Goal: Transaction & Acquisition: Purchase product/service

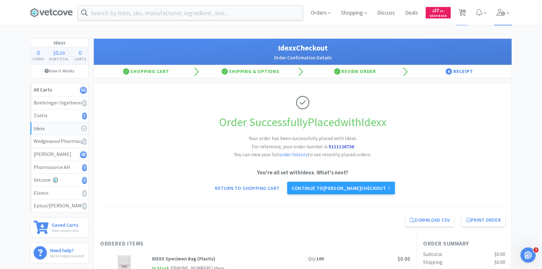
click at [499, 17] on span at bounding box center [503, 12] width 18 height 25
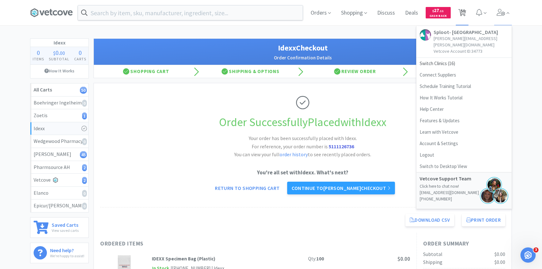
click at [466, 10] on span "50" at bounding box center [462, 12] width 13 height 25
select select "1"
select select "4"
select select "1"
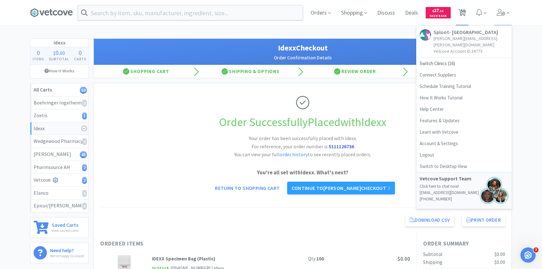
select select "1"
select select "10"
select select "5"
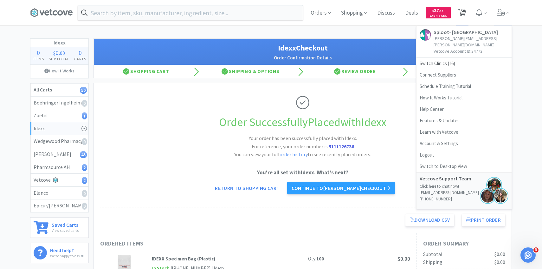
select select "5"
select select "1"
select select "4"
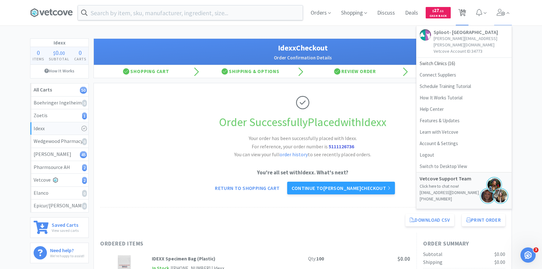
select select "6"
select select "3"
select select "4"
select select "1"
select select "2"
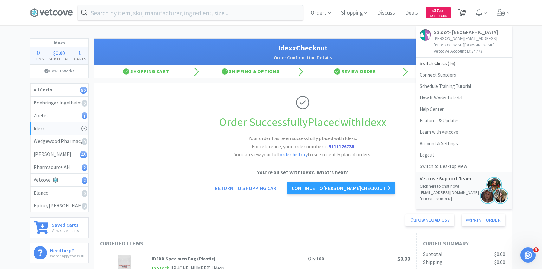
select select "2"
select select "1"
select select "2"
select select "3"
select select "1"
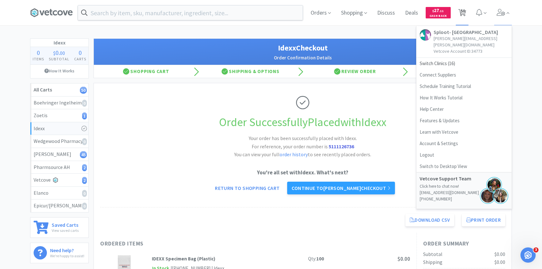
select select "1"
select select "3"
select select "2"
select select "1"
select select "2"
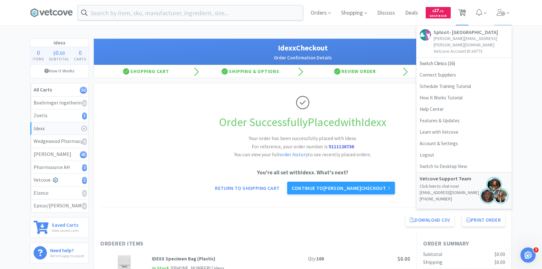
select select "1"
select select "3"
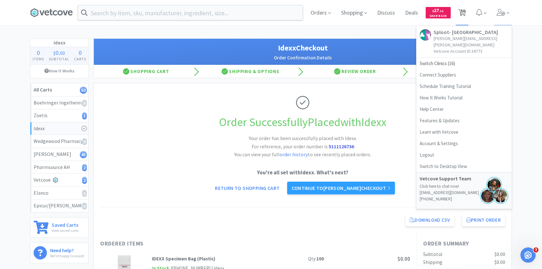
select select "50"
select select "1"
select select "4"
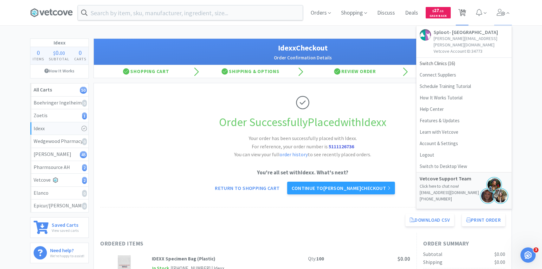
select select "2"
select select "1"
select select "2"
select select "1"
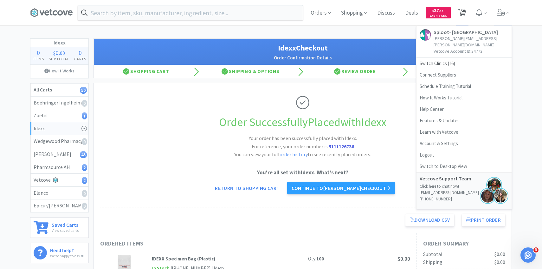
select select "2"
select select "1"
select select "2"
select select "1"
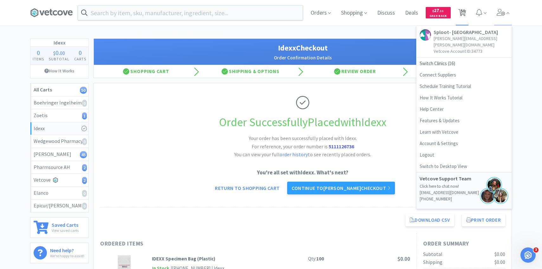
select select "1"
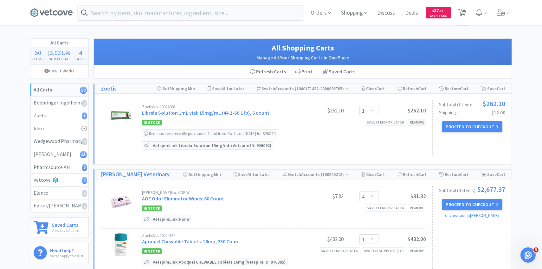
click at [414, 121] on div "Remove" at bounding box center [417, 122] width 18 height 7
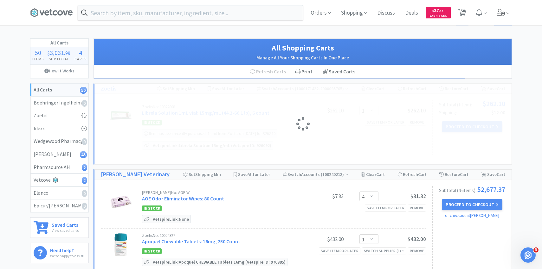
click at [503, 11] on icon at bounding box center [501, 12] width 9 height 7
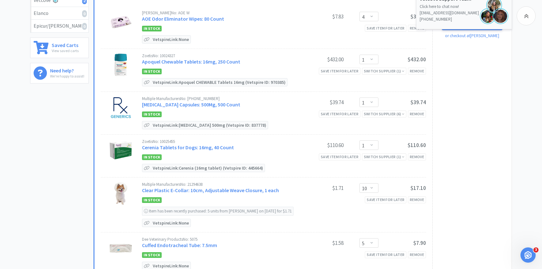
scroll to position [180, 0]
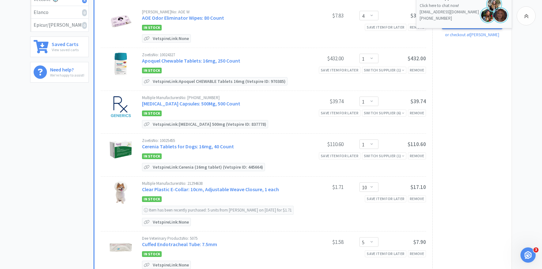
click at [419, 151] on div "Zoetis No: 10025455 Cerenia Tablets for Dogs: 16mg, 40 Count $110.60 Enter Quan…" at bounding box center [284, 154] width 284 height 33
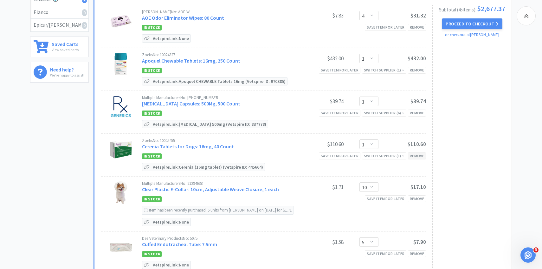
click at [419, 154] on div "Remove" at bounding box center [417, 155] width 18 height 7
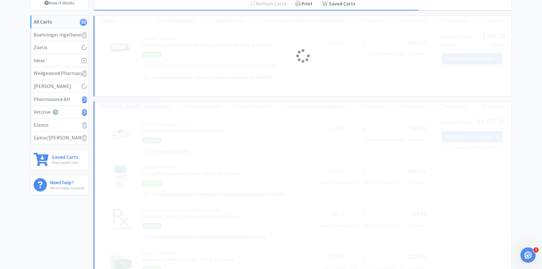
scroll to position [71, 0]
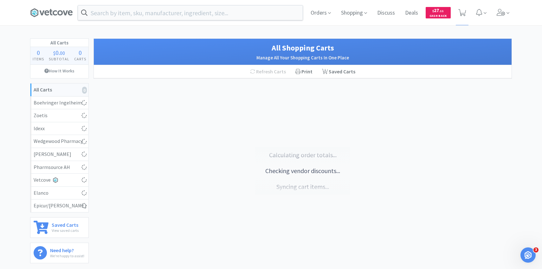
select select "1"
select select "4"
select select "1"
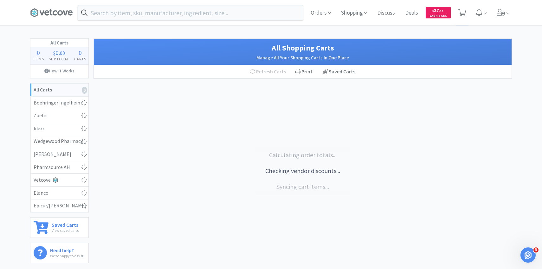
select select "10"
select select "5"
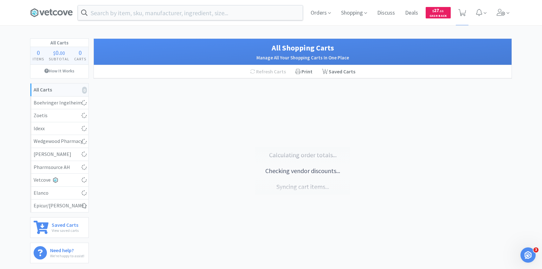
select select "1"
select select "4"
select select "6"
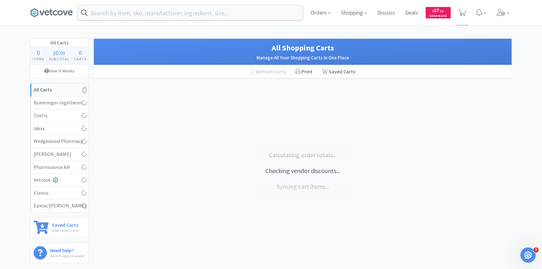
select select "3"
select select "4"
select select "1"
select select "2"
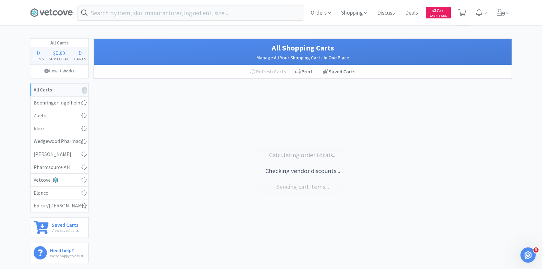
select select "1"
select select "2"
select select "3"
select select "1"
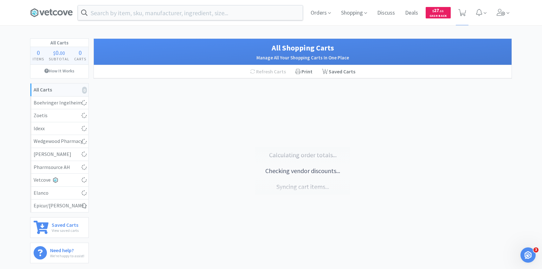
select select "3"
select select "2"
select select "1"
select select "2"
select select "1"
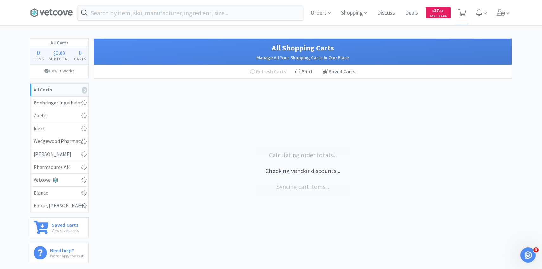
select select "1"
select select "3"
select select "50"
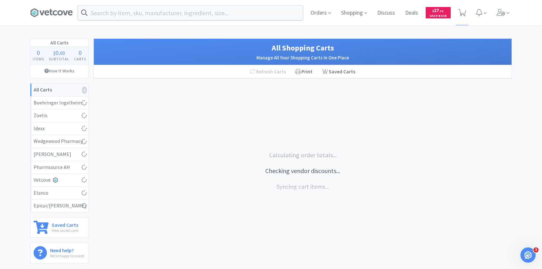
select select "50"
select select "1"
select select "4"
select select "2"
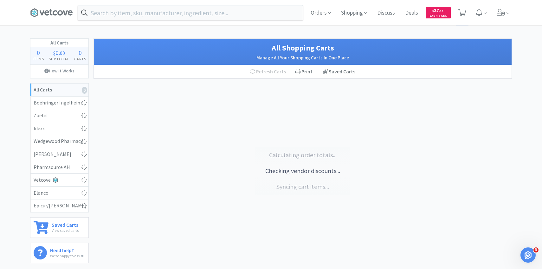
select select "1"
select select "2"
select select "1"
select select "2"
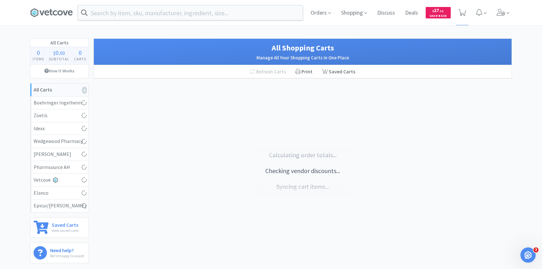
select select "1"
select select "2"
select select "1"
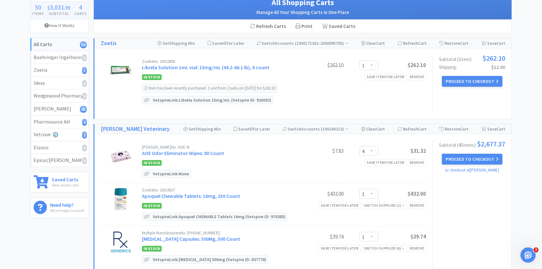
scroll to position [54, 0]
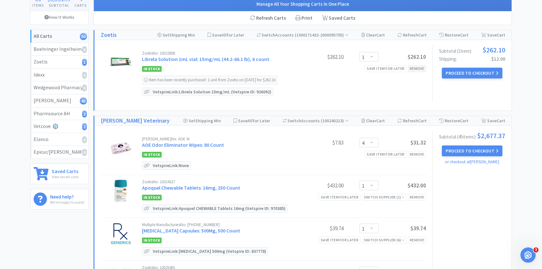
click at [418, 67] on div "Remove" at bounding box center [417, 68] width 18 height 7
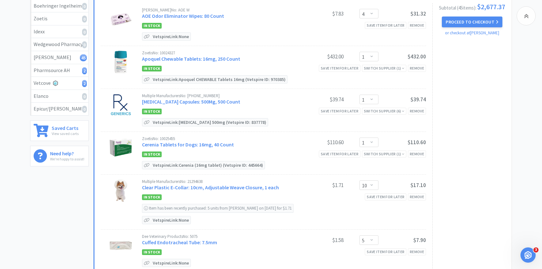
scroll to position [112, 0]
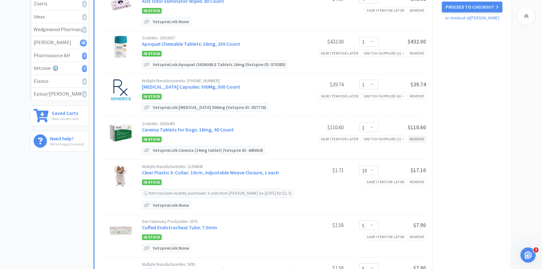
click at [422, 140] on div "Remove" at bounding box center [417, 138] width 18 height 7
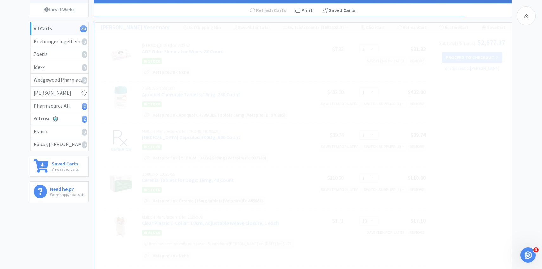
scroll to position [113, 0]
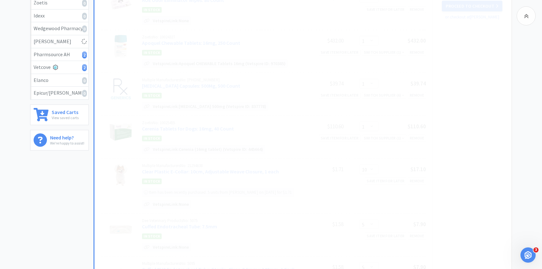
select select "10"
select select "5"
select select "1"
select select "4"
select select "6"
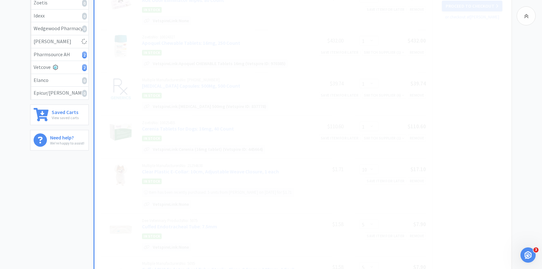
select select "3"
select select "4"
select select "1"
select select "2"
select select "1"
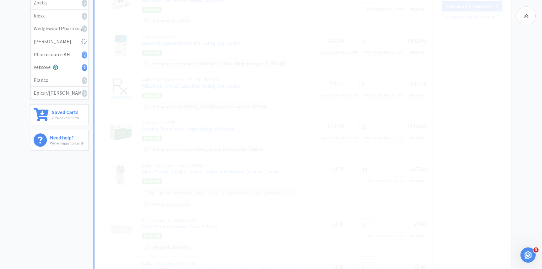
select select "2"
select select "3"
select select "1"
select select "3"
select select "2"
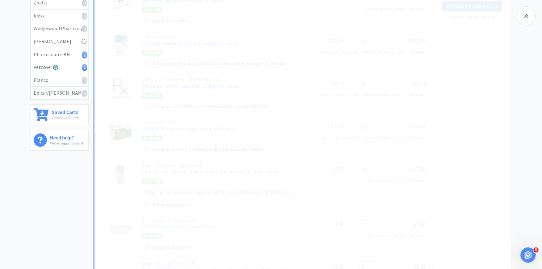
select select "1"
select select "2"
select select "1"
select select "3"
select select "1"
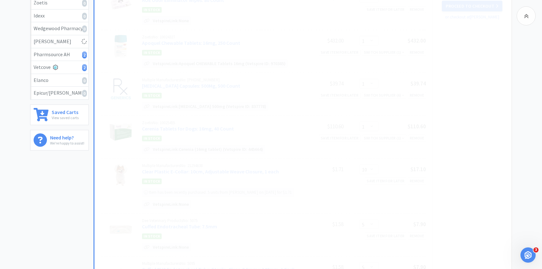
select select "4"
select select "2"
select select "1"
select select "2"
select select "1"
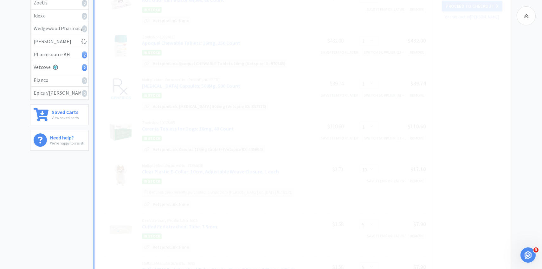
select select "2"
select select "50"
select select "1"
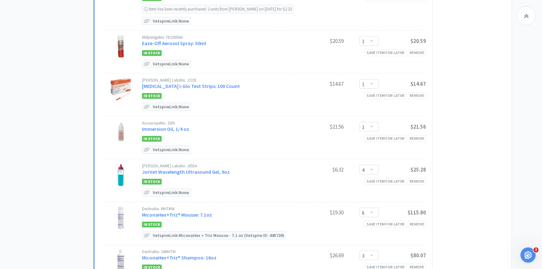
scroll to position [444, 0]
click at [206, 169] on link "JorVet Wavelength Ultrasound Gel, 9oz" at bounding box center [186, 171] width 88 height 6
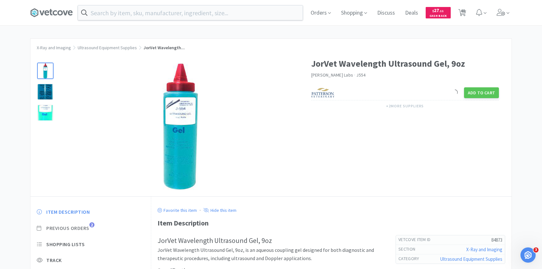
click at [92, 224] on span "2" at bounding box center [91, 224] width 5 height 5
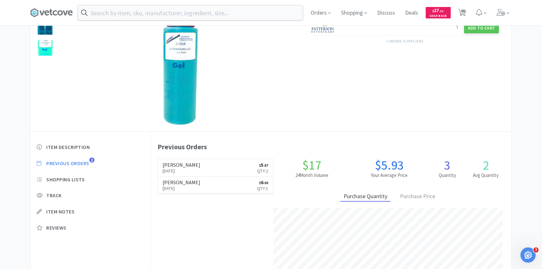
scroll to position [65, 0]
select select "4"
select select "1"
select select "10"
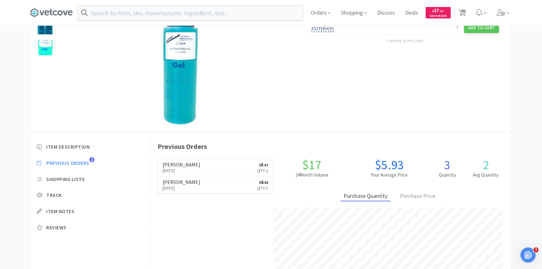
select select "5"
select select "1"
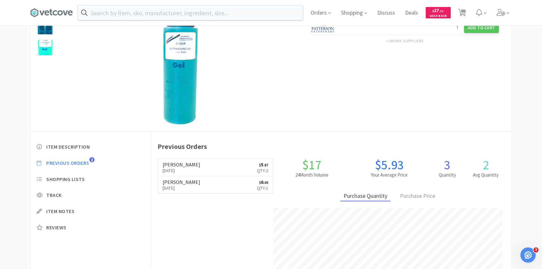
select select "1"
select select "4"
select select "6"
select select "3"
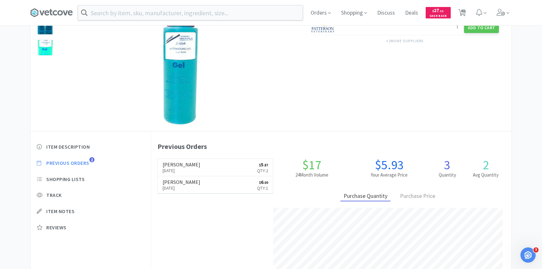
select select "4"
select select "1"
select select "2"
select select "1"
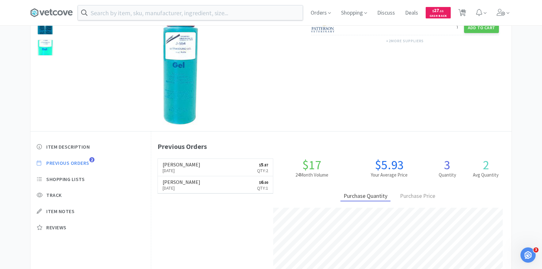
select select "2"
select select "3"
select select "1"
select select "3"
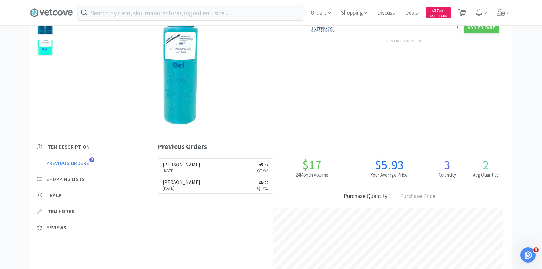
select select "2"
select select "1"
select select "2"
select select "1"
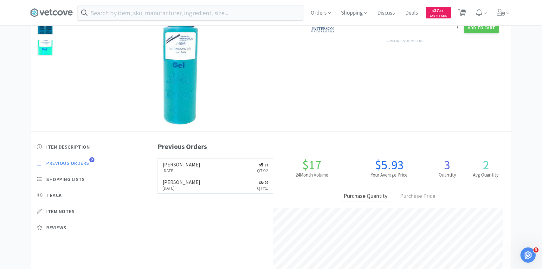
select select "1"
select select "3"
select select "50"
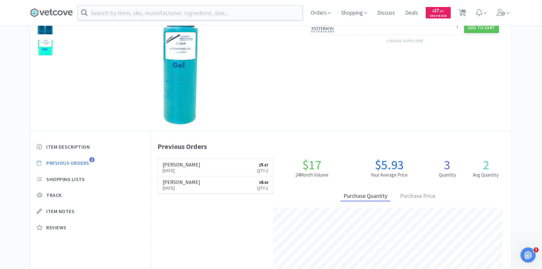
select select "1"
select select "4"
select select "2"
select select "1"
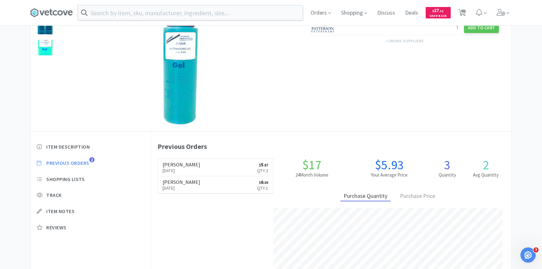
select select "2"
select select "1"
select select "2"
select select "1"
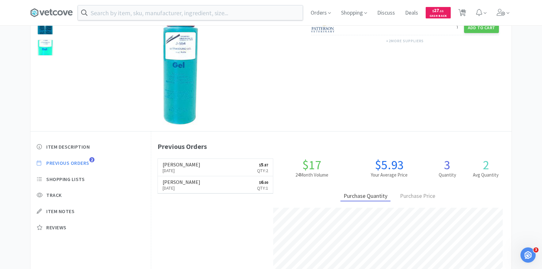
select select "1"
select select "2"
select select "1"
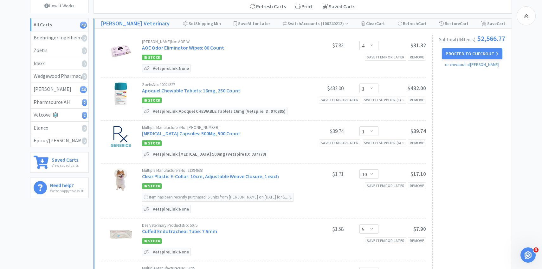
scroll to position [444, 0]
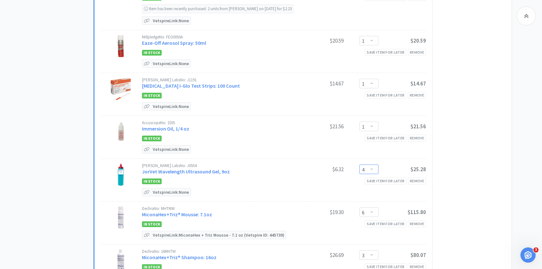
click at [364, 165] on select "Enter Quantity 1 2 3 4 5 6 7 8 9 10 11 12 13 14 15 16 17 18 19 20 Enter Quantity" at bounding box center [369, 169] width 19 height 10
click at [360, 164] on select "Enter Quantity 1 2 3 4 5 6 7 8 9 10 11 12 13 14 15 16 17 18 19 20 Enter Quantity" at bounding box center [369, 169] width 19 height 10
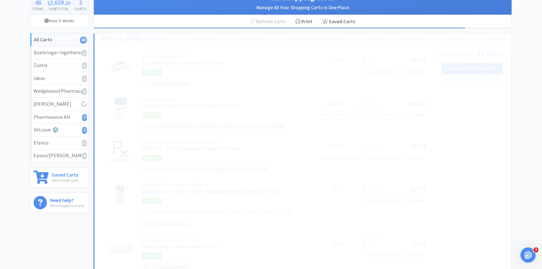
scroll to position [49, 0]
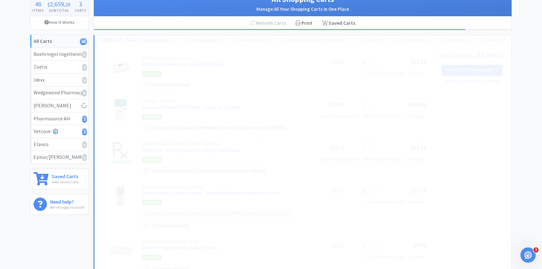
select select "2"
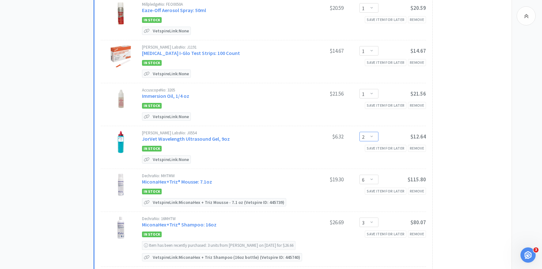
scroll to position [486, 0]
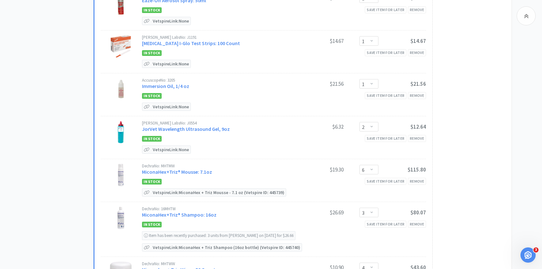
click at [244, 148] on div "Jorgensen Labs No: J0554 JorVet Wavelength Ultrasound Gel, 9oz $6.32 Enter Quan…" at bounding box center [284, 137] width 284 height 33
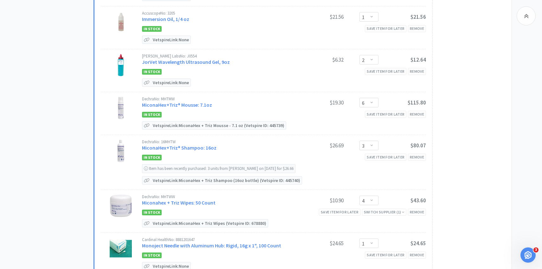
scroll to position [568, 0]
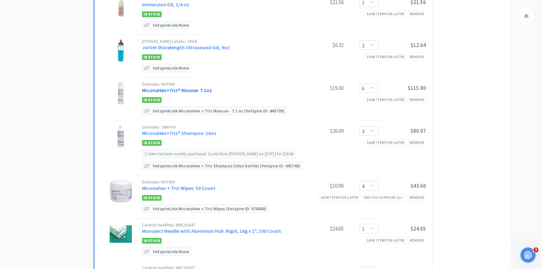
click at [192, 88] on link "MiconaHex+Triz® Mousse: 7.1oz" at bounding box center [177, 90] width 70 height 6
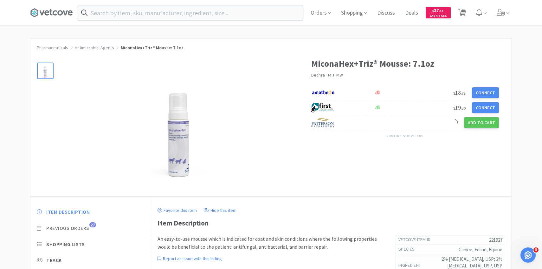
click at [88, 226] on span "Previous Orders" at bounding box center [67, 227] width 43 height 7
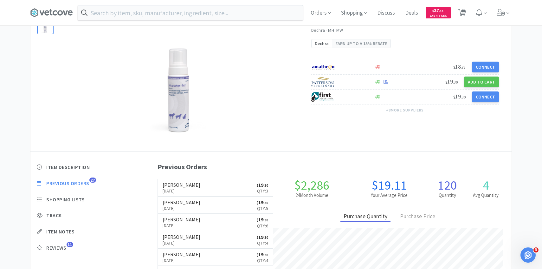
scroll to position [45, 0]
select select "4"
select select "1"
select select "10"
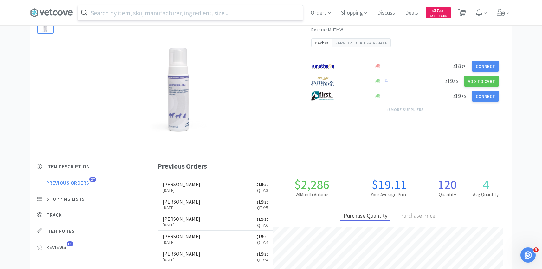
select select "5"
select select "1"
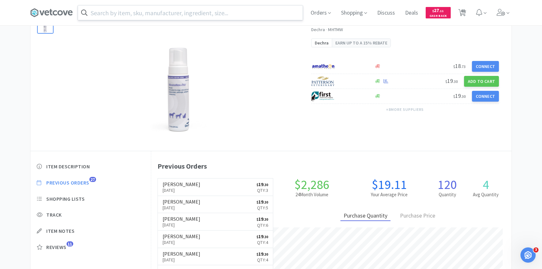
select select "1"
select select "2"
select select "6"
select select "3"
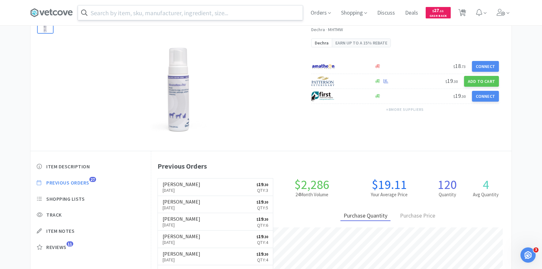
select select "4"
select select "1"
select select "2"
select select "1"
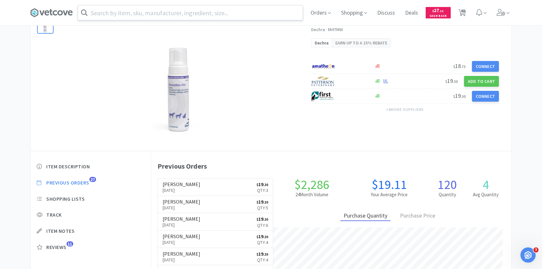
select select "2"
select select "3"
select select "1"
select select "3"
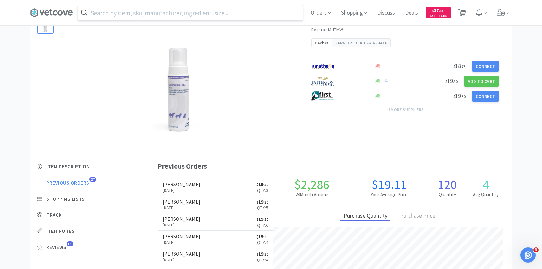
select select "2"
select select "1"
select select "2"
select select "1"
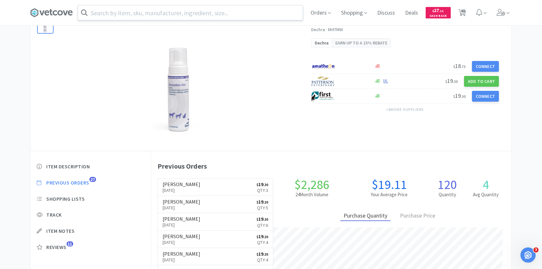
select select "1"
select select "3"
select select "50"
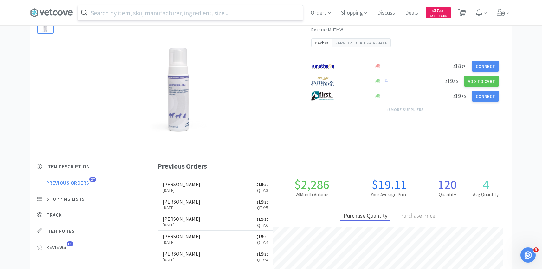
select select "1"
select select "4"
select select "2"
select select "1"
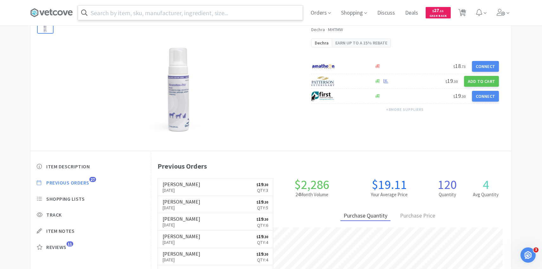
select select "2"
select select "1"
select select "2"
select select "1"
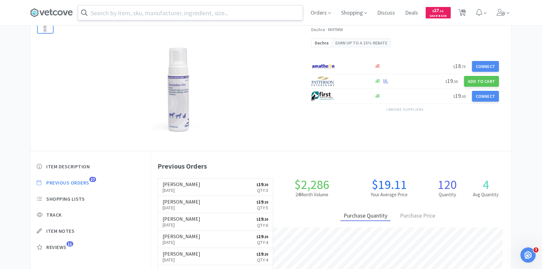
select select "1"
select select "2"
select select "1"
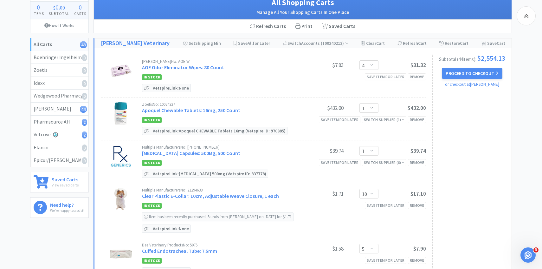
scroll to position [568, 0]
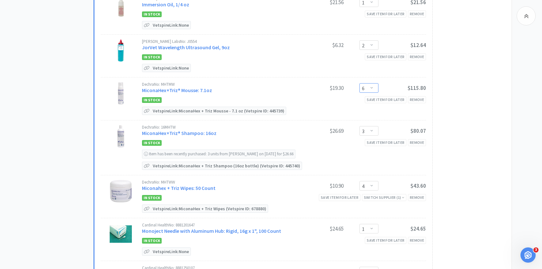
click at [374, 84] on select "Enter Quantity 1 2 3 4 5 6 7 8 9 10 11 12 13 14 15 16 17 18 19 20 Enter Quantity" at bounding box center [369, 88] width 19 height 10
click at [360, 83] on select "Enter Quantity 1 2 3 4 5 6 7 8 9 10 11 12 13 14 15 16 17 18 19 20 Enter Quantity" at bounding box center [369, 88] width 19 height 10
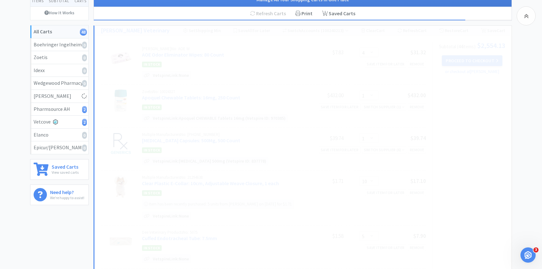
scroll to position [0, 0]
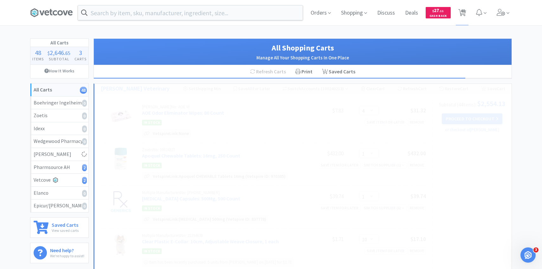
select select "7"
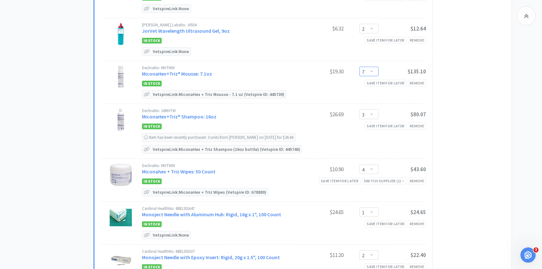
scroll to position [587, 0]
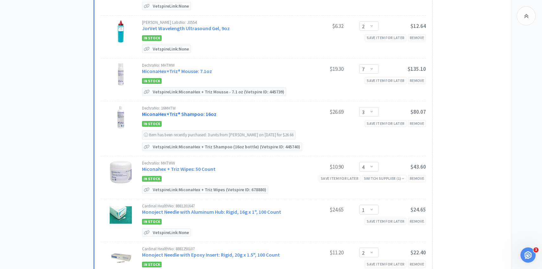
click at [195, 113] on link "MiconaHex+Triz® Shampoo: 16oz" at bounding box center [179, 114] width 75 height 6
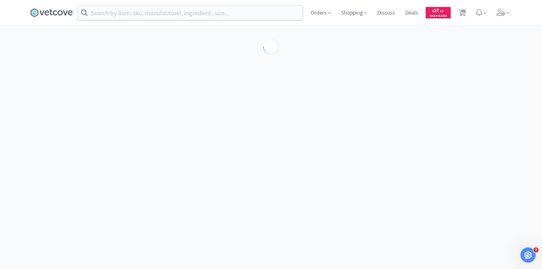
select select "86601"
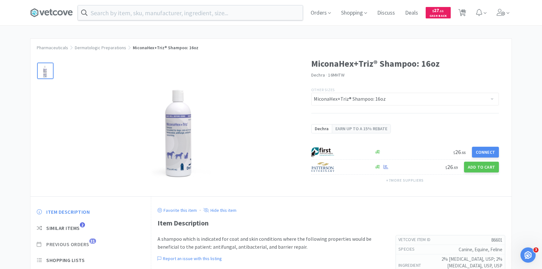
click at [89, 241] on span "Previous Orders" at bounding box center [67, 244] width 43 height 7
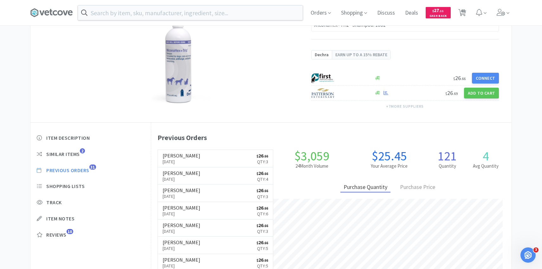
scroll to position [76, 0]
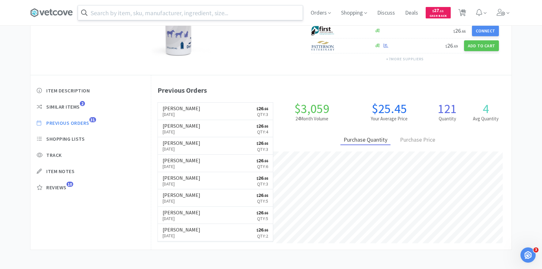
select select "4"
select select "1"
select select "10"
select select "5"
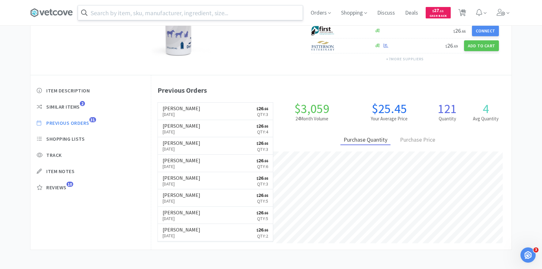
select select "5"
select select "1"
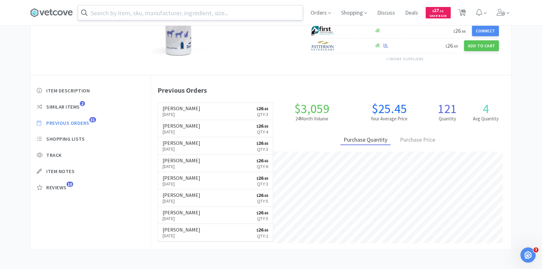
select select "1"
select select "2"
select select "7"
select select "3"
select select "4"
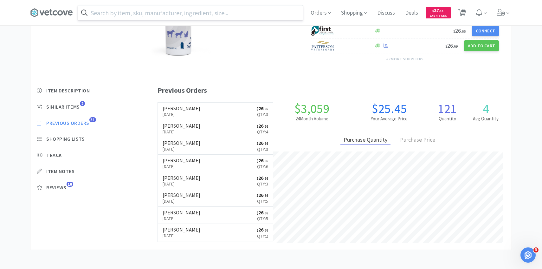
select select "1"
select select "2"
select select "1"
select select "2"
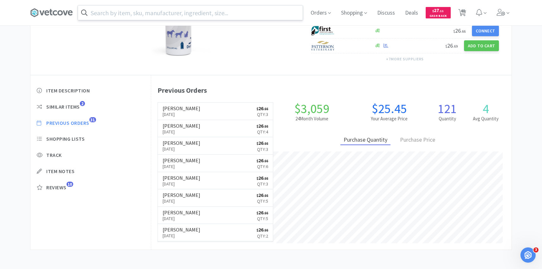
select select "3"
select select "1"
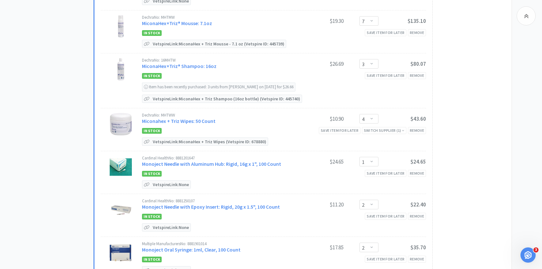
scroll to position [571, 0]
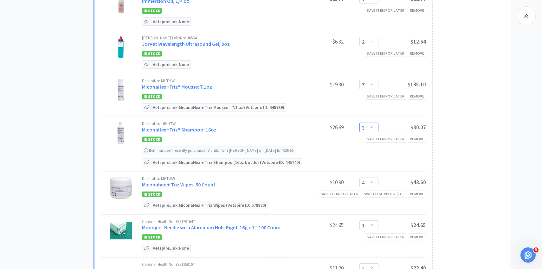
click at [369, 124] on select "Enter Quantity 1 2 3 4 5 6 7 8 9 10 11 12 13 14 15 16 17 18 19 20 Enter Quantity" at bounding box center [369, 127] width 19 height 10
click at [360, 122] on select "Enter Quantity 1 2 3 4 5 6 7 8 9 10 11 12 13 14 15 16 17 18 19 20 Enter Quantity" at bounding box center [369, 127] width 19 height 10
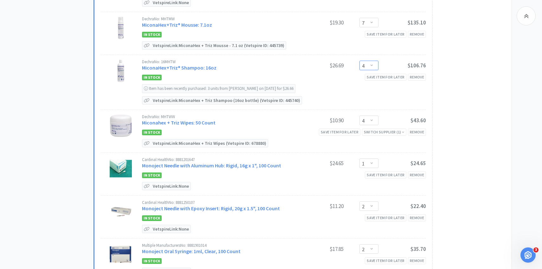
scroll to position [637, 0]
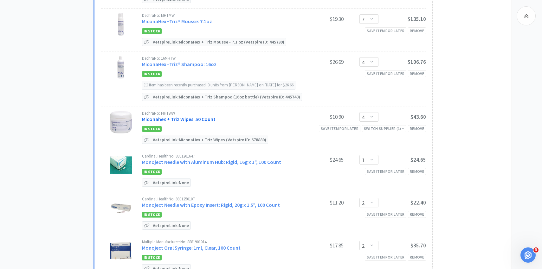
click at [202, 119] on link "Miconahex + Triz Wipes: 50 Count" at bounding box center [179, 119] width 74 height 6
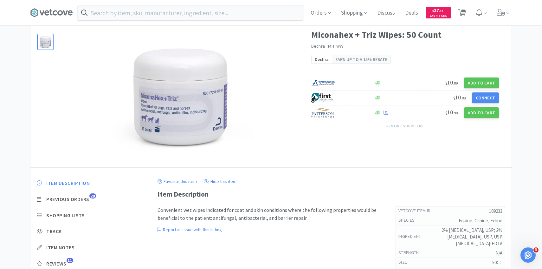
scroll to position [38, 0]
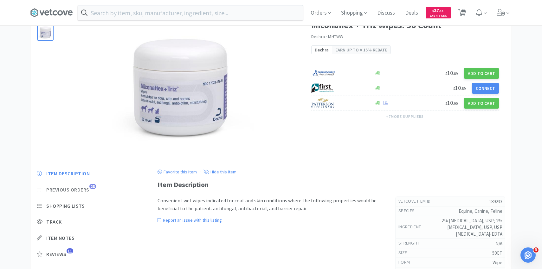
click at [92, 188] on span "28" at bounding box center [92, 186] width 7 height 5
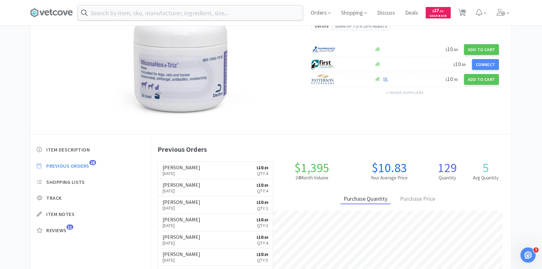
scroll to position [174, 360]
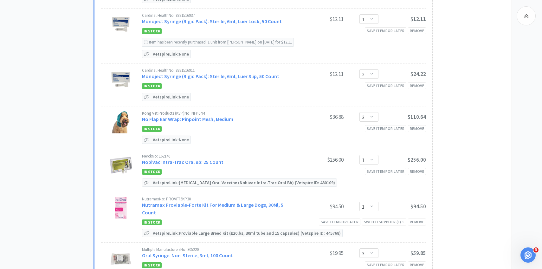
scroll to position [907, 0]
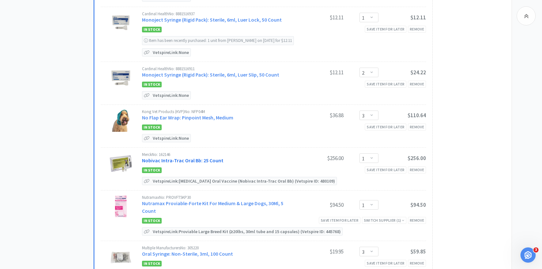
click at [194, 159] on link "Nobivac Intra-Trac Oral Bb: 25 Count" at bounding box center [182, 160] width 81 height 6
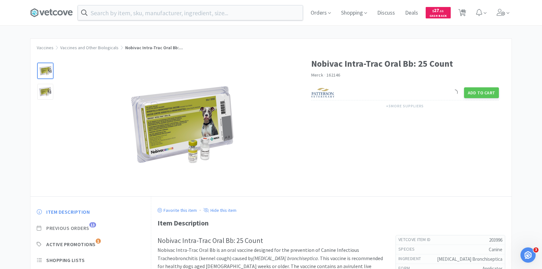
click at [88, 227] on span "Previous Orders" at bounding box center [67, 227] width 43 height 7
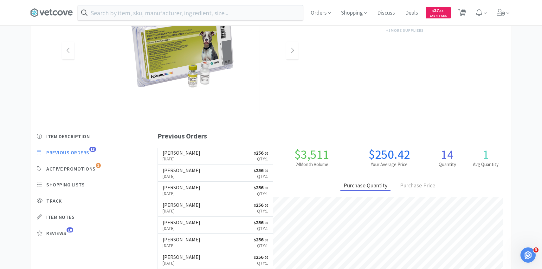
scroll to position [174, 360]
click at [184, 152] on h6 "[PERSON_NAME]" at bounding box center [182, 152] width 38 height 5
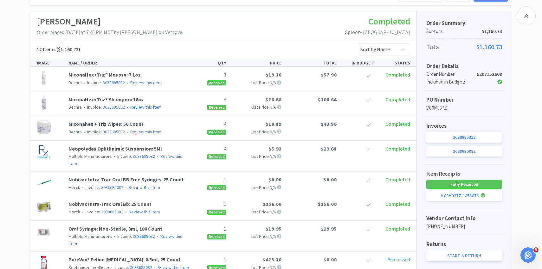
scroll to position [92, 0]
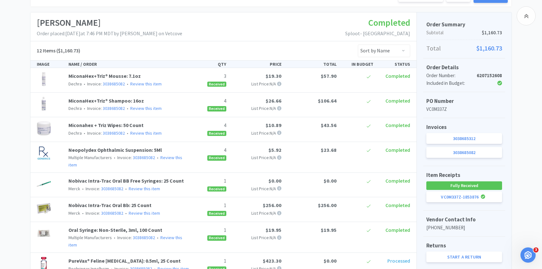
scroll to position [75, 0]
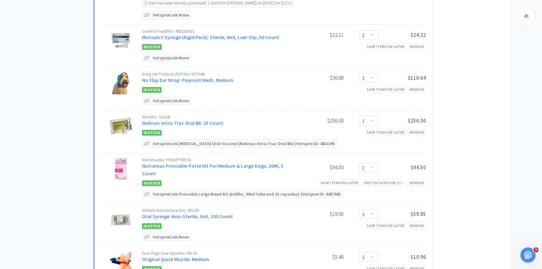
scroll to position [950, 0]
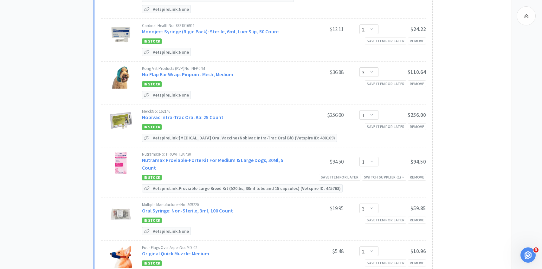
click at [420, 161] on div "Nutramax No: PROVFT5KP30 Nutramax Proviable-Forte Kit For Medium & Large Dogs, …" at bounding box center [284, 162] width 284 height 20
click at [420, 173] on div "Remove" at bounding box center [417, 176] width 18 height 7
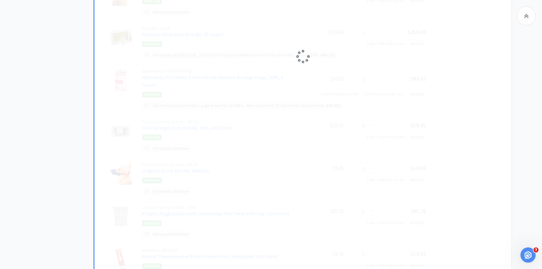
scroll to position [1035, 0]
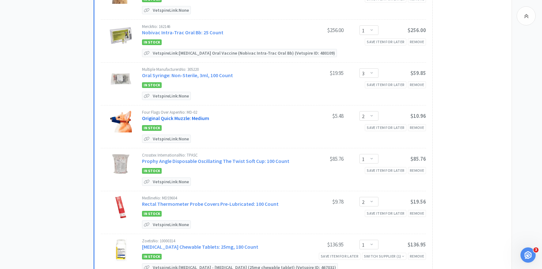
click at [192, 115] on link "Original Quick Muzzle: Medium" at bounding box center [175, 118] width 67 height 6
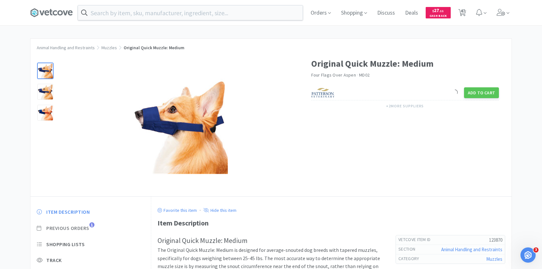
click at [80, 226] on span "Previous Orders" at bounding box center [67, 227] width 43 height 7
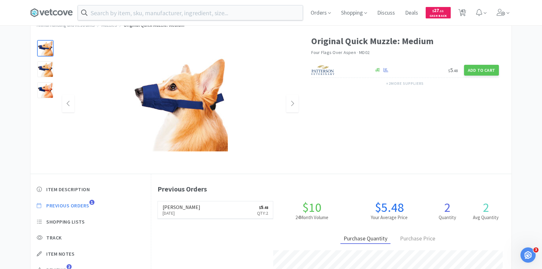
scroll to position [174, 360]
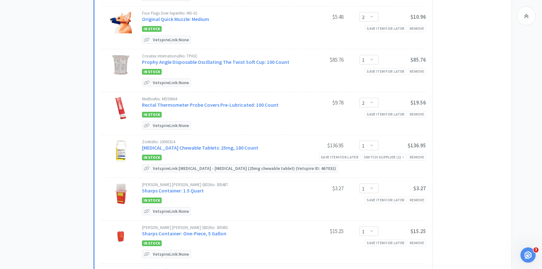
scroll to position [1144, 0]
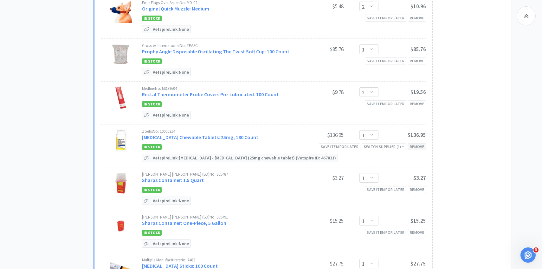
click at [416, 143] on div "Remove" at bounding box center [417, 146] width 18 height 7
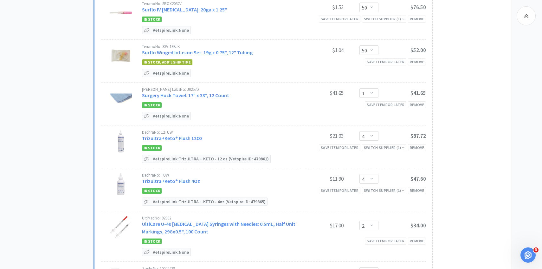
scroll to position [1451, 0]
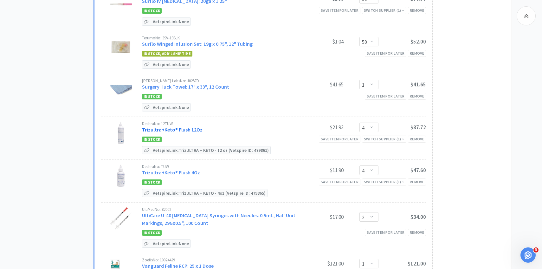
click at [186, 126] on link "Trizultra+Keto® Flush 12Oz" at bounding box center [172, 129] width 61 height 6
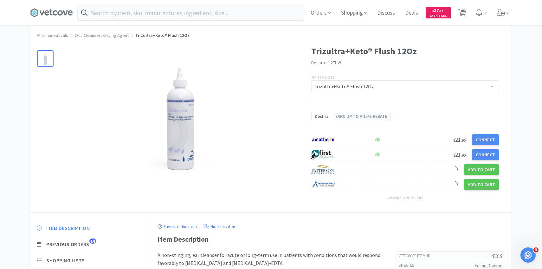
scroll to position [15, 0]
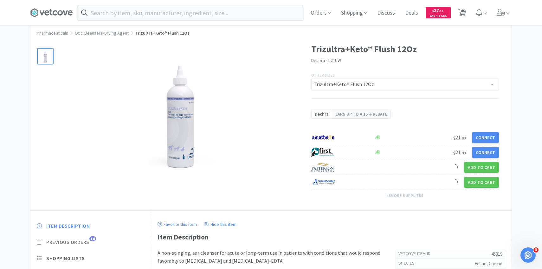
click at [88, 241] on span "Previous Orders" at bounding box center [67, 241] width 43 height 7
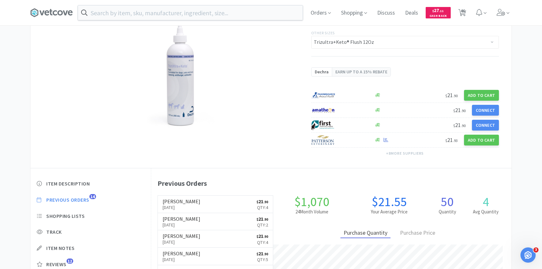
scroll to position [174, 360]
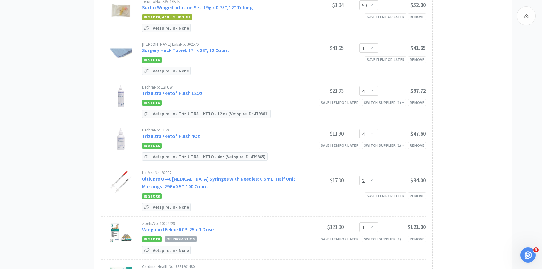
scroll to position [1488, 0]
click at [189, 132] on link "Trizultra+Keto® Flush 4Oz" at bounding box center [171, 135] width 58 height 6
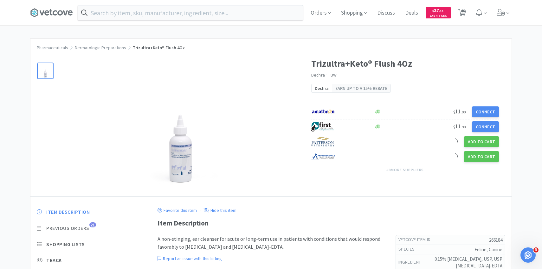
click at [80, 225] on span "Previous Orders" at bounding box center [67, 227] width 43 height 7
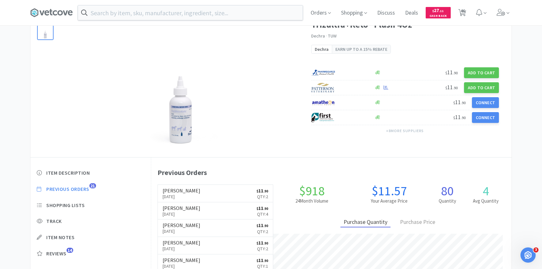
scroll to position [174, 360]
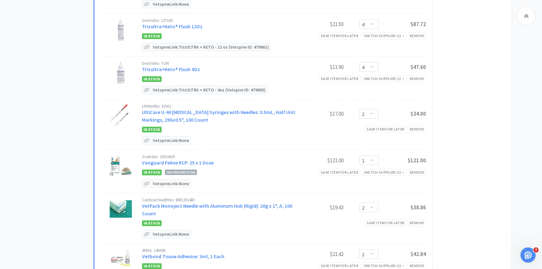
scroll to position [1558, 0]
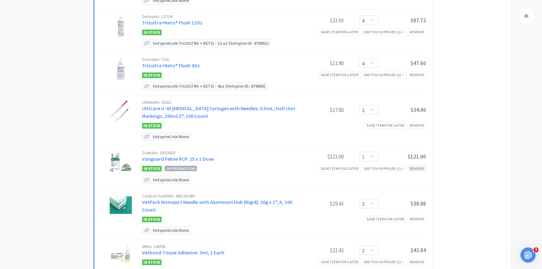
click at [412, 165] on div "Remove" at bounding box center [417, 168] width 18 height 7
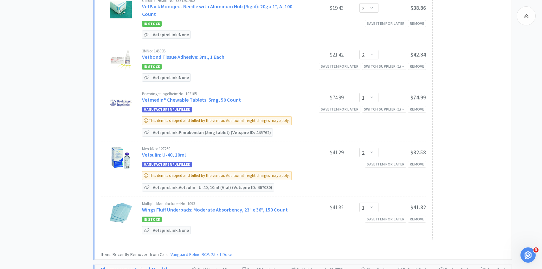
scroll to position [1701, 0]
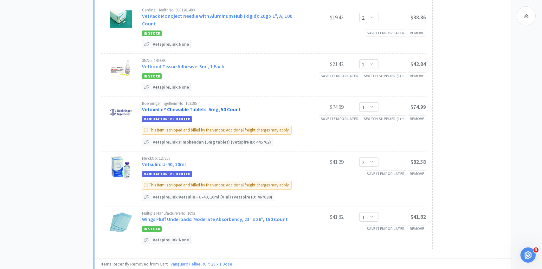
click at [211, 106] on link "Vetmedin® Chewable Tablets: 5mg, 50 Count" at bounding box center [191, 109] width 99 height 6
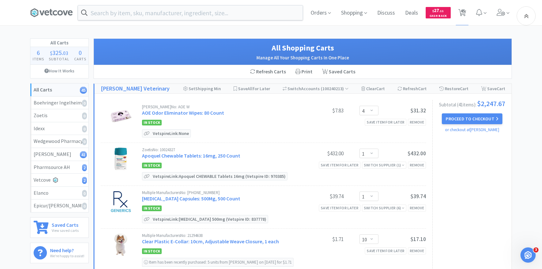
scroll to position [1701, 0]
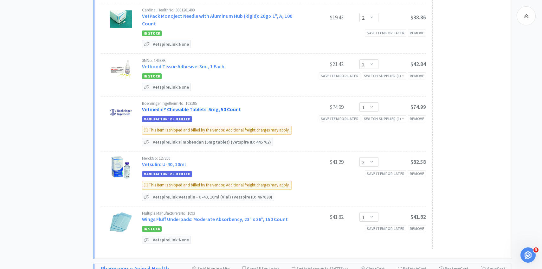
click at [223, 106] on link "Vetmedin® Chewable Tablets: 5mg, 50 Count" at bounding box center [191, 109] width 99 height 6
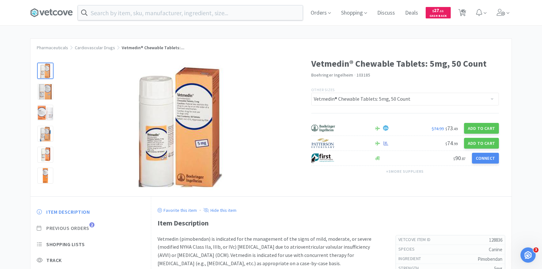
click at [82, 225] on span "Previous Orders" at bounding box center [67, 227] width 43 height 7
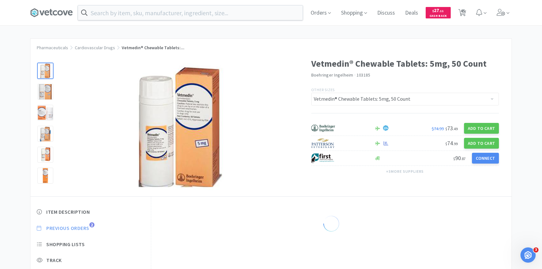
click at [84, 228] on span "Previous Orders" at bounding box center [67, 227] width 43 height 7
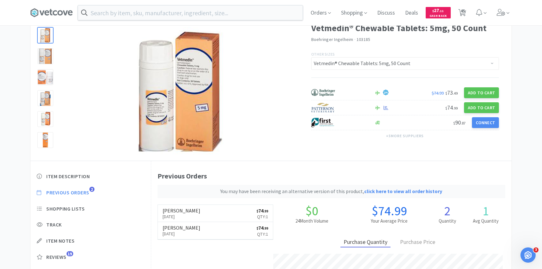
scroll to position [36, 0]
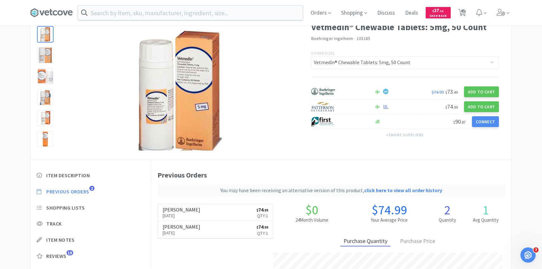
scroll to position [1701, 0]
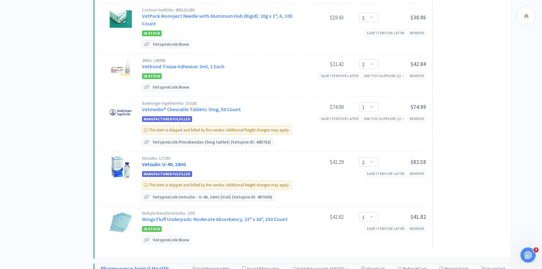
click at [178, 161] on link "Vetsulin: U-40, 10ml" at bounding box center [164, 164] width 44 height 6
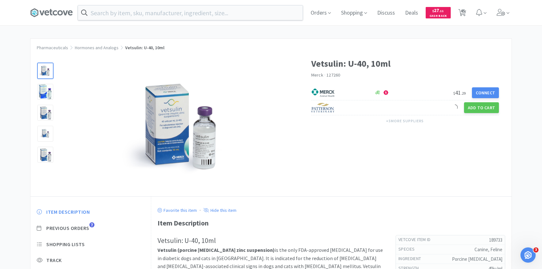
click at [81, 231] on div "Item Description Previous Orders 7 Shopping Lists Track Item Notes Reviews 19" at bounding box center [90, 256] width 120 height 109
click at [81, 230] on span "Previous Orders" at bounding box center [67, 227] width 43 height 7
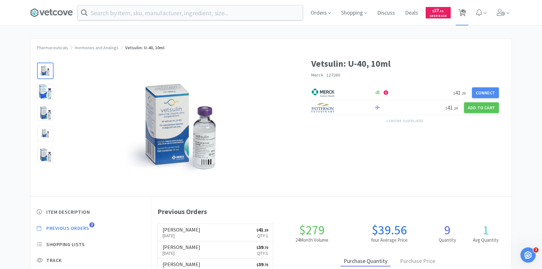
click at [458, 11] on span "45" at bounding box center [462, 12] width 13 height 25
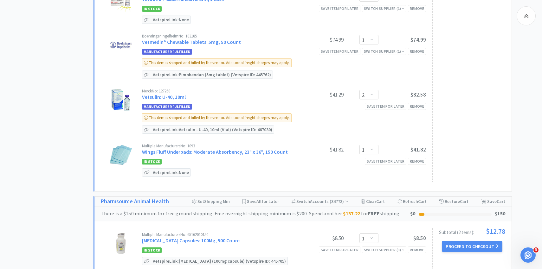
scroll to position [1770, 0]
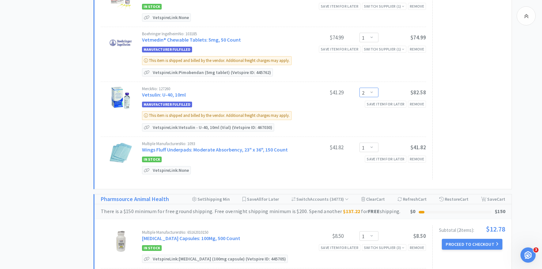
click at [373, 88] on select "Enter Quantity 2 3 4 5 6 7 8 9 10 11 12 13 14 15 16 17 18 19 20 21 Enter Quanti…" at bounding box center [369, 93] width 19 height 10
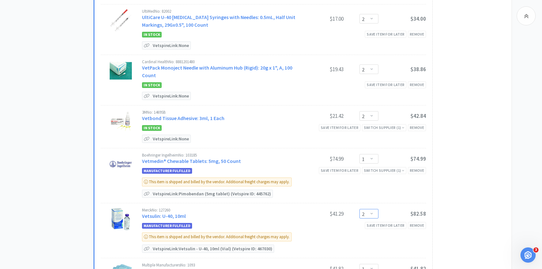
scroll to position [1648, 0]
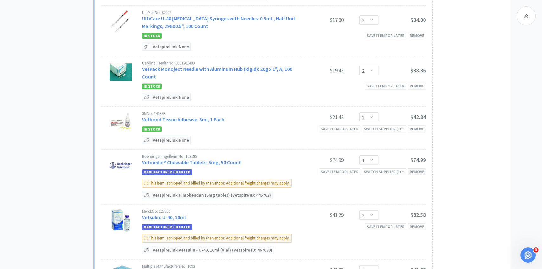
click at [416, 168] on div "Remove" at bounding box center [417, 171] width 18 height 7
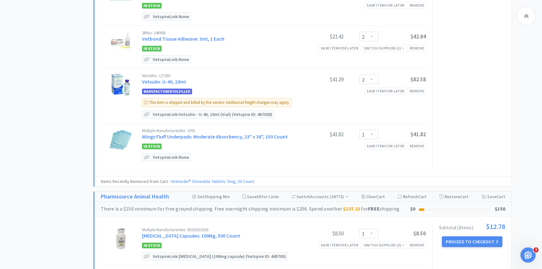
scroll to position [1953, 0]
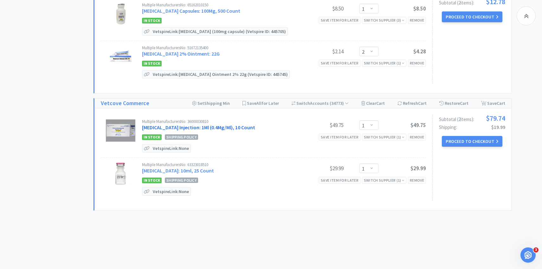
click at [149, 124] on link "Naloxone Hcl Injection: 1Ml (0.4Mg/Ml), 10 Count" at bounding box center [198, 127] width 113 height 6
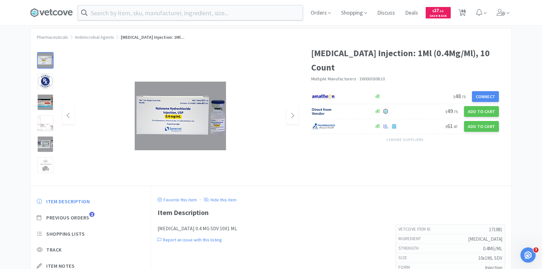
scroll to position [18, 0]
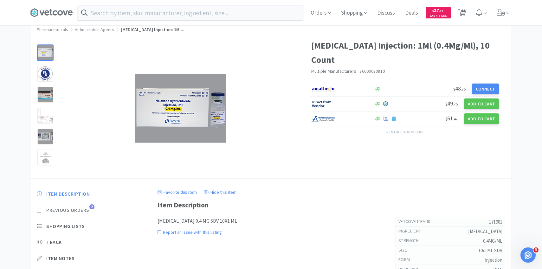
click at [84, 208] on span "Previous Orders" at bounding box center [67, 209] width 43 height 7
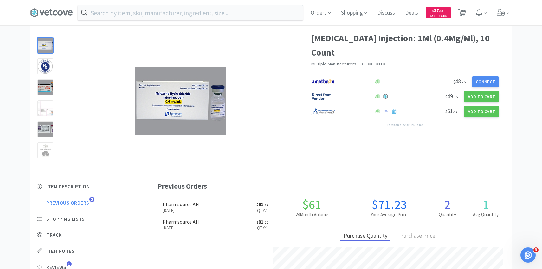
scroll to position [174, 360]
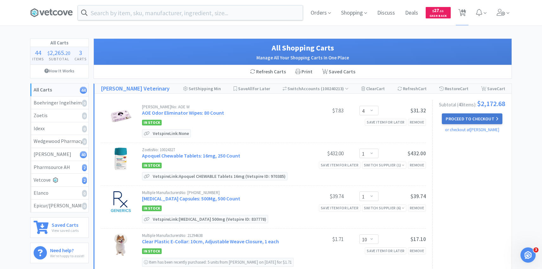
click at [471, 121] on button "Proceed to Checkout" at bounding box center [472, 118] width 60 height 11
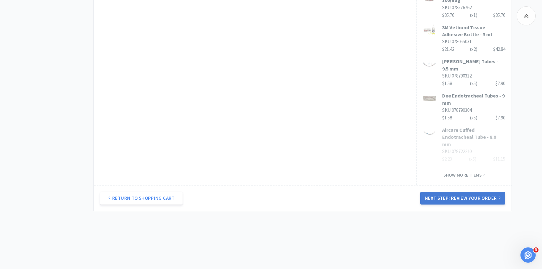
click at [435, 192] on button "Next Step: Review Your Order" at bounding box center [462, 198] width 85 height 13
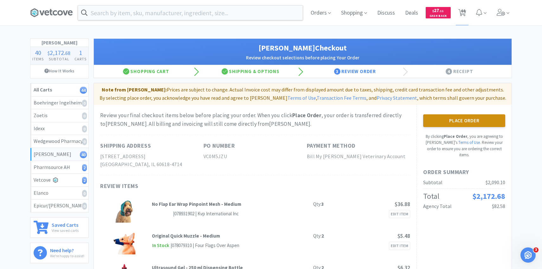
click at [446, 114] on button "Place Order" at bounding box center [464, 120] width 82 height 13
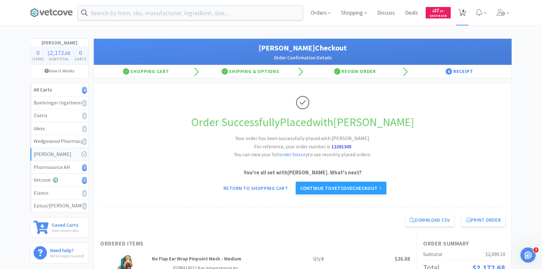
click at [465, 10] on icon at bounding box center [462, 12] width 8 height 7
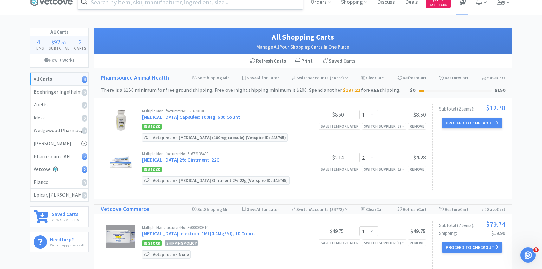
scroll to position [13, 0]
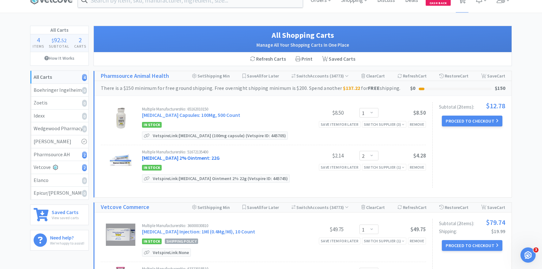
click at [187, 159] on link "Mupirocin 2% Ointment: 22G" at bounding box center [181, 157] width 78 height 6
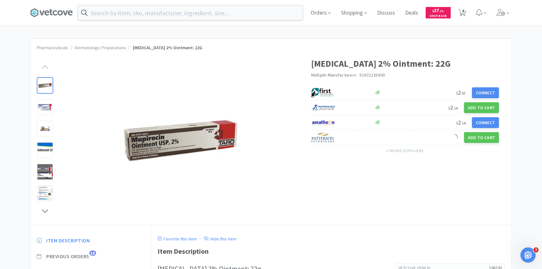
click at [93, 253] on span "10" at bounding box center [92, 252] width 7 height 5
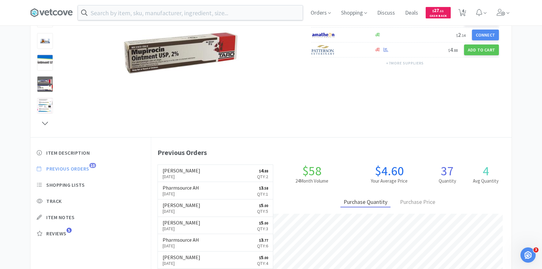
scroll to position [88, 0]
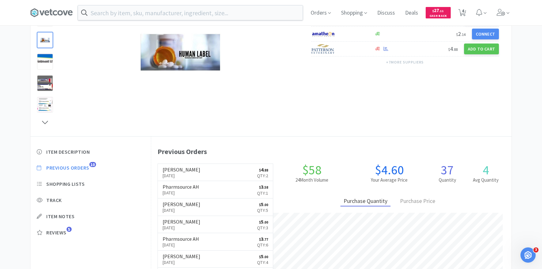
scroll to position [13, 0]
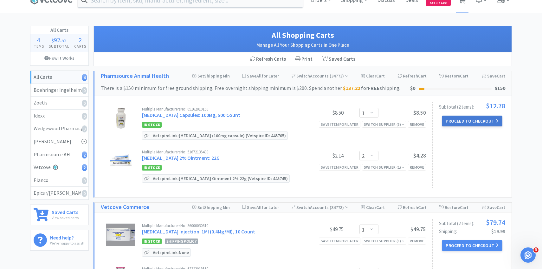
click at [461, 125] on button "Proceed to Checkout" at bounding box center [472, 120] width 60 height 11
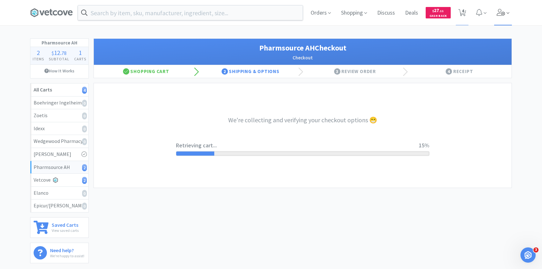
click at [507, 10] on span at bounding box center [508, 13] width 3 height 7
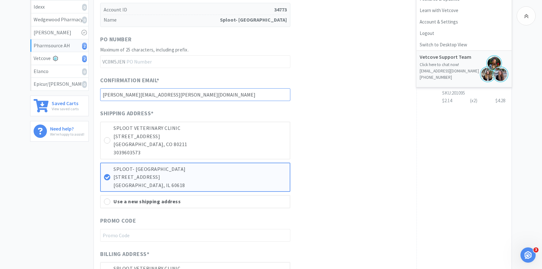
click at [287, 89] on input "daniel.bohlmann@splootvets.com" at bounding box center [195, 94] width 190 height 13
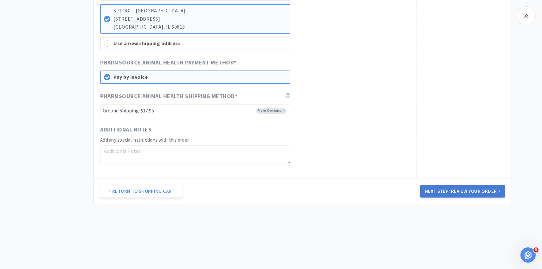
click at [440, 186] on button "Next Step: Review Your Order" at bounding box center [462, 191] width 85 height 13
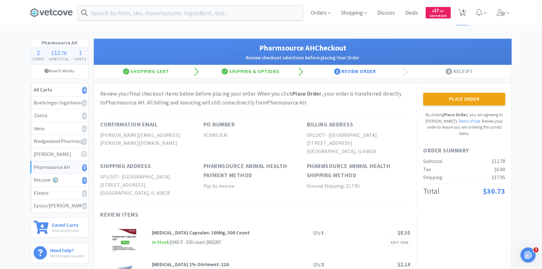
click at [447, 97] on button "Place Order" at bounding box center [464, 99] width 82 height 13
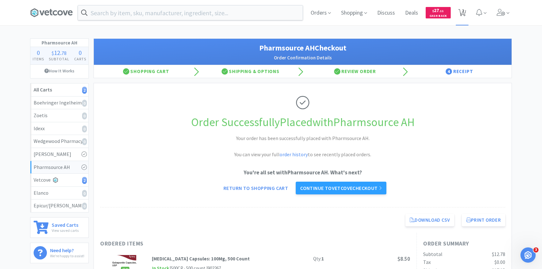
click at [464, 15] on span "2" at bounding box center [463, 10] width 2 height 25
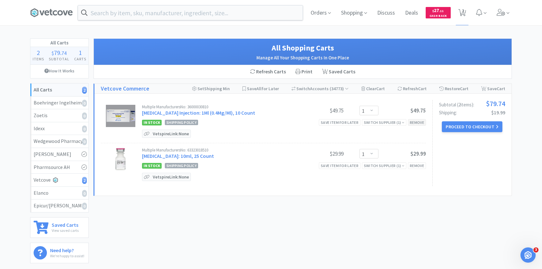
click at [417, 123] on div "Remove" at bounding box center [417, 122] width 18 height 7
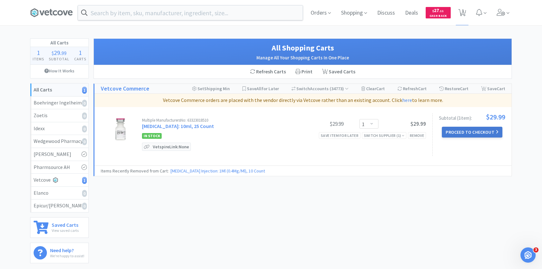
click at [448, 134] on button "Proceed to Checkout" at bounding box center [472, 132] width 60 height 11
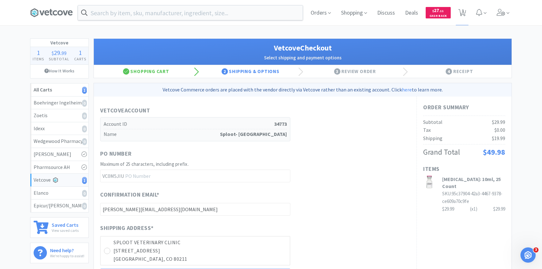
click at [494, 18] on div "Orders Shopping Discuss Discuss Deals Deals $ 27 . 11 Cash Back 1 1" at bounding box center [409, 12] width 206 height 25
click at [496, 17] on span at bounding box center [503, 12] width 18 height 25
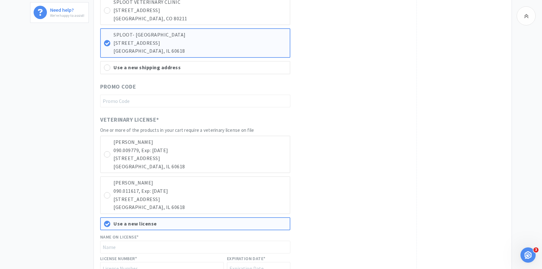
scroll to position [271, 0]
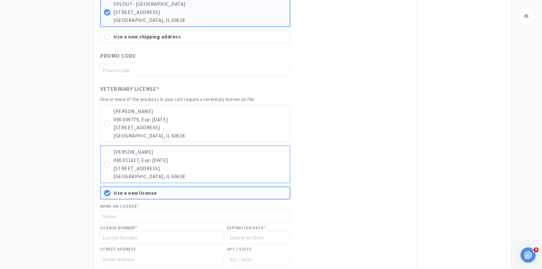
click at [228, 160] on p "090.011617, Exp: 01/31/2027" at bounding box center [200, 160] width 173 height 8
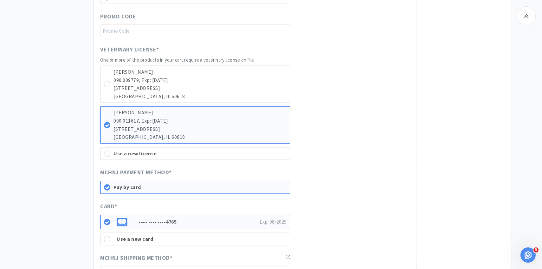
scroll to position [357, 0]
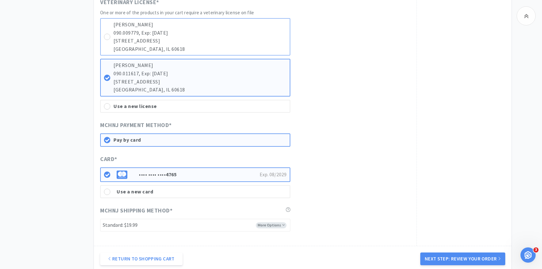
click at [253, 41] on p "3621 N. Western Ave, Unit B" at bounding box center [200, 41] width 173 height 8
click at [247, 73] on p "090.011617, Exp: 01/31/2027" at bounding box center [200, 73] width 173 height 8
click at [249, 38] on p "3621 N. Western Ave, Unit B" at bounding box center [200, 41] width 173 height 8
click at [249, 82] on p "3621 N. Western Ave, Unit B" at bounding box center [200, 82] width 173 height 8
click at [249, 40] on p "3621 N. Western Ave, Unit B" at bounding box center [200, 41] width 173 height 8
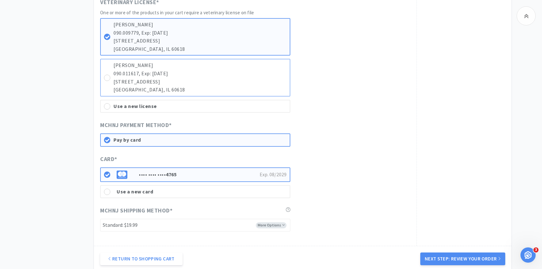
click at [247, 81] on p "3621 N. Western Ave, Unit B" at bounding box center [200, 82] width 173 height 8
click at [247, 44] on p "3621 N. Western Ave, Unit B" at bounding box center [200, 41] width 173 height 8
click at [247, 81] on p "3621 N. Western Ave, Unit B" at bounding box center [200, 82] width 173 height 8
click at [245, 43] on p "3621 N. Western Ave, Unit B" at bounding box center [200, 41] width 173 height 8
click at [245, 78] on p "3621 N. Western Ave, Unit B" at bounding box center [200, 82] width 173 height 8
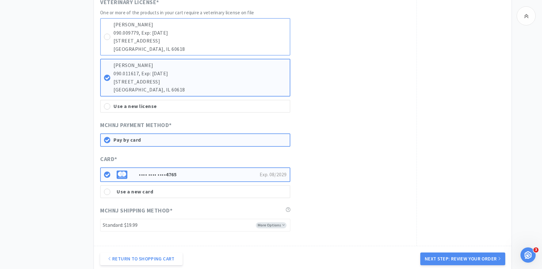
click at [245, 35] on p "090.009779, Exp: 01/31/2027" at bounding box center [200, 33] width 173 height 8
click at [245, 61] on div "Veronica Cruz 090.011617, Exp: 01/31/2027 3621 N. Western Ave, Unit B Chicago, …" at bounding box center [195, 77] width 190 height 37
click at [245, 41] on p "3621 N. Western Ave, Unit B" at bounding box center [200, 41] width 173 height 8
click at [245, 61] on div "Veronica Cruz 090.011617, Exp: 01/31/2027 3621 N. Western Ave, Unit B Chicago, …" at bounding box center [195, 77] width 190 height 37
click at [245, 44] on p "3621 N. Western Ave, Unit B" at bounding box center [200, 41] width 173 height 8
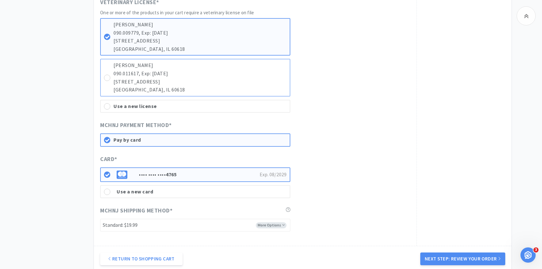
click at [245, 76] on p "090.011617, Exp: 01/31/2027" at bounding box center [200, 73] width 173 height 8
click at [245, 45] on p "Chicago, IL 60618" at bounding box center [200, 49] width 173 height 8
click at [245, 74] on p "090.011617, Exp: 01/31/2027" at bounding box center [200, 73] width 173 height 8
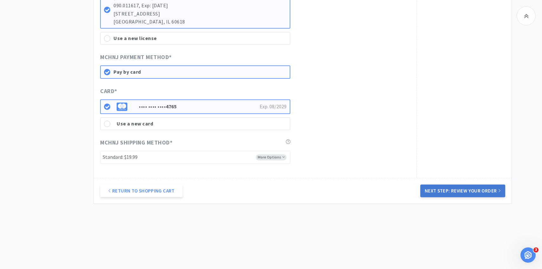
click at [456, 194] on button "Next Step: Review Your Order" at bounding box center [462, 190] width 85 height 13
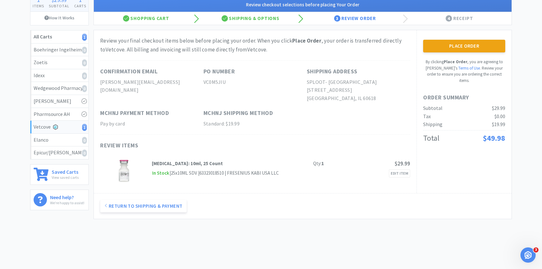
scroll to position [0, 0]
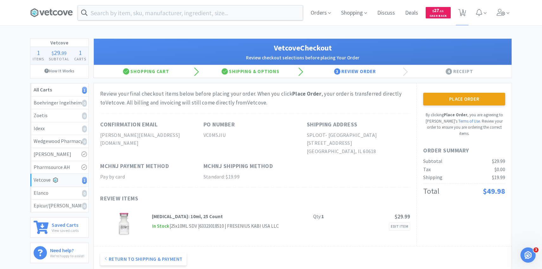
click at [503, 12] on icon at bounding box center [501, 12] width 9 height 7
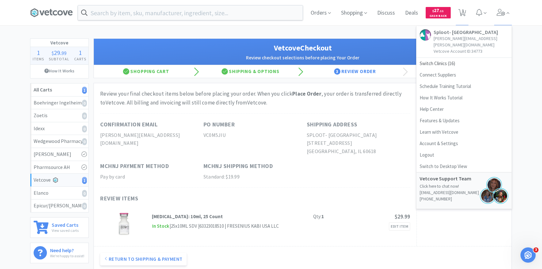
click at [362, 53] on h1 "Vetcove Checkout" at bounding box center [302, 48] width 405 height 12
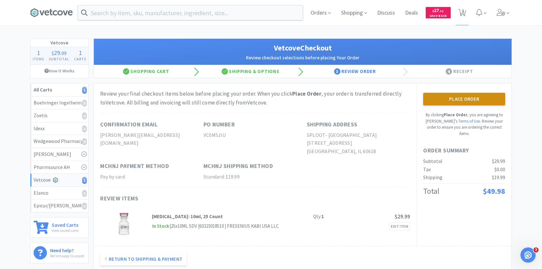
click at [456, 102] on button "Place Order" at bounding box center [464, 99] width 82 height 13
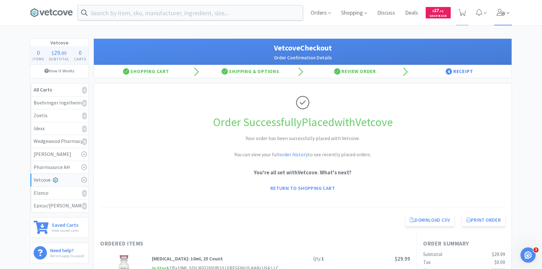
click at [502, 19] on span at bounding box center [503, 12] width 18 height 25
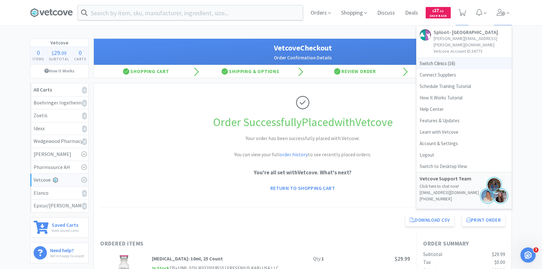
click at [456, 58] on span "Switch Clinics ( 16 )" at bounding box center [464, 63] width 95 height 11
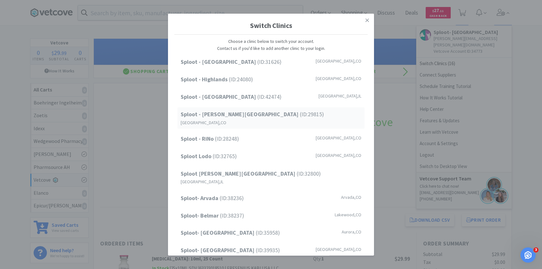
scroll to position [81, 0]
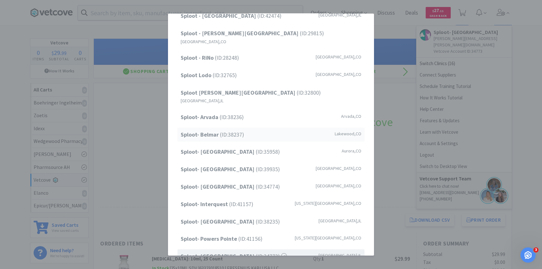
click at [225, 130] on span "Sploot- Belmar (ID: 38237 )" at bounding box center [212, 134] width 63 height 9
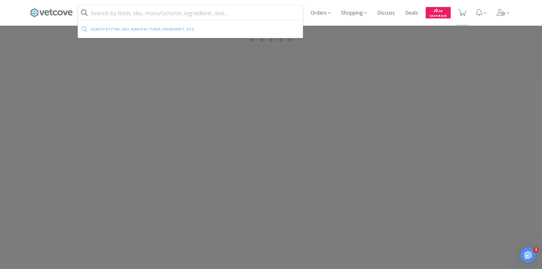
click at [153, 10] on input "text" at bounding box center [190, 12] width 225 height 15
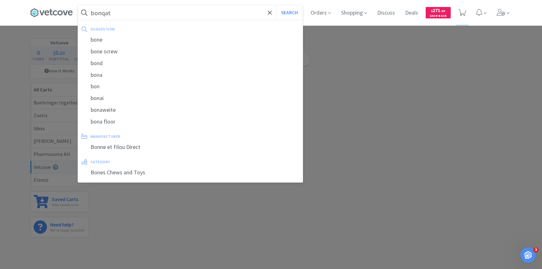
type input "bonqat"
click at [276, 5] on button "Search" at bounding box center [289, 12] width 26 height 15
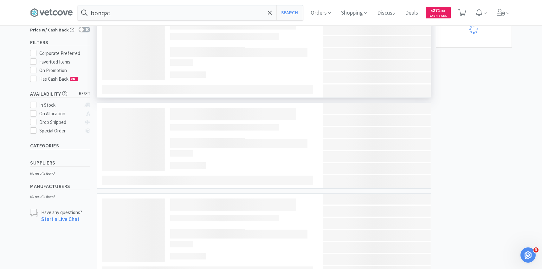
scroll to position [51, 0]
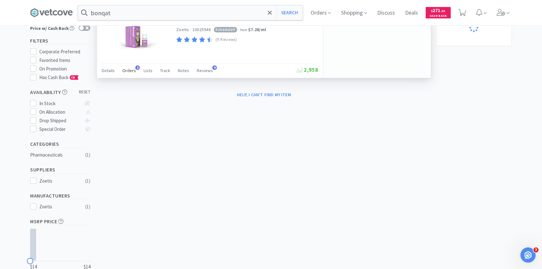
click at [129, 70] on span "Orders" at bounding box center [129, 71] width 14 height 6
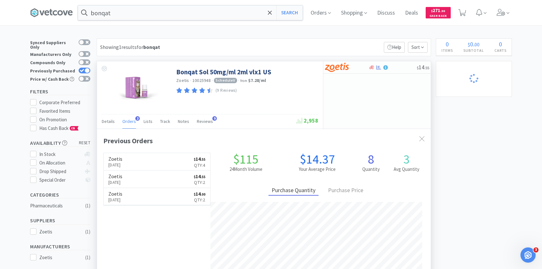
scroll to position [164, 334]
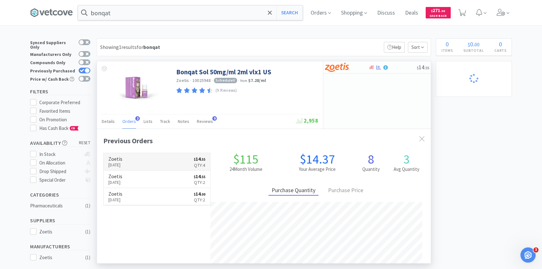
click at [144, 158] on link "Zoetis Aug 13th, 2025 $ 14 . 55 Qty: 4" at bounding box center [157, 161] width 107 height 17
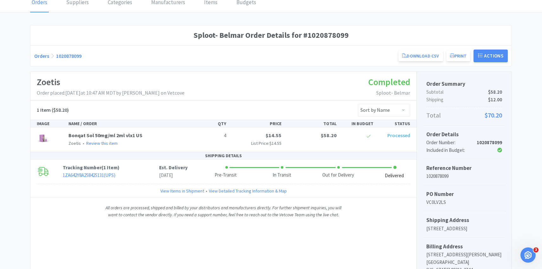
scroll to position [34, 0]
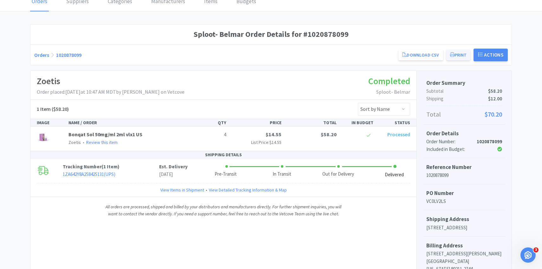
click at [469, 55] on button "Print" at bounding box center [458, 54] width 24 height 11
click at [91, 172] on link "1ZA642Y8A258425131 ( UPS )" at bounding box center [89, 174] width 53 height 6
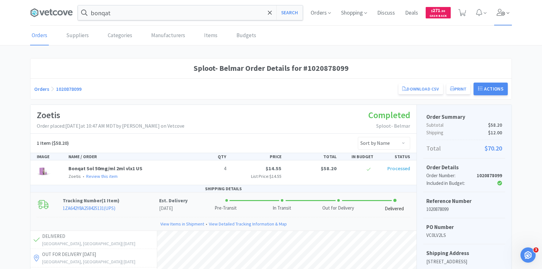
click at [502, 13] on icon at bounding box center [501, 12] width 9 height 7
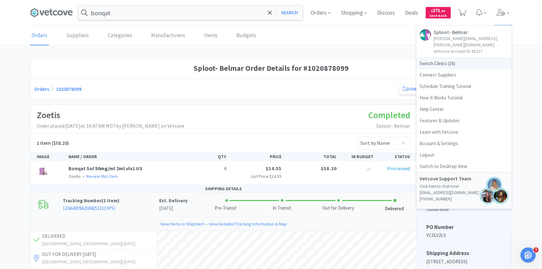
click at [449, 58] on span "Switch Clinics ( 16 )" at bounding box center [464, 63] width 95 height 11
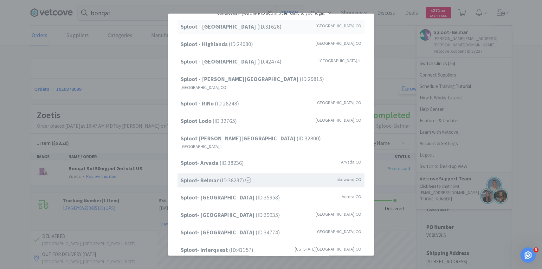
scroll to position [36, 0]
click at [252, 114] on div "Sploot Lodo (ID: 32765 ) Denver , CO" at bounding box center [271, 121] width 187 height 14
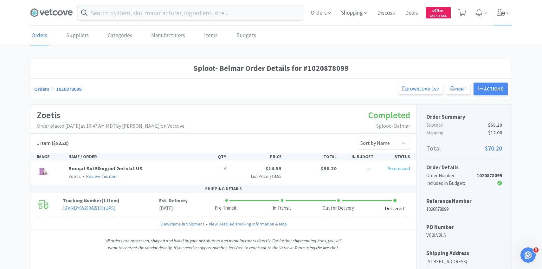
click at [506, 19] on span at bounding box center [503, 12] width 18 height 25
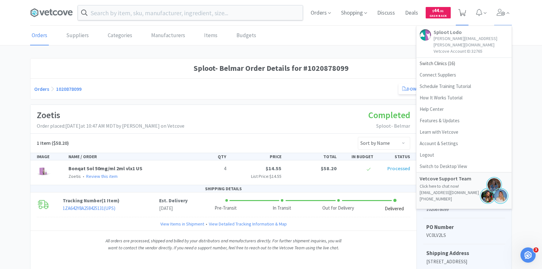
click at [468, 11] on span at bounding box center [462, 12] width 13 height 25
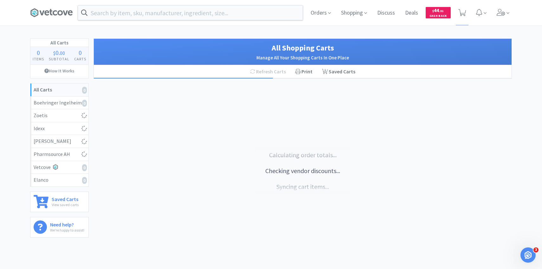
select select "10"
select select "1"
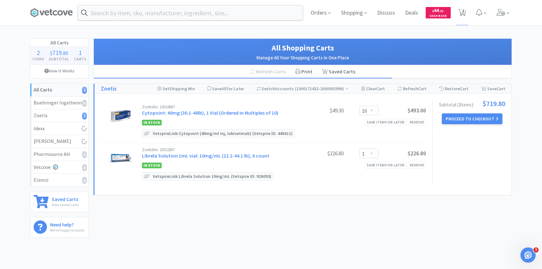
select select "4"
select select "1"
select select "2"
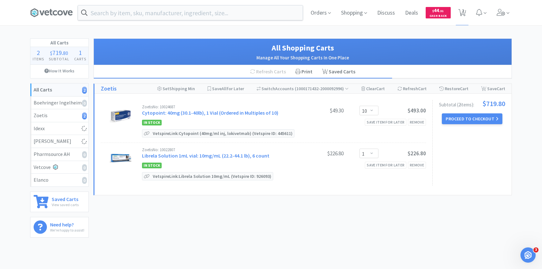
select select "2"
select select "1"
select select "2"
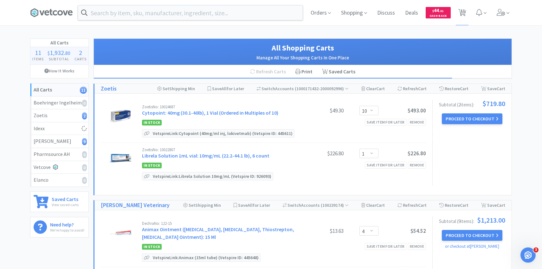
select select "2"
select select "4"
select select "5"
select select "2"
select select "4"
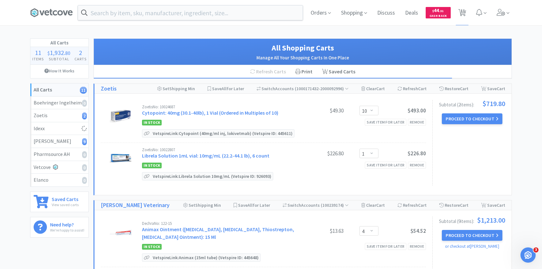
select select "2"
select select "1"
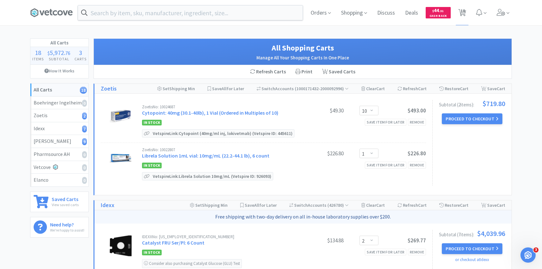
click at [236, 159] on div "Zoetis No: 10022807 Librela Solution 1mL vial: 10mg/mL (22.2-44.1 lb), 6 count …" at bounding box center [284, 153] width 284 height 13
click at [214, 155] on link "Librela Solution 1mL vial: 10mg/mL (22.2-44.1 lb), 6 count" at bounding box center [205, 155] width 127 height 6
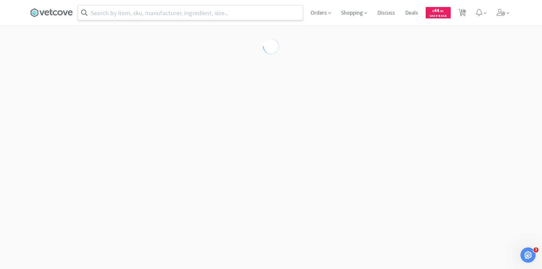
select select "605234"
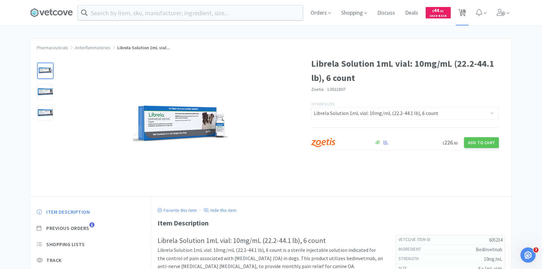
click at [461, 21] on span "18" at bounding box center [463, 10] width 4 height 25
select select "10"
select select "1"
select select "2"
select select "4"
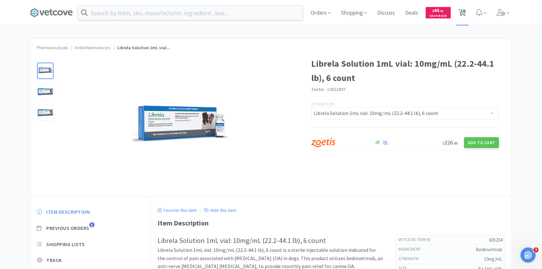
select select "5"
select select "2"
select select "4"
select select "2"
select select "1"
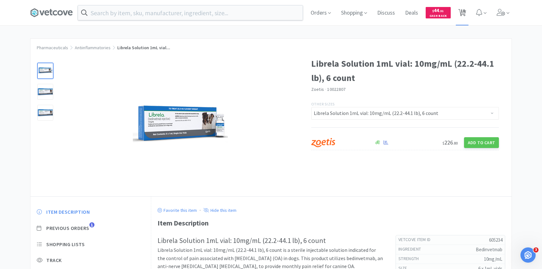
select select "4"
select select "1"
select select "2"
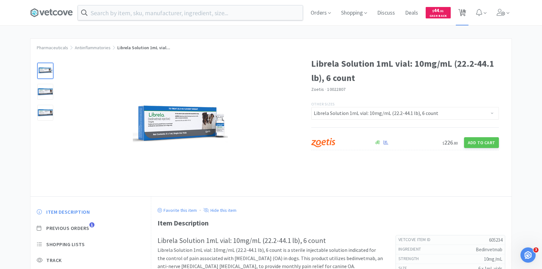
select select "2"
select select "1"
select select "2"
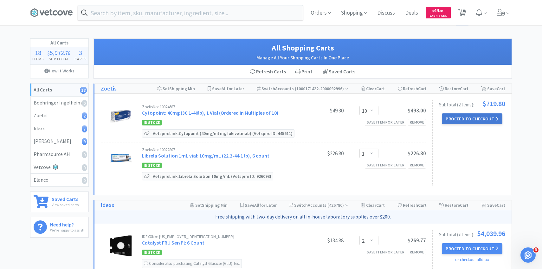
click at [455, 114] on button "Proceed to Checkout" at bounding box center [472, 118] width 60 height 11
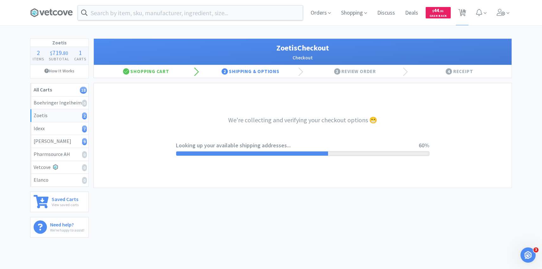
select select "invoice"
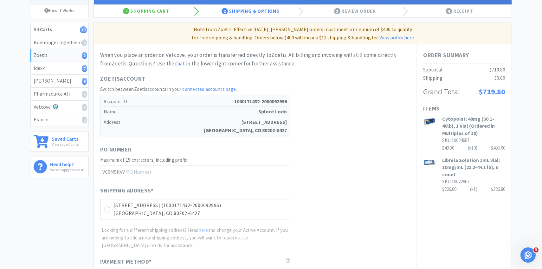
scroll to position [179, 0]
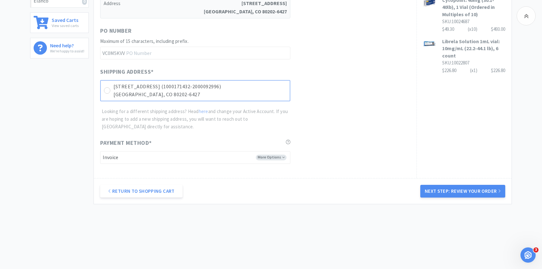
click at [235, 87] on p "1441 Little Raven St (1000171432-2000092996)" at bounding box center [200, 86] width 173 height 8
click at [462, 190] on button "Next Step: Review Your Order" at bounding box center [462, 191] width 85 height 13
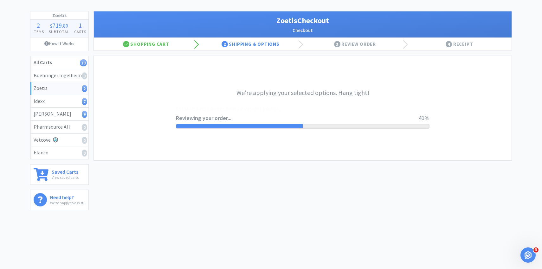
scroll to position [0, 0]
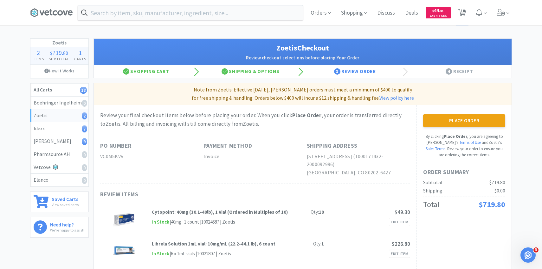
click at [455, 130] on div "Place Order By clicking Place Order , you are agreeing to Vetcove's Terms of Us…" at bounding box center [464, 136] width 82 height 44
click at [451, 125] on button "Place Order" at bounding box center [464, 120] width 82 height 13
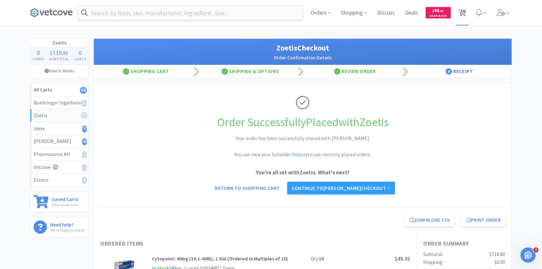
click at [463, 10] on span "16" at bounding box center [463, 10] width 4 height 25
select select "2"
select select "4"
select select "5"
select select "2"
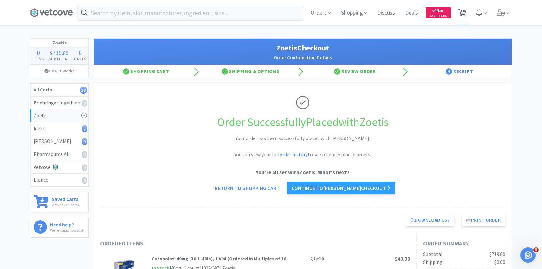
select select "4"
select select "2"
select select "1"
select select "4"
select select "1"
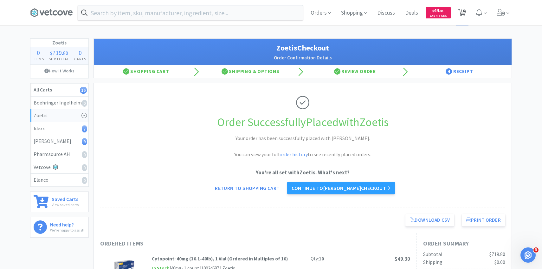
select select "1"
select select "2"
select select "1"
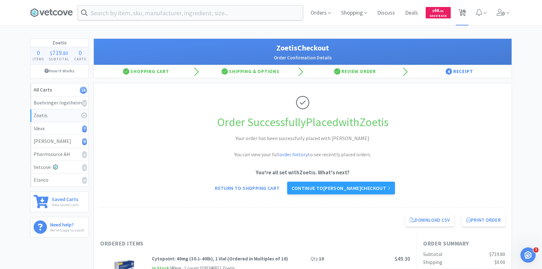
select select "1"
select select "2"
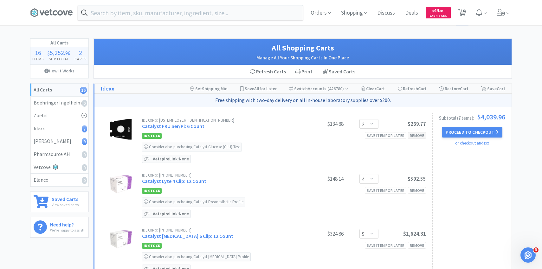
click at [417, 133] on div "Remove" at bounding box center [417, 135] width 18 height 7
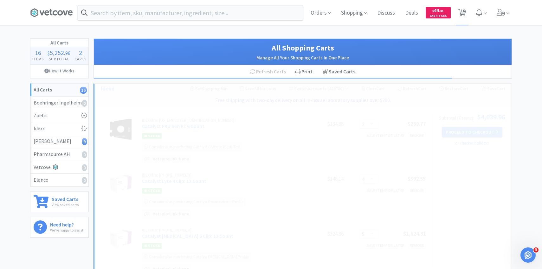
select select "4"
select select "5"
select select "2"
select select "4"
select select "2"
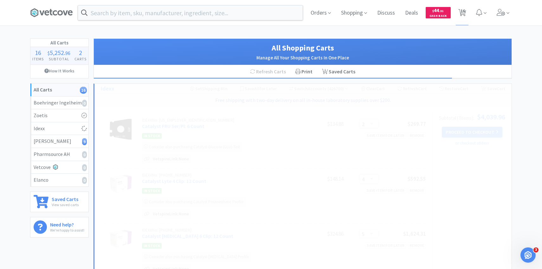
select select "1"
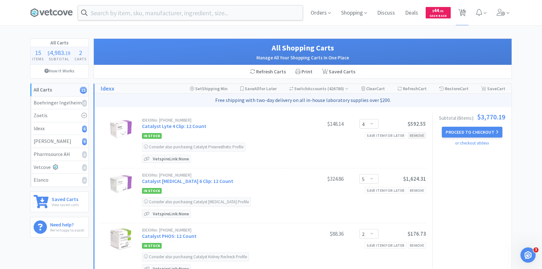
click at [421, 134] on div "Remove" at bounding box center [417, 135] width 18 height 7
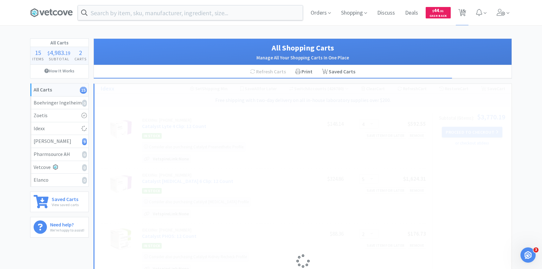
select select "5"
select select "2"
select select "4"
select select "2"
select select "1"
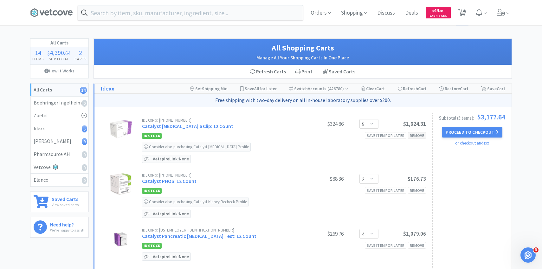
click at [416, 136] on div "Remove" at bounding box center [417, 135] width 18 height 7
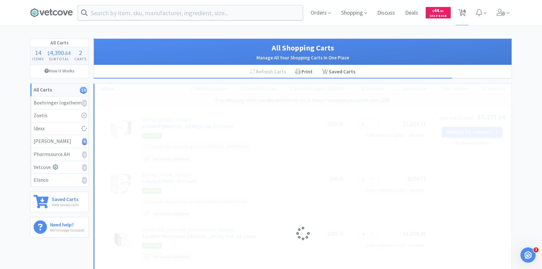
select select "2"
select select "4"
select select "2"
select select "1"
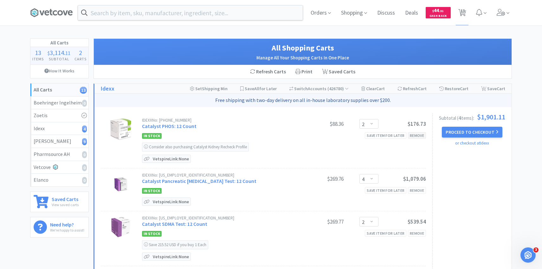
click at [416, 135] on div "Remove" at bounding box center [417, 135] width 18 height 7
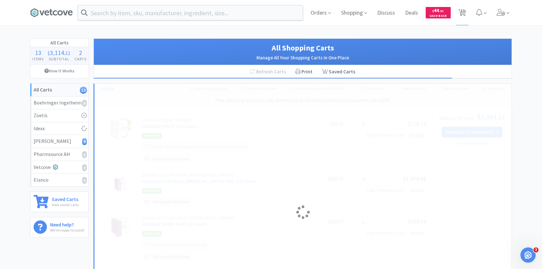
select select "4"
select select "2"
select select "1"
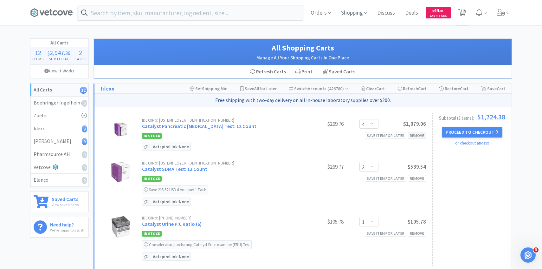
click at [416, 135] on div "Remove" at bounding box center [417, 135] width 18 height 7
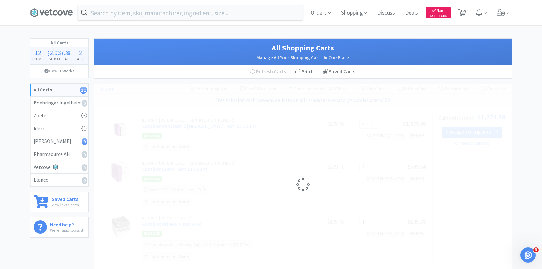
select select "2"
select select "1"
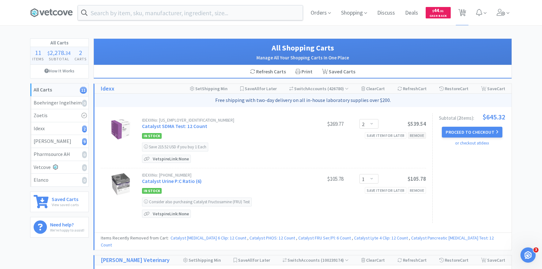
click at [416, 135] on div "Remove" at bounding box center [417, 135] width 18 height 7
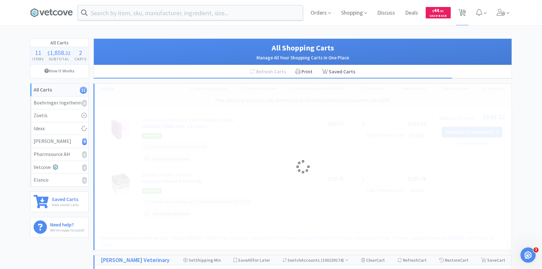
select select "1"
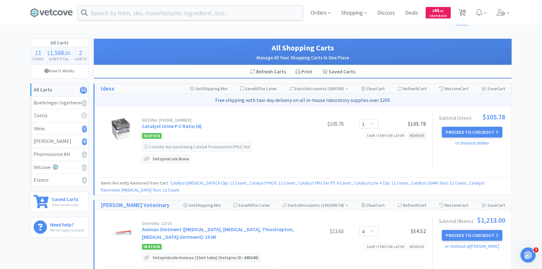
click at [416, 135] on div "Remove" at bounding box center [417, 135] width 18 height 7
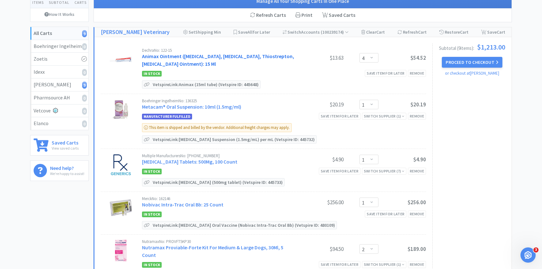
scroll to position [55, 0]
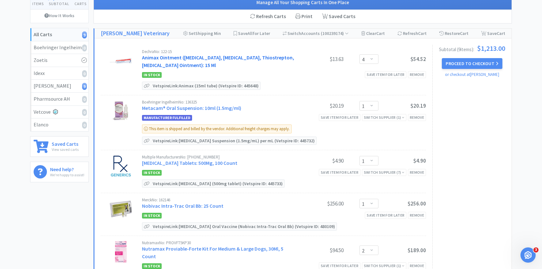
click at [226, 59] on link "Animax Ointment ([MEDICAL_DATA], [MEDICAL_DATA], Thiostrepton, [MEDICAL_DATA] O…" at bounding box center [218, 61] width 152 height 14
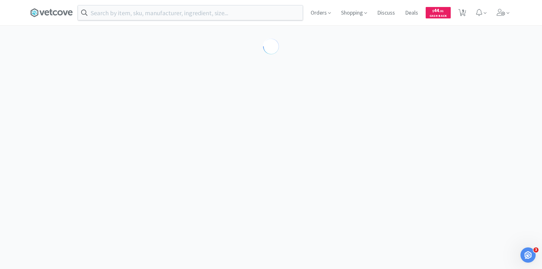
select select "143513"
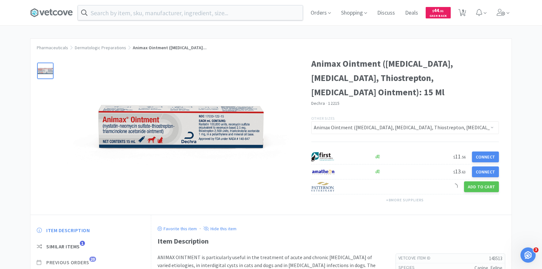
click at [89, 262] on span "Previous Orders" at bounding box center [67, 262] width 43 height 7
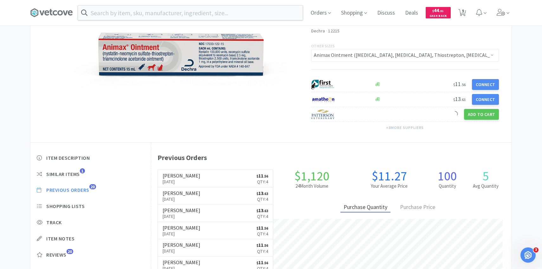
scroll to position [174, 360]
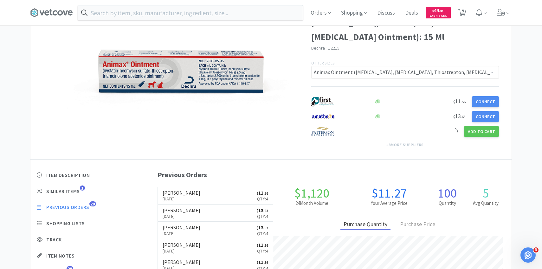
select select "4"
select select "1"
select select "2"
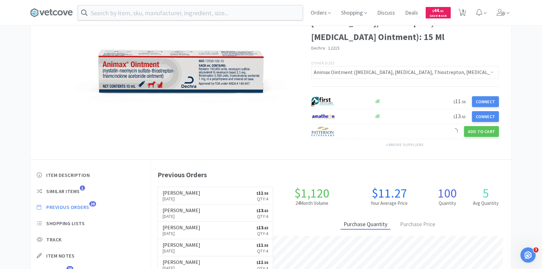
select select "2"
select select "1"
select select "2"
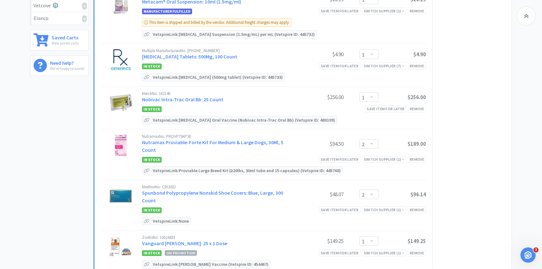
scroll to position [162, 0]
click at [189, 98] on link "Nobivac Intra-Trac Oral Bb: 25 Count" at bounding box center [182, 99] width 81 height 6
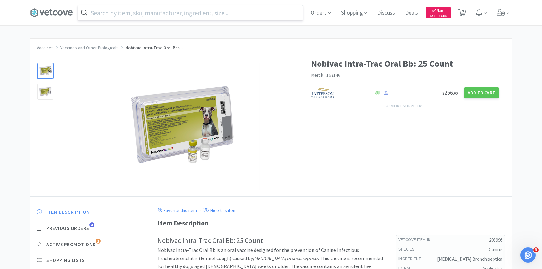
select select "4"
select select "1"
select select "2"
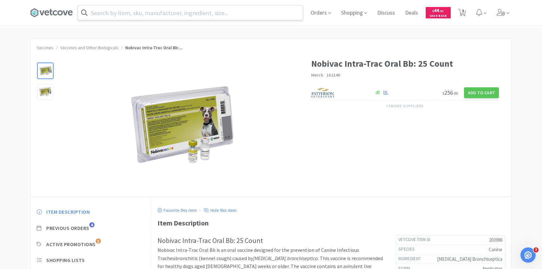
select select "2"
select select "1"
select select "2"
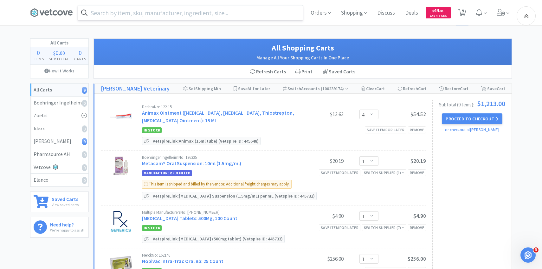
scroll to position [162, 0]
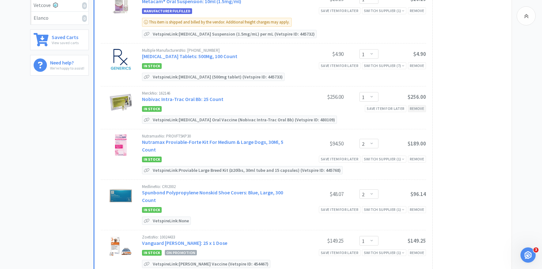
click at [422, 107] on div "Remove" at bounding box center [417, 108] width 18 height 7
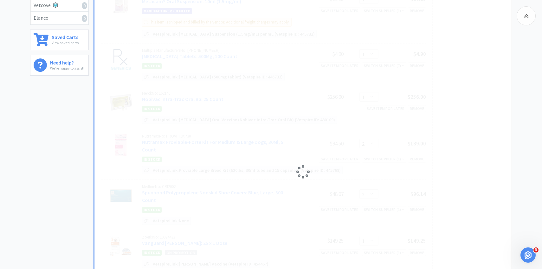
select select "2"
select select "1"
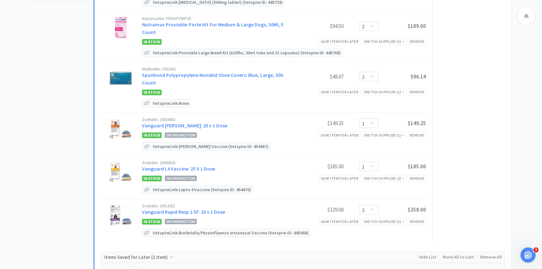
scroll to position [238, 0]
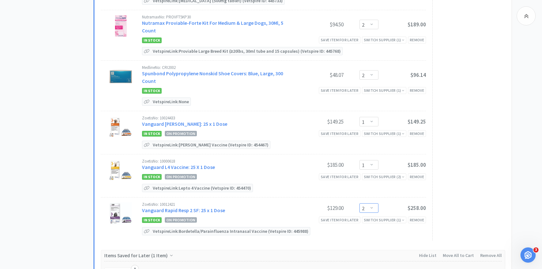
click at [370, 203] on select "Enter Quantity 1 2 3 4 5 6 7 8 9 10 11 12 13 14 15 16 17 18 19 20 Enter Quantity" at bounding box center [369, 208] width 19 height 10
click at [360, 203] on select "Enter Quantity 1 2 3 4 5 6 7 8 9 10 11 12 13 14 15 16 17 18 19 20 Enter Quantity" at bounding box center [369, 208] width 19 height 10
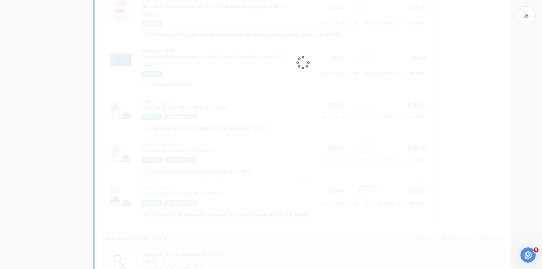
scroll to position [208, 0]
select select "1"
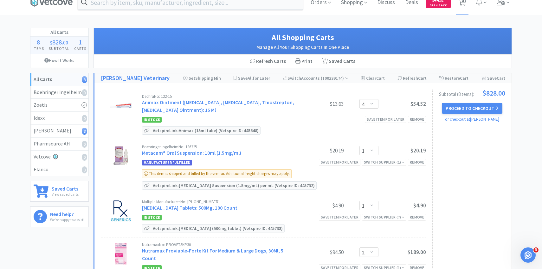
scroll to position [0, 0]
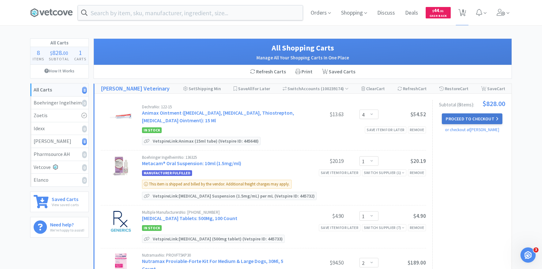
click at [453, 114] on button "Proceed to Checkout" at bounding box center [472, 118] width 60 height 11
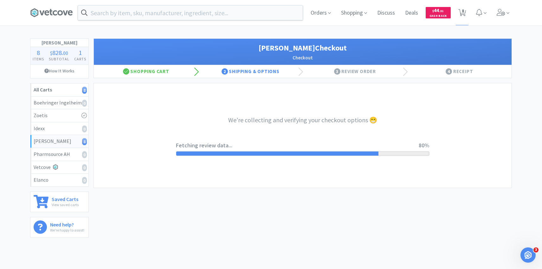
select select "1"
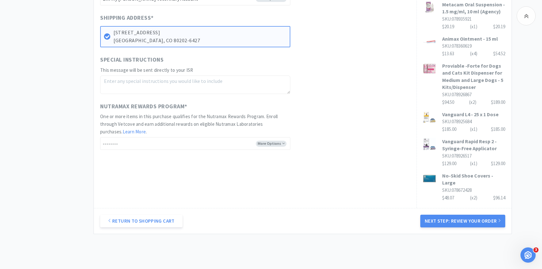
scroll to position [292, 0]
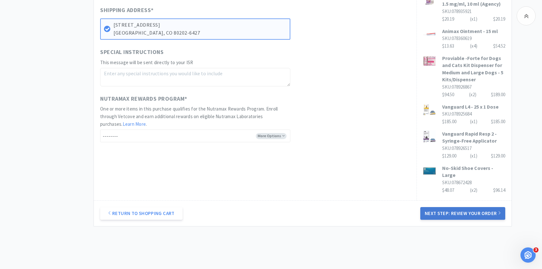
click at [451, 207] on button "Next Step: Review Your Order" at bounding box center [462, 213] width 85 height 13
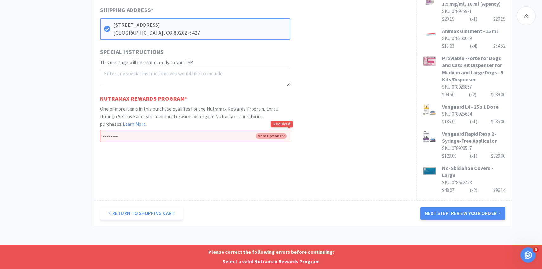
click at [214, 130] on select "-------- Enroll me in the Nutramax Rewards Program No thank you" at bounding box center [195, 135] width 190 height 13
select select "Yes"
click at [100, 129] on select "-------- Enroll me in the Nutramax Rewards Program No thank you" at bounding box center [195, 135] width 190 height 13
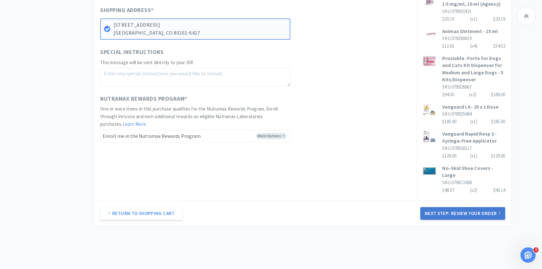
click at [455, 207] on button "Next Step: Review Your Order" at bounding box center [462, 213] width 85 height 13
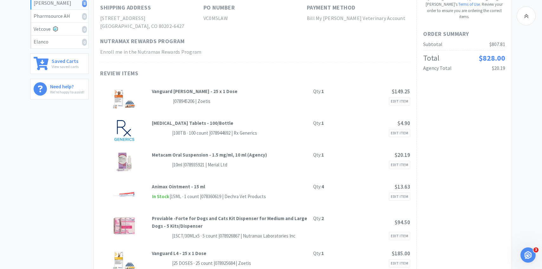
scroll to position [0, 0]
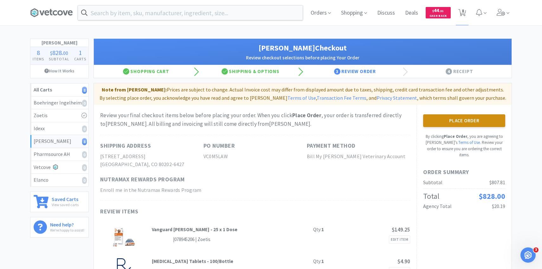
click at [442, 120] on button "Place Order" at bounding box center [464, 120] width 82 height 13
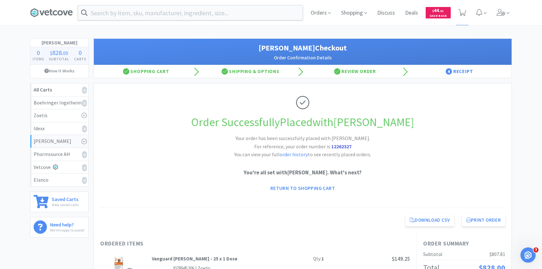
click at [513, 17] on div "Orders Shopping Discuss Discuss Deals Deals $ 44 . 31 Cash Back" at bounding box center [271, 12] width 488 height 25
click at [505, 9] on icon at bounding box center [501, 12] width 9 height 7
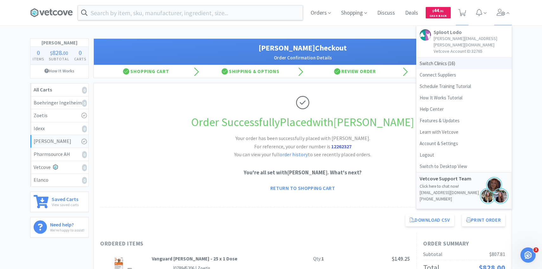
click at [466, 58] on span "Switch Clinics ( 16 )" at bounding box center [464, 63] width 95 height 11
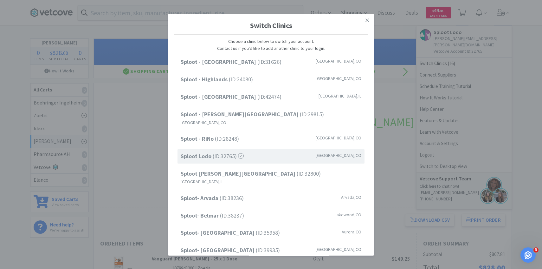
scroll to position [81, 0]
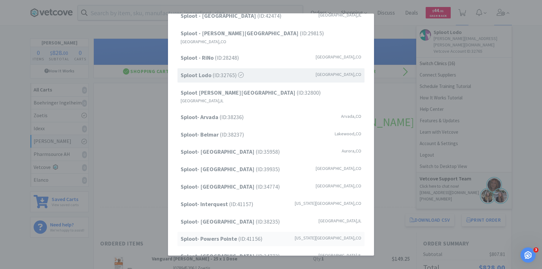
click at [220, 235] on strong "Sploot- Powers Pointe" at bounding box center [210, 238] width 58 height 7
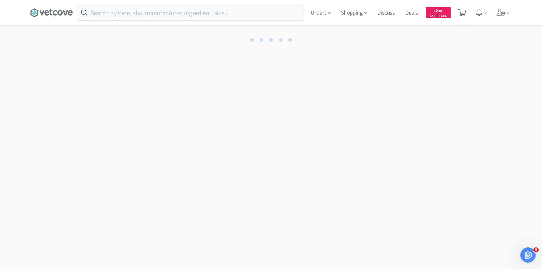
click at [463, 18] on span at bounding box center [462, 12] width 13 height 25
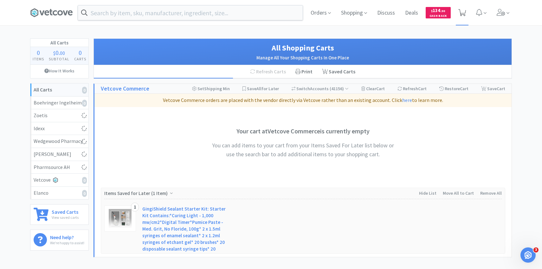
select select "10"
select select "1"
select select "200"
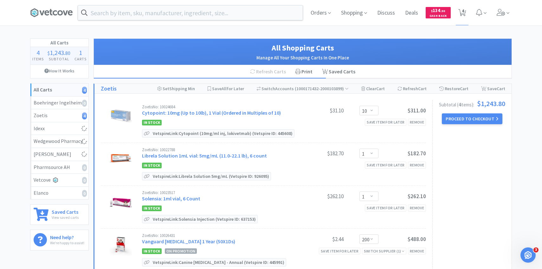
select select "5"
select select "4"
select select "2"
select select "4"
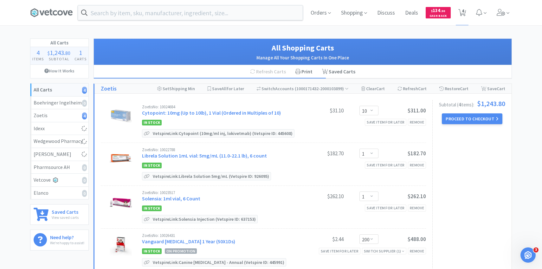
select select "5"
select select "1"
select select "10"
select select "5"
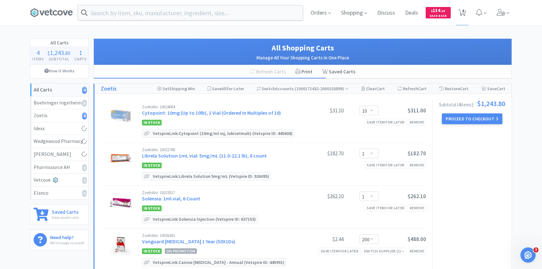
select select "2"
select select "5"
select select "1"
select select "3"
select select "8"
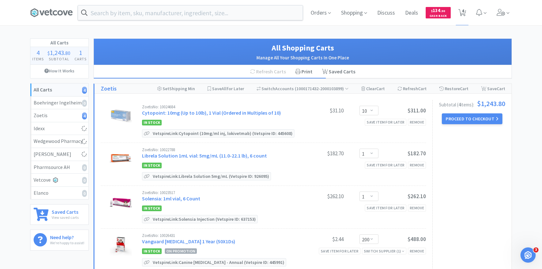
select select "2"
select select "3"
select select "1"
select select "2"
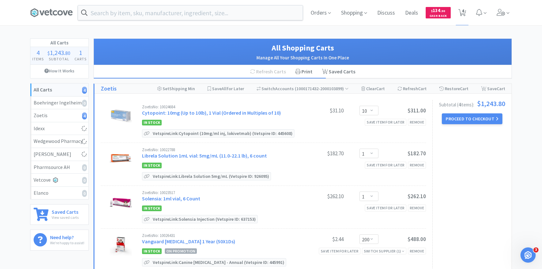
select select "1"
select select "50"
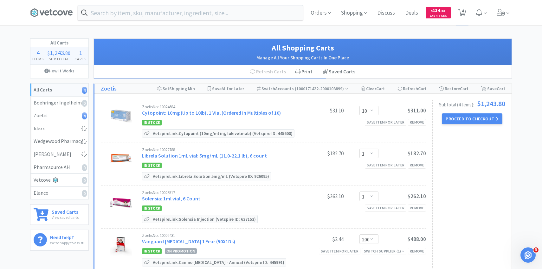
select select "4"
select select "2"
select select "1"
select select "50"
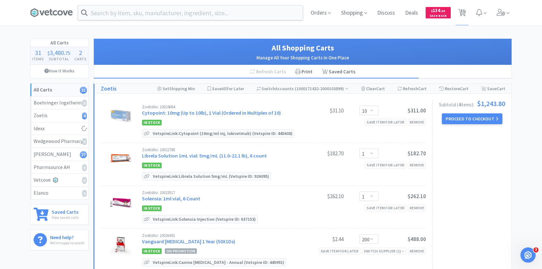
select select "4"
select select "1"
click at [420, 121] on div "Remove" at bounding box center [417, 122] width 18 height 7
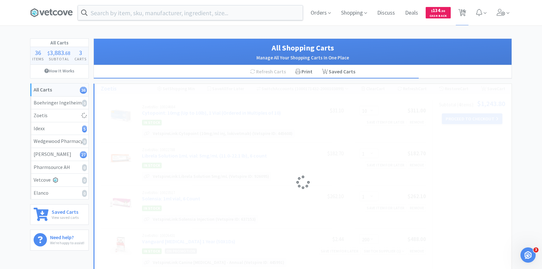
select select "1"
select select "200"
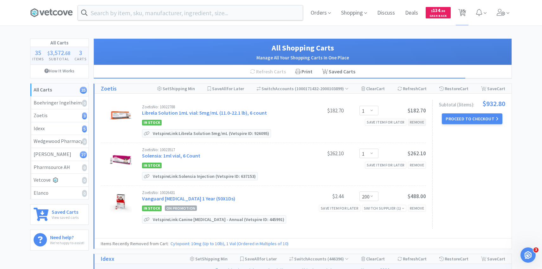
click at [415, 121] on div "Remove" at bounding box center [417, 122] width 18 height 7
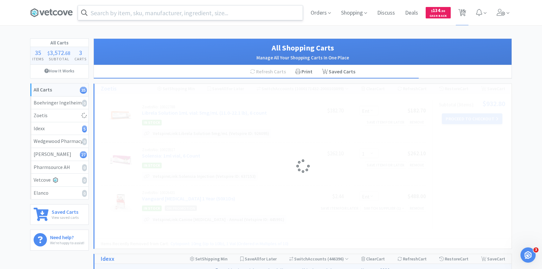
select select "200"
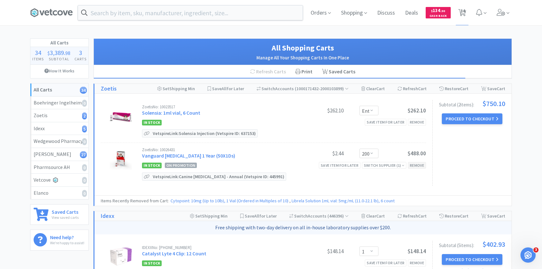
click at [417, 167] on div "Remove" at bounding box center [417, 165] width 18 height 7
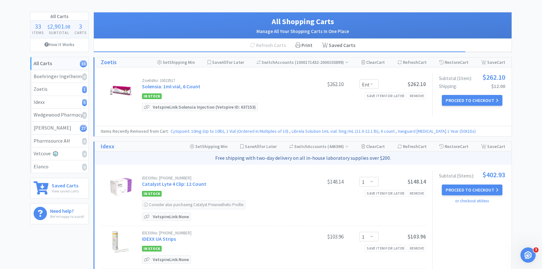
scroll to position [4, 0]
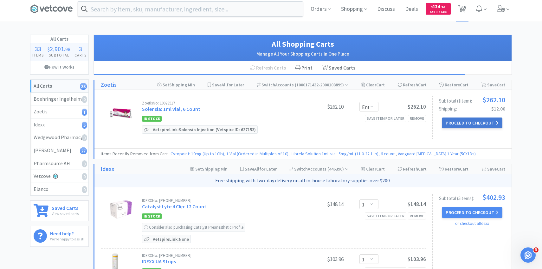
click at [479, 122] on button "Proceed to Checkout" at bounding box center [472, 122] width 60 height 11
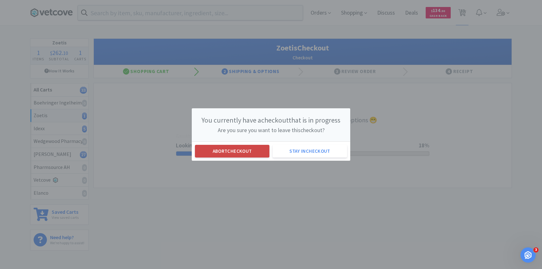
click at [249, 151] on button "Abort checkout" at bounding box center [232, 151] width 75 height 13
select select "1"
select select "50"
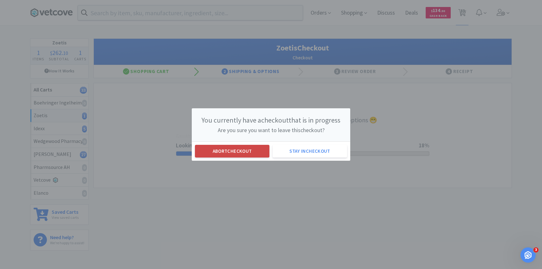
select select "4"
select select "1"
select select "5"
select select "4"
select select "2"
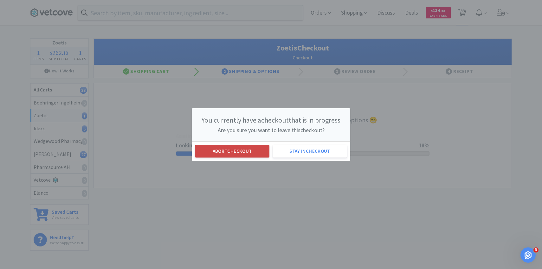
select select "4"
select select "5"
select select "1"
select select "10"
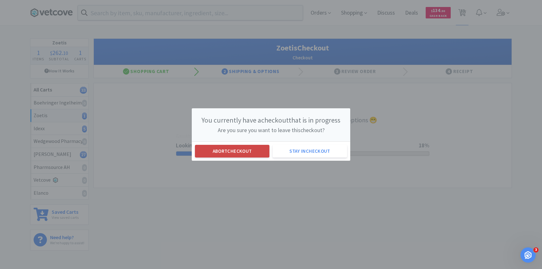
select select "5"
select select "2"
select select "5"
select select "1"
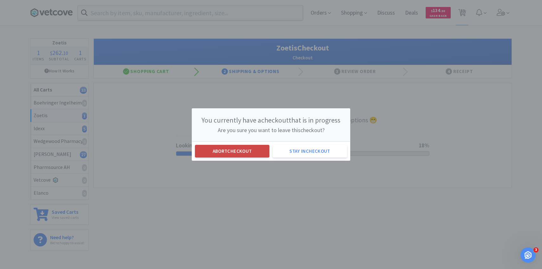
select select "3"
select select "8"
select select "2"
select select "3"
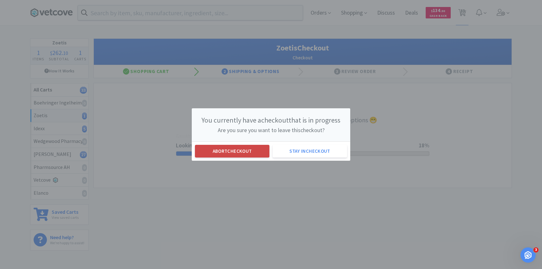
select select "1"
select select "2"
select select "1"
select select "50"
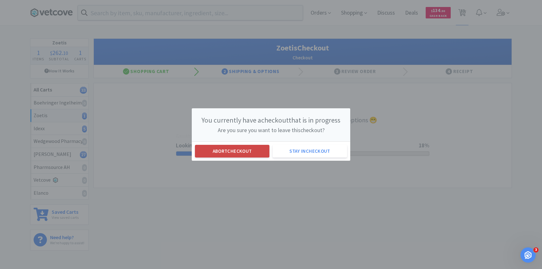
select select "50"
select select "4"
select select "2"
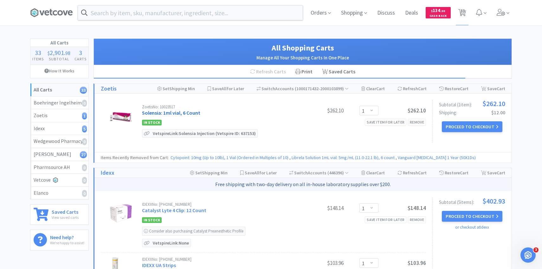
click at [164, 113] on link "Solensia: 1ml vial, 6 Count" at bounding box center [171, 112] width 58 height 6
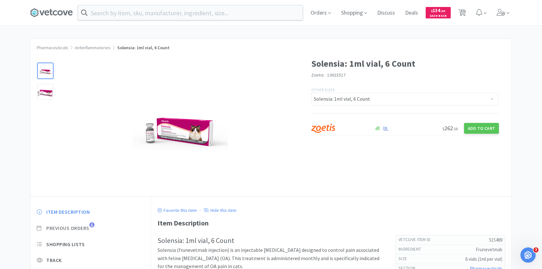
click at [84, 225] on span "Previous Orders" at bounding box center [67, 227] width 43 height 7
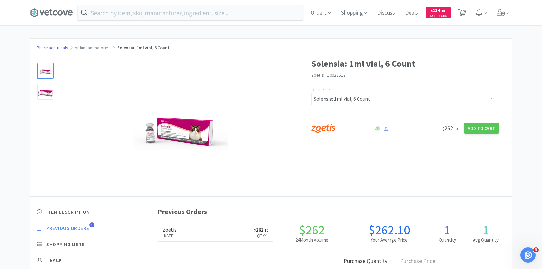
scroll to position [174, 360]
select select "1"
select select "50"
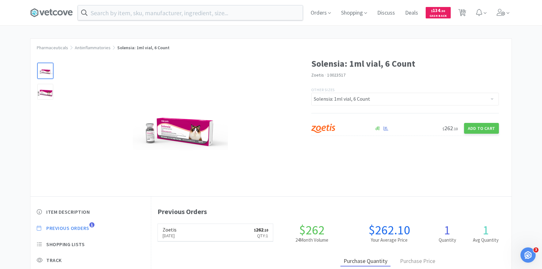
select select "4"
select select "1"
select select "5"
select select "4"
select select "2"
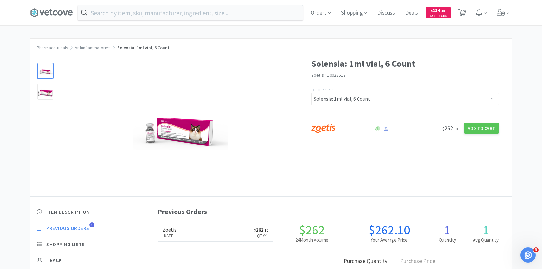
select select "4"
select select "5"
select select "1"
select select "10"
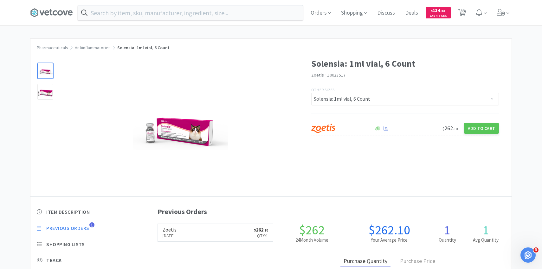
select select "5"
select select "2"
select select "5"
select select "1"
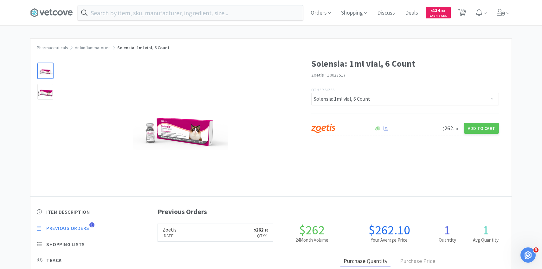
select select "3"
select select "8"
select select "2"
select select "3"
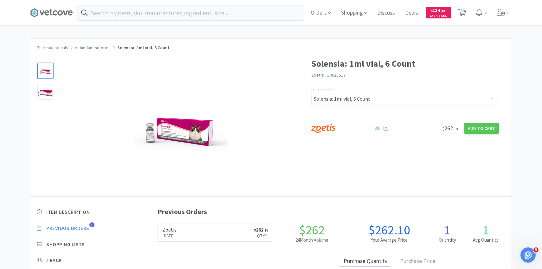
select select "1"
select select "2"
select select "1"
select select "50"
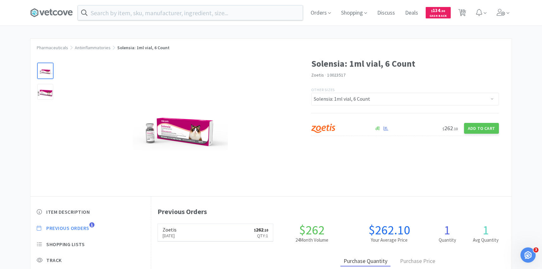
select select "50"
select select "4"
select select "2"
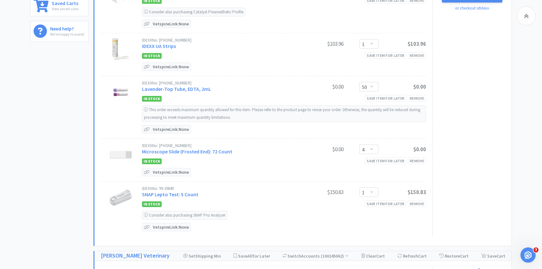
scroll to position [175, 0]
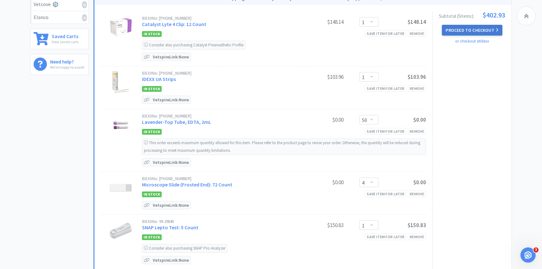
click at [468, 32] on button "Proceed to Checkout" at bounding box center [472, 30] width 60 height 11
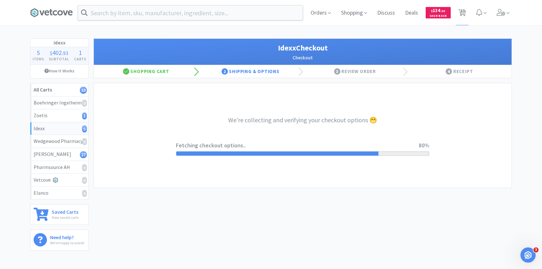
select select "904"
select select "003"
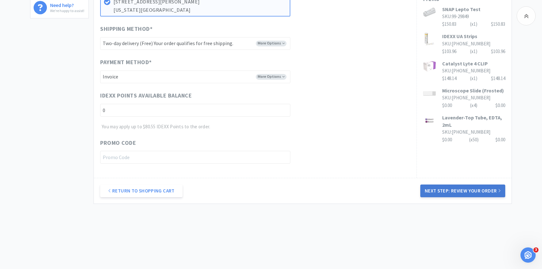
click at [449, 196] on button "Next Step: Review Your Order" at bounding box center [462, 190] width 85 height 13
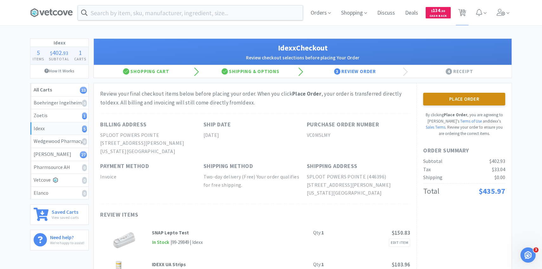
click at [438, 104] on button "Place Order" at bounding box center [464, 99] width 82 height 13
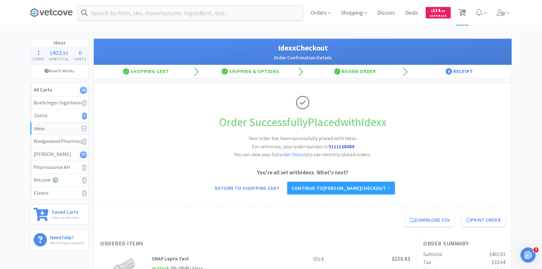
click at [459, 13] on icon at bounding box center [462, 12] width 8 height 7
select select "1"
select select "5"
select select "4"
select select "2"
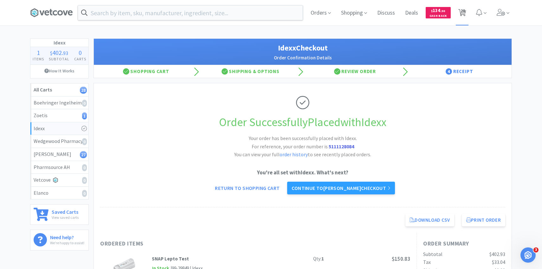
select select "4"
select select "5"
select select "1"
select select "10"
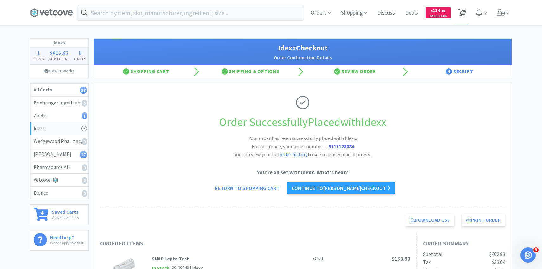
select select "5"
select select "2"
select select "5"
select select "1"
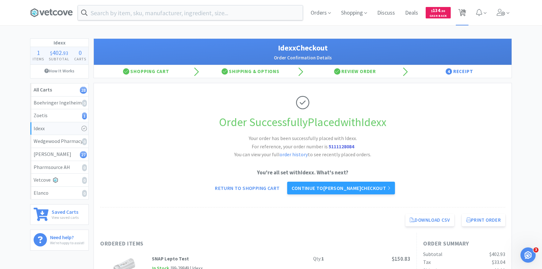
select select "3"
select select "8"
select select "2"
select select "3"
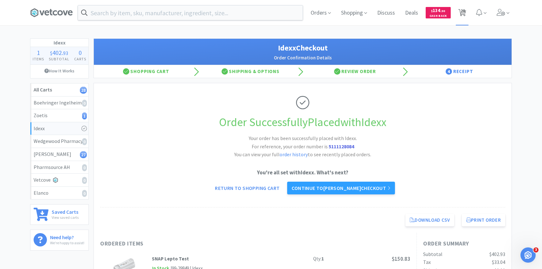
select select "1"
select select "2"
select select "1"
select select "50"
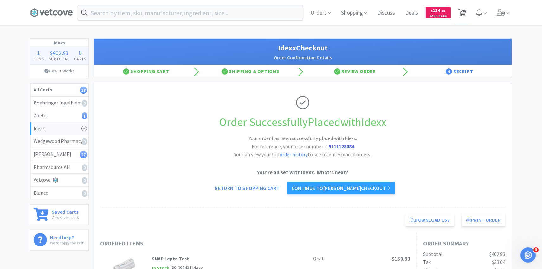
select select "50"
select select "4"
select select "2"
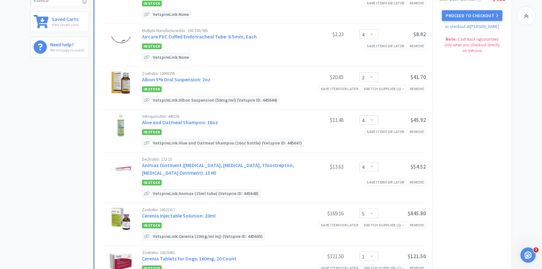
scroll to position [195, 0]
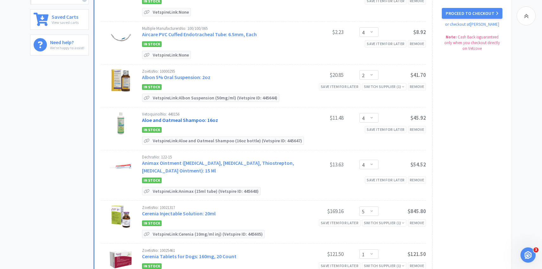
click at [184, 118] on link "Aloe and Oatmeal Shampoo: 16oz" at bounding box center [180, 120] width 76 height 6
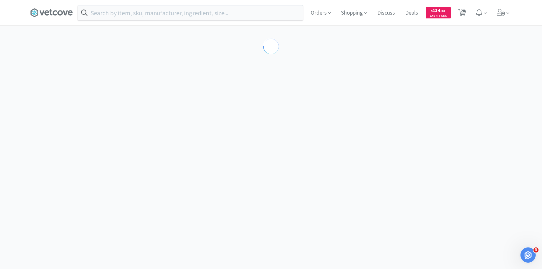
select select "157513"
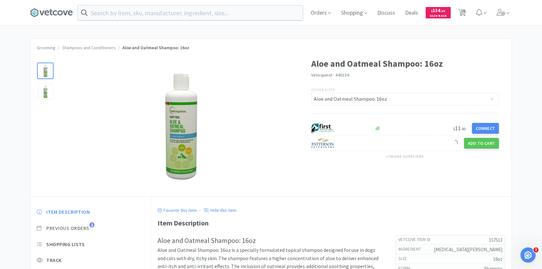
click at [87, 225] on span "Previous Orders" at bounding box center [67, 227] width 43 height 7
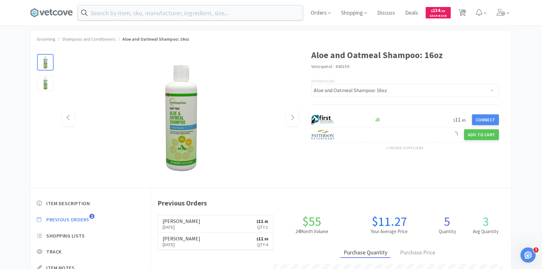
scroll to position [9, 0]
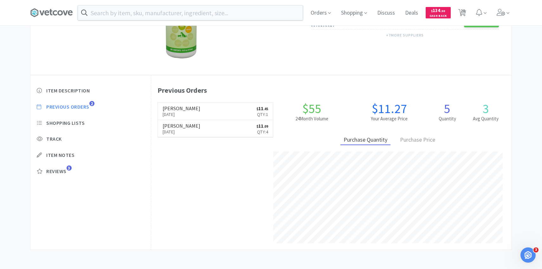
select select "1"
select select "5"
select select "4"
select select "2"
select select "4"
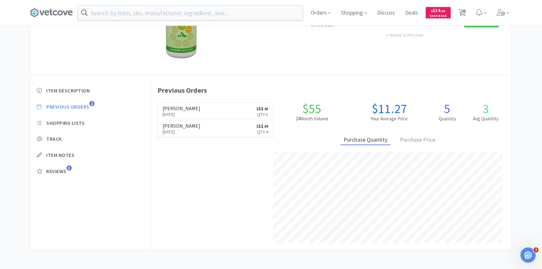
select select "4"
select select "5"
select select "1"
select select "10"
select select "5"
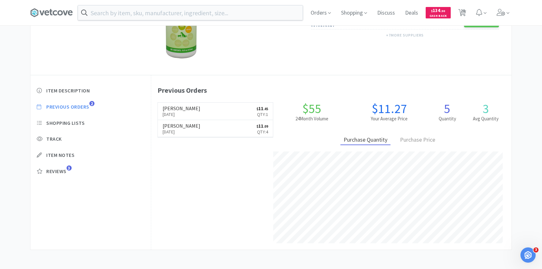
select select "5"
select select "2"
select select "5"
select select "1"
select select "3"
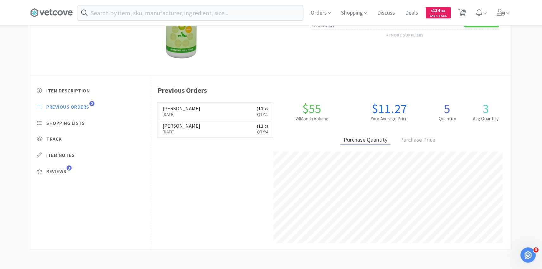
select select "8"
select select "2"
select select "3"
select select "1"
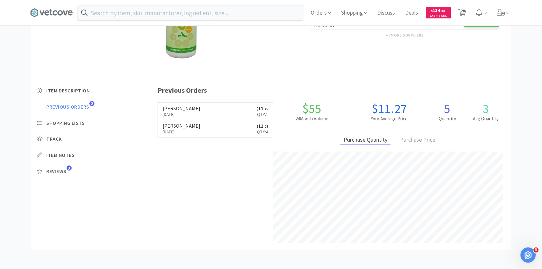
select select "2"
select select "1"
select select "50"
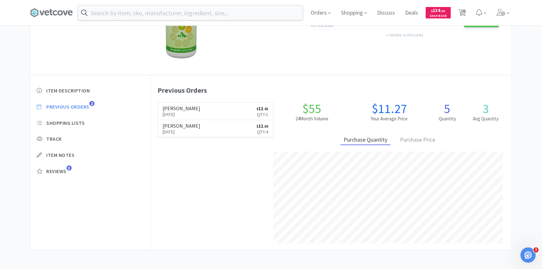
select select "50"
select select "4"
select select "2"
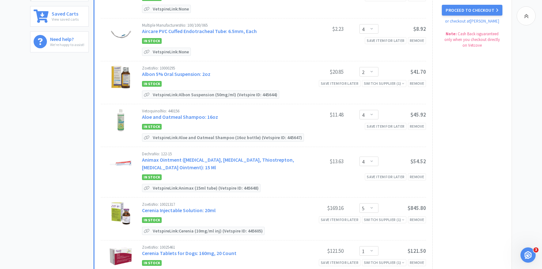
scroll to position [199, 0]
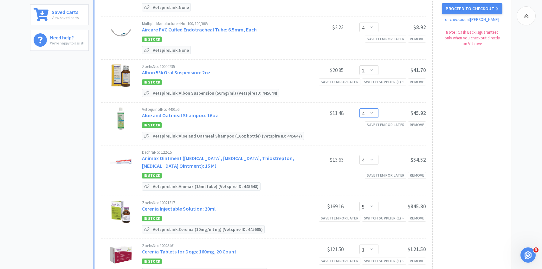
click at [367, 117] on select "Enter Quantity 1 2 3 4 5 6 7 8 9 10 11 12 13 14 15 16 17 18 19 20 Enter Quantity" at bounding box center [369, 113] width 19 height 10
click at [360, 108] on select "Enter Quantity 1 2 3 4 5 6 7 8 9 10 11 12 13 14 15 16 17 18 19 20 Enter Quantity" at bounding box center [369, 113] width 19 height 10
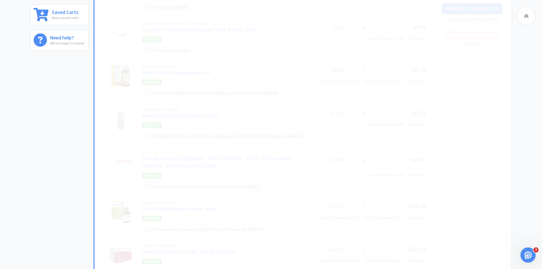
select select "2"
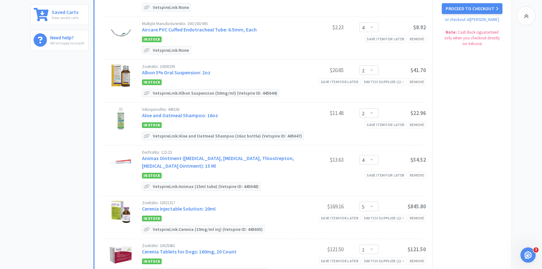
click at [215, 161] on div "Dechra No: 122-15 Animax Ointment (Nystatin, Neomycin Sulfate, Thiostrepton, Tr…" at bounding box center [219, 159] width 154 height 19
click at [215, 165] on link "Animax Ointment (Nystatin, Neomycin Sulfate, Thiostrepton, Triamcinolone Aceton…" at bounding box center [218, 162] width 152 height 14
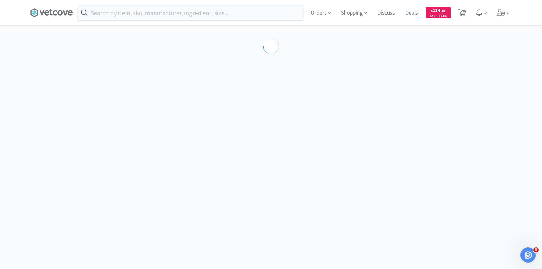
select select "143513"
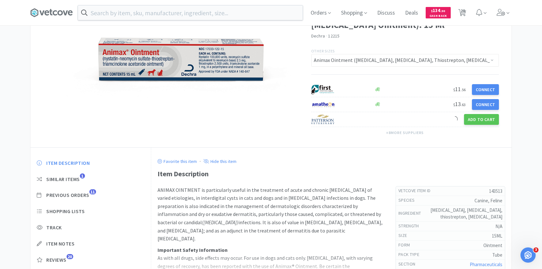
scroll to position [90, 0]
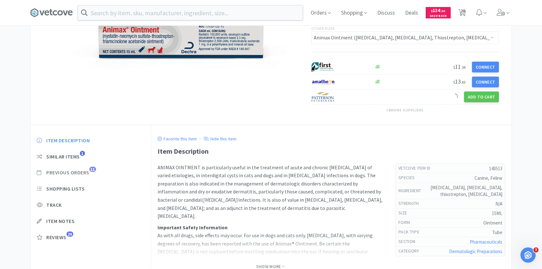
click at [89, 172] on span "Previous Orders" at bounding box center [67, 172] width 43 height 7
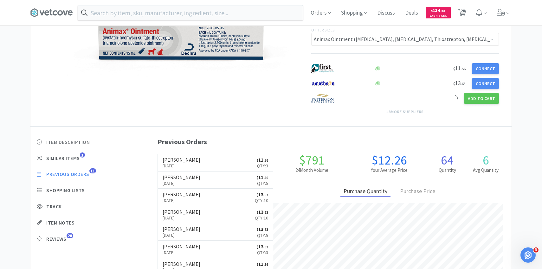
scroll to position [85, 0]
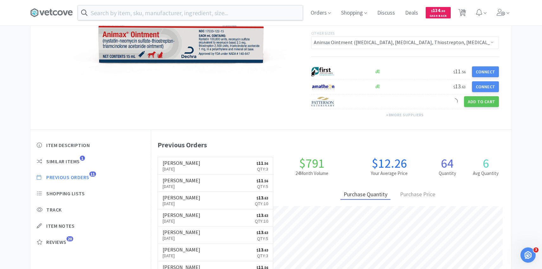
select select "1"
select select "5"
select select "4"
select select "2"
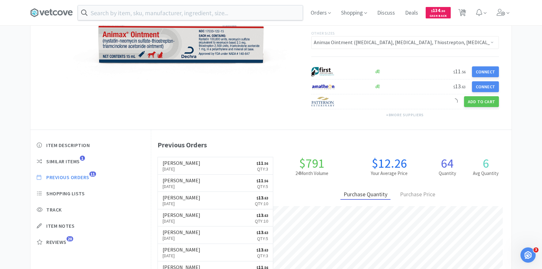
select select "4"
select select "5"
select select "1"
select select "10"
select select "5"
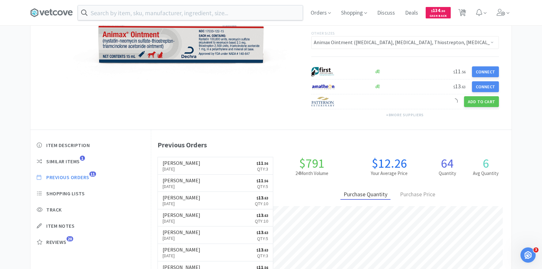
select select "5"
select select "2"
select select "5"
select select "1"
select select "3"
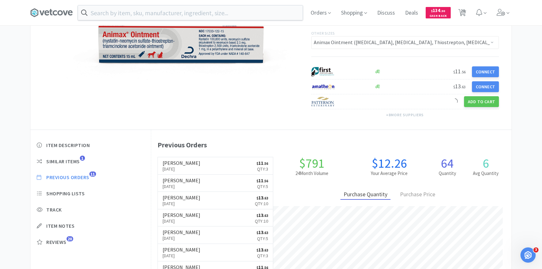
select select "8"
select select "2"
select select "3"
select select "1"
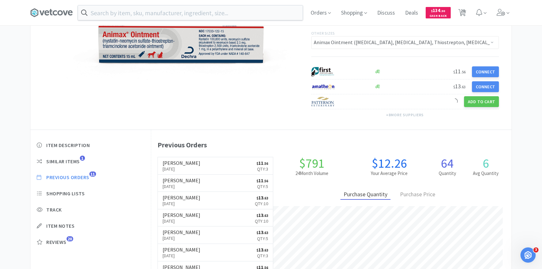
select select "2"
select select "1"
select select "50"
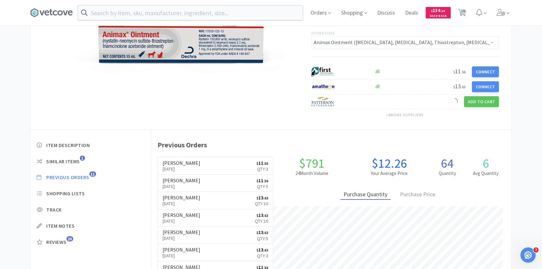
select select "50"
select select "4"
select select "2"
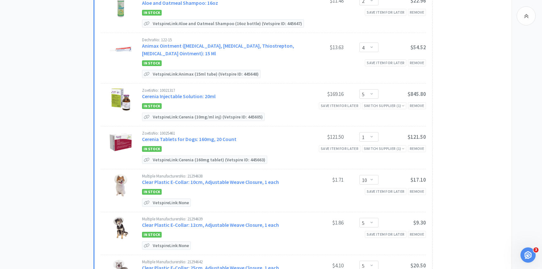
scroll to position [319, 0]
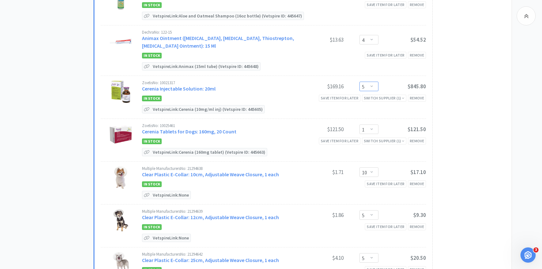
click at [371, 86] on select "Enter Quantity 1 2 3 4 5 6 7 8 9 10 11 12 13 14 15 16 17 18 19 20 Enter Quantity" at bounding box center [369, 86] width 19 height 10
click at [360, 81] on select "Enter Quantity 1 2 3 4 5 6 7 8 9 10 11 12 13 14 15 16 17 18 19 20 Enter Quantity" at bounding box center [369, 86] width 19 height 10
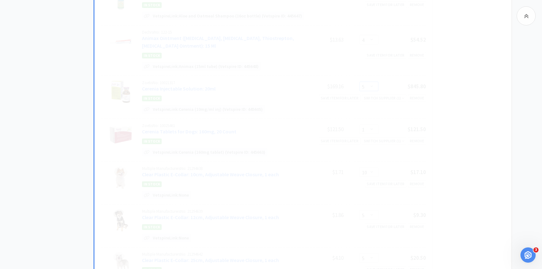
select select "1"
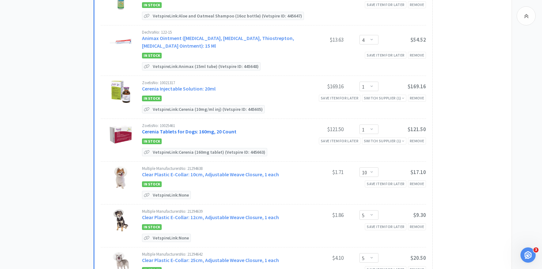
click at [194, 128] on link "Cerenia Tablets for Dogs: 160mg, 20 Count" at bounding box center [189, 131] width 94 height 6
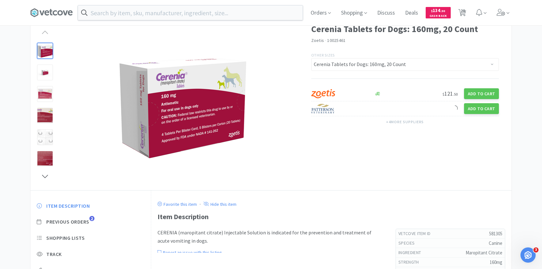
scroll to position [39, 0]
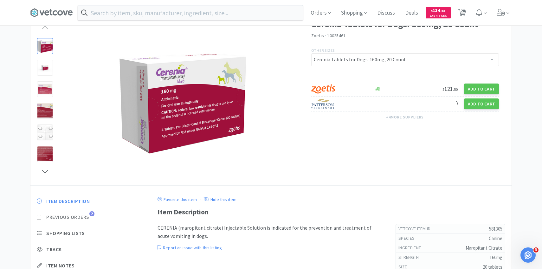
click at [80, 219] on span "Previous Orders" at bounding box center [67, 216] width 43 height 7
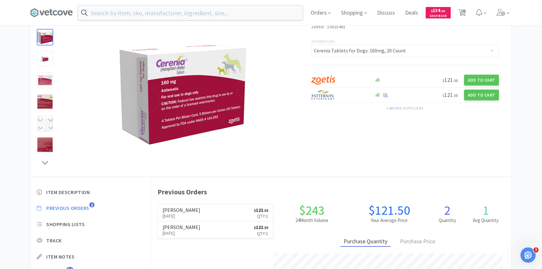
scroll to position [174, 360]
select select "1"
select select "5"
select select "4"
select select "2"
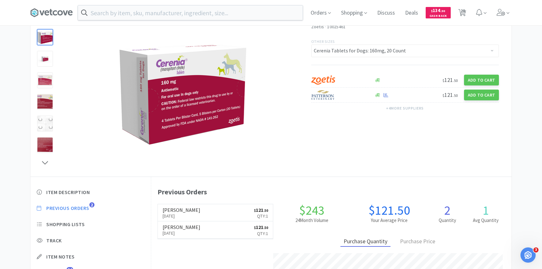
select select "2"
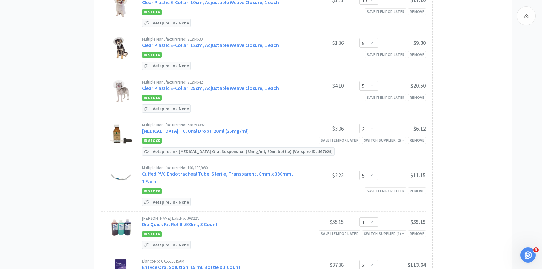
scroll to position [502, 0]
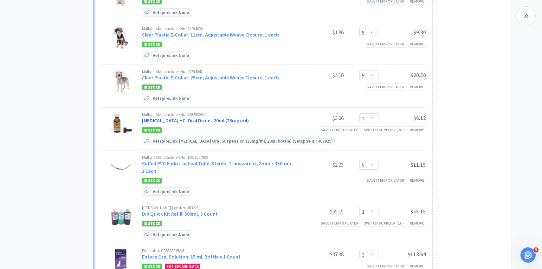
click at [186, 120] on link "Clindamycin HCl Oral Drops: 20ml (25mg/ml)" at bounding box center [195, 120] width 107 height 6
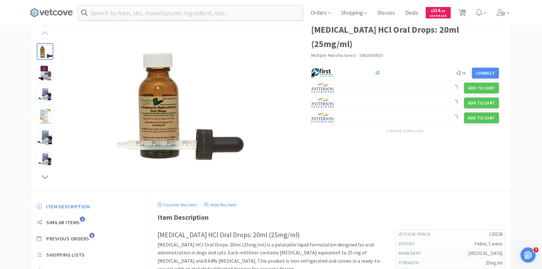
scroll to position [46, 0]
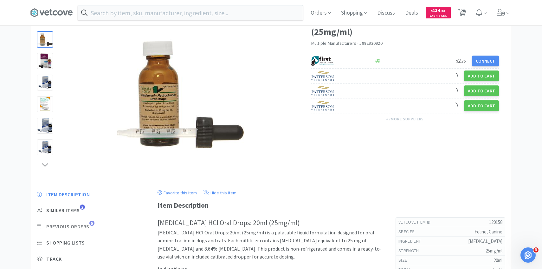
click at [81, 228] on span "Previous Orders" at bounding box center [67, 226] width 43 height 7
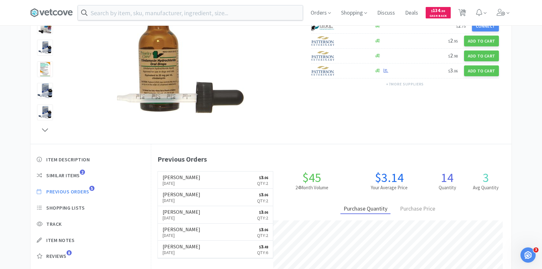
scroll to position [174, 360]
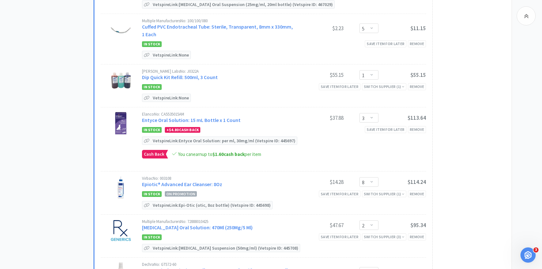
scroll to position [660, 0]
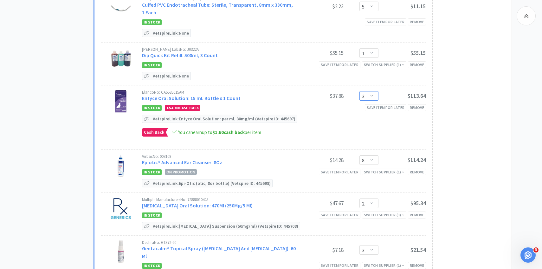
click at [363, 95] on select "Enter Quantity 1 2 3 4 5 6 7 8 9 10 11 12 13 14 15 16 17 18 19 20 Enter Quantity" at bounding box center [369, 96] width 19 height 10
click at [360, 91] on select "Enter Quantity 1 2 3 4 5 6 7 8 9 10 11 12 13 14 15 16 17 18 19 20 Enter Quantity" at bounding box center [369, 96] width 19 height 10
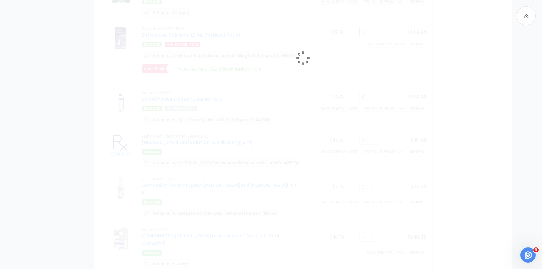
scroll to position [731, 0]
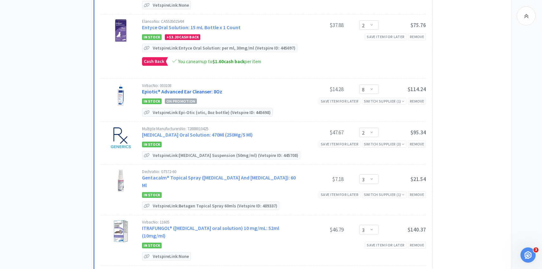
click at [152, 88] on link "Epiotic® Advanced Ear Cleanser: 8Oz" at bounding box center [182, 91] width 80 height 6
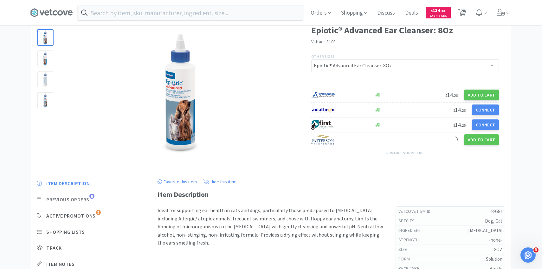
click at [88, 197] on span "Previous Orders" at bounding box center [67, 199] width 43 height 7
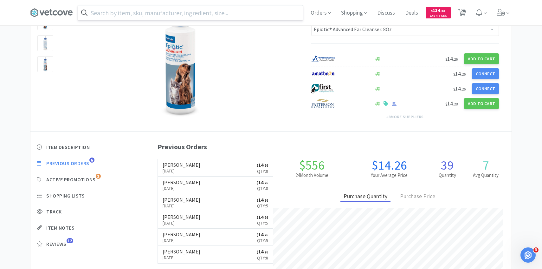
scroll to position [174, 360]
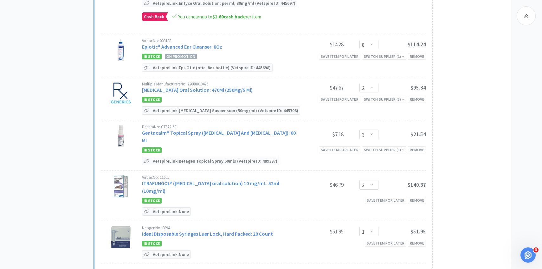
scroll to position [780, 0]
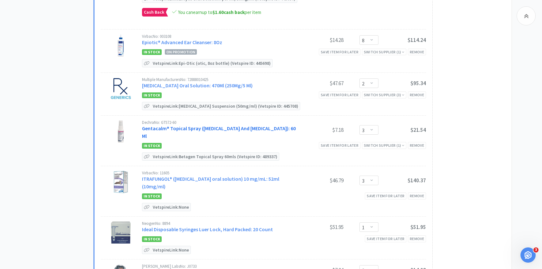
click at [212, 128] on link "Gentacalm® Topical Spray (Gentamicin Sulfate And Betamethasone Valerate): 60 Ml" at bounding box center [219, 132] width 154 height 14
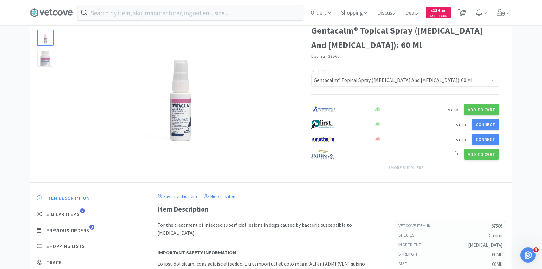
scroll to position [71, 0]
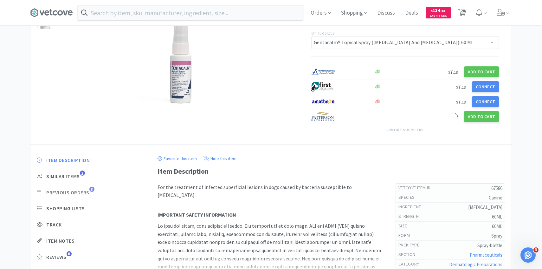
click at [85, 194] on span "Previous Orders" at bounding box center [67, 192] width 43 height 7
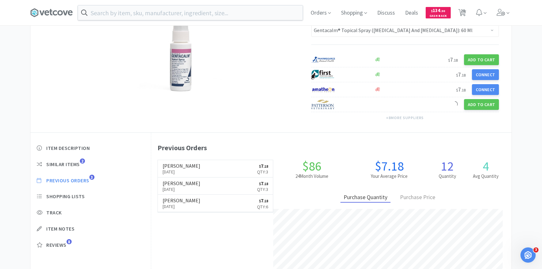
scroll to position [0, 0]
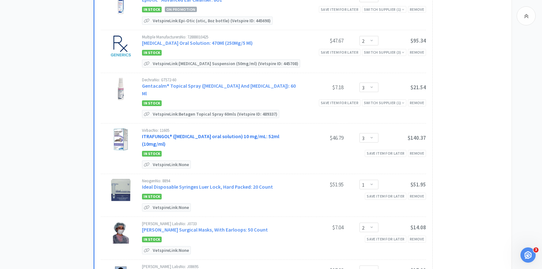
click at [208, 135] on link "ITRAFUNGOL® (itraconazole oral solution) 10 mg/mL: 52ml (10mg/ml)" at bounding box center [210, 140] width 137 height 14
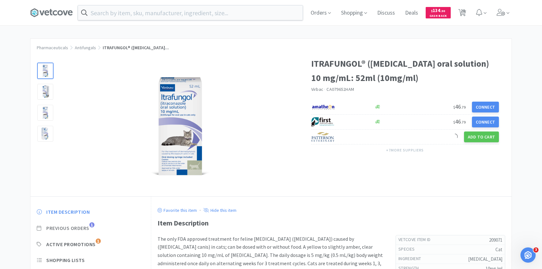
click at [84, 230] on span "Previous Orders" at bounding box center [67, 227] width 43 height 7
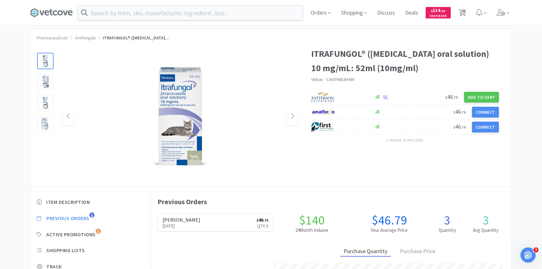
scroll to position [174, 360]
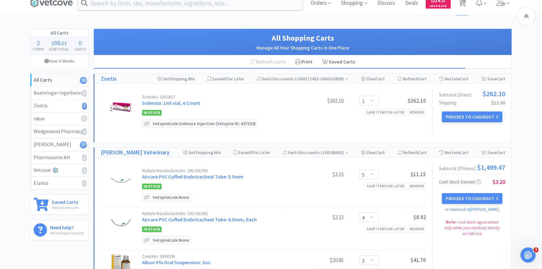
scroll to position [822, 0]
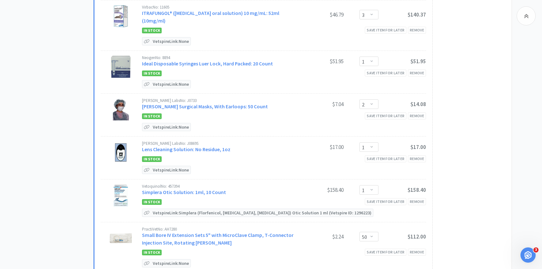
click at [196, 184] on div "Vetoquinol No: 457394 Simplera Otic Solution: 1ml, 10 Count" at bounding box center [219, 190] width 154 height 12
click at [196, 189] on link "Simplera Otic Solution: 1ml, 10 Count" at bounding box center [184, 192] width 84 height 6
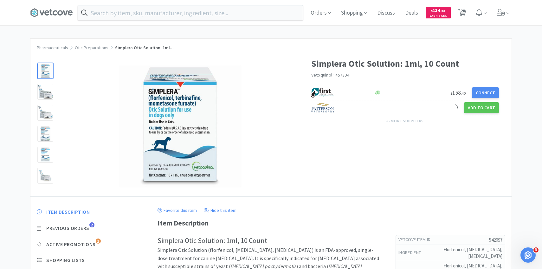
scroll to position [49, 0]
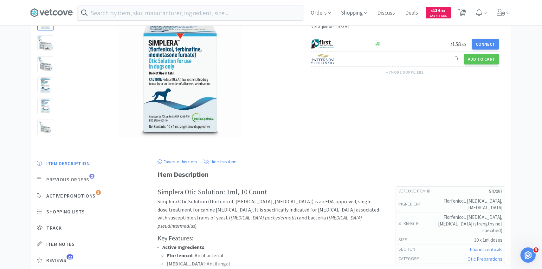
click at [85, 179] on span "Previous Orders" at bounding box center [67, 179] width 43 height 7
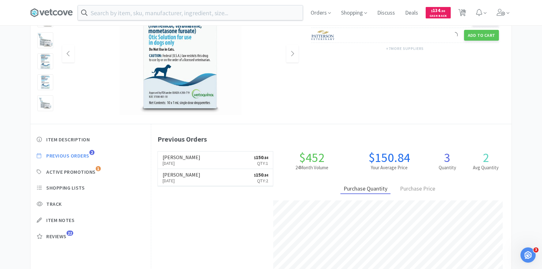
scroll to position [70, 0]
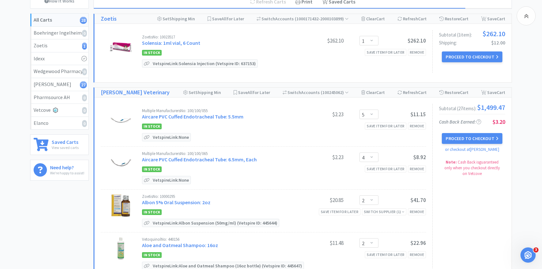
scroll to position [945, 0]
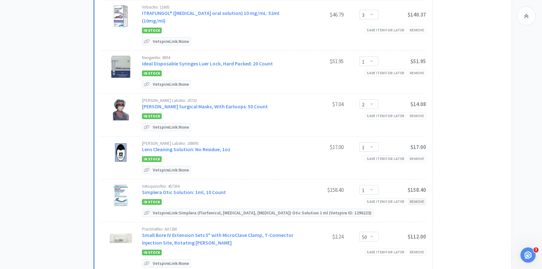
click at [412, 198] on div "Remove" at bounding box center [417, 201] width 18 height 7
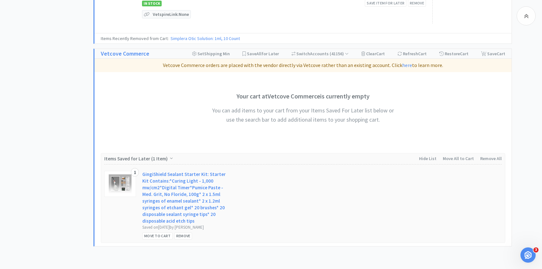
scroll to position [1188, 0]
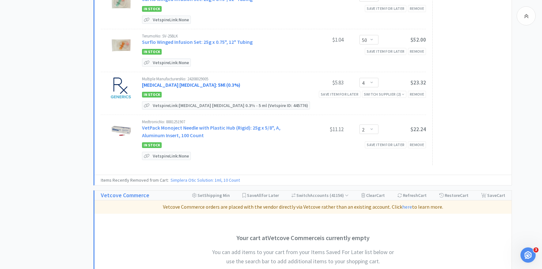
click at [207, 81] on link "Tobramycin Ophthalmic Solution: 5Ml (0.3%)" at bounding box center [191, 84] width 98 height 6
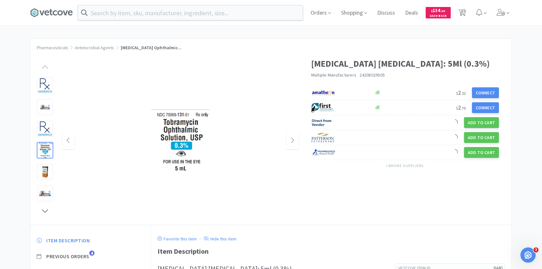
scroll to position [57, 0]
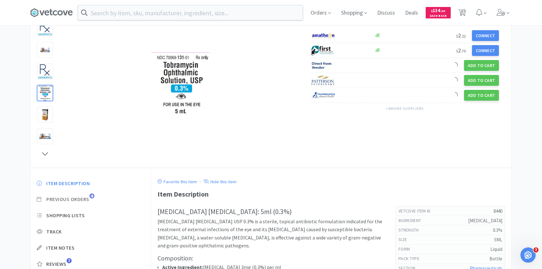
click at [81, 199] on span "Previous Orders" at bounding box center [67, 199] width 43 height 7
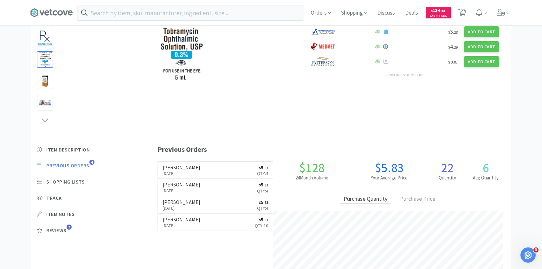
scroll to position [174, 360]
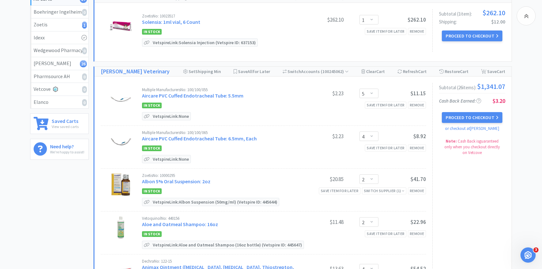
scroll to position [1188, 0]
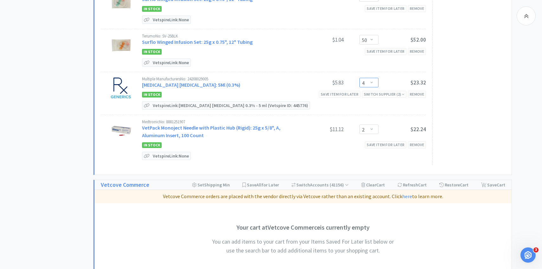
click at [366, 78] on select "Enter Quantity 1 2 3 4 5 6 7 8 9 10 11 12 13 14 15 16 17 18 19 20 Enter Quantity" at bounding box center [369, 83] width 19 height 10
click at [360, 78] on select "Enter Quantity 1 2 3 4 5 6 7 8 9 10 11 12 13 14 15 16 17 18 19 20 Enter Quantity" at bounding box center [369, 83] width 19 height 10
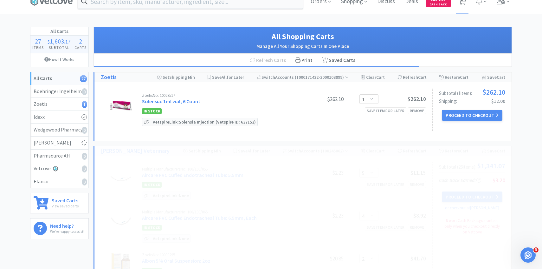
scroll to position [13, 0]
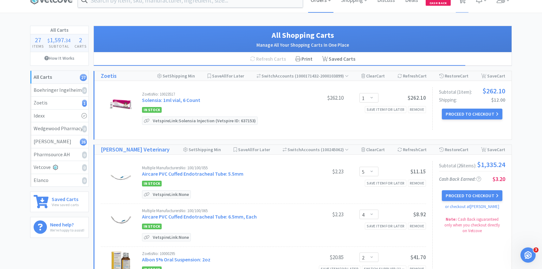
click at [324, 2] on span "Orders" at bounding box center [320, -1] width 25 height 25
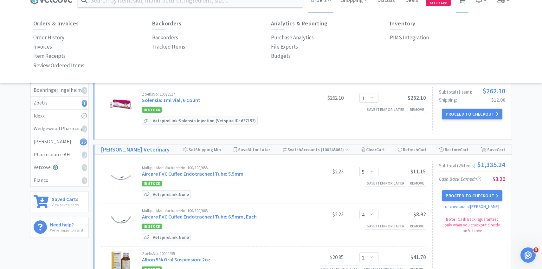
click at [400, 42] on div "Orders & Invoices Order History Invoices Item Receipts Review Ordered Items Bac…" at bounding box center [271, 45] width 476 height 50
click at [400, 40] on p "PIMS Integration" at bounding box center [409, 37] width 39 height 9
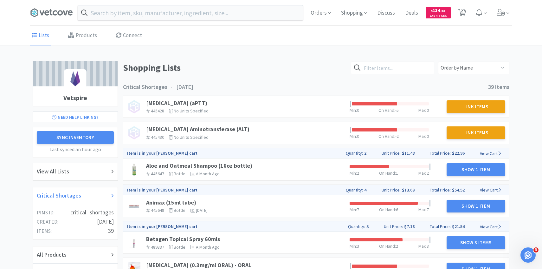
click at [84, 192] on div "Critical Shortages" at bounding box center [75, 195] width 77 height 9
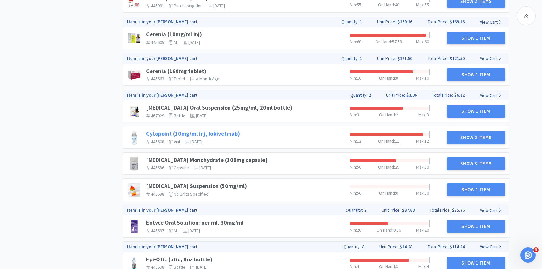
scroll to position [324, 0]
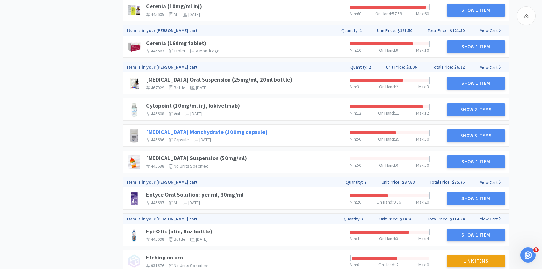
click at [208, 129] on link "Doxycycline Monohydrate (100mg capsule)" at bounding box center [206, 131] width 121 height 7
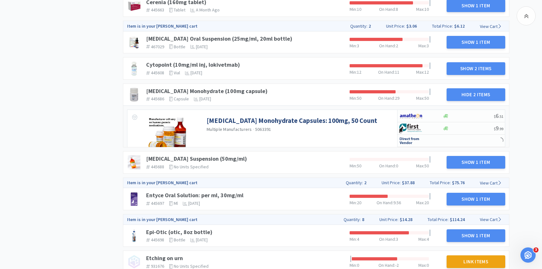
scroll to position [406, 0]
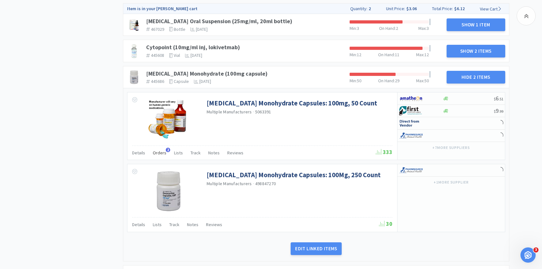
click at [161, 152] on span "Orders" at bounding box center [160, 153] width 14 height 6
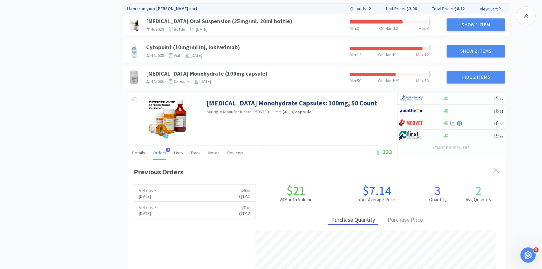
scroll to position [174, 378]
click at [155, 193] on p "Aug 28th, 2025" at bounding box center [147, 195] width 17 height 7
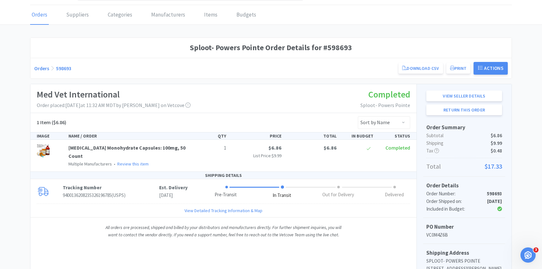
scroll to position [20, 0]
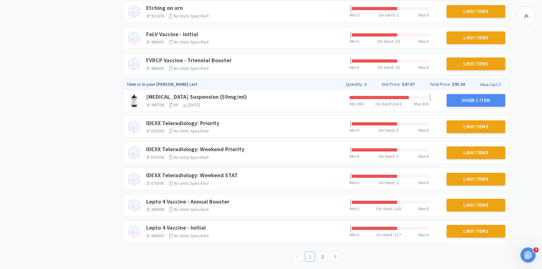
scroll to position [598, 0]
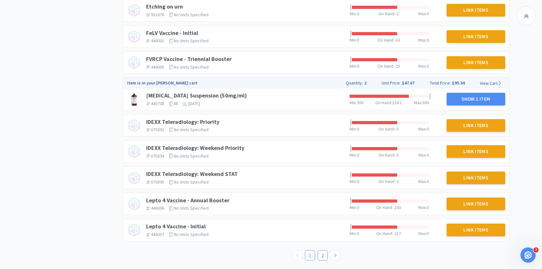
click at [319, 255] on link "2" at bounding box center [323, 255] width 10 height 10
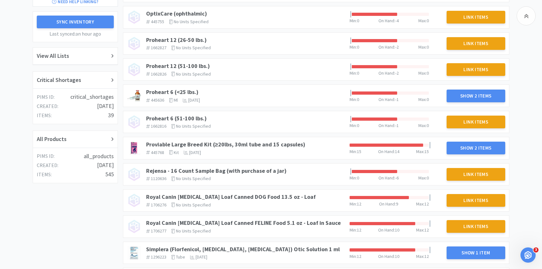
scroll to position [119, 0]
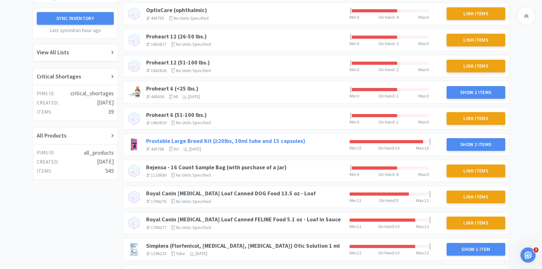
click at [235, 138] on link "Proviable Large Breed Kit (≥20lbs, 30ml tube and 15 capsules)" at bounding box center [225, 140] width 159 height 7
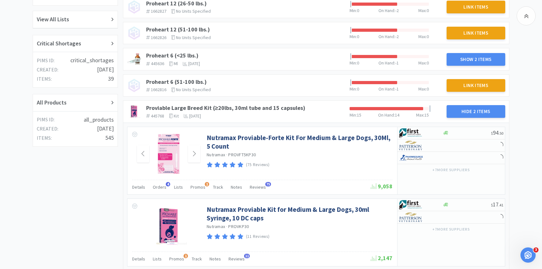
scroll to position [152, 0]
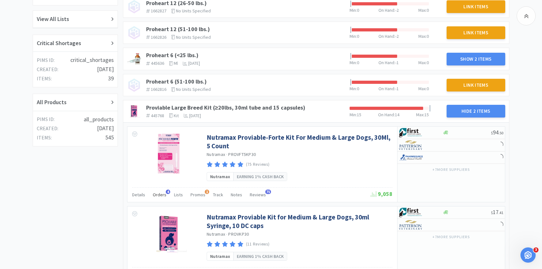
click at [161, 194] on span "Orders" at bounding box center [160, 195] width 14 height 6
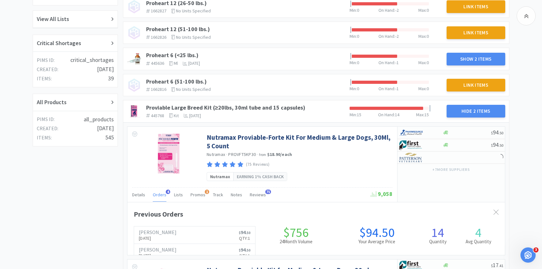
scroll to position [174, 378]
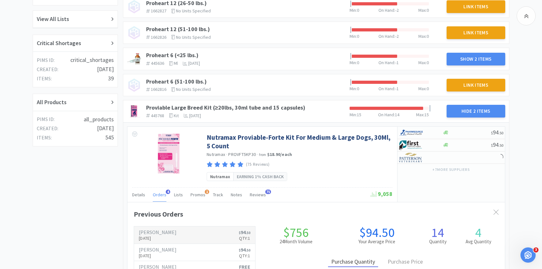
click at [158, 237] on p "Aug 15th, 2025" at bounding box center [158, 237] width 38 height 7
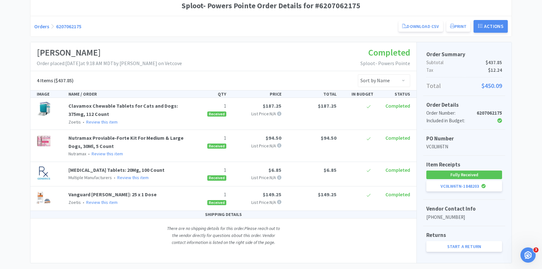
scroll to position [76, 0]
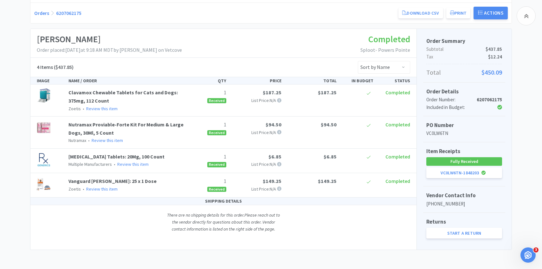
scroll to position [152, 0]
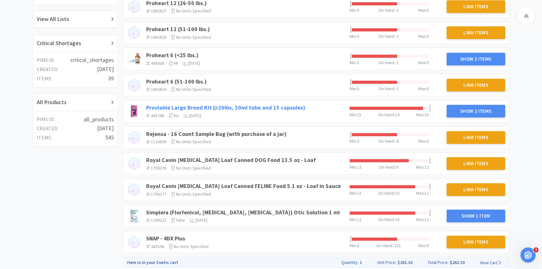
click at [192, 106] on link "Proviable Large Breed Kit (≥20lbs, 30ml tube and 15 capsules)" at bounding box center [225, 107] width 159 height 7
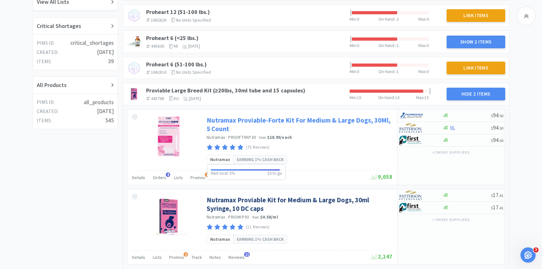
scroll to position [184, 0]
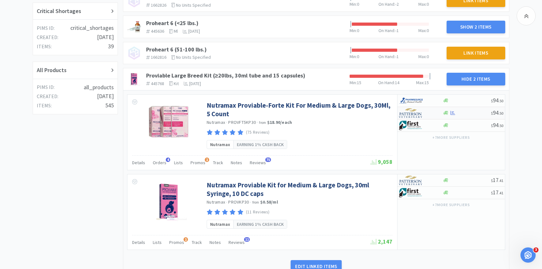
click at [407, 114] on img at bounding box center [411, 113] width 24 height 10
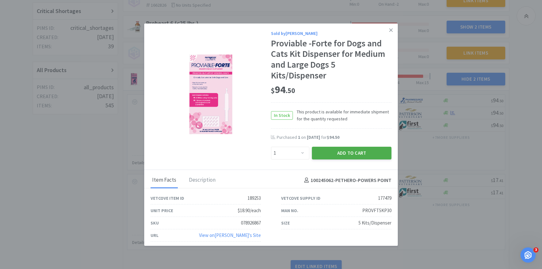
click at [325, 158] on button "Add to Cart" at bounding box center [352, 152] width 80 height 13
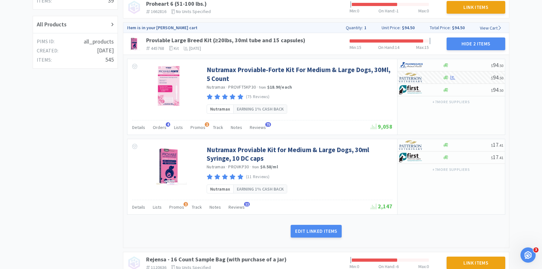
scroll to position [0, 0]
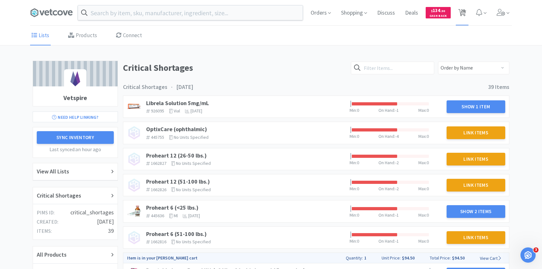
click at [462, 8] on span "28" at bounding box center [463, 10] width 4 height 25
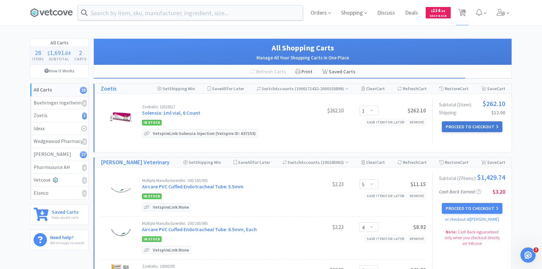
click at [465, 122] on button "Proceed to Checkout" at bounding box center [472, 126] width 60 height 11
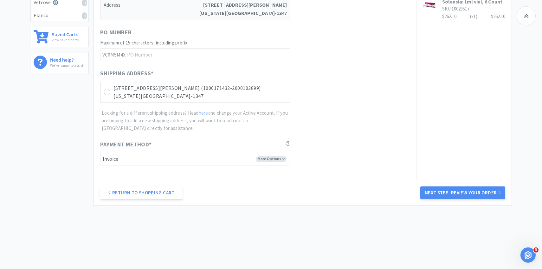
scroll to position [179, 0]
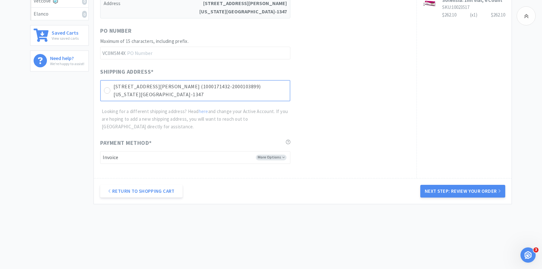
click at [239, 95] on p "Colorado Springs, CO 80917-1347" at bounding box center [200, 94] width 173 height 8
click at [451, 185] on button "Next Step: Review Your Order" at bounding box center [462, 191] width 85 height 13
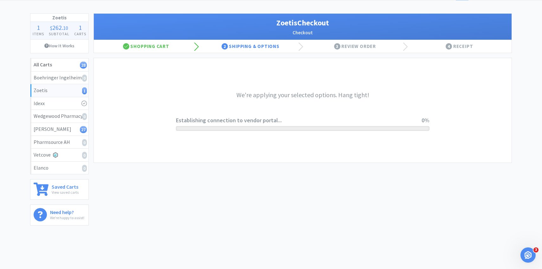
scroll to position [0, 0]
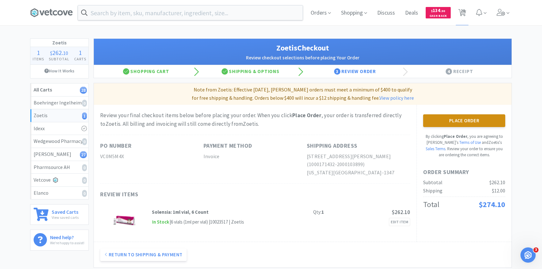
click at [460, 116] on button "Place Order" at bounding box center [464, 120] width 82 height 13
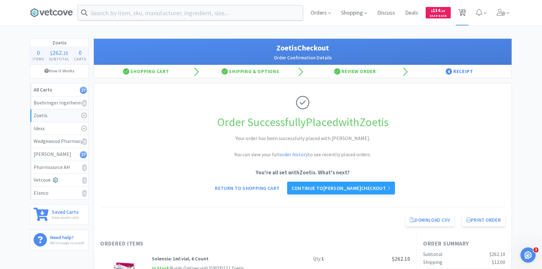
click at [464, 10] on span "27" at bounding box center [463, 10] width 4 height 25
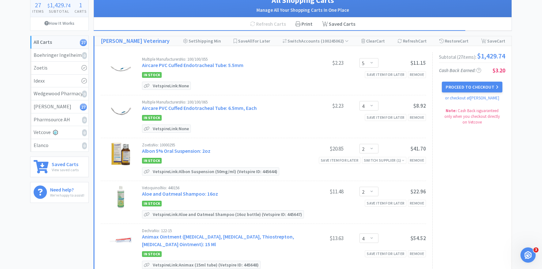
scroll to position [49, 0]
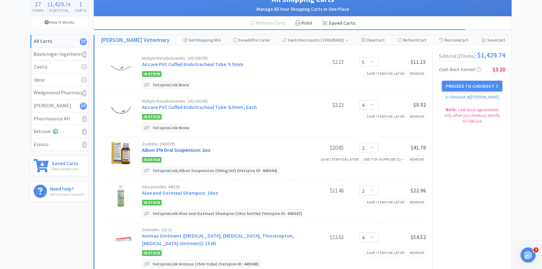
click at [184, 150] on link "Albon 5% Oral Suspension: 2oz" at bounding box center [176, 149] width 68 height 6
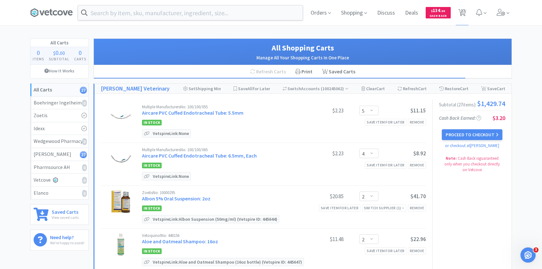
scroll to position [49, 0]
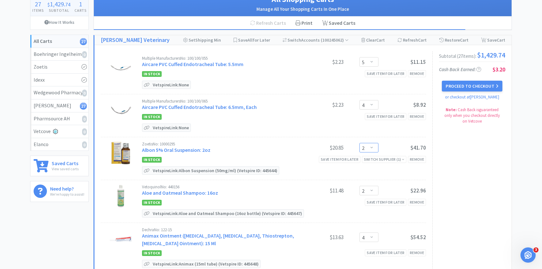
click at [368, 145] on select "Enter Quantity 1 2 3 4 5 6 7 8 9 10 11 12 13 14 15 16 17 18 19 20 Enter Quantity" at bounding box center [369, 148] width 19 height 10
click at [360, 143] on select "Enter Quantity 1 2 3 4 5 6 7 8 9 10 11 12 13 14 15 16 17 18 19 20 Enter Quantity" at bounding box center [369, 148] width 19 height 10
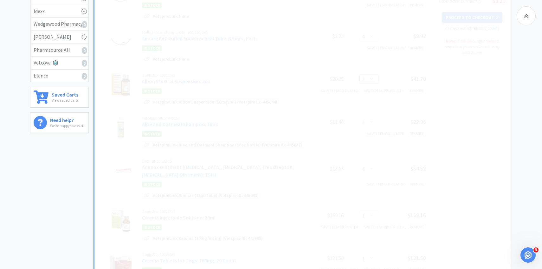
scroll to position [117, 0]
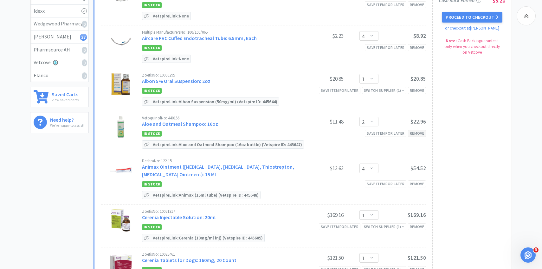
click at [418, 133] on div "Remove" at bounding box center [417, 133] width 18 height 7
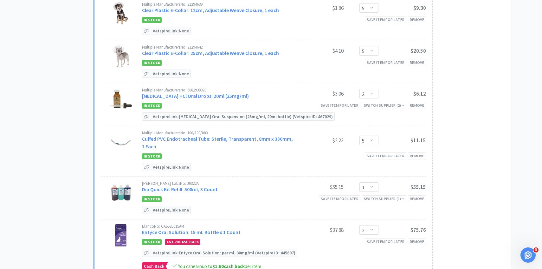
scroll to position [0, 0]
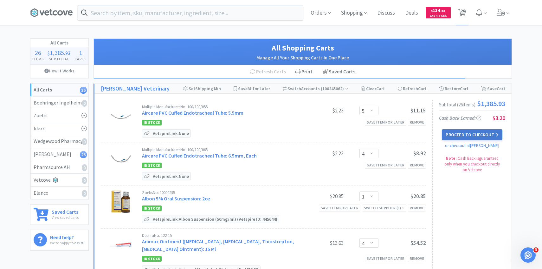
click at [456, 136] on button "Proceed to Checkout" at bounding box center [472, 134] width 60 height 11
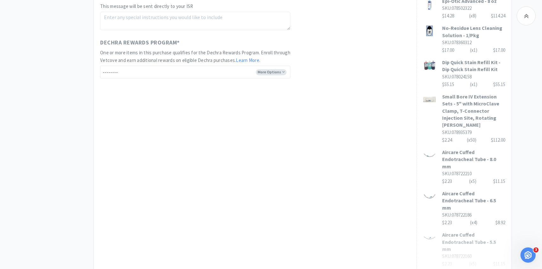
scroll to position [390, 0]
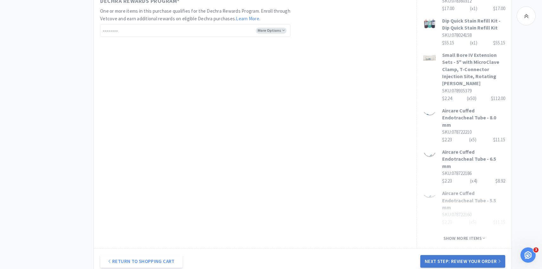
click at [438, 255] on button "Next Step: Review Your Order" at bounding box center [462, 261] width 85 height 13
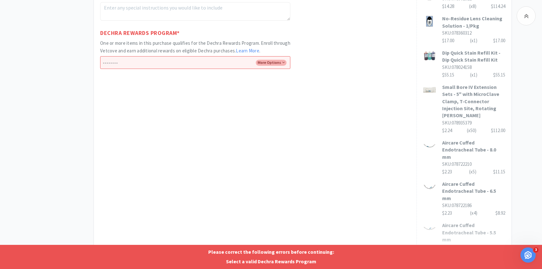
scroll to position [327, 0]
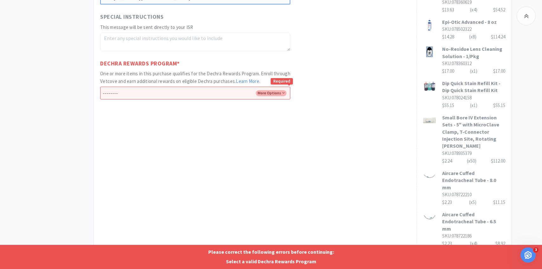
click at [258, 88] on select "-------- Enroll me in the Dechra Rewards Program No thank you" at bounding box center [195, 93] width 190 height 13
click at [100, 87] on select "-------- Enroll me in the Dechra Rewards Program No thank you" at bounding box center [195, 93] width 190 height 13
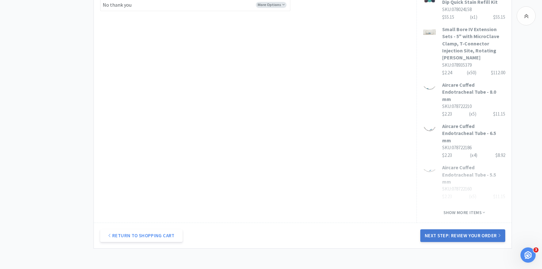
click at [474, 229] on button "Next Step: Review Your Order" at bounding box center [462, 235] width 85 height 13
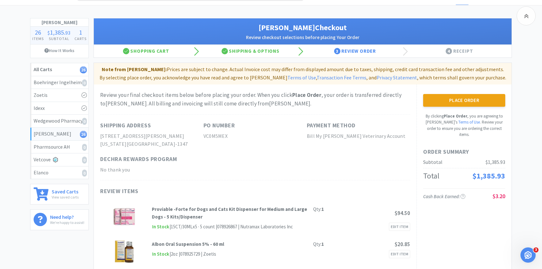
scroll to position [0, 0]
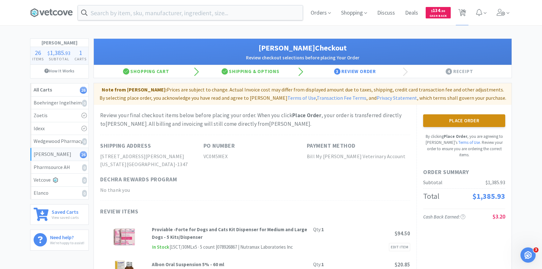
click at [428, 120] on button "Place Order" at bounding box center [464, 120] width 82 height 13
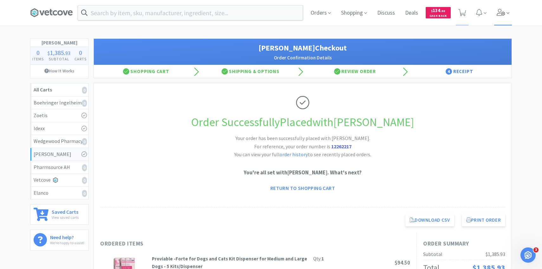
click at [502, 21] on span at bounding box center [503, 12] width 18 height 25
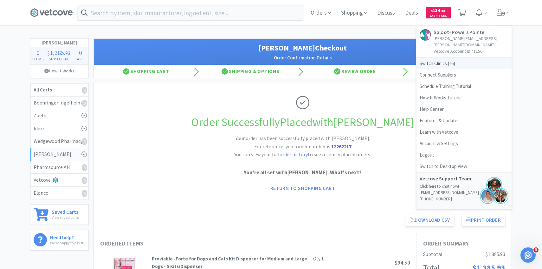
click at [461, 60] on span "Switch Clinics ( 16 )" at bounding box center [464, 63] width 95 height 11
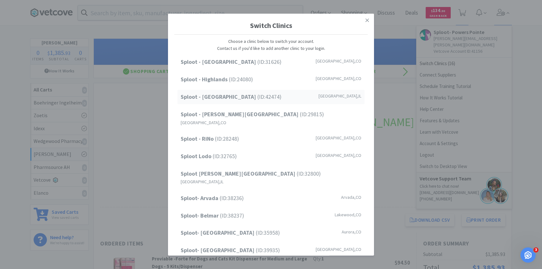
scroll to position [81, 0]
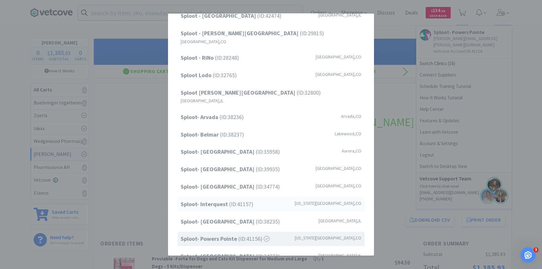
click at [258, 197] on div "Sploot- Interquest (ID: 41157 ) Colorado Springs , CO" at bounding box center [271, 204] width 187 height 14
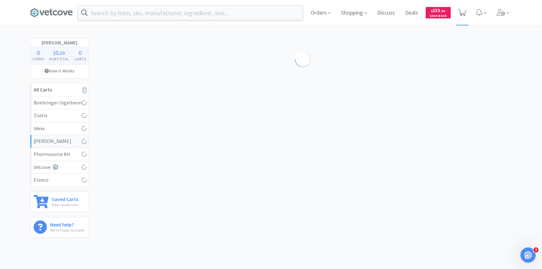
click at [464, 16] on span at bounding box center [462, 12] width 8 height 9
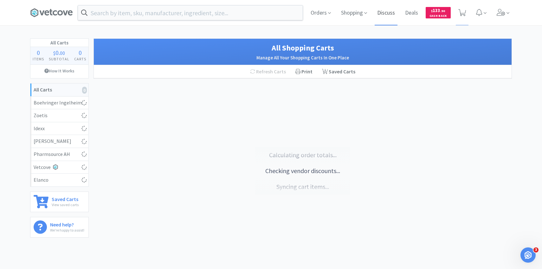
select select "10"
select select "5"
select select "2"
select select "25"
select select "50"
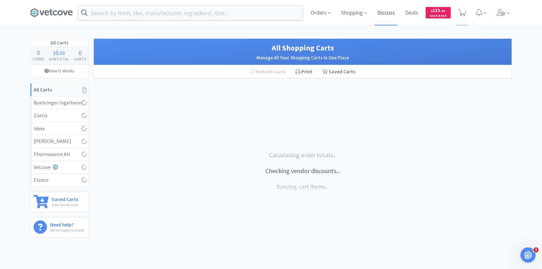
select select "1"
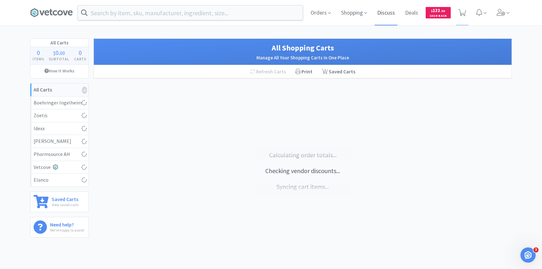
select select "1"
select select "2"
select select "3"
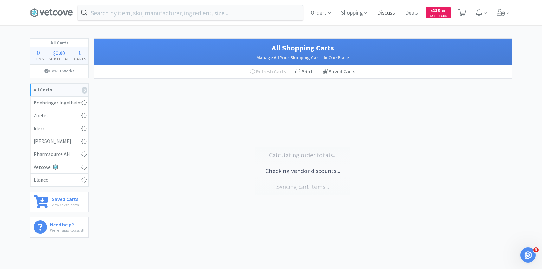
select select "2"
select select "5"
select select "15"
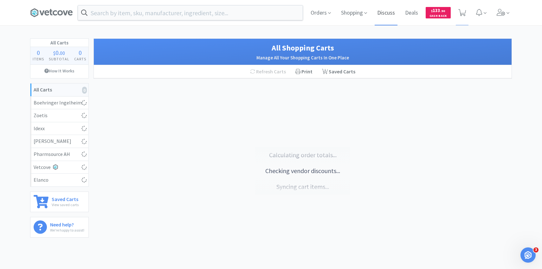
select select "10"
select select "2"
select select "9"
select select "1"
select select "6"
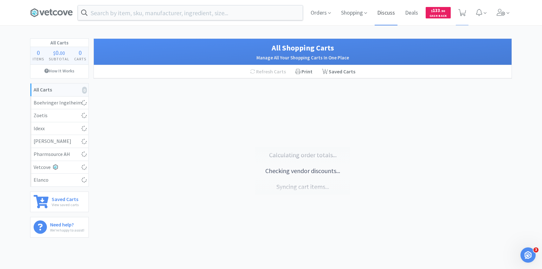
select select "1"
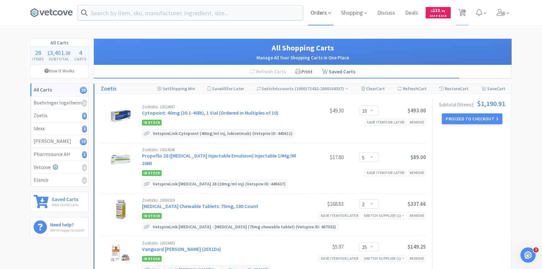
click at [321, 17] on span "Orders" at bounding box center [320, 12] width 25 height 25
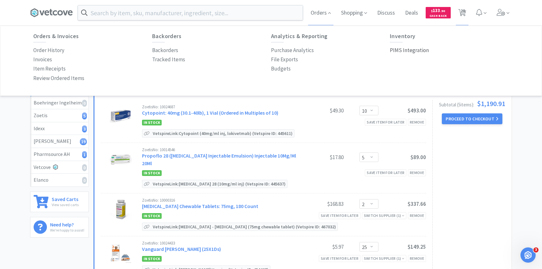
click at [401, 49] on p "PIMS Integration" at bounding box center [409, 50] width 39 height 9
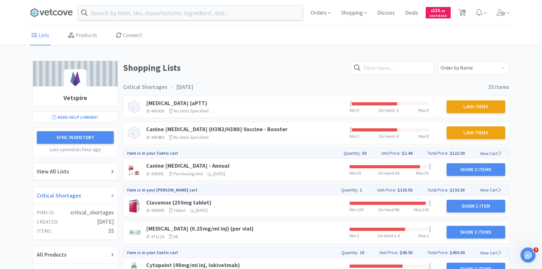
click at [99, 200] on div "Critical Shortages" at bounding box center [75, 195] width 85 height 17
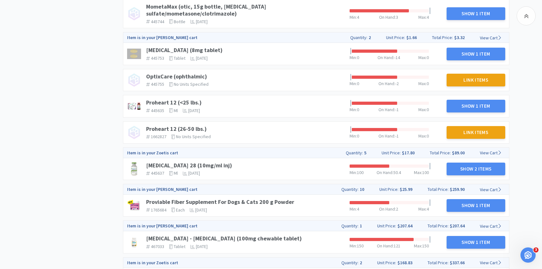
scroll to position [629, 0]
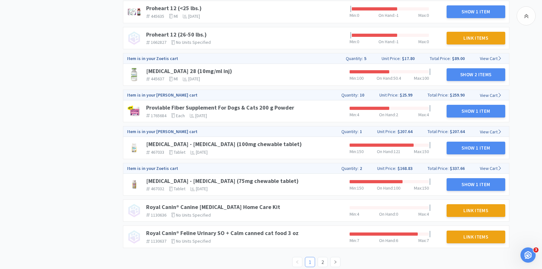
click at [323, 257] on link "2" at bounding box center [323, 262] width 10 height 10
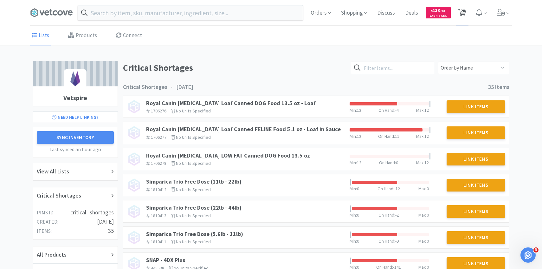
click at [459, 14] on icon at bounding box center [462, 12] width 8 height 7
select select "10"
select select "5"
select select "2"
select select "25"
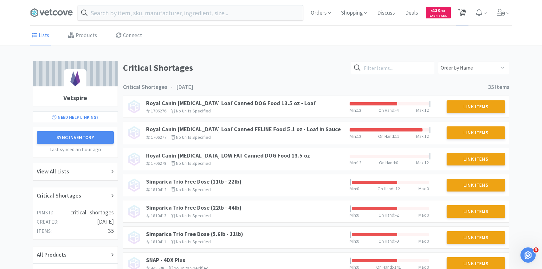
select select "50"
select select "1"
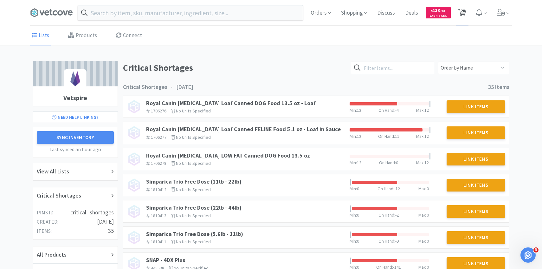
select select "1"
select select "2"
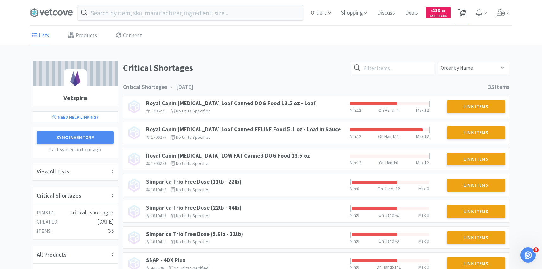
select select "3"
select select "2"
select select "5"
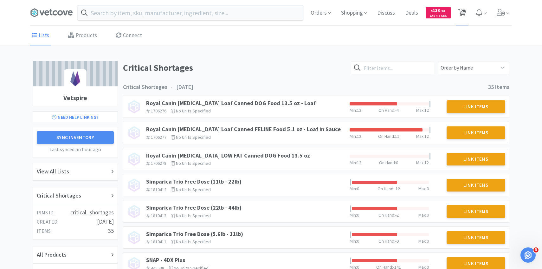
select select "15"
select select "10"
select select "2"
select select "9"
select select "1"
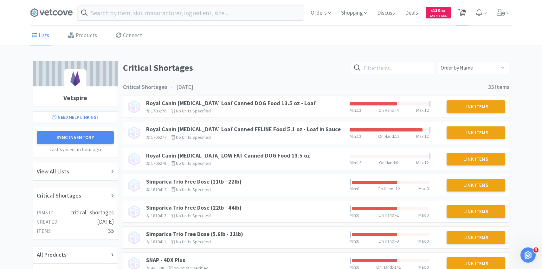
select select "6"
select select "1"
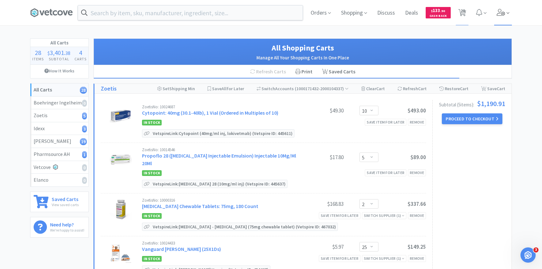
click at [507, 17] on span at bounding box center [503, 12] width 18 height 25
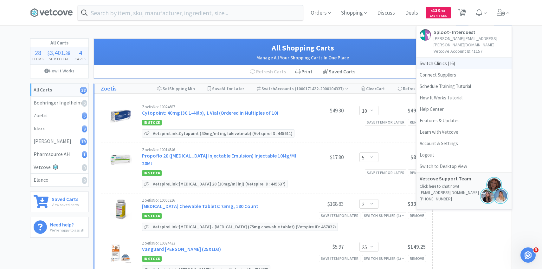
click at [446, 58] on span "Switch Clinics ( 16 )" at bounding box center [464, 63] width 95 height 11
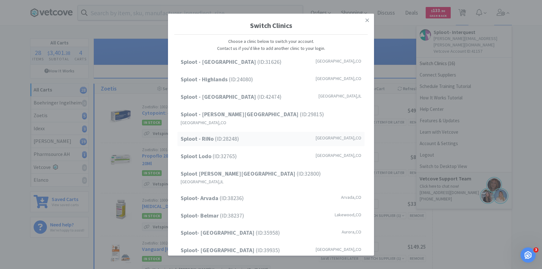
scroll to position [81, 0]
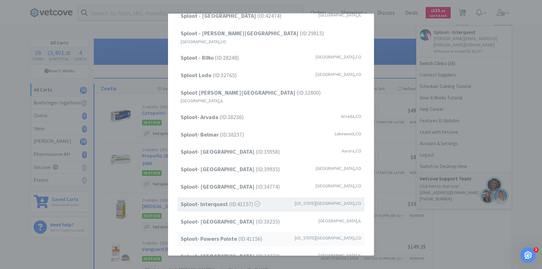
click at [231, 231] on div "Sploot- Powers Pointe (ID: 41156 ) Colorado Springs , CO" at bounding box center [271, 238] width 187 height 14
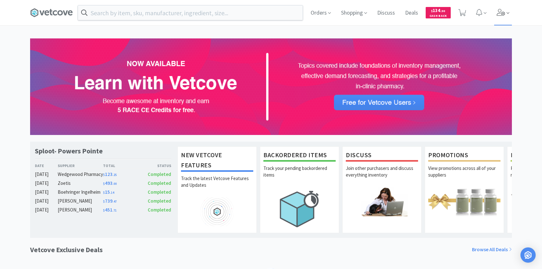
click at [501, 20] on span at bounding box center [503, 12] width 18 height 25
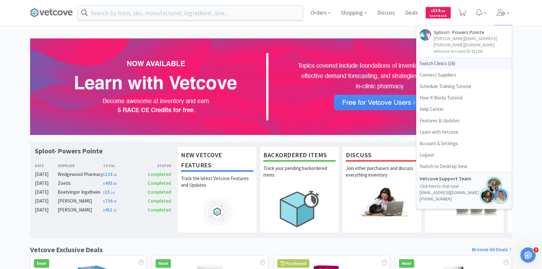
click at [455, 58] on span "Switch Clinics ( 16 )" at bounding box center [464, 63] width 95 height 11
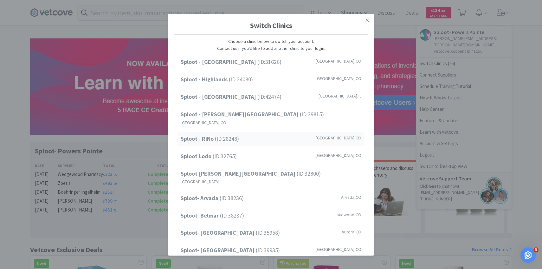
scroll to position [81, 0]
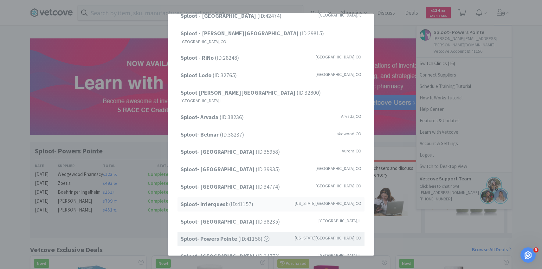
click at [232, 197] on div "Sploot- Interquest (ID: 41157 ) [US_STATE][GEOGRAPHIC_DATA] , [GEOGRAPHIC_DATA]" at bounding box center [271, 204] width 187 height 14
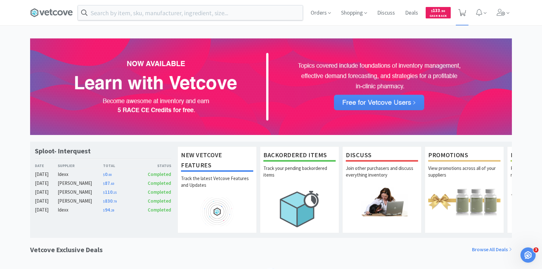
click at [466, 15] on span at bounding box center [462, 12] width 13 height 25
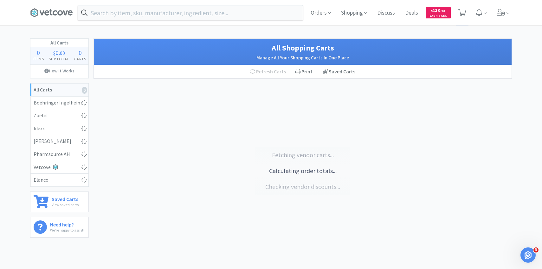
select select "1"
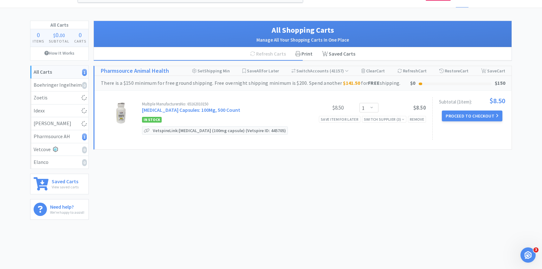
select select "10"
select select "5"
select select "2"
select select "25"
select select "50"
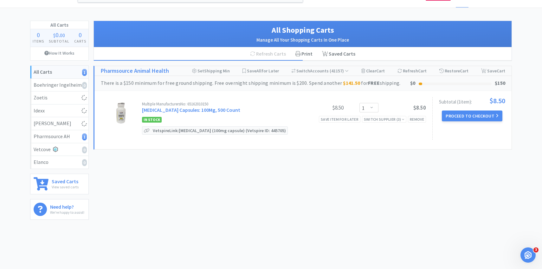
select select "1"
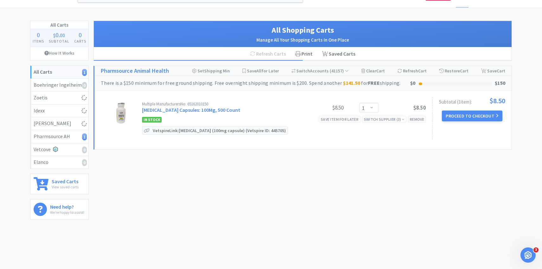
select select "2"
select select "3"
select select "2"
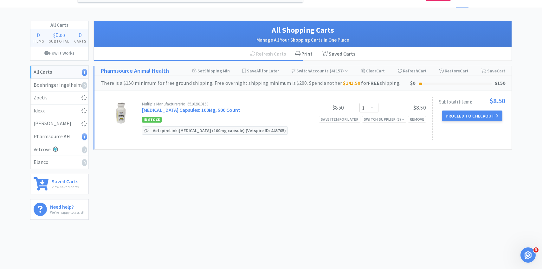
select select "5"
select select "15"
select select "10"
select select "2"
select select "9"
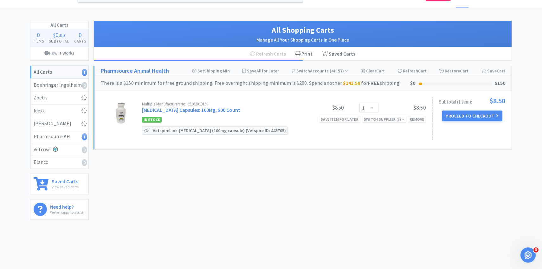
select select "1"
select select "6"
select select "1"
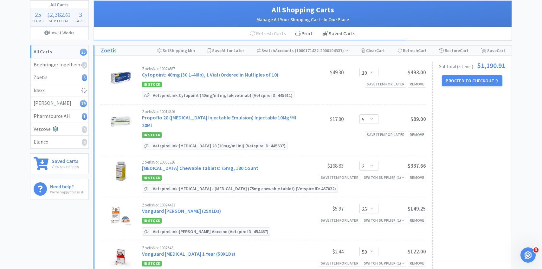
scroll to position [39, 0]
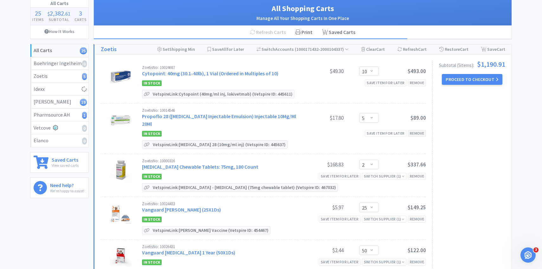
click at [422, 130] on div "Remove" at bounding box center [417, 133] width 18 height 7
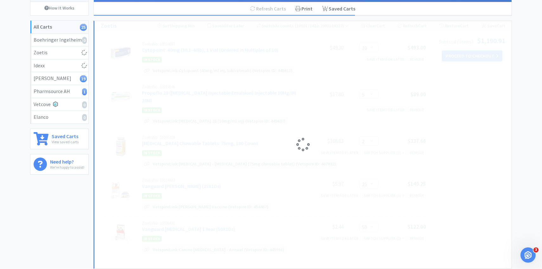
select select "50"
select select "2"
select select "25"
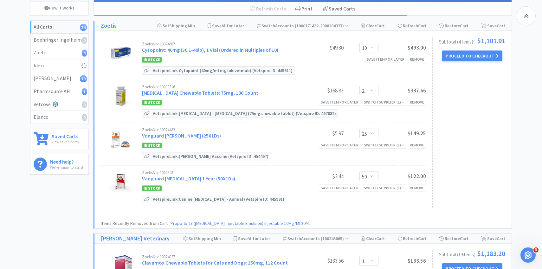
scroll to position [68, 0]
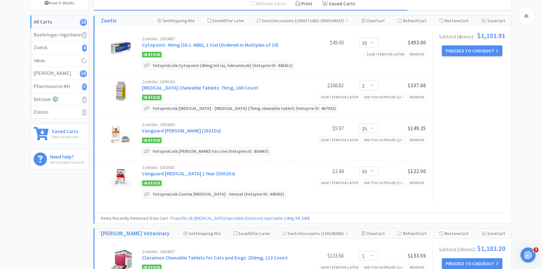
select select "1"
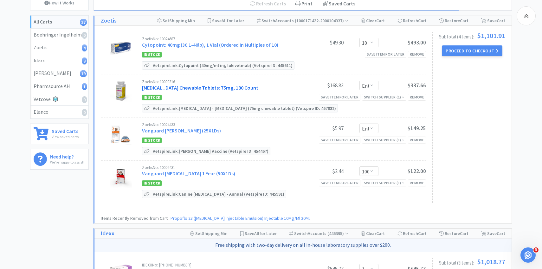
click at [223, 84] on link "Rimadyl Chewable Tablets: 75mg, 180 Count" at bounding box center [200, 87] width 116 height 6
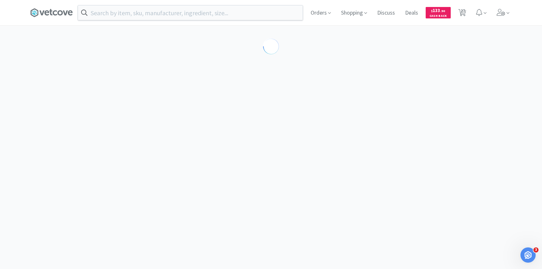
select select "55384"
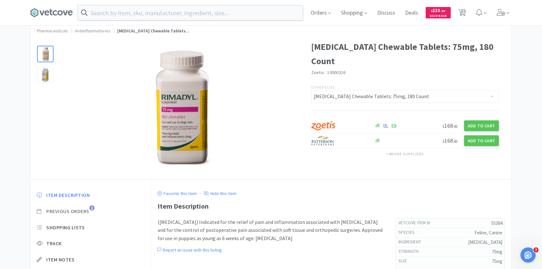
scroll to position [22, 0]
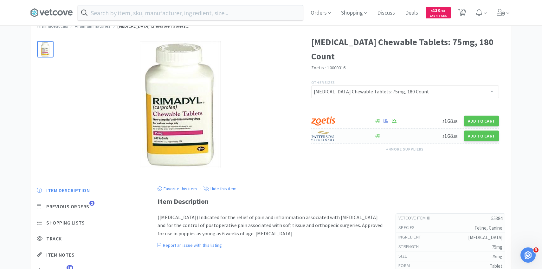
click at [345, 130] on div at bounding box center [339, 135] width 56 height 11
select select "1"
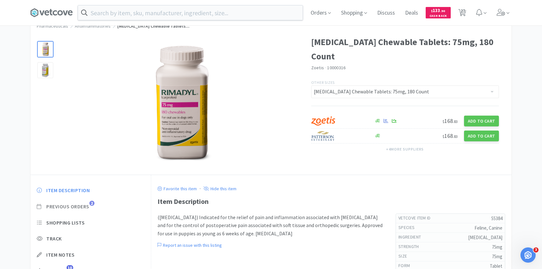
click at [81, 204] on span "Previous Orders" at bounding box center [67, 206] width 43 height 7
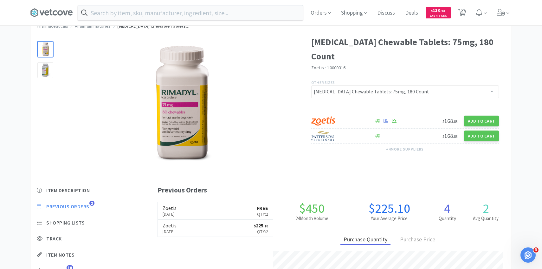
scroll to position [174, 360]
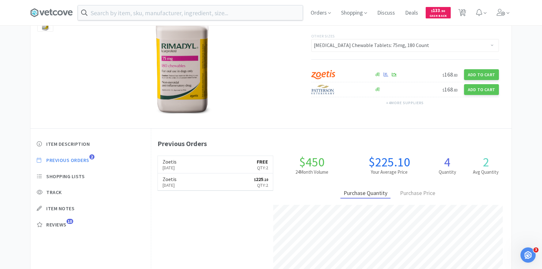
select select "10"
select select "2"
select select "25"
select select "50"
select select "1"
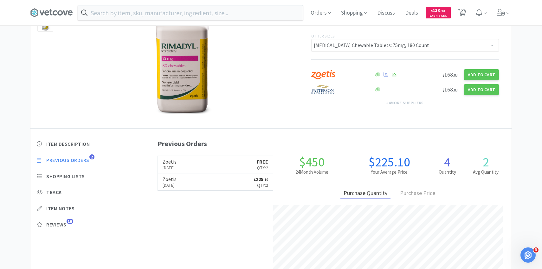
select select "1"
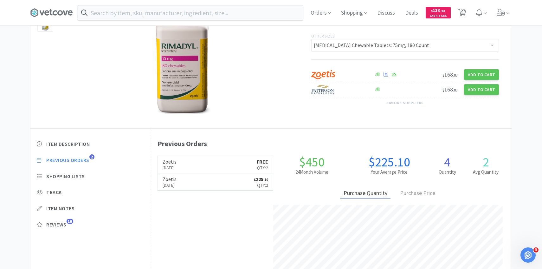
select select "1"
select select "2"
select select "3"
select select "2"
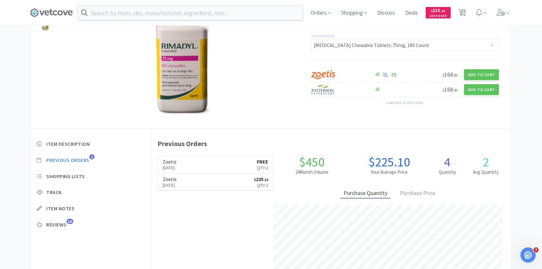
select select "2"
select select "5"
select select "15"
select select "10"
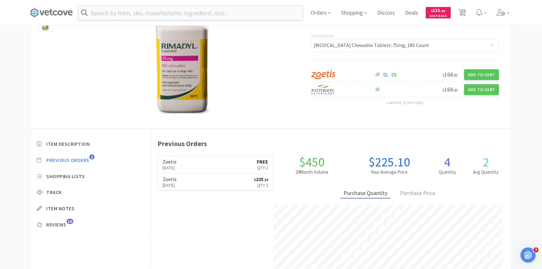
select select "2"
select select "9"
select select "1"
select select "6"
select select "1"
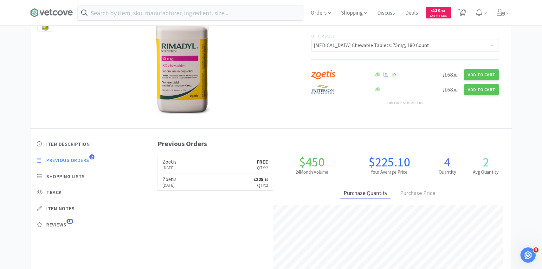
select select "1"
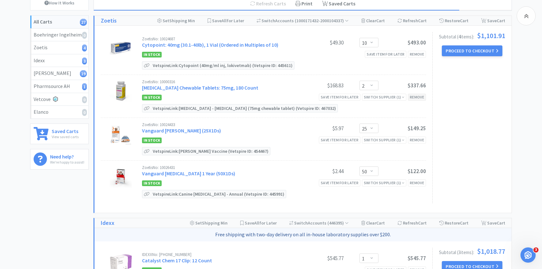
click at [414, 99] on div "Remove" at bounding box center [417, 97] width 18 height 7
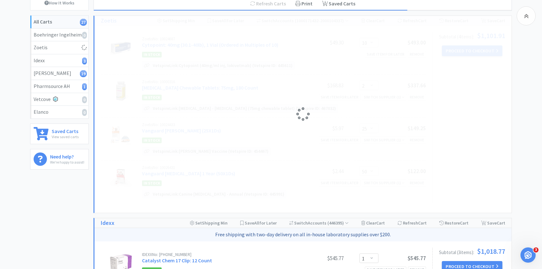
select select "50"
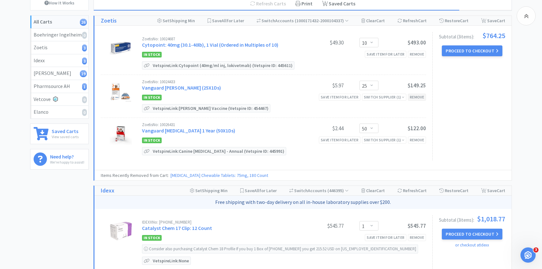
click at [419, 99] on div "Remove" at bounding box center [417, 97] width 18 height 7
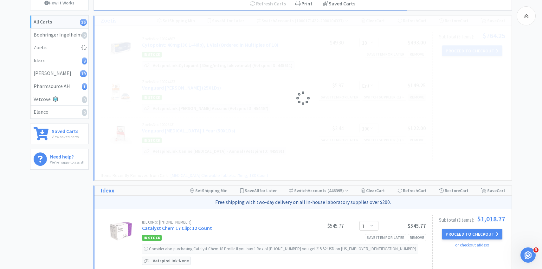
select select "50"
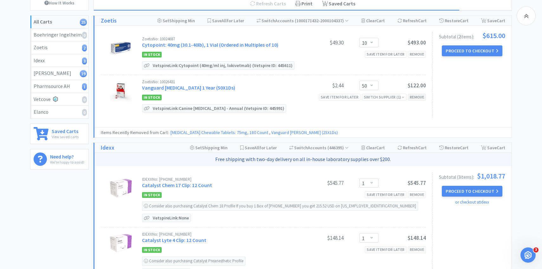
click at [419, 99] on div "Remove" at bounding box center [417, 97] width 18 height 7
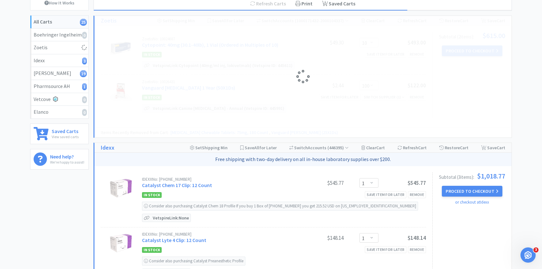
scroll to position [0, 0]
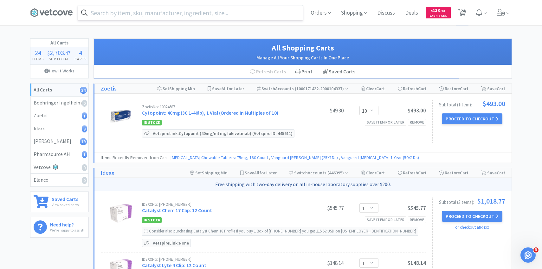
click at [177, 15] on input "text" at bounding box center [190, 12] width 225 height 15
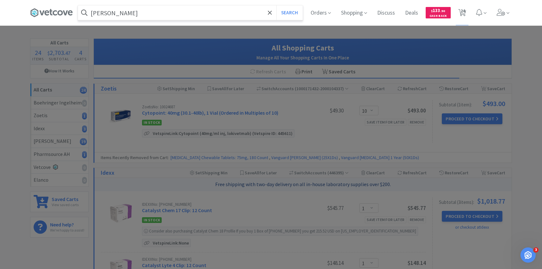
type input "dapp"
click at [276, 5] on button "Search" at bounding box center [289, 12] width 26 height 15
select select "1"
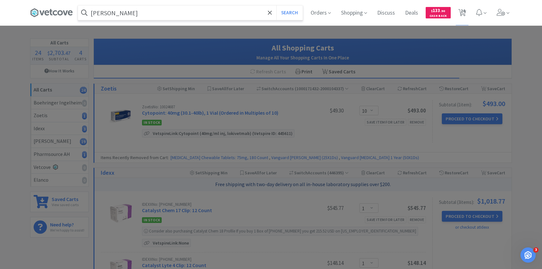
select select "1"
select select "2"
select select "3"
select select "2"
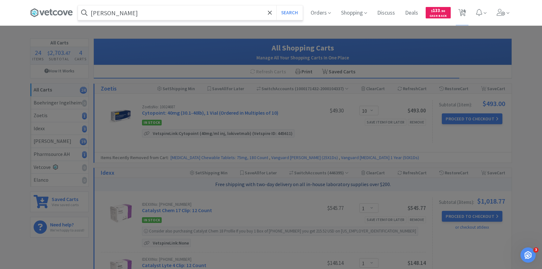
select select "2"
select select "5"
select select "15"
select select "10"
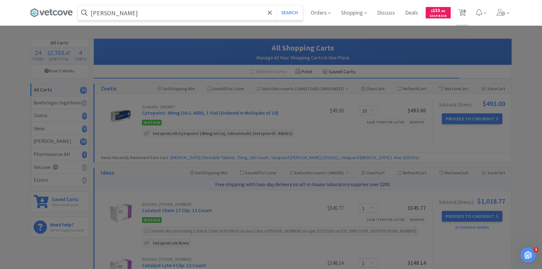
select select "2"
select select "9"
select select "1"
select select "6"
select select "1"
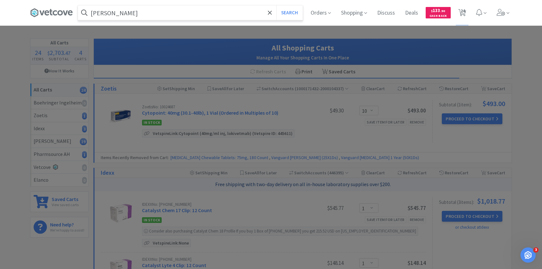
select select "1"
select select "10"
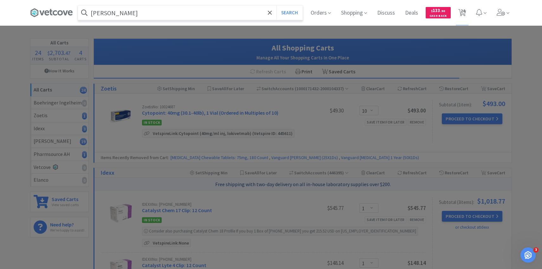
select select "1"
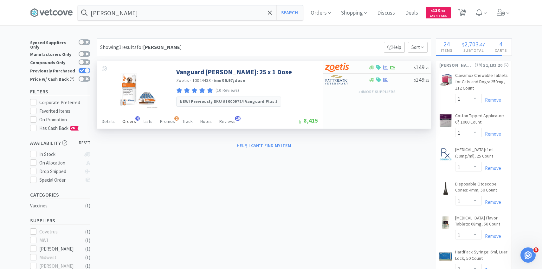
click at [131, 125] on div "Orders 4" at bounding box center [129, 122] width 14 height 12
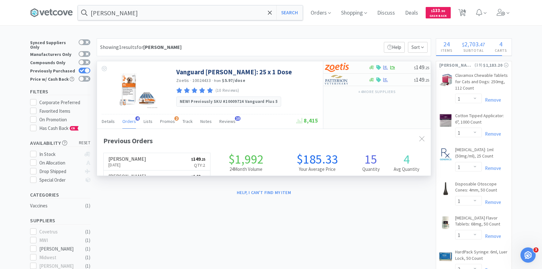
scroll to position [164, 334]
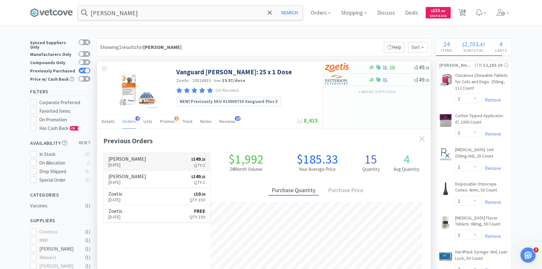
click at [174, 159] on link "Patterson Aug 13th, 2025 $ 149 . 25 Qty: 2" at bounding box center [157, 161] width 107 height 17
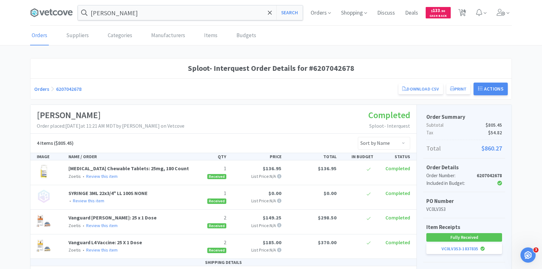
scroll to position [76, 0]
select select "1"
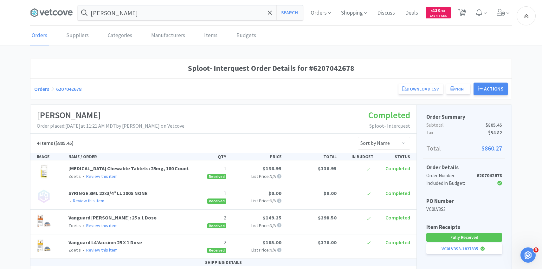
select select "1"
select select "2"
select select "3"
select select "2"
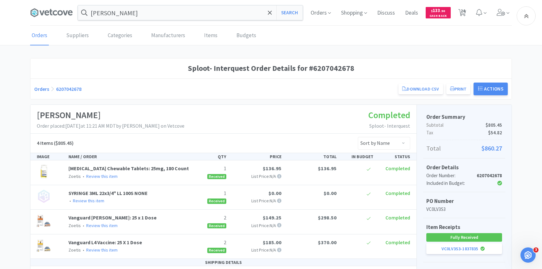
select select "2"
select select "5"
select select "15"
select select "10"
select select "2"
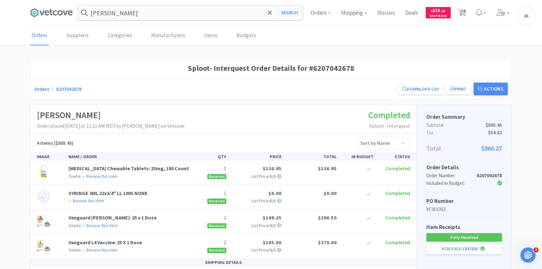
select select "9"
select select "1"
select select "6"
select select "1"
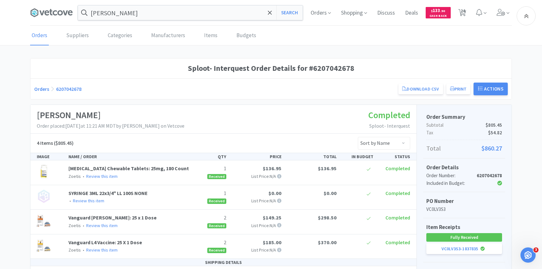
select select "1"
select select "10"
select select "1"
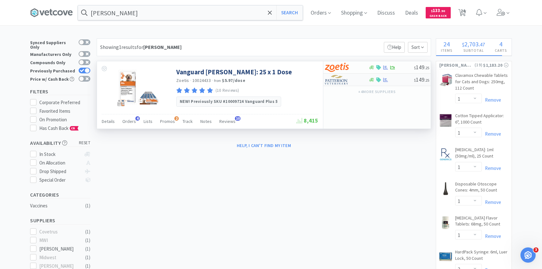
click at [335, 80] on img at bounding box center [337, 80] width 24 height 10
select select "1"
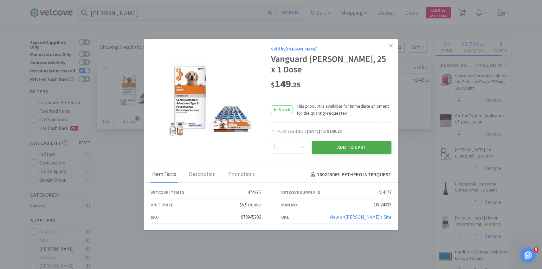
click at [340, 142] on button "Add to Cart" at bounding box center [352, 147] width 80 height 13
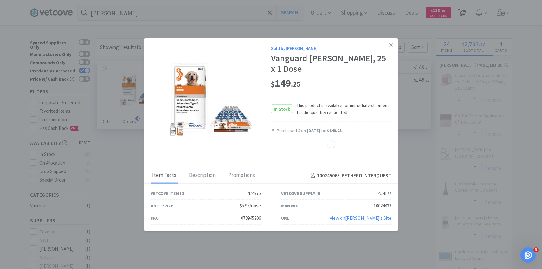
select select "1"
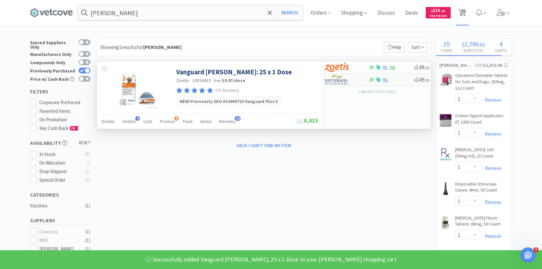
click at [459, 13] on icon at bounding box center [462, 12] width 8 height 7
select select "10"
select select "1"
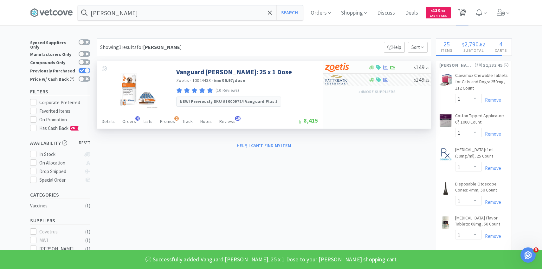
select select "1"
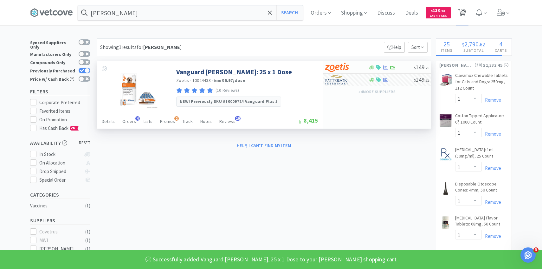
select select "2"
select select "3"
select select "2"
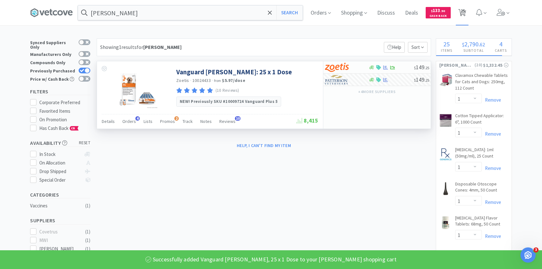
select select "5"
select select "15"
select select "10"
select select "2"
select select "9"
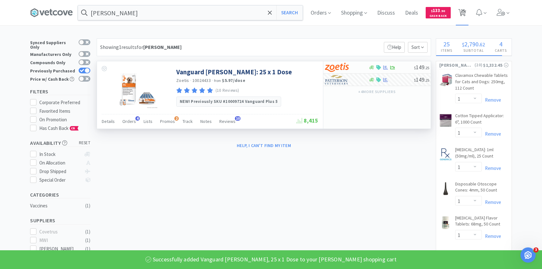
select select "1"
select select "6"
select select "1"
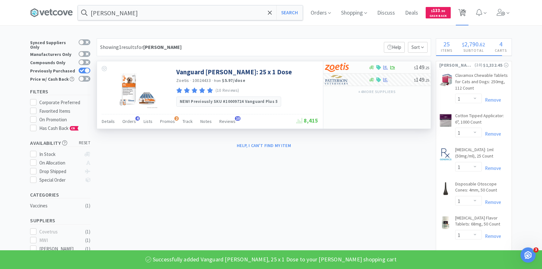
select select "1"
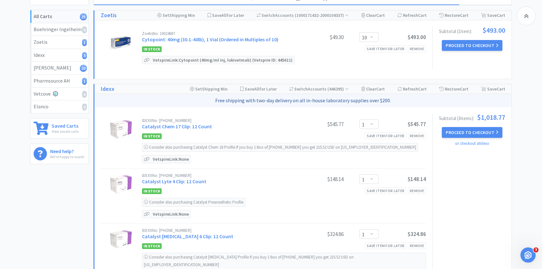
scroll to position [64, 0]
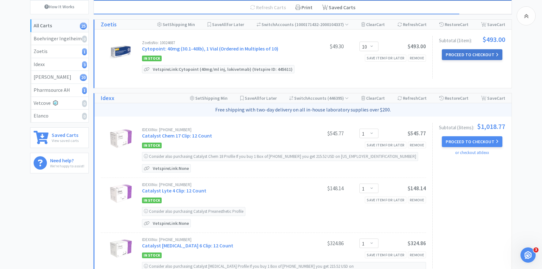
click at [455, 55] on button "Proceed to Checkout" at bounding box center [472, 54] width 60 height 11
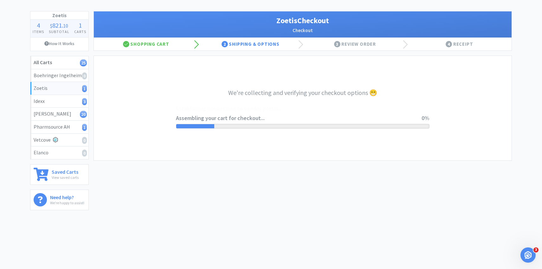
select select "invoice"
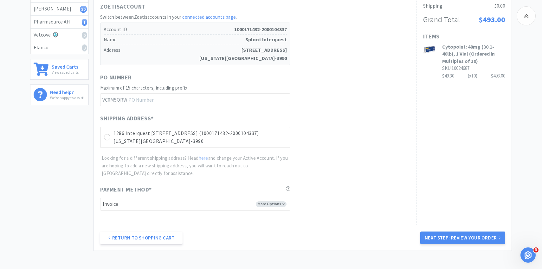
scroll to position [171, 0]
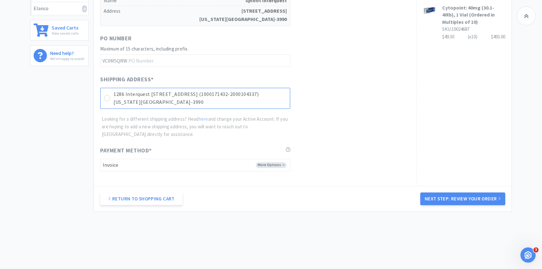
click at [245, 105] on p "Colorado Springs, CO 80921-3990" at bounding box center [200, 102] width 173 height 8
click at [425, 199] on button "Next Step: Review Your Order" at bounding box center [462, 198] width 85 height 13
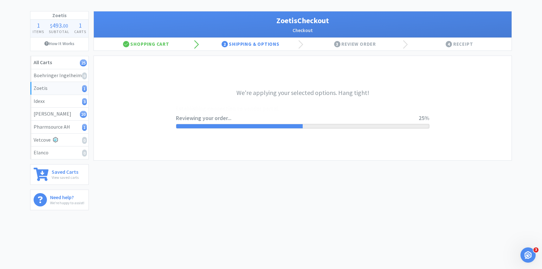
scroll to position [0, 0]
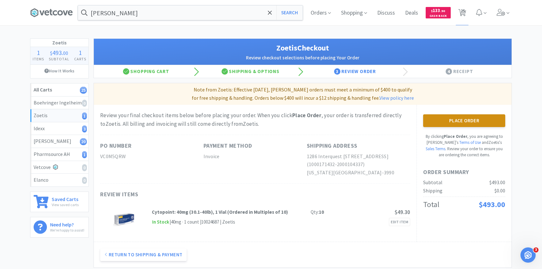
click at [442, 114] on button "Place Order" at bounding box center [464, 120] width 82 height 13
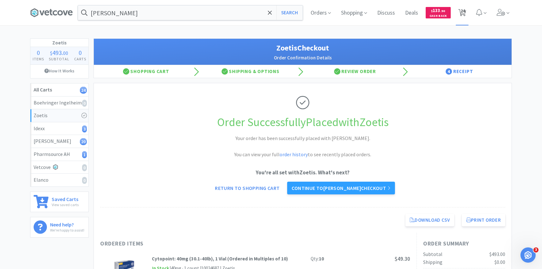
click at [468, 18] on span "24" at bounding box center [462, 12] width 13 height 25
select select "1"
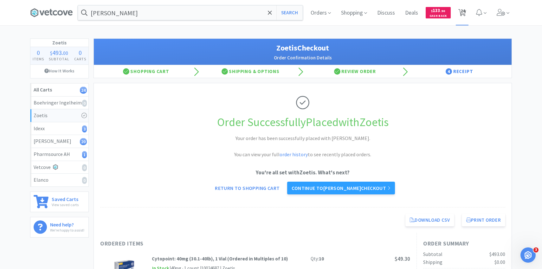
select select "1"
select select "2"
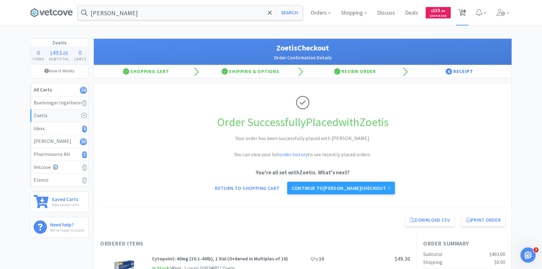
select select "3"
select select "2"
select select "5"
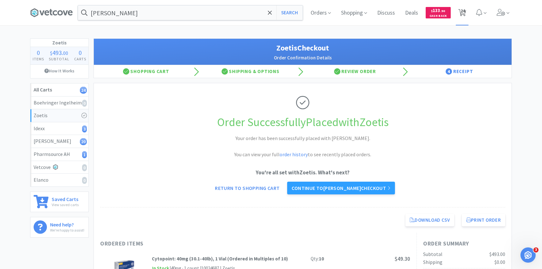
select select "15"
select select "10"
select select "2"
select select "9"
select select "1"
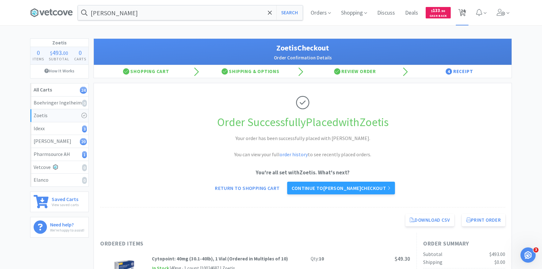
select select "6"
select select "1"
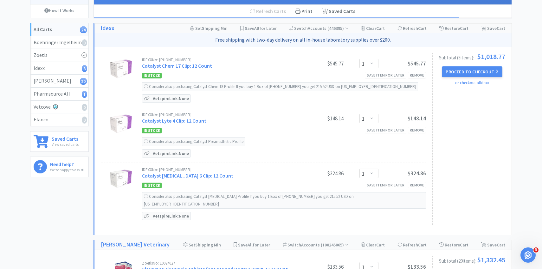
scroll to position [63, 0]
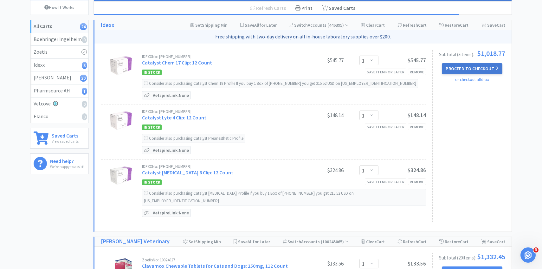
click at [466, 72] on button "Proceed to Checkout" at bounding box center [472, 68] width 60 height 11
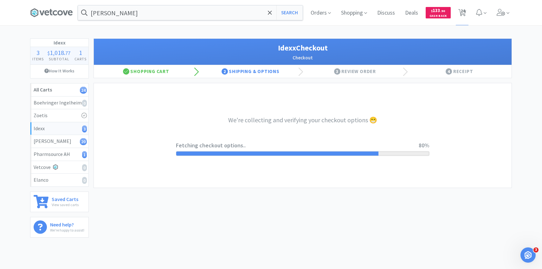
select select "904"
select select "003"
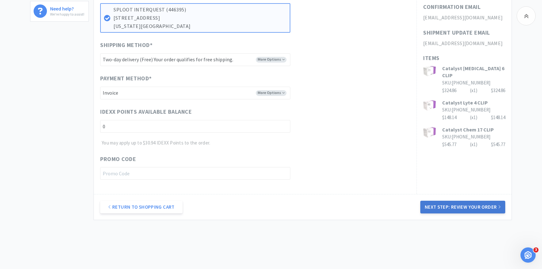
click at [449, 206] on button "Next Step: Review Your Order" at bounding box center [462, 206] width 85 height 13
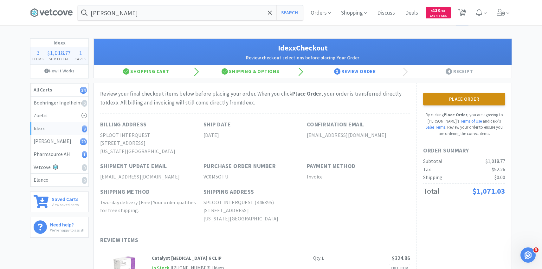
click at [433, 101] on button "Place Order" at bounding box center [464, 99] width 82 height 13
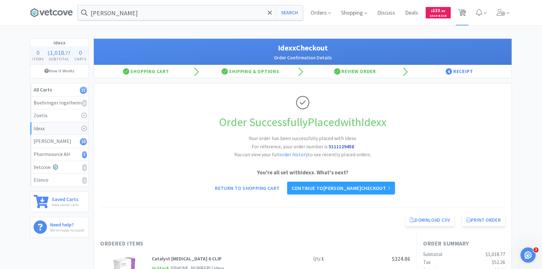
click at [464, 22] on span "21" at bounding box center [463, 10] width 4 height 25
select select "1"
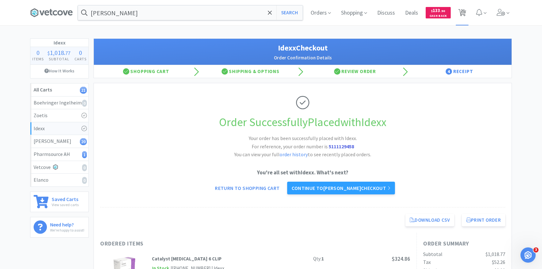
select select "1"
select select "2"
select select "3"
select select "2"
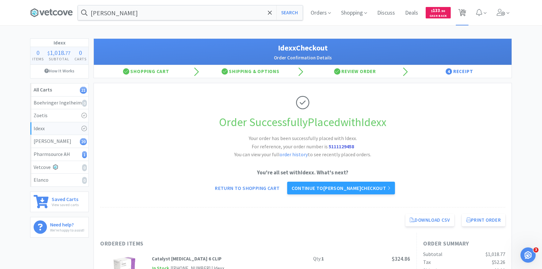
select select "2"
select select "5"
select select "15"
select select "10"
select select "2"
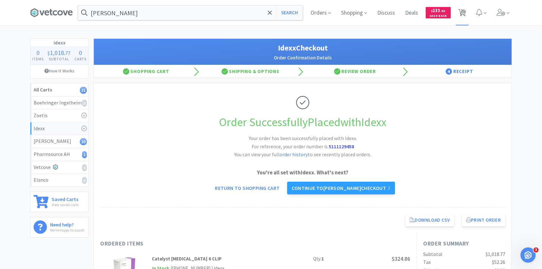
select select "9"
select select "1"
select select "6"
select select "1"
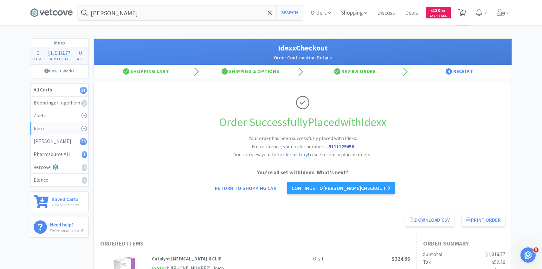
select select "1"
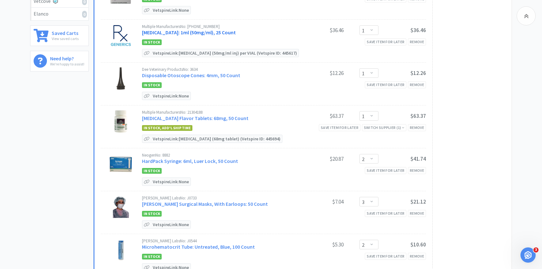
scroll to position [164, 0]
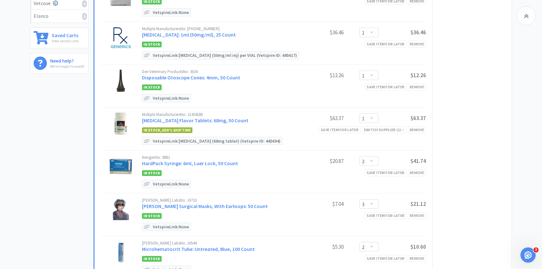
click at [244, 30] on div "Multiple Manufacturers No: 72485-0101-25" at bounding box center [219, 29] width 154 height 4
click at [236, 33] on link "Diphenhydramine Injection: 1ml (50mg/ml), 25 Count" at bounding box center [189, 34] width 94 height 6
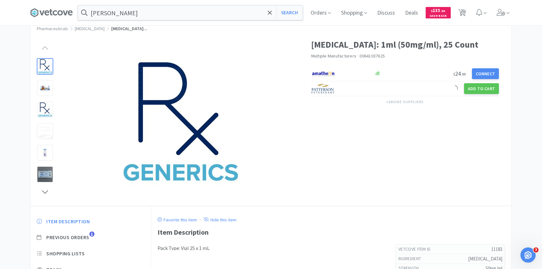
scroll to position [20, 0]
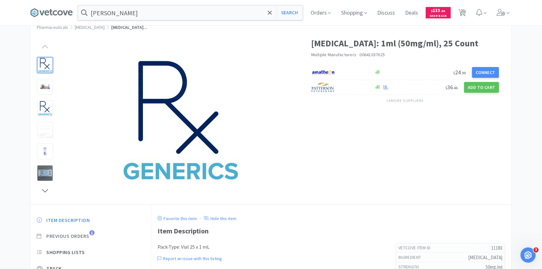
click at [86, 235] on span "Previous Orders" at bounding box center [67, 235] width 43 height 7
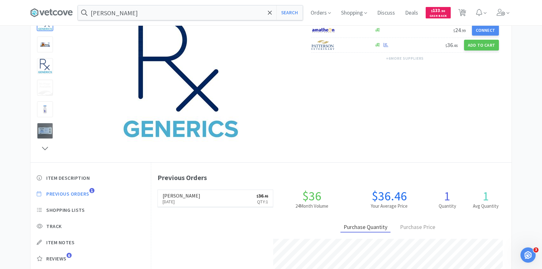
scroll to position [64, 0]
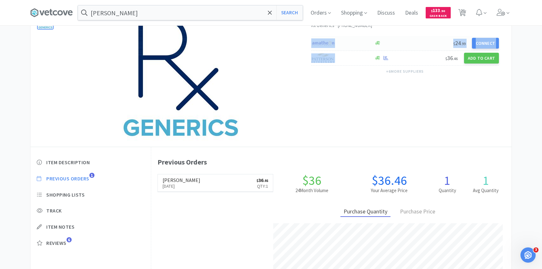
click at [361, 55] on div "$ 24 . 99 Connect $ 36 . 46 Add to Cart" at bounding box center [405, 51] width 188 height 30
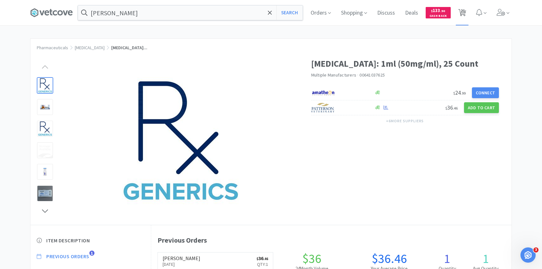
click at [461, 22] on span "21" at bounding box center [463, 10] width 4 height 25
select select "1"
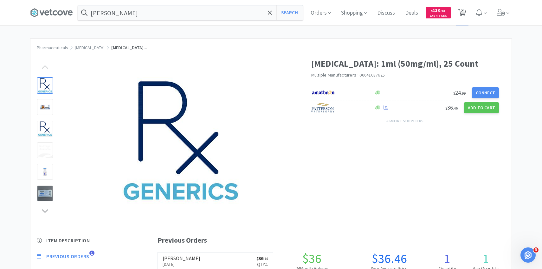
select select "1"
select select "2"
select select "3"
select select "2"
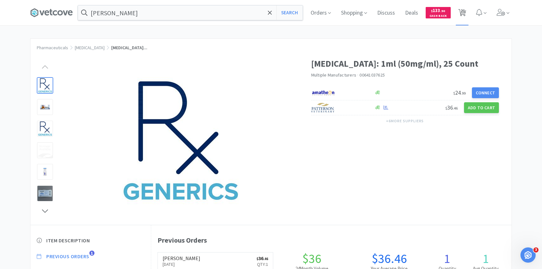
select select "2"
select select "5"
select select "15"
select select "10"
select select "2"
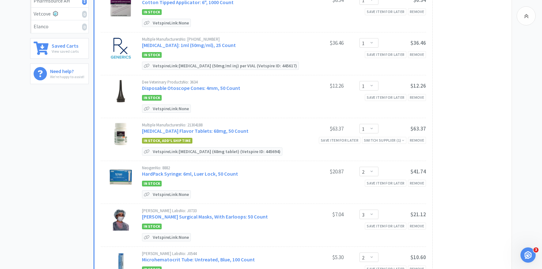
scroll to position [164, 0]
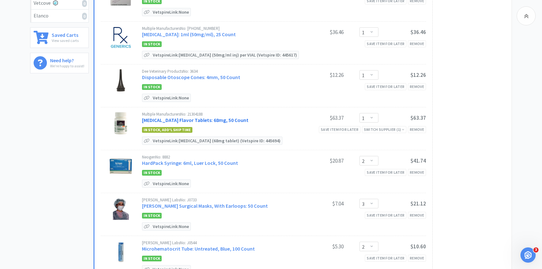
click at [215, 119] on link "Enrofloxacin Flavor Tablets: 68mg, 50 Count" at bounding box center [195, 120] width 107 height 6
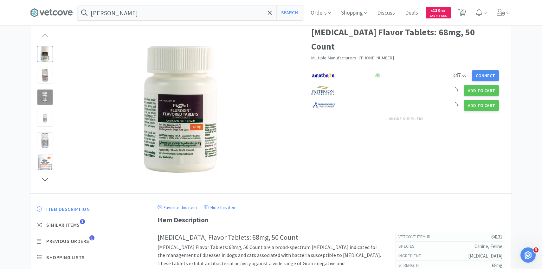
scroll to position [55, 0]
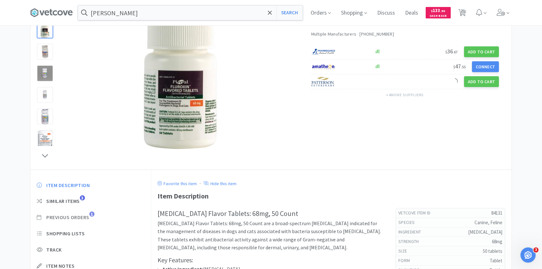
click at [83, 216] on span "Previous Orders" at bounding box center [67, 217] width 43 height 7
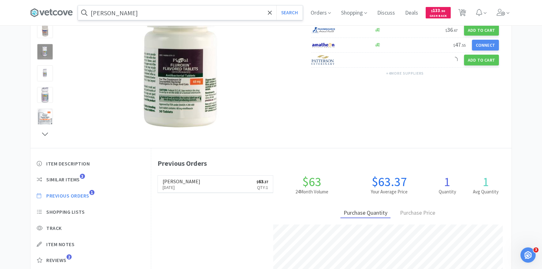
scroll to position [69, 0]
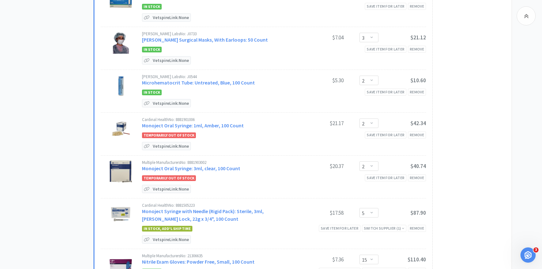
scroll to position [330, 0]
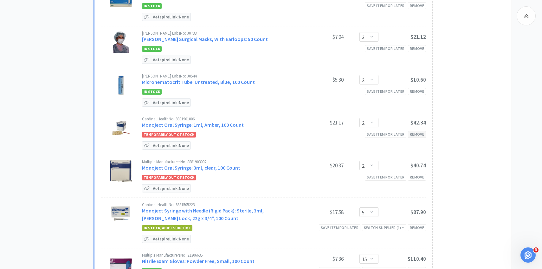
click at [423, 133] on div "Remove" at bounding box center [417, 134] width 18 height 7
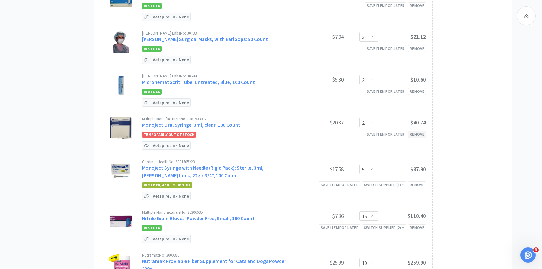
click at [423, 133] on div "Remove" at bounding box center [417, 134] width 18 height 7
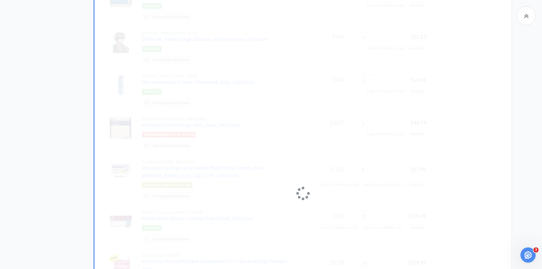
scroll to position [0, 0]
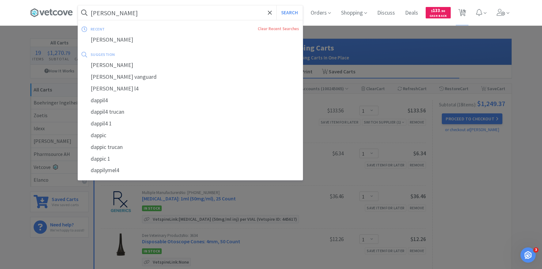
click at [146, 14] on input "dapp" at bounding box center [190, 12] width 225 height 15
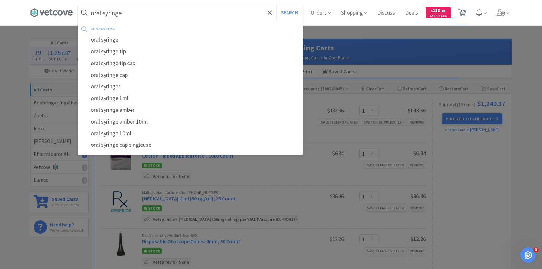
click at [276, 5] on button "Search" at bounding box center [289, 12] width 26 height 15
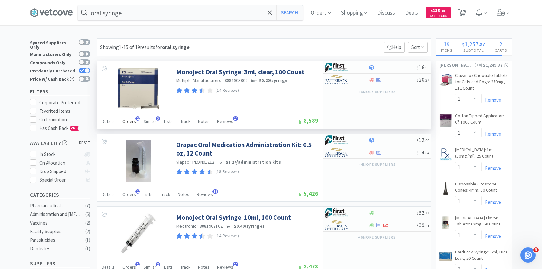
click at [127, 122] on span "Orders" at bounding box center [129, 121] width 14 height 6
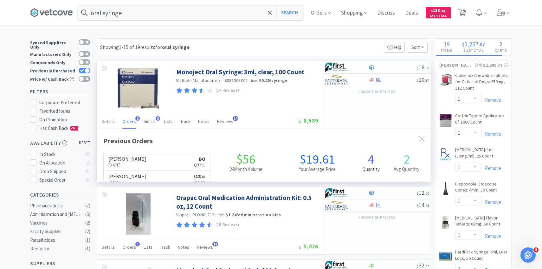
scroll to position [164, 334]
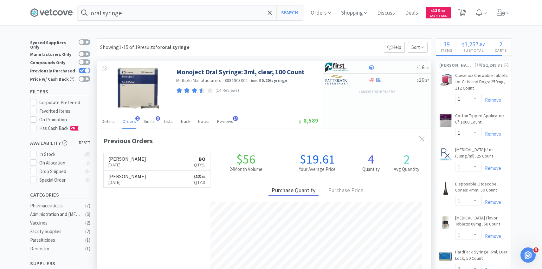
click at [127, 123] on span "Orders" at bounding box center [129, 121] width 14 height 6
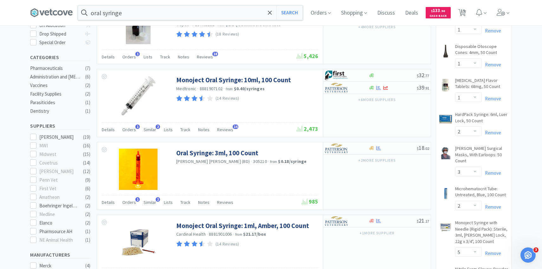
scroll to position [147, 0]
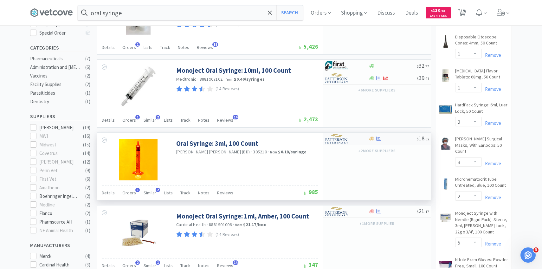
click at [352, 142] on div at bounding box center [342, 138] width 35 height 11
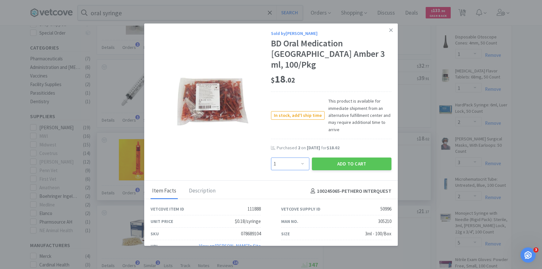
click at [286, 157] on select "Enter Quantity 1 2 3 4 5 6 7 8 9 10 11 12 13 14 15 16 17 18 19 20 Enter Quantity" at bounding box center [290, 163] width 38 height 13
click at [271, 157] on select "Enter Quantity 1 2 3 4 5 6 7 8 9 10 11 12 13 14 15 16 17 18 19 20 Enter Quantity" at bounding box center [290, 163] width 38 height 13
click at [335, 157] on button "Add to Cart" at bounding box center [352, 163] width 80 height 13
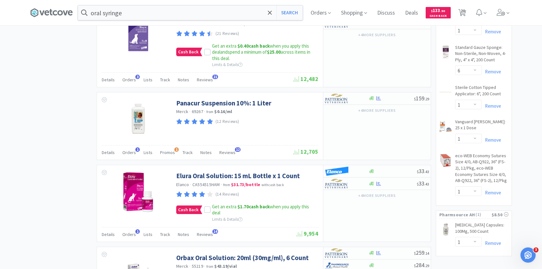
scroll to position [571, 0]
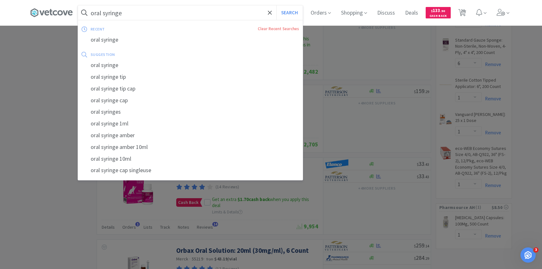
click at [164, 16] on input "oral syringe" at bounding box center [190, 12] width 225 height 15
click at [159, 16] on input "oral syringe" at bounding box center [190, 12] width 225 height 15
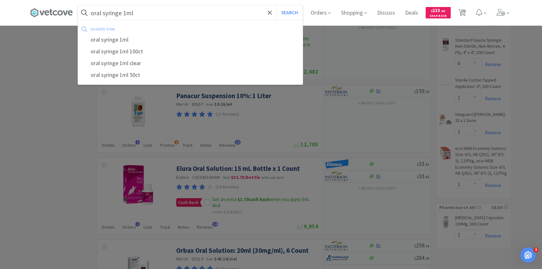
click at [276, 5] on button "Search" at bounding box center [289, 12] width 26 height 15
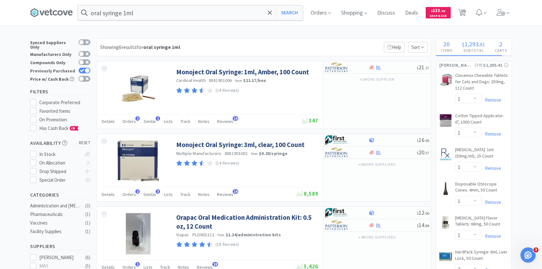
click at [81, 69] on icon at bounding box center [82, 70] width 4 height 3
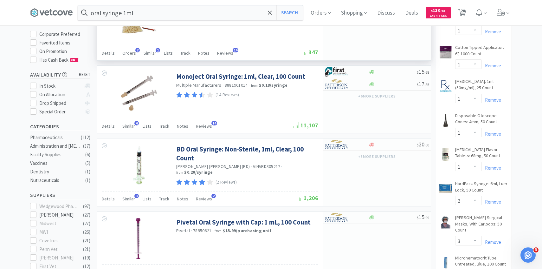
scroll to position [70, 0]
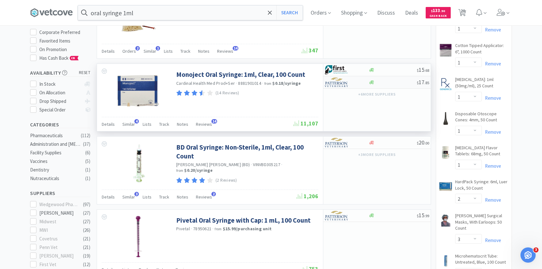
click at [340, 85] on img at bounding box center [337, 82] width 24 height 10
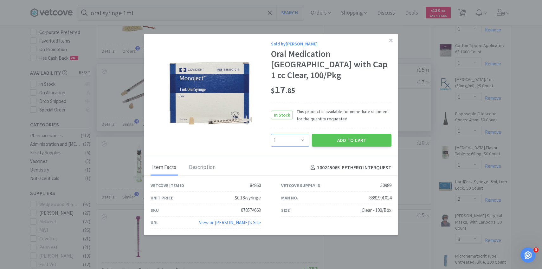
click at [296, 138] on select "Enter Quantity 1 2 3 4 5 6 7 8 9 10 11 12 13 14 15 16 17 18 19 20 Enter Quantity" at bounding box center [290, 140] width 38 height 13
click at [271, 134] on select "Enter Quantity 1 2 3 4 5 6 7 8 9 10 11 12 13 14 15 16 17 18 19 20 Enter Quantity" at bounding box center [290, 140] width 38 height 13
drag, startPoint x: 296, startPoint y: 138, endPoint x: 327, endPoint y: 140, distance: 30.8
click at [327, 140] on button "Add to Cart" at bounding box center [352, 140] width 80 height 13
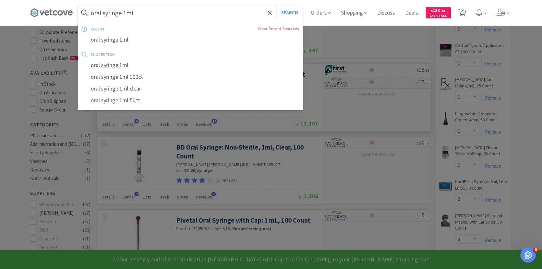
click at [125, 13] on input "oral syringe 1ml" at bounding box center [190, 12] width 225 height 15
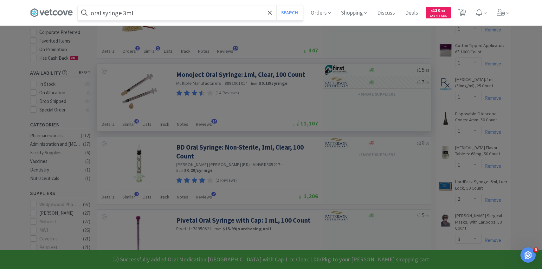
click at [276, 5] on button "Search" at bounding box center [289, 12] width 26 height 15
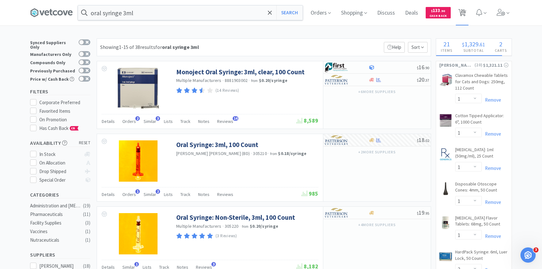
click at [464, 13] on span "21" at bounding box center [463, 10] width 4 height 25
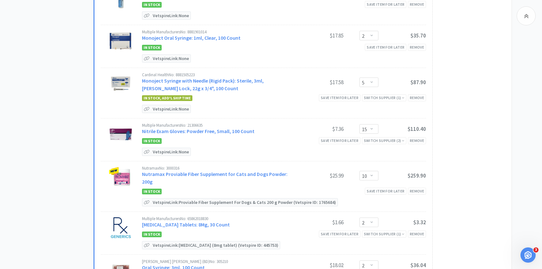
scroll to position [427, 0]
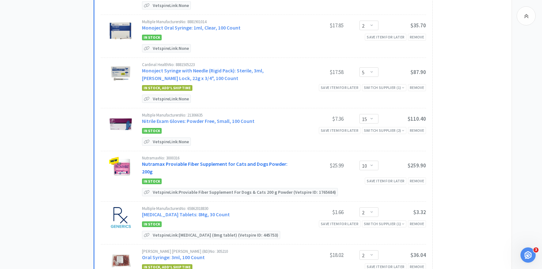
click at [194, 162] on link "Nutramax Proviable Fiber Supplement for Cats and Dogs Powder: 200g" at bounding box center [215, 167] width 146 height 14
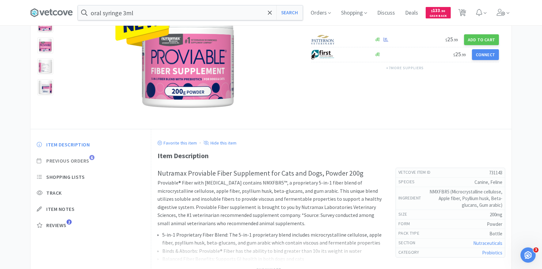
click at [85, 162] on span "Previous Orders" at bounding box center [67, 160] width 43 height 7
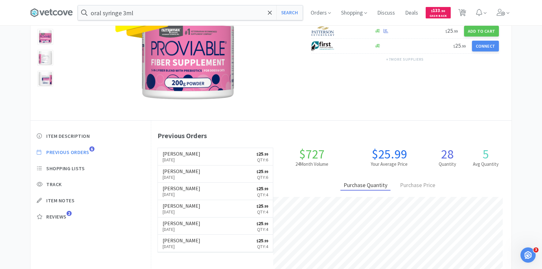
scroll to position [174, 360]
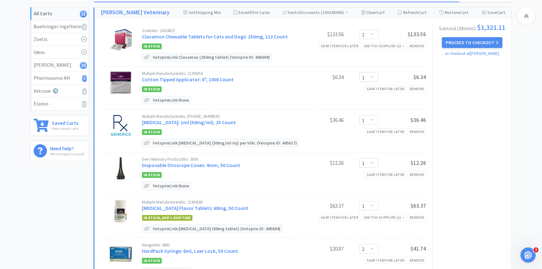
scroll to position [427, 0]
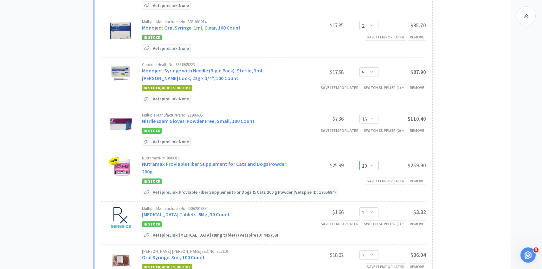
click at [365, 160] on select "Enter Quantity 1 2 3 4 5 6 7 8 9 10 11 12 13 14 15 16 17 18 19 20 Enter Quantity" at bounding box center [369, 165] width 19 height 10
click at [360, 160] on select "Enter Quantity 1 2 3 4 5 6 7 8 9 10 11 12 13 14 15 16 17 18 19 20 Enter Quantity" at bounding box center [369, 165] width 19 height 10
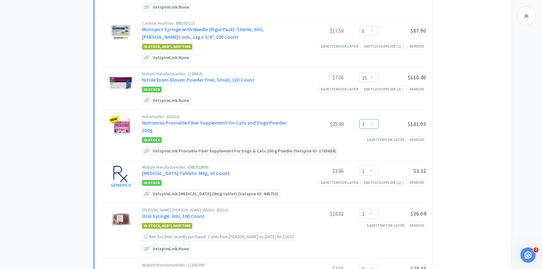
scroll to position [472, 0]
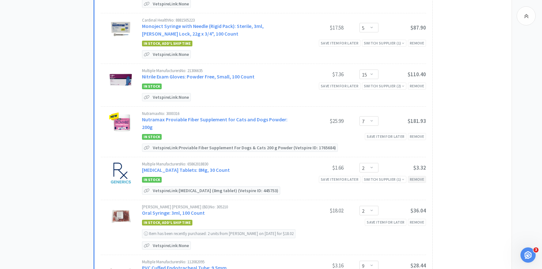
click at [421, 176] on div "Remove" at bounding box center [417, 179] width 18 height 7
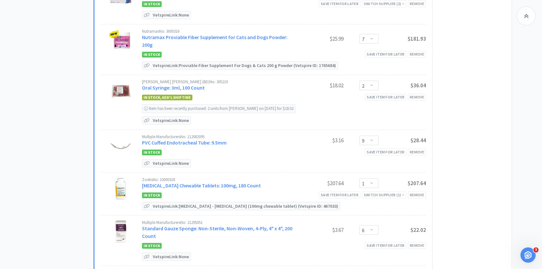
scroll to position [557, 0]
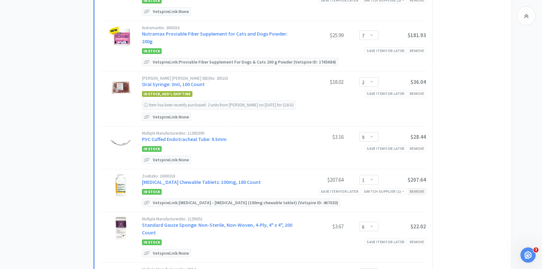
click at [421, 188] on div "Remove" at bounding box center [417, 191] width 18 height 7
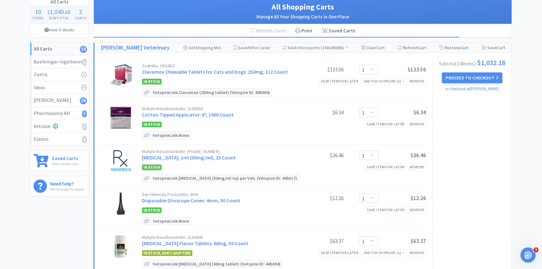
scroll to position [0, 0]
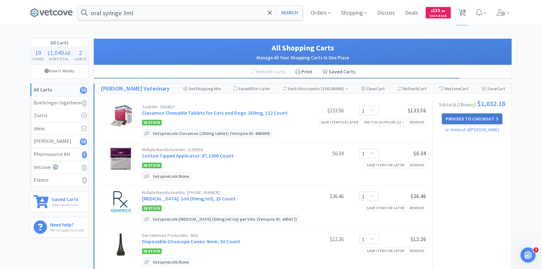
click at [460, 120] on button "Proceed to Checkout" at bounding box center [472, 118] width 60 height 11
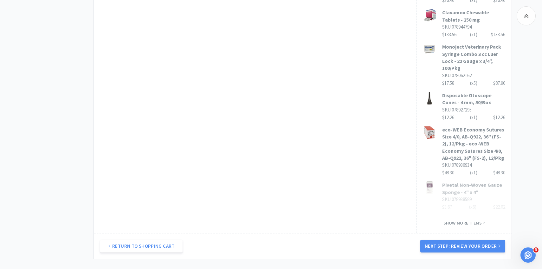
scroll to position [446, 0]
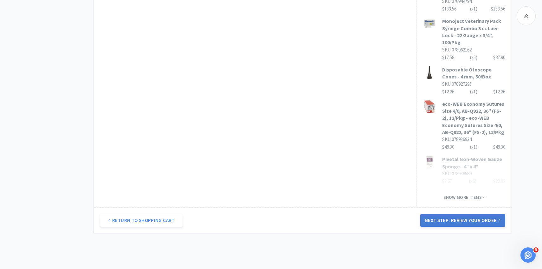
click at [452, 214] on button "Next Step: Review Your Order" at bounding box center [462, 220] width 85 height 13
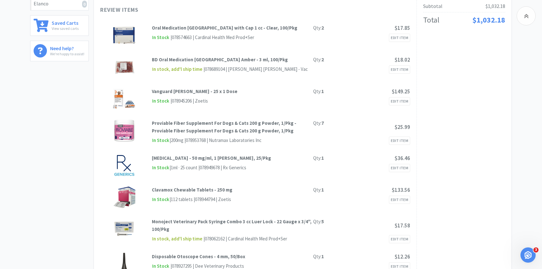
scroll to position [0, 0]
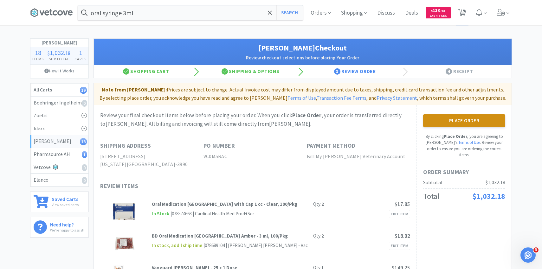
click at [469, 122] on button "Place Order" at bounding box center [464, 120] width 82 height 13
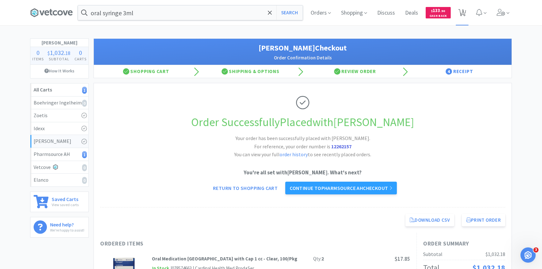
click at [466, 10] on icon at bounding box center [462, 12] width 8 height 7
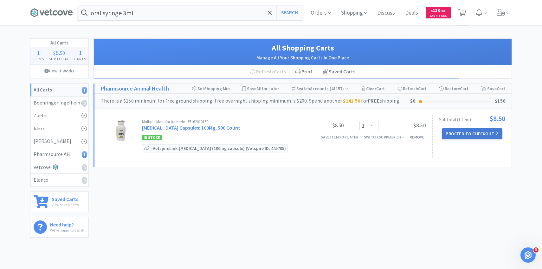
click at [469, 138] on button "Proceed to Checkout" at bounding box center [472, 133] width 60 height 11
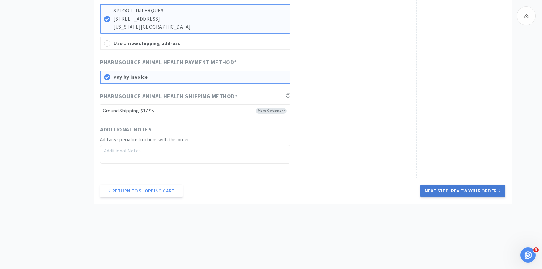
click at [452, 193] on button "Next Step: Review Your Order" at bounding box center [462, 190] width 85 height 13
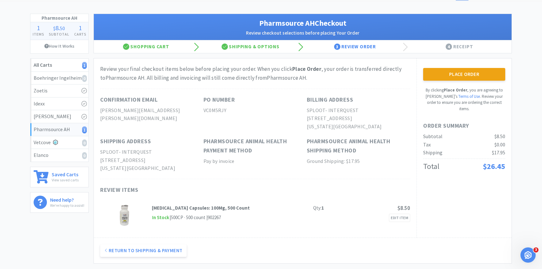
scroll to position [16, 0]
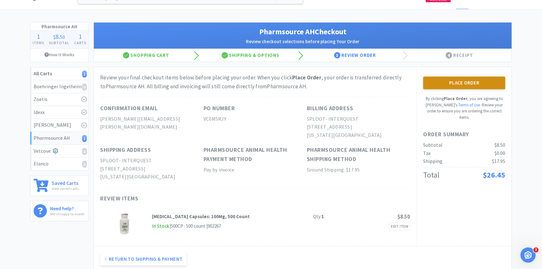
click at [446, 82] on button "Place Order" at bounding box center [464, 82] width 82 height 13
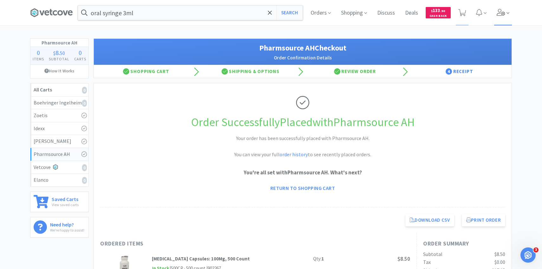
click at [503, 17] on span at bounding box center [503, 12] width 18 height 25
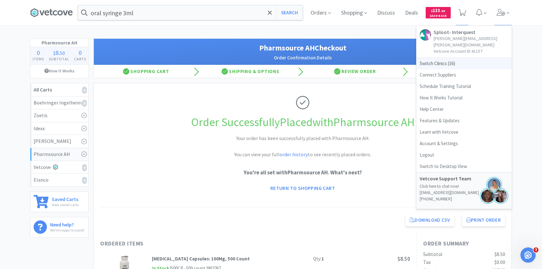
click at [460, 58] on span "Switch Clinics ( 16 )" at bounding box center [464, 63] width 95 height 11
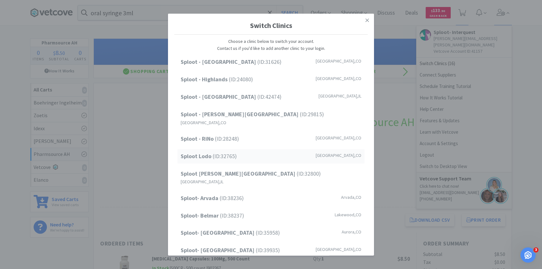
scroll to position [81, 0]
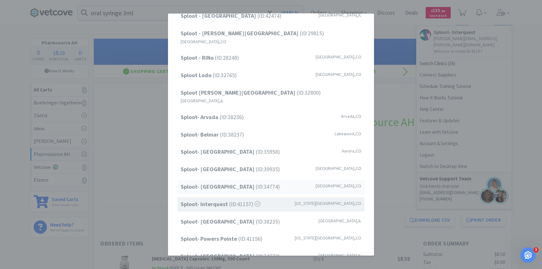
click at [243, 183] on strong "Sploot- [GEOGRAPHIC_DATA]" at bounding box center [218, 186] width 75 height 7
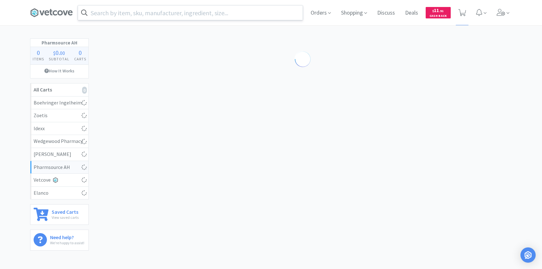
click at [162, 15] on input "text" at bounding box center [190, 12] width 225 height 15
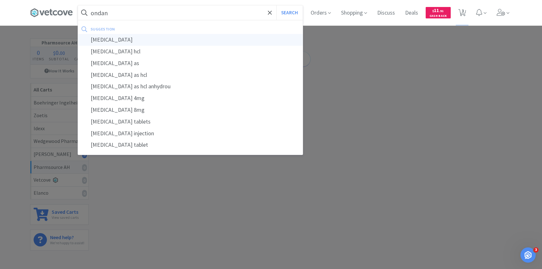
click at [170, 37] on div "[MEDICAL_DATA]" at bounding box center [190, 40] width 225 height 12
type input "[MEDICAL_DATA]"
select select "3"
select select "2"
select select "8"
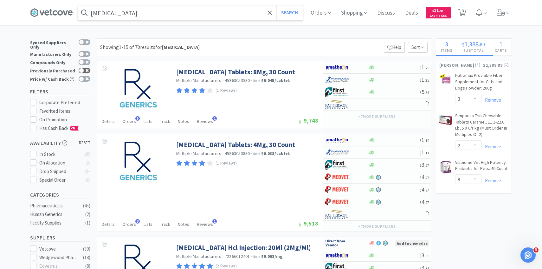
click at [86, 69] on icon at bounding box center [87, 70] width 3 height 3
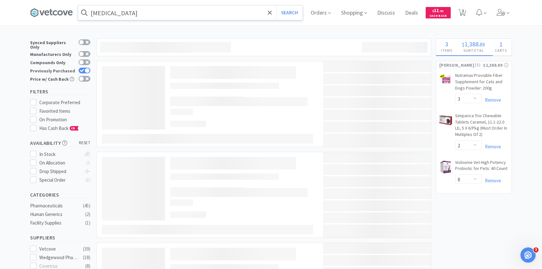
checkbox input "true"
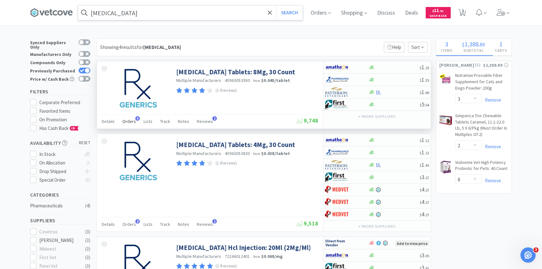
click at [126, 121] on span "Orders" at bounding box center [129, 121] width 14 height 6
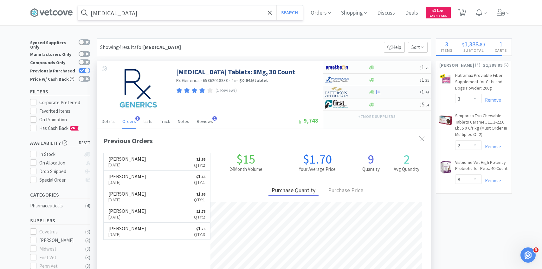
scroll to position [164, 334]
click at [338, 94] on img at bounding box center [337, 92] width 24 height 10
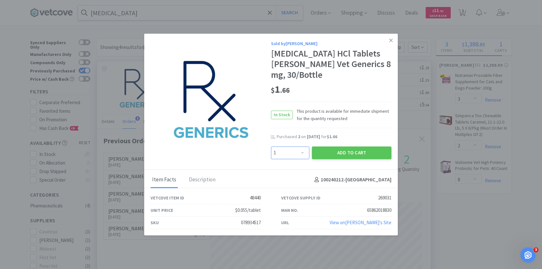
click at [301, 151] on select "Enter Quantity 1 2 3 4 5 6 7 8 9 10 11 12 13 14 15 16 17 18 19 20 Enter Quantity" at bounding box center [290, 152] width 38 height 13
select select "3"
click at [271, 146] on select "Enter Quantity 1 2 3 4 5 6 7 8 9 10 11 12 13 14 15 16 17 18 19 20 Enter Quantity" at bounding box center [290, 152] width 38 height 13
click at [330, 156] on button "Add to Cart" at bounding box center [352, 152] width 80 height 13
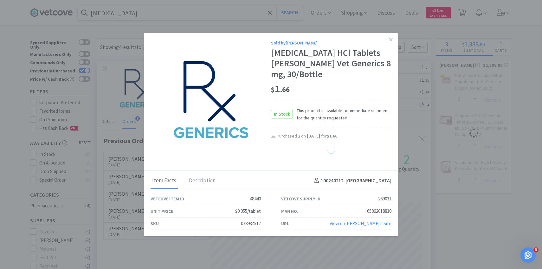
select select "2"
select select "3"
select select "8"
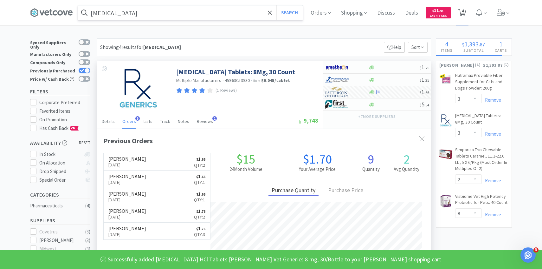
drag, startPoint x: 462, startPoint y: 13, endPoint x: 460, endPoint y: 16, distance: 3.5
click at [462, 13] on span "4" at bounding box center [463, 10] width 2 height 25
select select "3"
select select "2"
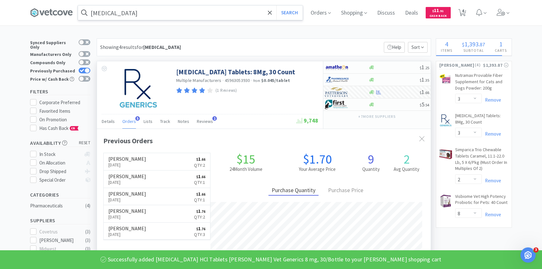
select select "8"
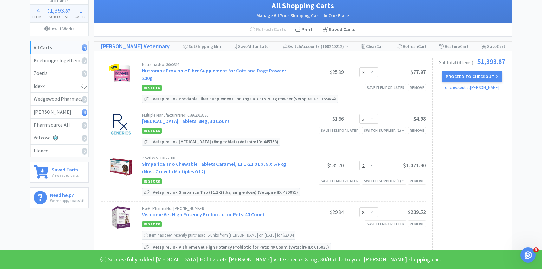
scroll to position [43, 0]
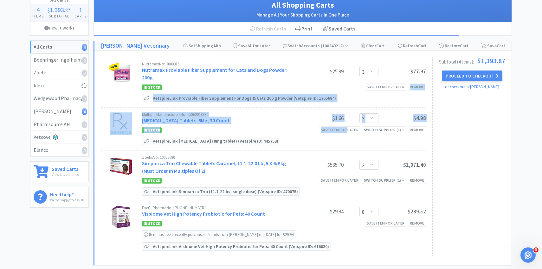
drag, startPoint x: 349, startPoint y: 120, endPoint x: 337, endPoint y: 82, distance: 39.8
click at [337, 82] on div "Nutramax No: 3000316 Nutramax Proviable Fiber Supplement for Cats and Dogs Powd…" at bounding box center [267, 156] width 332 height 198
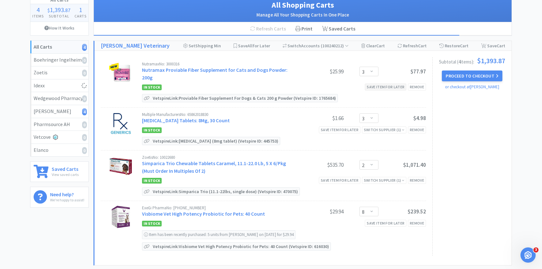
click at [381, 83] on div "Save item for later" at bounding box center [386, 86] width 42 height 7
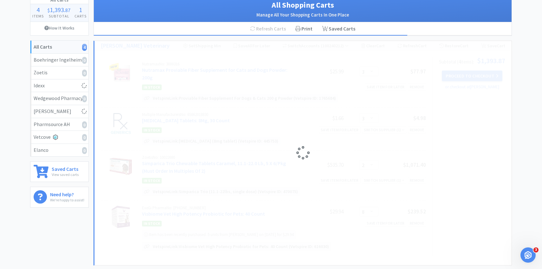
select select "2"
select select "8"
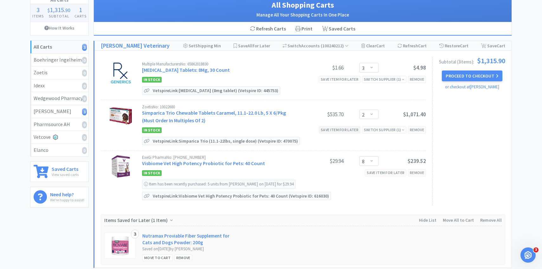
click at [350, 130] on div "Save item for later" at bounding box center [340, 129] width 42 height 7
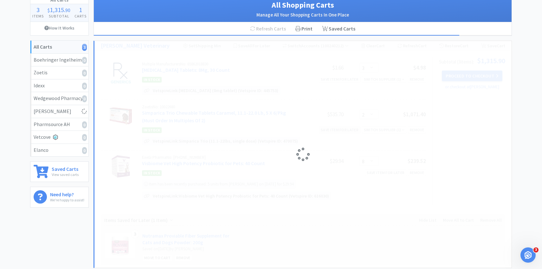
select select "8"
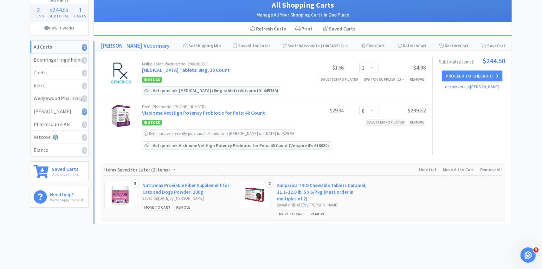
click at [380, 123] on div "Save item for later" at bounding box center [386, 122] width 42 height 7
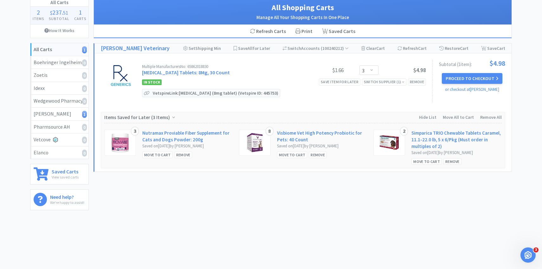
scroll to position [40, 0]
click at [475, 77] on button "Proceed to Checkout" at bounding box center [472, 78] width 60 height 11
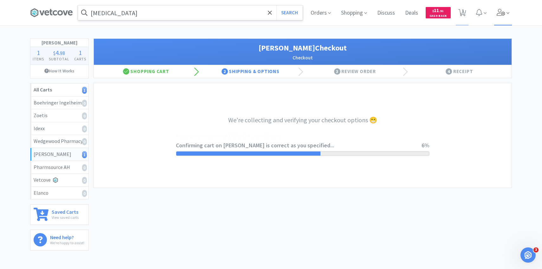
click at [497, 6] on span at bounding box center [503, 12] width 18 height 25
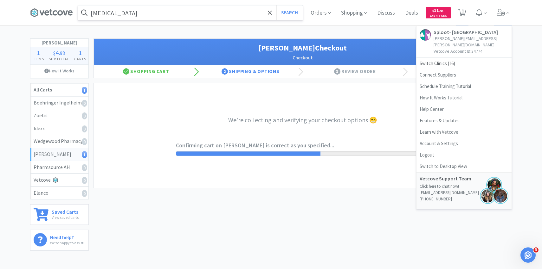
click at [334, 37] on div "[MEDICAL_DATA] Search Orders Shopping Discuss Discuss Deals Deals $ 11 . 91 Cas…" at bounding box center [271, 127] width 542 height 255
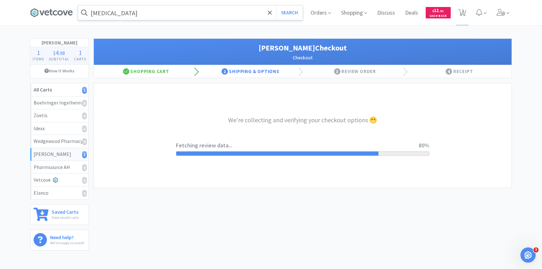
select select "1"
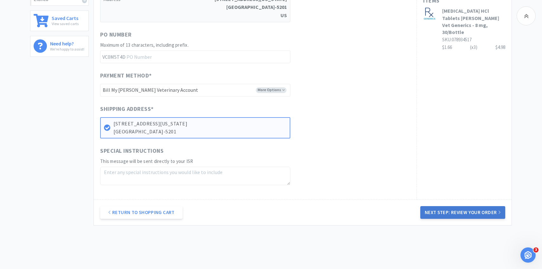
click at [443, 207] on button "Next Step: Review Your Order" at bounding box center [462, 212] width 85 height 13
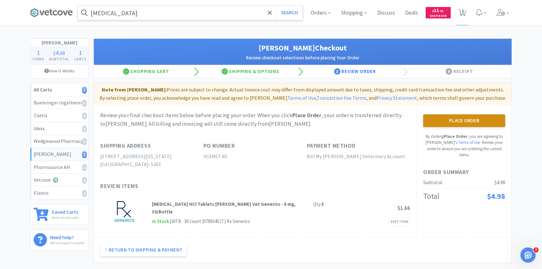
click at [448, 119] on button "Place Order" at bounding box center [464, 120] width 82 height 13
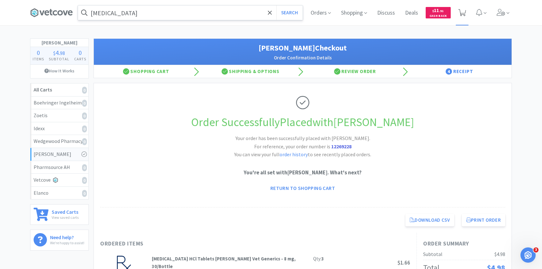
click at [462, 16] on span at bounding box center [462, 12] width 8 height 9
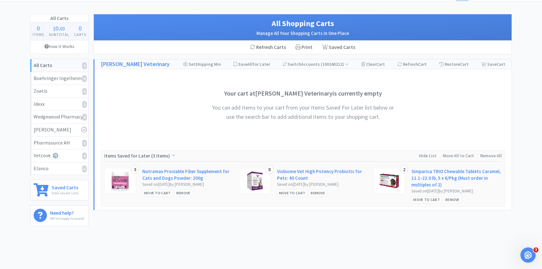
scroll to position [40, 0]
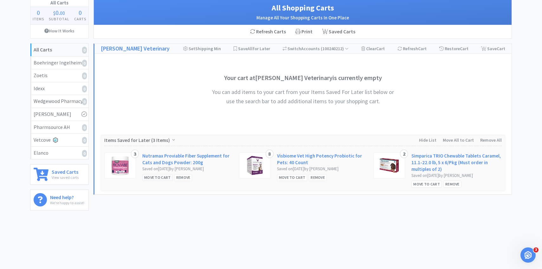
click at [152, 177] on div "Move to Cart" at bounding box center [157, 177] width 30 height 7
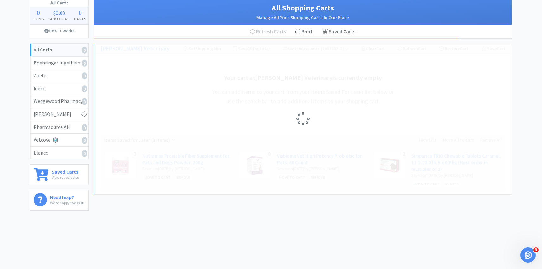
select select "3"
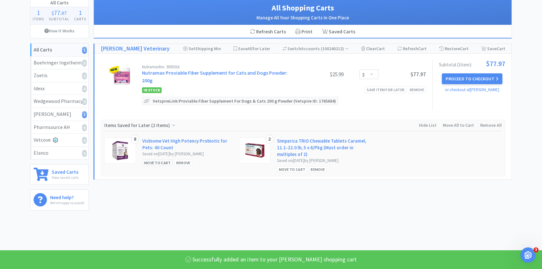
click at [160, 159] on div "Move to Cart" at bounding box center [157, 162] width 30 height 7
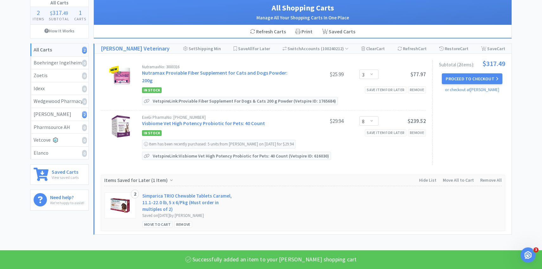
click at [151, 221] on div "Move to Cart" at bounding box center [157, 224] width 30 height 7
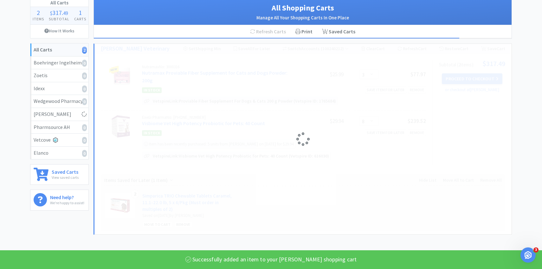
select select "2"
select select "8"
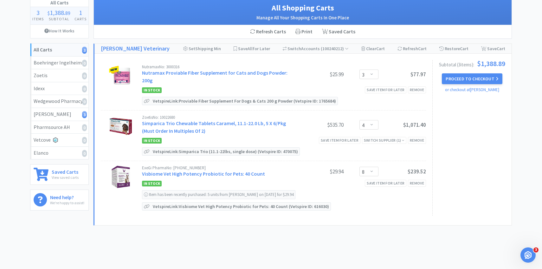
scroll to position [0, 0]
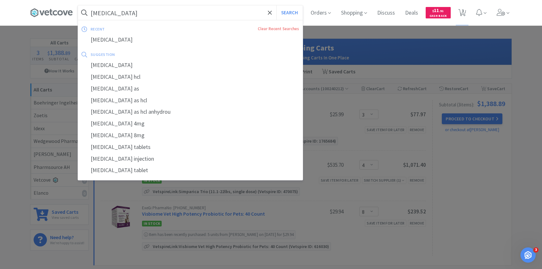
click at [164, 12] on input "[MEDICAL_DATA]" at bounding box center [190, 12] width 225 height 15
type input ";"
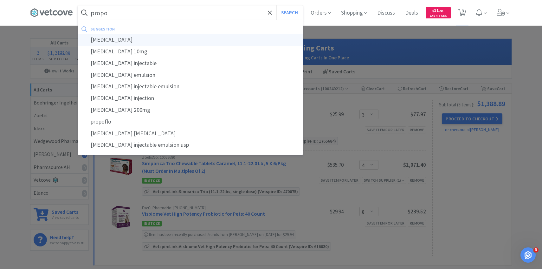
click at [166, 38] on div "[MEDICAL_DATA]" at bounding box center [190, 40] width 225 height 12
type input "[MEDICAL_DATA]"
select select "3"
select select "2"
select select "8"
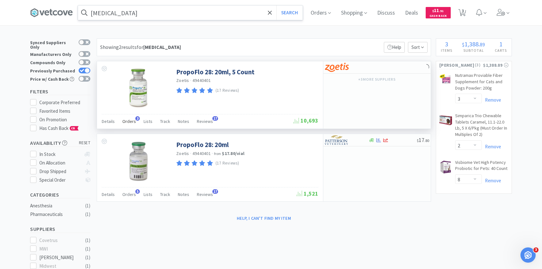
click at [131, 124] on span "Orders" at bounding box center [129, 121] width 14 height 6
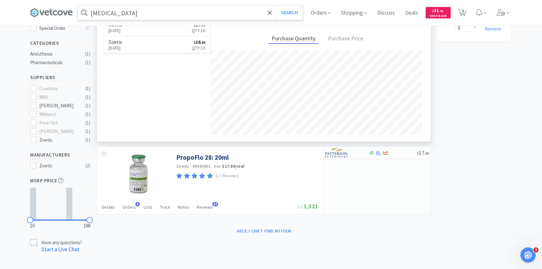
scroll to position [146, 0]
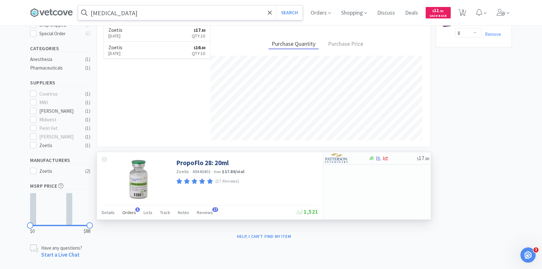
click at [134, 211] on span "Orders" at bounding box center [129, 212] width 14 height 6
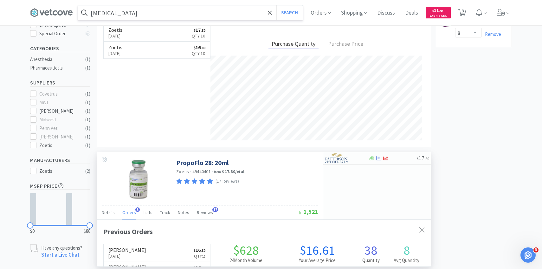
scroll to position [164, 334]
click at [134, 211] on span "Orders" at bounding box center [129, 212] width 14 height 6
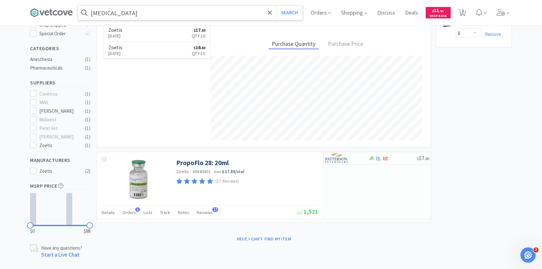
scroll to position [0, 0]
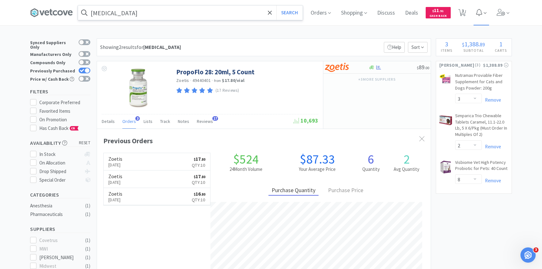
drag, startPoint x: 505, startPoint y: 10, endPoint x: 485, endPoint y: 19, distance: 22.1
click at [505, 10] on icon at bounding box center [501, 12] width 9 height 7
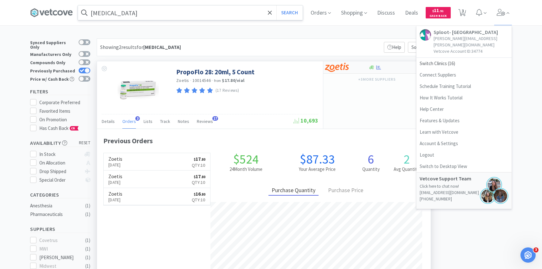
click at [351, 66] on div at bounding box center [342, 67] width 35 height 11
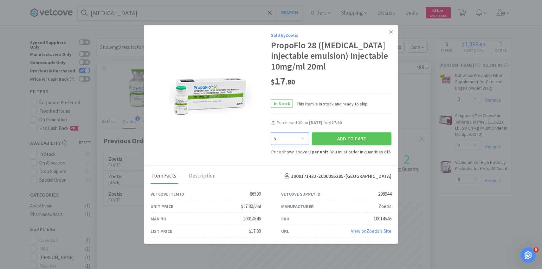
click at [294, 141] on select "Enter Quantity 5 10 15 20 25 30 35 40 45 50 55 60 65 70 75 80 85 90 95 100 Ente…" at bounding box center [290, 138] width 38 height 13
select select "20"
click at [271, 132] on select "Enter Quantity 5 10 15 20 25 30 35 40 45 50 55 60 65 70 75 80 85 90 95 100 Ente…" at bounding box center [290, 138] width 38 height 13
click at [338, 139] on button "Add to Cart" at bounding box center [352, 138] width 80 height 13
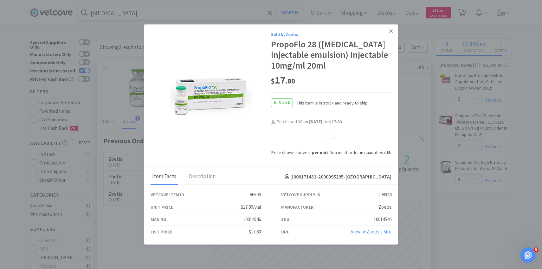
select select "20"
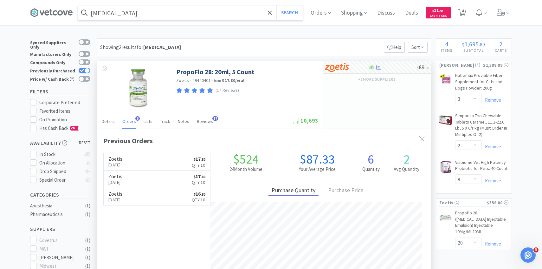
click at [133, 14] on input "[MEDICAL_DATA]" at bounding box center [190, 12] width 225 height 15
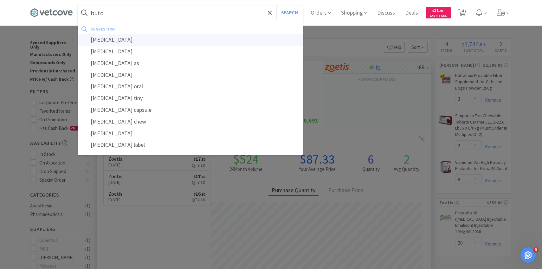
click at [126, 40] on div "[MEDICAL_DATA]" at bounding box center [190, 40] width 225 height 12
type input "[MEDICAL_DATA]"
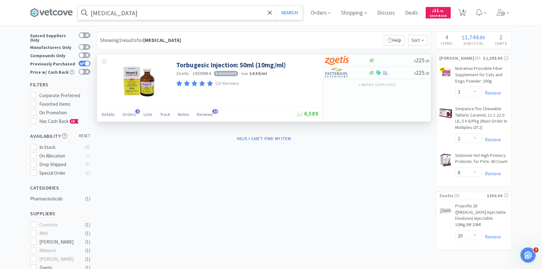
scroll to position [9, 0]
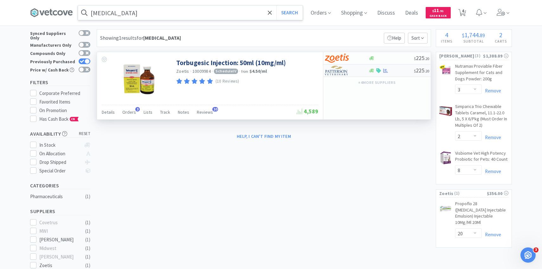
click at [336, 74] on img at bounding box center [337, 71] width 24 height 10
select select "1"
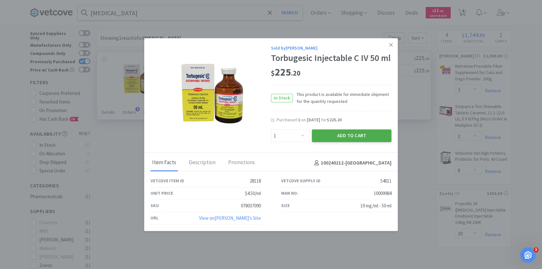
click at [337, 135] on button "Add to Cart" at bounding box center [352, 135] width 80 height 13
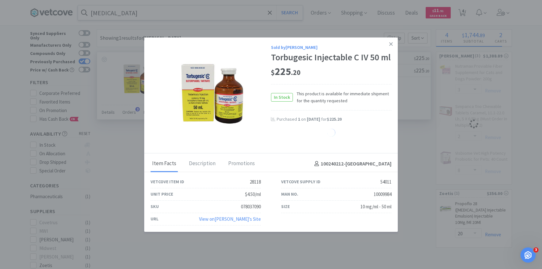
select select "1"
select select "8"
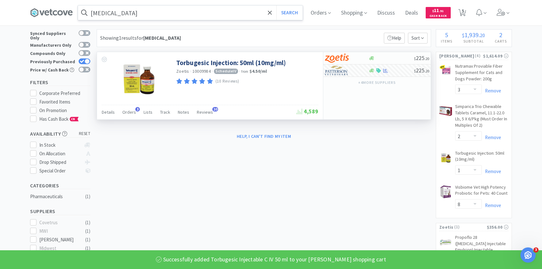
click at [143, 16] on input "[MEDICAL_DATA]" at bounding box center [190, 12] width 225 height 15
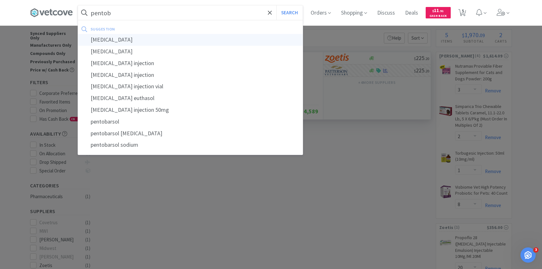
click at [140, 42] on div "[MEDICAL_DATA]" at bounding box center [190, 40] width 225 height 12
type input "[MEDICAL_DATA]"
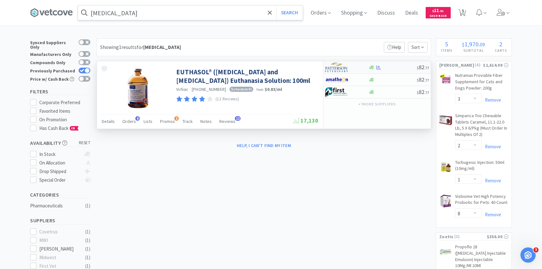
click at [345, 65] on img at bounding box center [337, 67] width 24 height 10
select select "1"
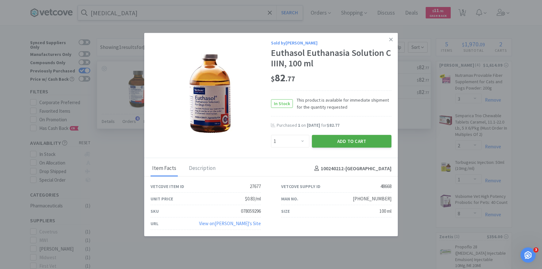
click at [335, 141] on button "Add to Cart" at bounding box center [352, 141] width 80 height 13
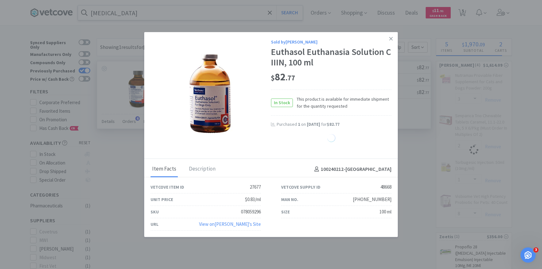
select select "1"
select select "2"
select select "1"
select select "3"
select select "8"
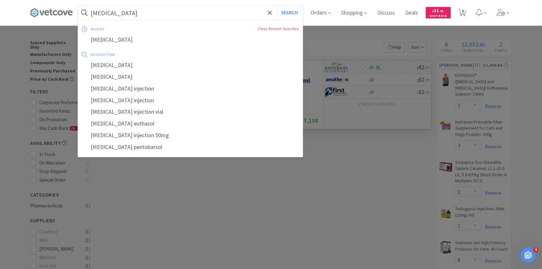
click at [143, 9] on input "[MEDICAL_DATA]" at bounding box center [190, 12] width 225 height 15
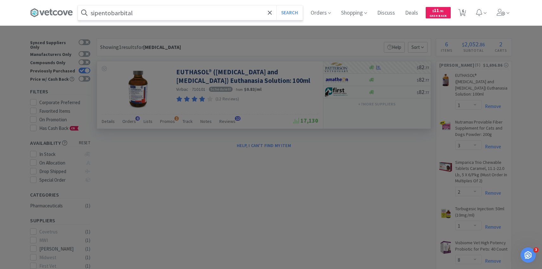
click at [143, 9] on input "sipentobarbital" at bounding box center [190, 12] width 225 height 15
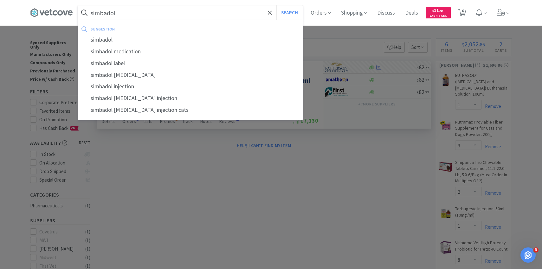
type input "simbadol"
click at [276, 5] on button "Search" at bounding box center [289, 12] width 26 height 15
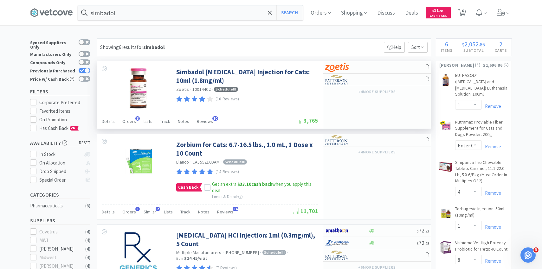
scroll to position [3, 0]
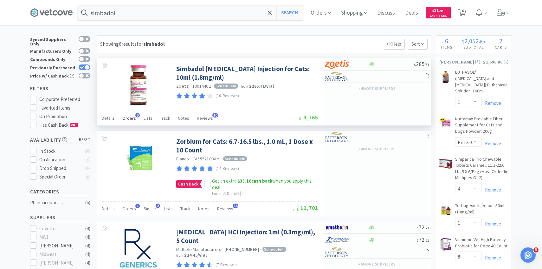
click at [129, 116] on span "Orders" at bounding box center [129, 118] width 14 height 6
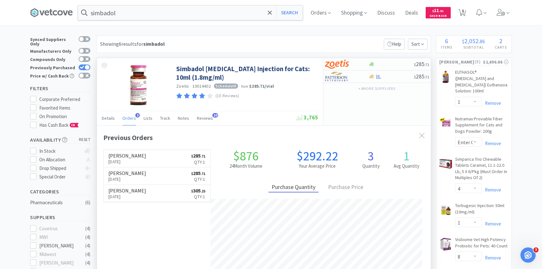
scroll to position [164, 334]
click at [343, 81] on img at bounding box center [337, 77] width 24 height 10
select select "1"
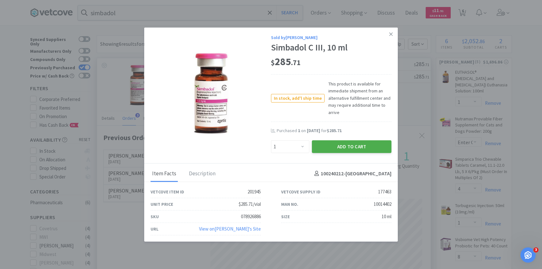
click at [335, 146] on button "Add to Cart" at bounding box center [352, 146] width 80 height 13
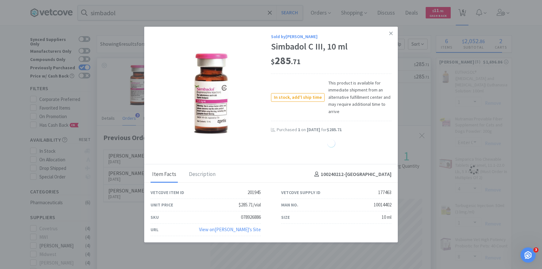
select select "2"
select select "1"
select select "8"
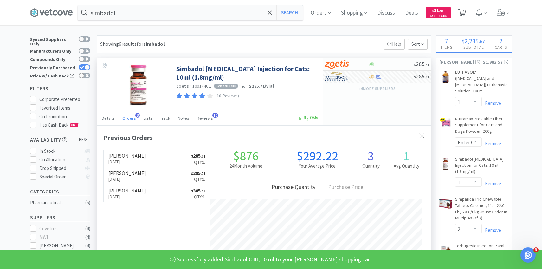
click at [465, 15] on icon at bounding box center [462, 12] width 8 height 7
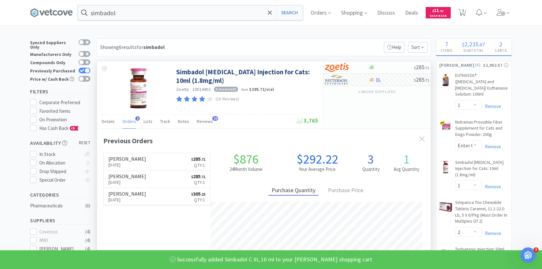
select select "20"
select select "1"
select select "3"
select select "1"
select select "2"
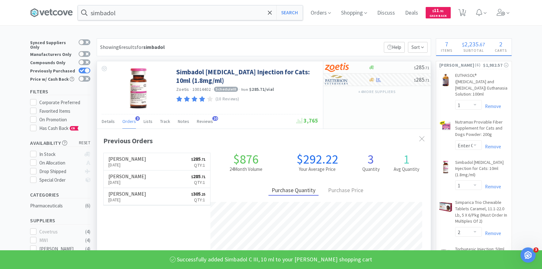
select select "1"
select select "8"
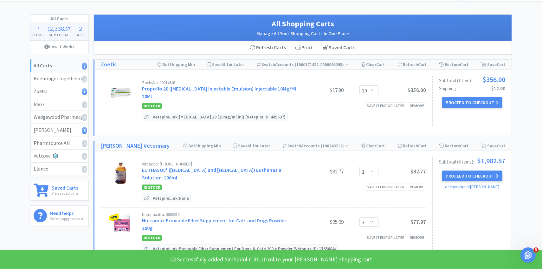
scroll to position [24, 0]
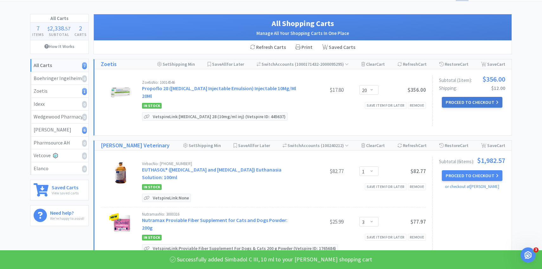
click at [453, 101] on button "Proceed to Checkout" at bounding box center [472, 102] width 60 height 11
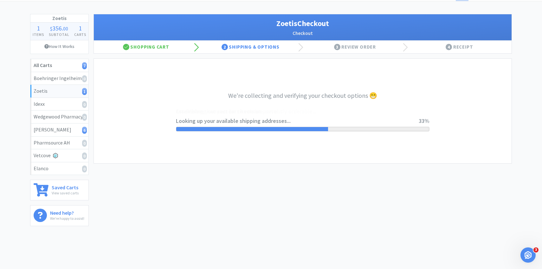
select select "invoice"
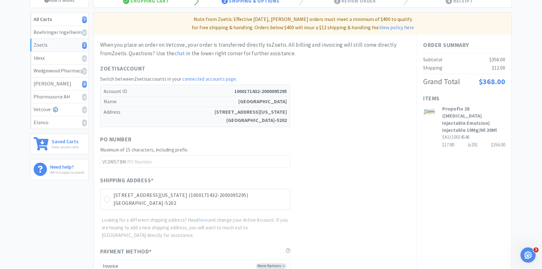
scroll to position [179, 0]
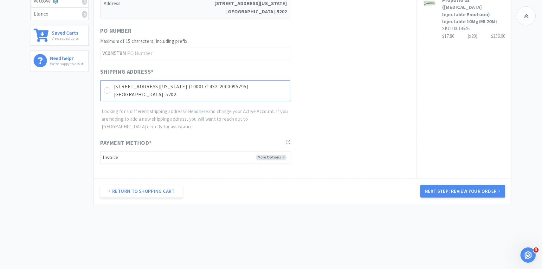
click at [215, 89] on p "[STREET_ADDRESS][US_STATE] (1000171432-2000095295)" at bounding box center [200, 86] width 173 height 8
click at [434, 186] on button "Next Step: Review Your Order" at bounding box center [462, 191] width 85 height 13
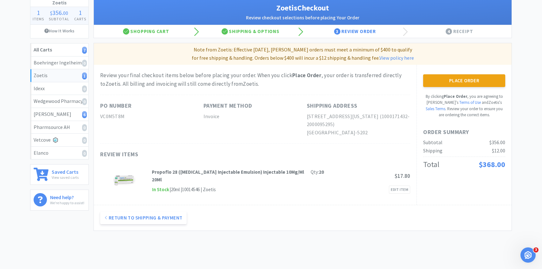
scroll to position [0, 0]
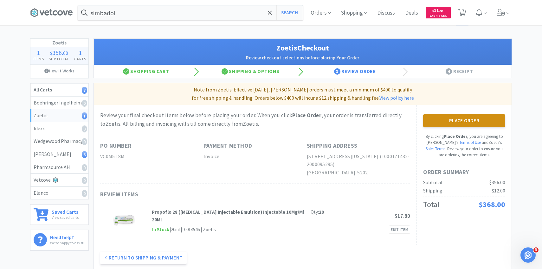
click at [435, 125] on button "Place Order" at bounding box center [464, 120] width 82 height 13
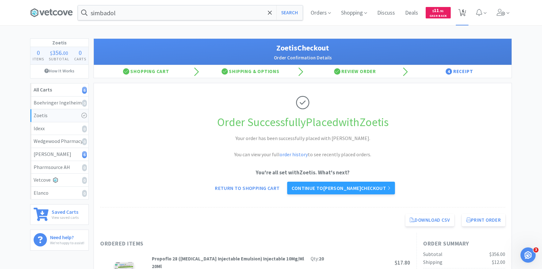
click at [459, 9] on icon at bounding box center [462, 12] width 8 height 7
select select "1"
select select "3"
select select "1"
select select "2"
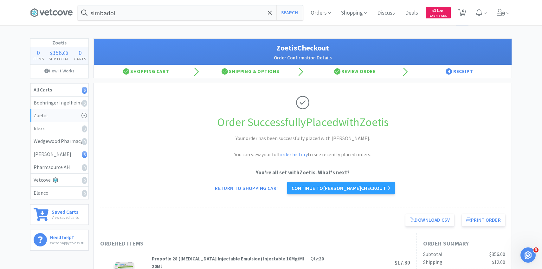
select select "1"
select select "8"
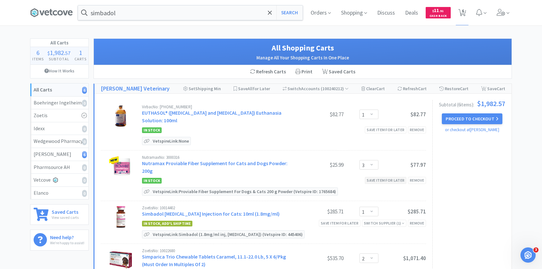
click at [382, 177] on div "Save item for later" at bounding box center [386, 180] width 42 height 7
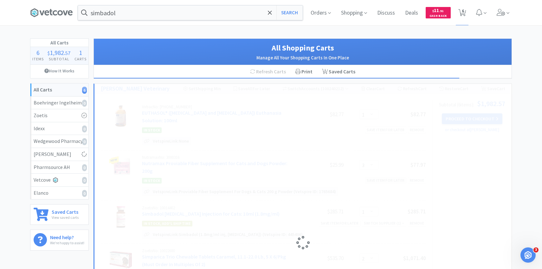
select select "1"
select select "2"
select select "8"
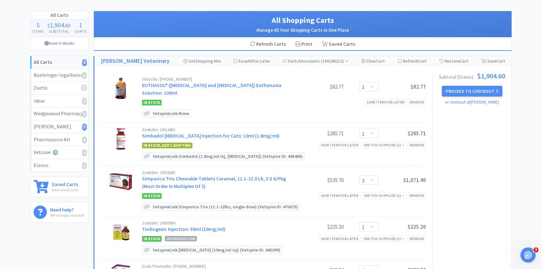
scroll to position [30, 0]
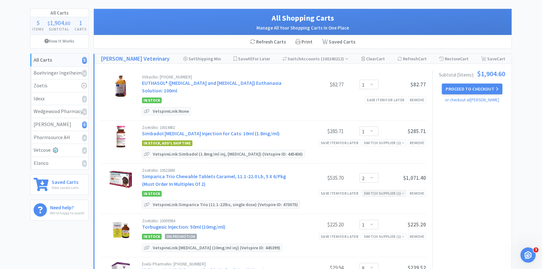
click at [376, 195] on div "Switch Supplier ( 1 )" at bounding box center [384, 193] width 41 height 6
click at [348, 193] on div "Save item for later" at bounding box center [340, 193] width 42 height 7
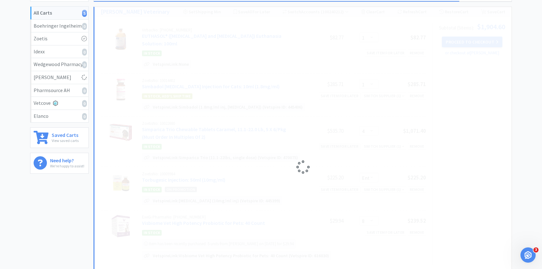
select select "8"
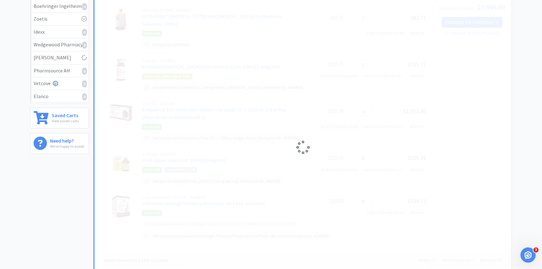
select select "1"
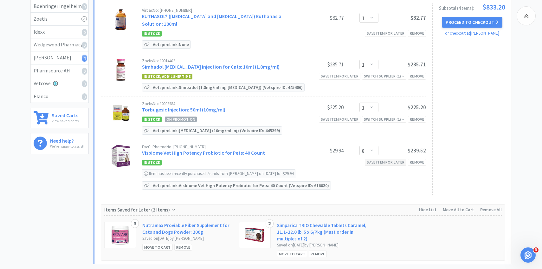
click at [369, 163] on div "Save item for later" at bounding box center [386, 162] width 42 height 7
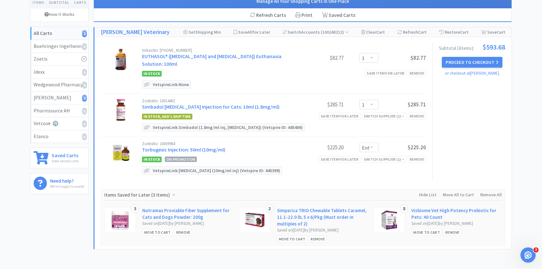
scroll to position [32, 0]
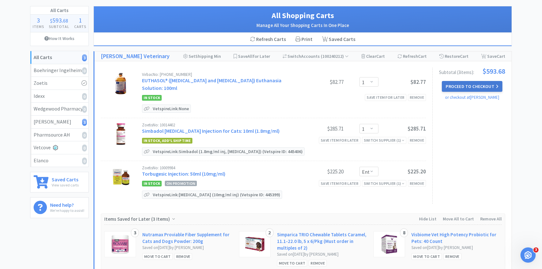
click at [472, 85] on button "Proceed to Checkout" at bounding box center [472, 86] width 60 height 11
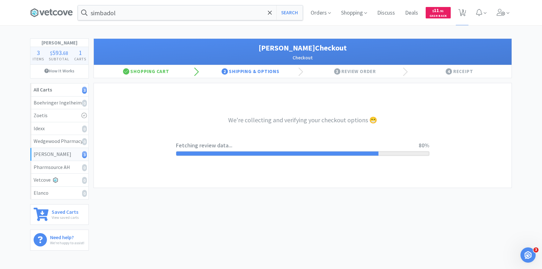
select select "1"
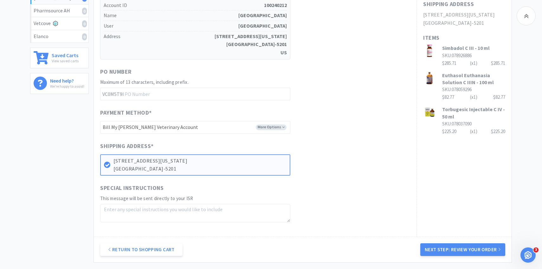
scroll to position [215, 0]
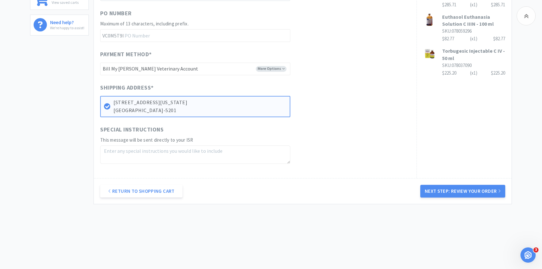
click at [447, 182] on div "Return to Shopping Cart Next Step: Review Your Order" at bounding box center [303, 191] width 418 height 26
click at [443, 187] on button "Next Step: Review Your Order" at bounding box center [462, 191] width 85 height 13
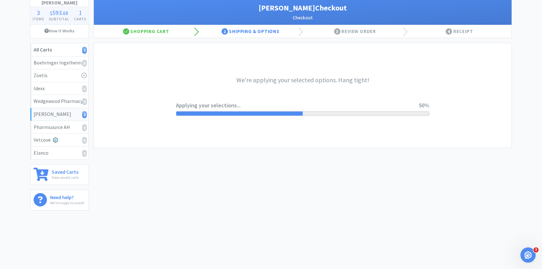
scroll to position [0, 0]
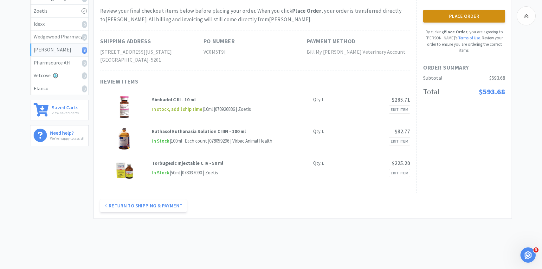
click at [447, 17] on button "Place Order" at bounding box center [464, 16] width 82 height 13
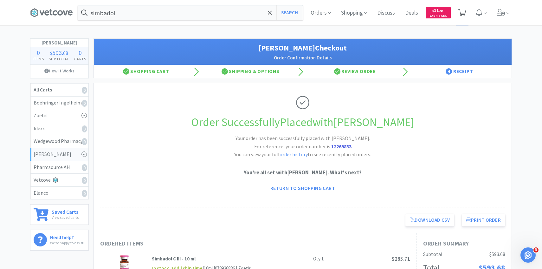
click at [466, 6] on span at bounding box center [462, 12] width 13 height 25
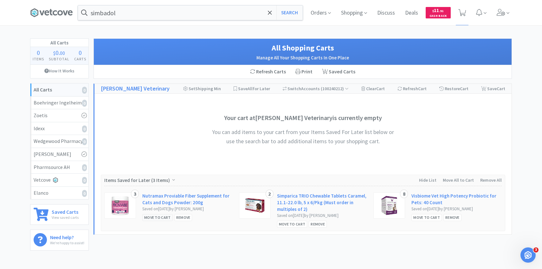
click at [162, 215] on div "Move to Cart" at bounding box center [157, 217] width 30 height 7
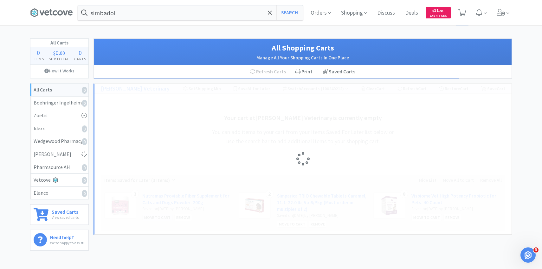
select select "3"
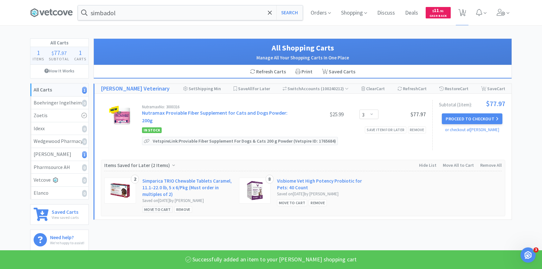
click at [162, 206] on div "Move to Cart" at bounding box center [157, 209] width 30 height 7
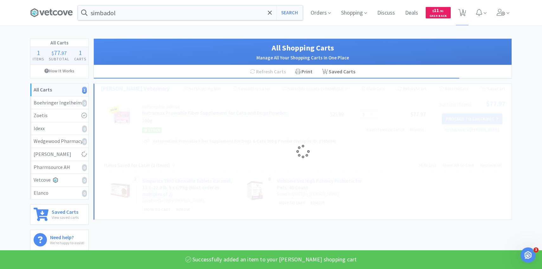
select select "2"
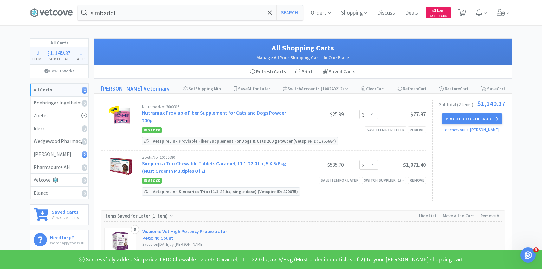
click at [159, 250] on div "Move to Cart" at bounding box center [157, 253] width 30 height 7
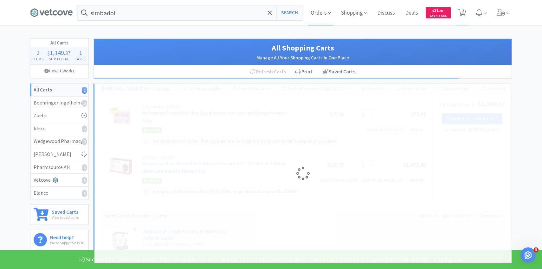
click at [327, 14] on span "Orders" at bounding box center [320, 12] width 25 height 25
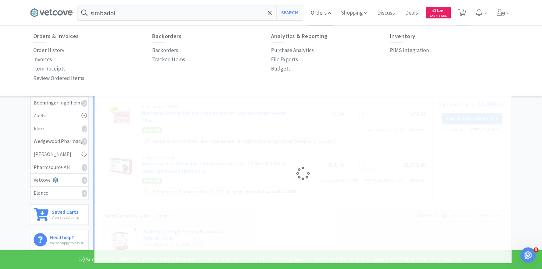
select select "8"
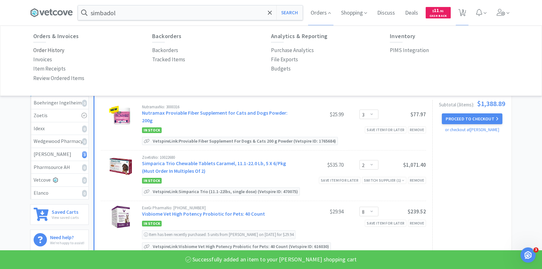
click at [61, 51] on p "Order History" at bounding box center [48, 50] width 31 height 9
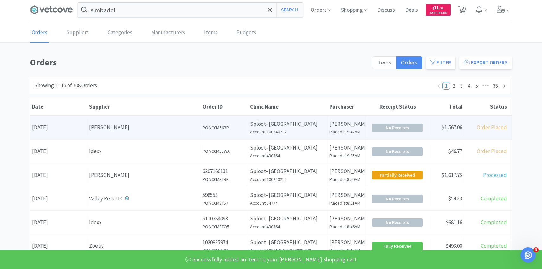
scroll to position [3, 0]
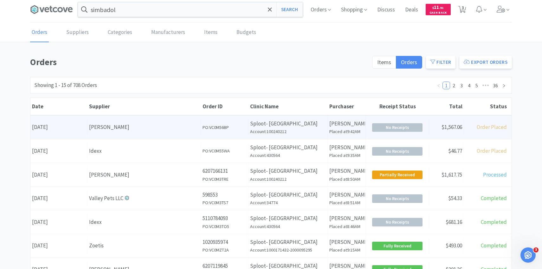
click at [178, 133] on div "Supplier [PERSON_NAME]" at bounding box center [145, 127] width 114 height 16
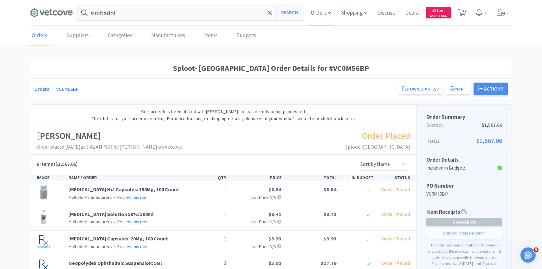
click at [319, 10] on span "Orders" at bounding box center [320, 12] width 25 height 25
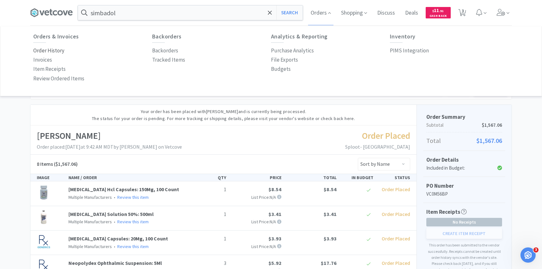
click at [47, 51] on p "Order History" at bounding box center [48, 50] width 31 height 9
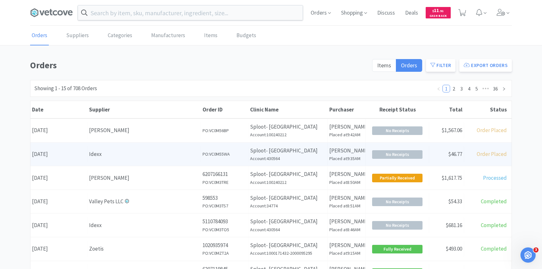
scroll to position [2, 0]
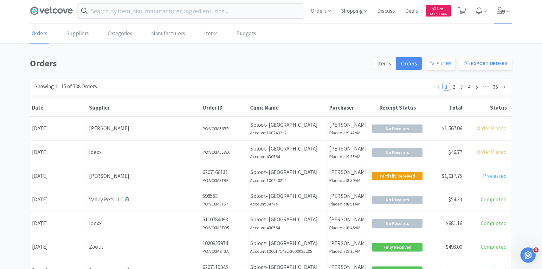
click at [500, 14] on span at bounding box center [503, 10] width 18 height 25
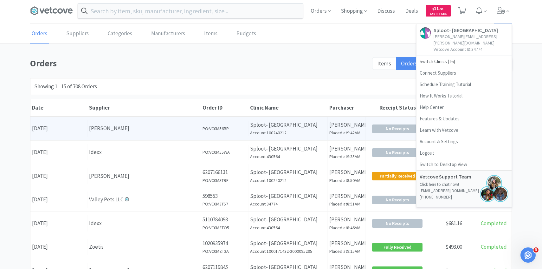
click at [192, 119] on div "Date [DATE] Supplier [PERSON_NAME] Order ID PO: VC0M56BP Clinic Name Sploot- [G…" at bounding box center [270, 128] width 481 height 23
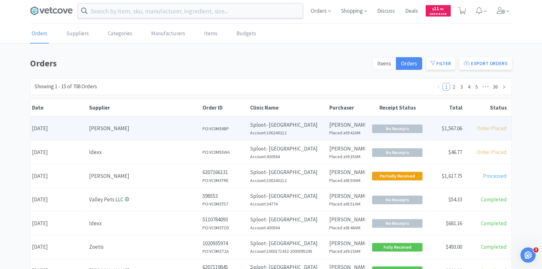
click at [192, 119] on div "Date [DATE] Supplier [PERSON_NAME] Order ID PO: VC0M56BP Clinic Name Sploot- [G…" at bounding box center [270, 128] width 481 height 23
click at [188, 127] on div "[PERSON_NAME]" at bounding box center [144, 128] width 110 height 9
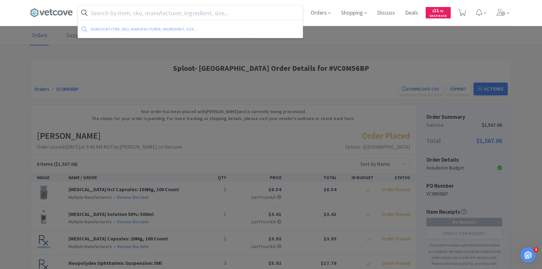
click at [162, 19] on input "text" at bounding box center [190, 12] width 225 height 15
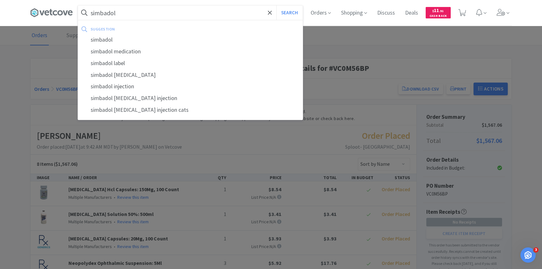
type input "simbadol"
click at [276, 5] on button "Search" at bounding box center [289, 12] width 26 height 15
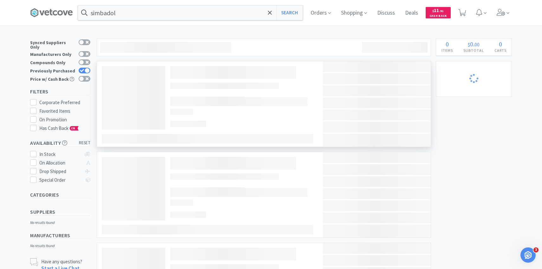
select select "3"
select select "2"
select select "8"
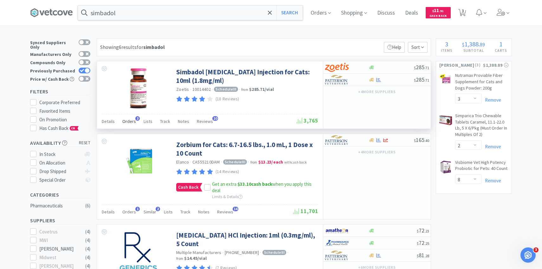
click at [127, 120] on span "Orders" at bounding box center [129, 121] width 14 height 6
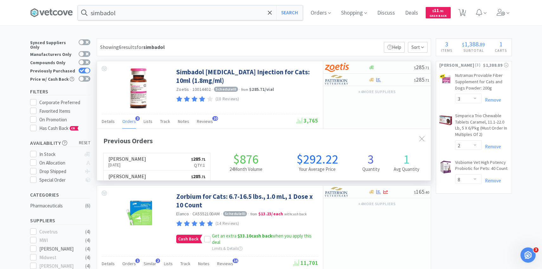
scroll to position [164, 334]
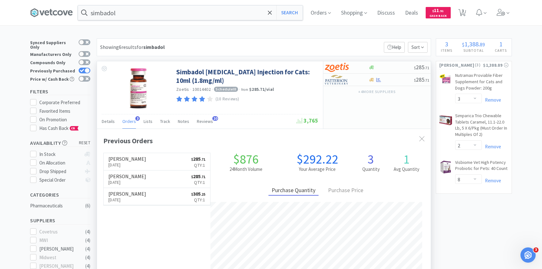
click at [132, 124] on span "Orders" at bounding box center [129, 121] width 14 height 6
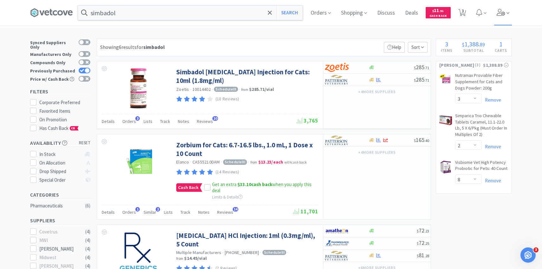
click at [507, 15] on icon at bounding box center [508, 13] width 3 height 6
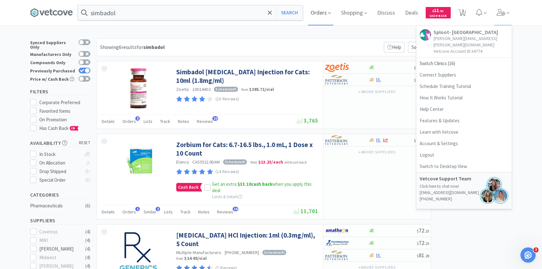
click at [315, 13] on span "Orders" at bounding box center [320, 12] width 25 height 25
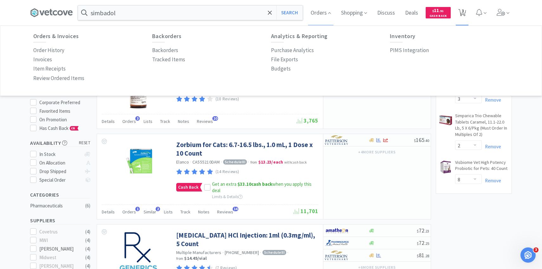
click at [468, 10] on span "3" at bounding box center [462, 12] width 13 height 25
select select "3"
select select "2"
select select "8"
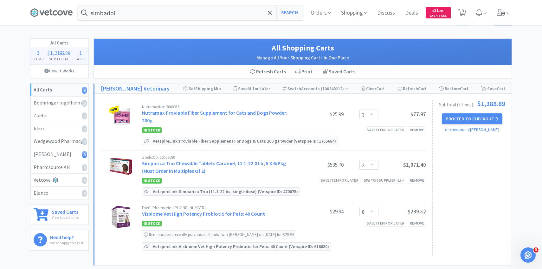
click at [510, 12] on span at bounding box center [503, 12] width 18 height 25
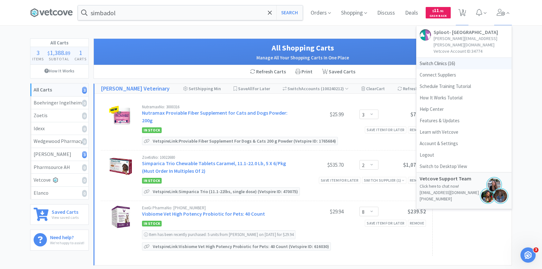
click at [460, 58] on span "Switch Clinics ( 16 )" at bounding box center [464, 63] width 95 height 11
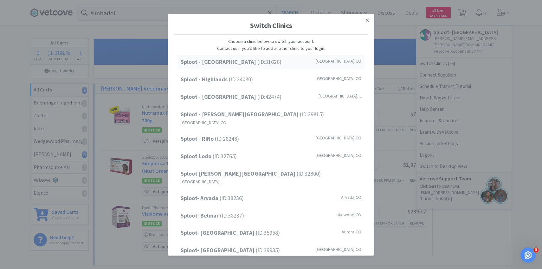
click at [289, 65] on div "Sploot - Cherry Creek (ID: 31626 ) Denver , CO" at bounding box center [271, 62] width 187 height 14
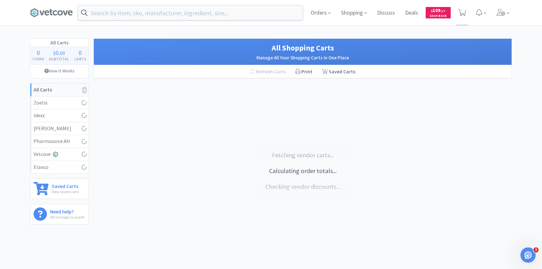
select select "2"
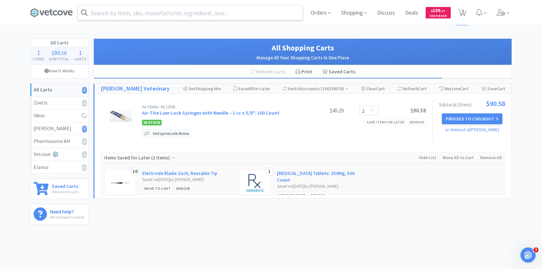
click at [148, 15] on input "text" at bounding box center [190, 12] width 225 height 15
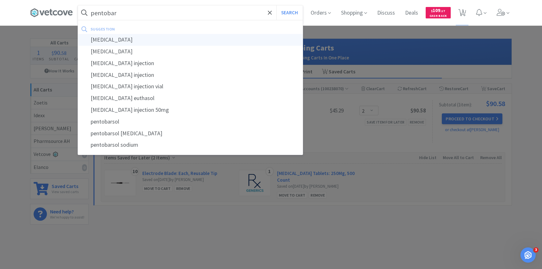
click at [149, 37] on div "[MEDICAL_DATA]" at bounding box center [190, 40] width 225 height 12
type input "[MEDICAL_DATA]"
select select "2"
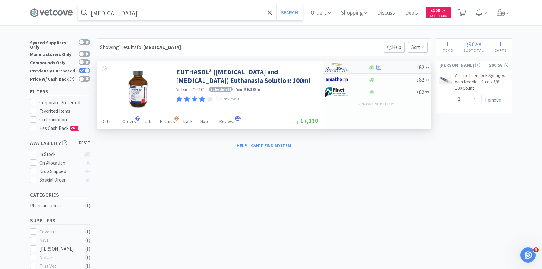
click at [344, 65] on img at bounding box center [337, 67] width 24 height 10
select select "1"
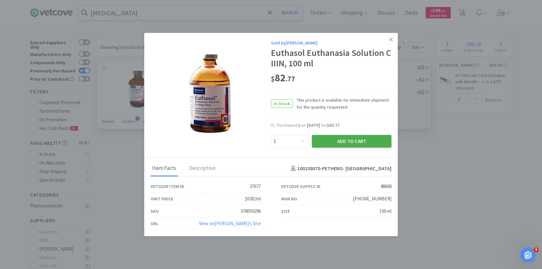
click at [338, 144] on button "Add to Cart" at bounding box center [352, 141] width 80 height 13
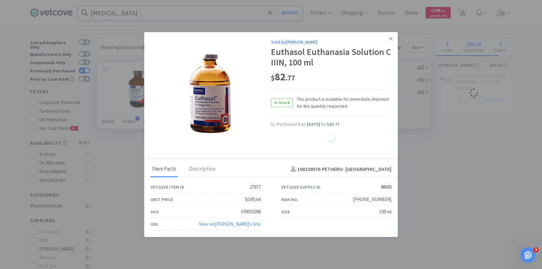
select select "1"
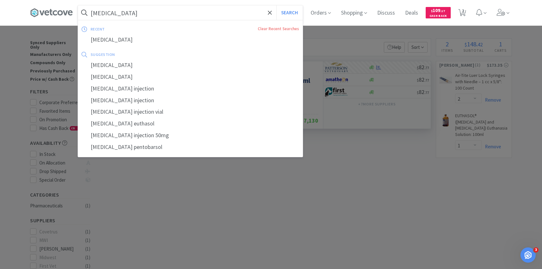
click at [151, 15] on input "[MEDICAL_DATA]" at bounding box center [190, 12] width 225 height 15
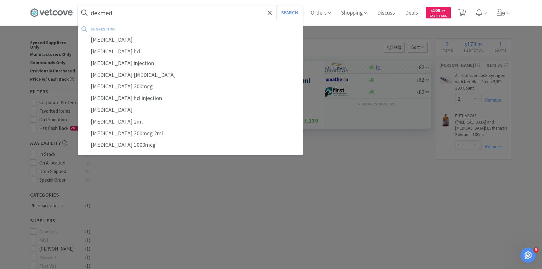
type input "dexmed"
click at [276, 5] on button "Search" at bounding box center [289, 12] width 26 height 15
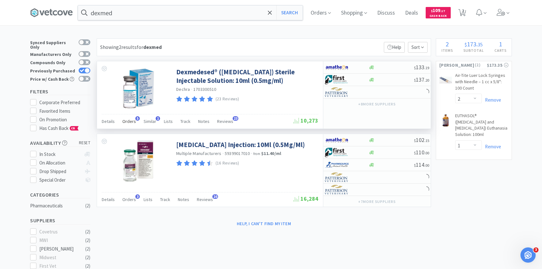
click at [130, 114] on div "Dexmedesed® ([MEDICAL_DATA]) Sterile Injectable Solution: 10ml (0.5mg/ml) Dechr…" at bounding box center [210, 87] width 226 height 53
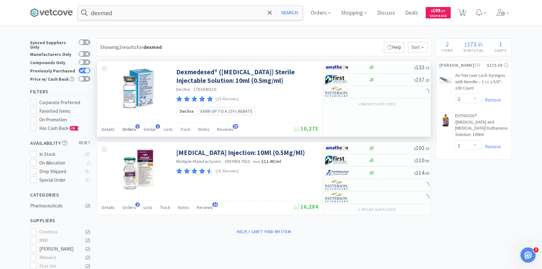
click at [131, 132] on span "Orders" at bounding box center [129, 129] width 14 height 6
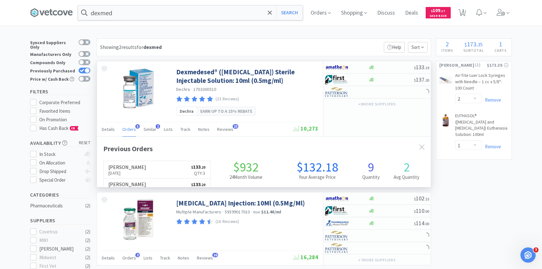
scroll to position [164, 334]
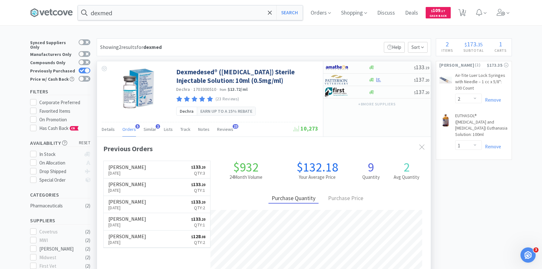
click at [132, 132] on span "Orders" at bounding box center [129, 129] width 14 height 6
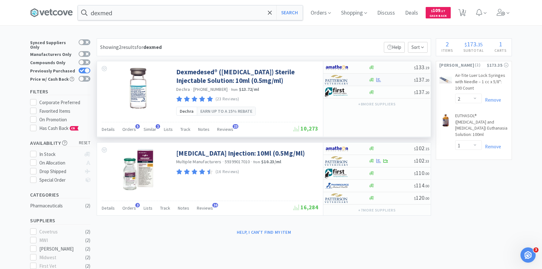
click at [354, 82] on div at bounding box center [342, 79] width 35 height 11
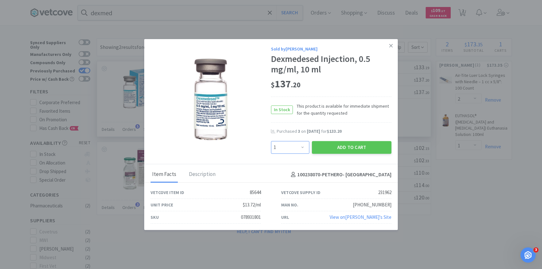
click at [285, 144] on select "Enter Quantity 1 2 3 4 5 6 7 8 9 10 11 12 13 14 15 16 17 18 19 20 Enter Quantity" at bounding box center [290, 147] width 38 height 13
select select "3"
click at [271, 141] on select "Enter Quantity 1 2 3 4 5 6 7 8 9 10 11 12 13 14 15 16 17 18 19 20 Enter Quantity" at bounding box center [290, 147] width 38 height 13
click at [343, 147] on button "Add to Cart" at bounding box center [352, 147] width 80 height 13
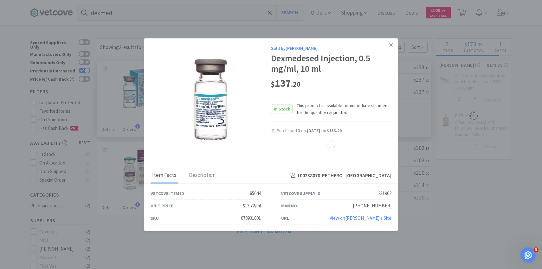
select select "3"
select select "1"
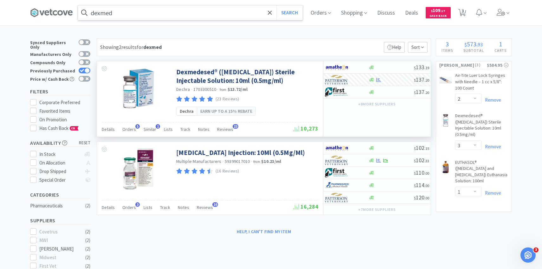
click at [156, 13] on input "dexmed" at bounding box center [190, 12] width 225 height 15
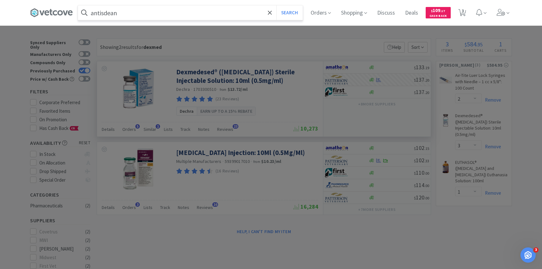
type input "antisdean"
click at [276, 5] on button "Search" at bounding box center [289, 12] width 26 height 15
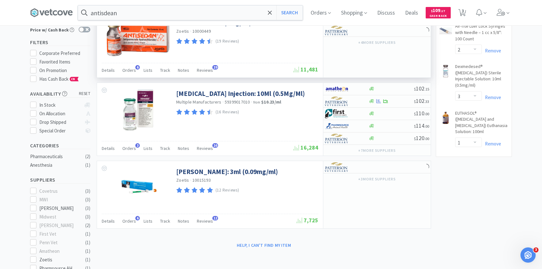
scroll to position [45, 0]
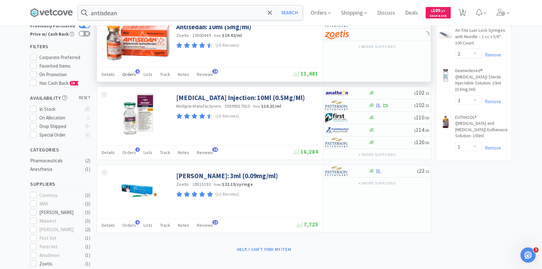
click at [131, 71] on div "Orders 6" at bounding box center [129, 75] width 14 height 12
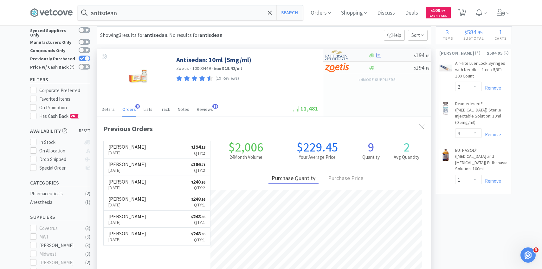
scroll to position [164, 334]
click at [348, 55] on img at bounding box center [337, 55] width 24 height 10
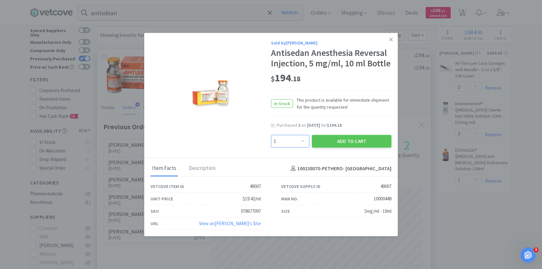
click at [301, 139] on select "Enter Quantity 1 2 3 4 5 6 7 8 9 10 11 12 13 14 15 16 17 18 19 20 Enter Quantity" at bounding box center [290, 141] width 38 height 13
select select "4"
click at [271, 135] on select "Enter Quantity 1 2 3 4 5 6 7 8 9 10 11 12 13 14 15 16 17 18 19 20 Enter Quantity" at bounding box center [290, 141] width 38 height 13
click at [333, 143] on button "Add to Cart" at bounding box center [352, 141] width 80 height 13
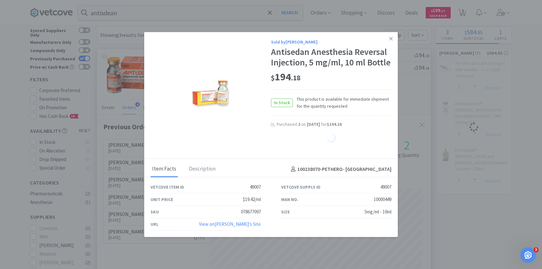
select select "4"
select select "3"
select select "1"
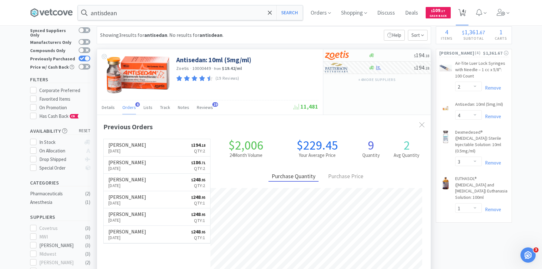
click at [457, 13] on span "4" at bounding box center [462, 12] width 13 height 25
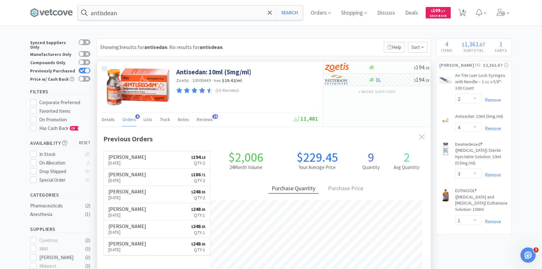
select select "2"
select select "4"
select select "3"
select select "1"
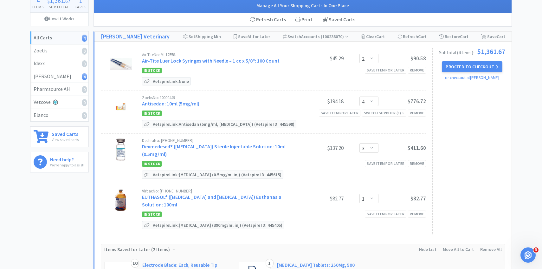
scroll to position [53, 0]
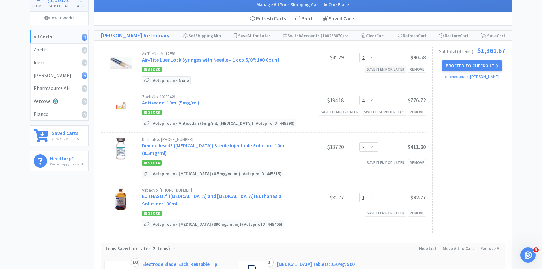
click at [382, 67] on div "Save item for later" at bounding box center [386, 69] width 42 height 7
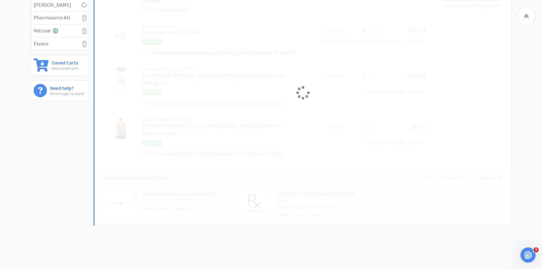
select select "4"
select select "3"
select select "1"
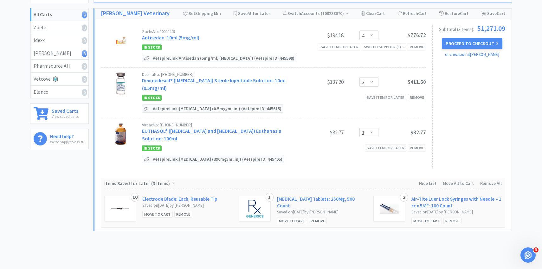
scroll to position [0, 0]
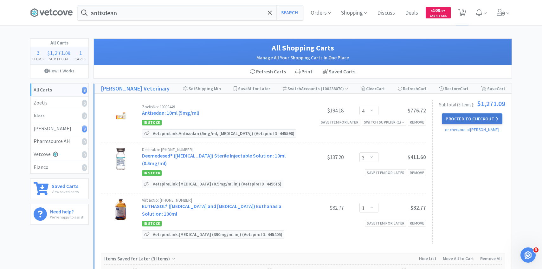
click at [459, 119] on button "Proceed to Checkout" at bounding box center [472, 118] width 60 height 11
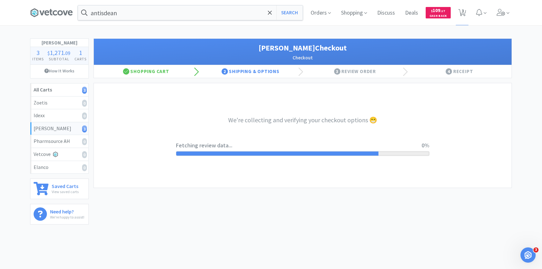
select select "1"
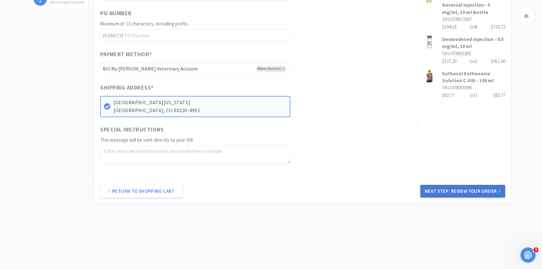
click at [441, 190] on button "Next Step: Review Your Order" at bounding box center [462, 191] width 85 height 13
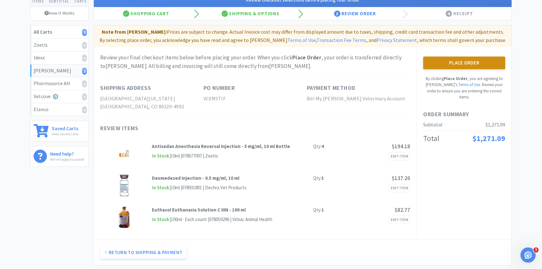
click at [431, 66] on button "Place Order" at bounding box center [464, 62] width 82 height 13
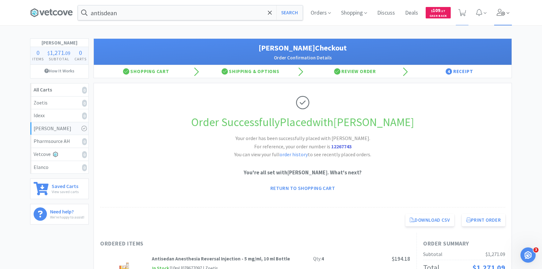
click at [504, 24] on span at bounding box center [503, 12] width 18 height 25
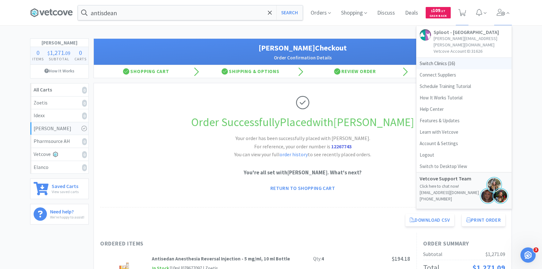
click at [447, 58] on span "Switch Clinics ( 16 )" at bounding box center [464, 63] width 95 height 11
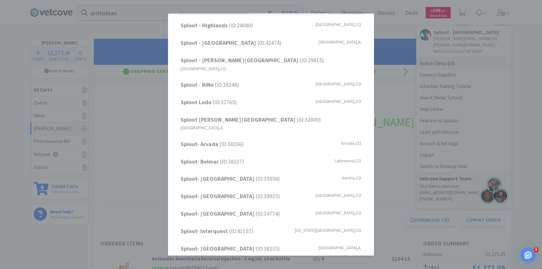
scroll to position [81, 0]
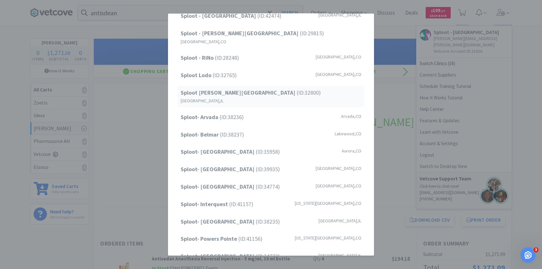
click at [276, 88] on div "Sploot Logan Square (ID: 32800 ) Chicago , IL" at bounding box center [271, 95] width 187 height 21
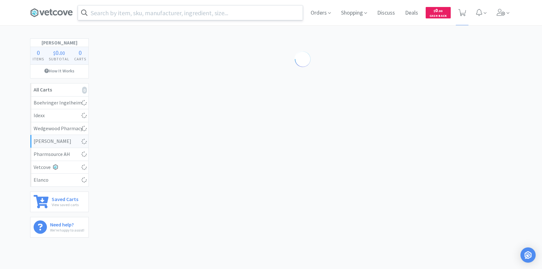
click at [161, 12] on input "text" at bounding box center [190, 12] width 225 height 15
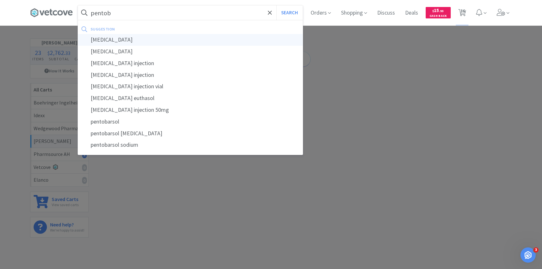
click at [160, 39] on div "pentobarbital" at bounding box center [190, 40] width 225 height 12
type input "pentobarbital"
select select "4"
select select "1"
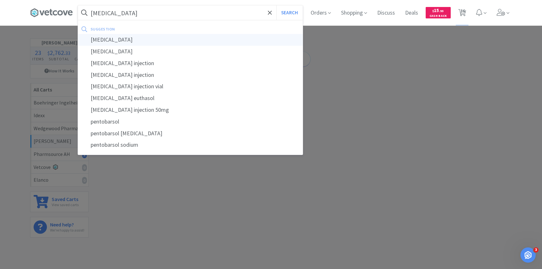
select select "1"
select select "4"
select select "2"
select select "1"
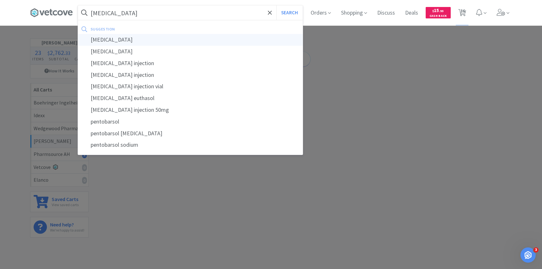
select select "5"
select select "3"
select select "1"
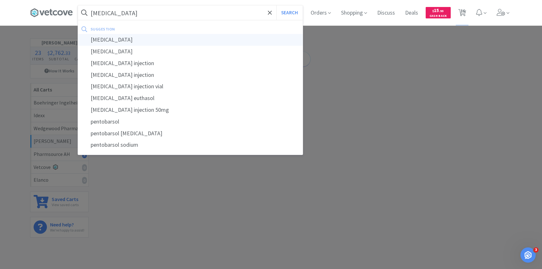
select select "1"
select select "2"
select select "1"
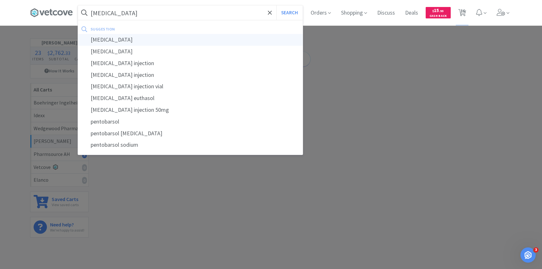
select select "1"
select select "6"
select select "1"
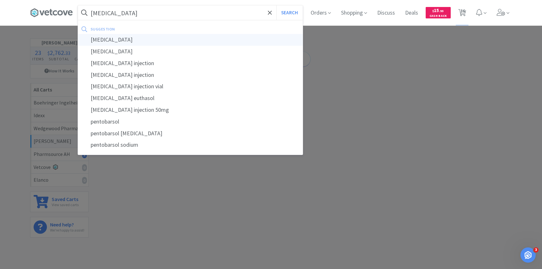
select select "2"
select select "1"
select select "2"
select select "1"
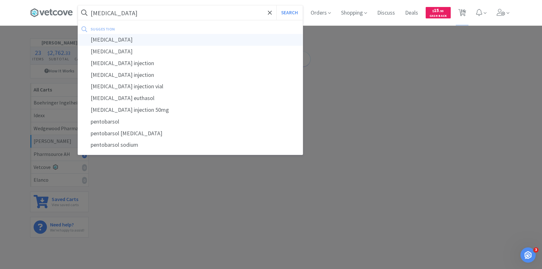
select select "1"
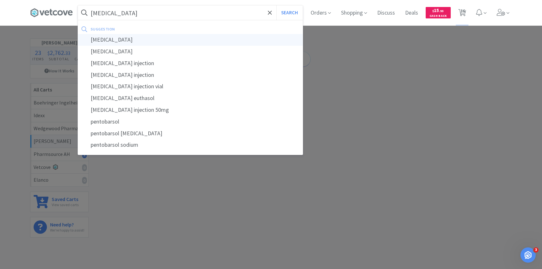
select select "20"
select select "1"
select select "2"
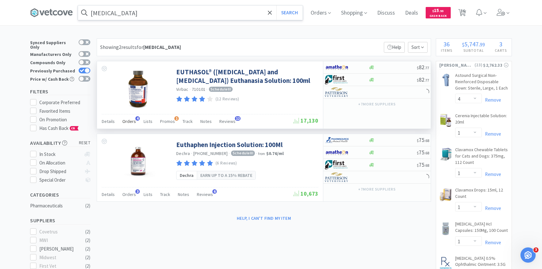
click at [136, 120] on span "4" at bounding box center [137, 118] width 4 height 4
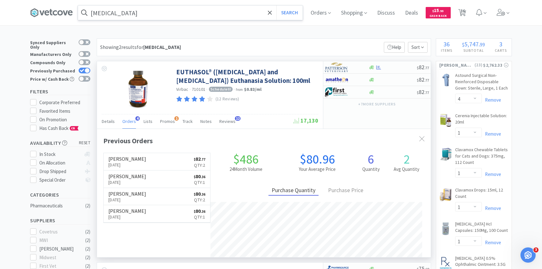
scroll to position [164, 334]
click at [136, 120] on span "4" at bounding box center [137, 118] width 4 height 4
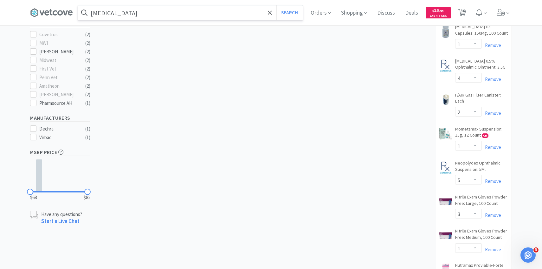
scroll to position [0, 0]
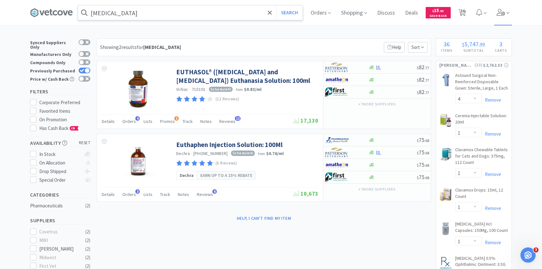
drag, startPoint x: 502, startPoint y: 16, endPoint x: 499, endPoint y: 22, distance: 5.8
click at [502, 16] on span at bounding box center [503, 12] width 18 height 25
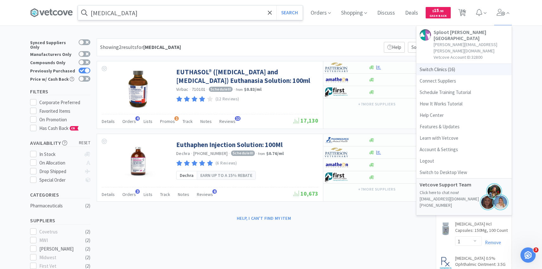
click at [470, 64] on span "Switch Clinics ( 16 )" at bounding box center [464, 69] width 95 height 11
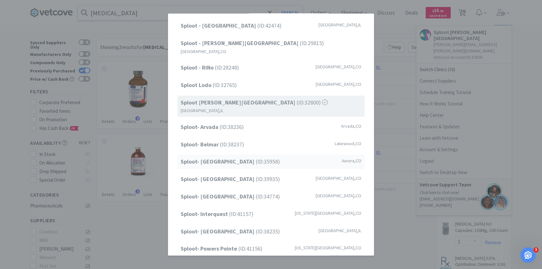
scroll to position [71, 0]
click at [247, 244] on span "Sploot- Powers Pointe (ID: 41156 )" at bounding box center [222, 248] width 82 height 9
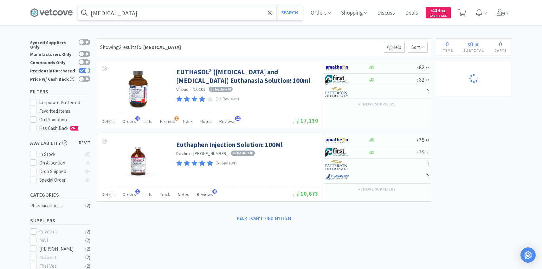
click at [173, 18] on input "[MEDICAL_DATA]" at bounding box center [190, 12] width 225 height 15
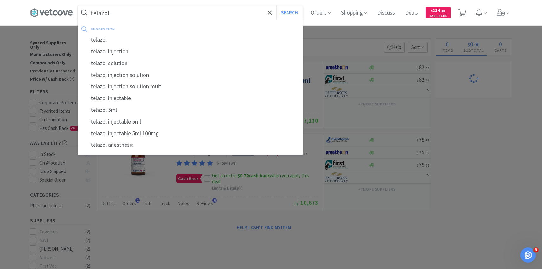
type input "telazol"
click at [276, 5] on button "Search" at bounding box center [289, 12] width 26 height 15
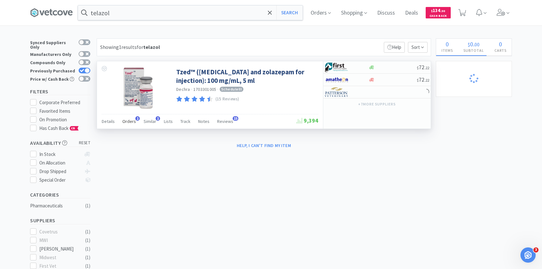
click at [129, 122] on span "Orders" at bounding box center [129, 121] width 14 height 6
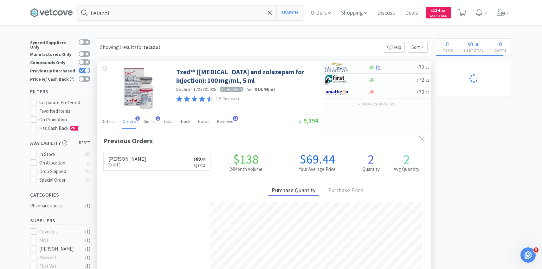
scroll to position [164, 334]
click at [336, 67] on img at bounding box center [337, 67] width 24 height 10
select select "1"
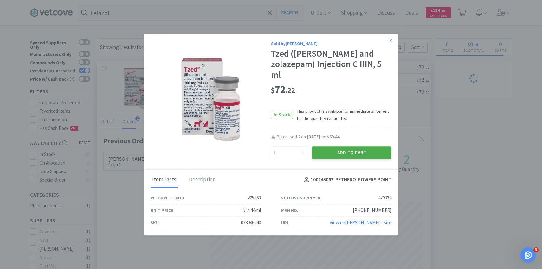
click at [340, 151] on button "Add to Cart" at bounding box center [352, 152] width 80 height 13
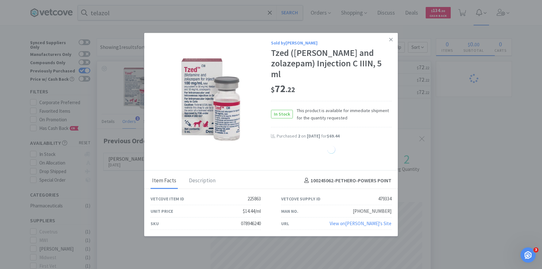
select select "1"
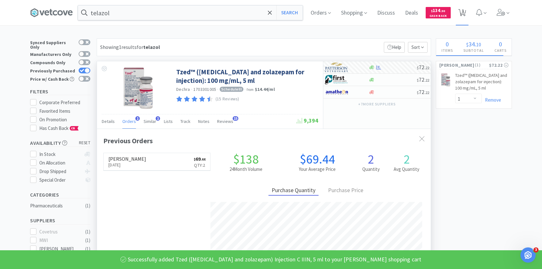
click at [465, 14] on icon at bounding box center [462, 12] width 8 height 7
select select "1"
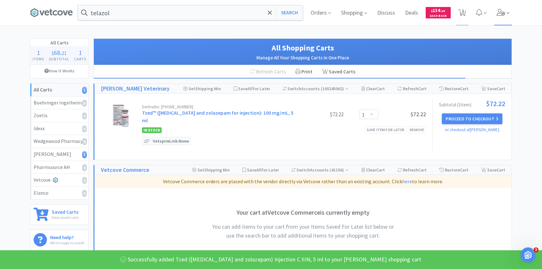
click at [499, 12] on icon at bounding box center [501, 12] width 9 height 7
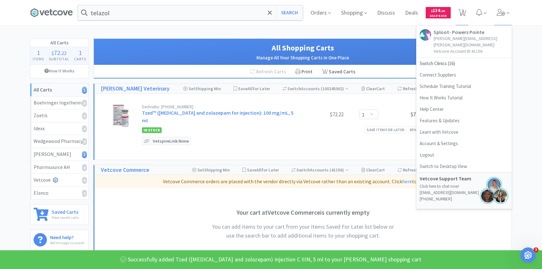
click at [353, 29] on div "telazol Search Orders Shopping Discuss Discuss Deals Deals $ 134 . 30 Cash Back…" at bounding box center [271, 186] width 542 height 373
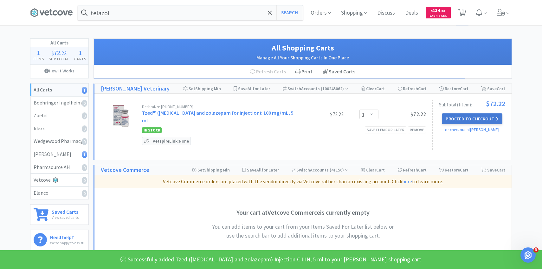
click at [476, 121] on button "Proceed to Checkout" at bounding box center [472, 118] width 60 height 11
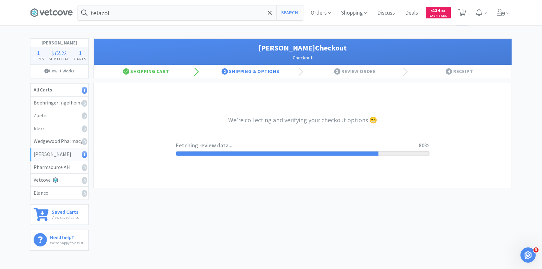
select select "1"
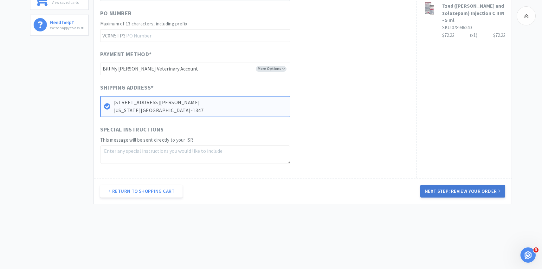
click at [433, 185] on button "Next Step: Review Your Order" at bounding box center [462, 191] width 85 height 13
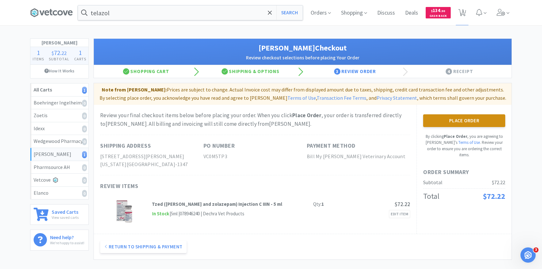
click at [434, 125] on button "Place Order" at bounding box center [464, 120] width 82 height 13
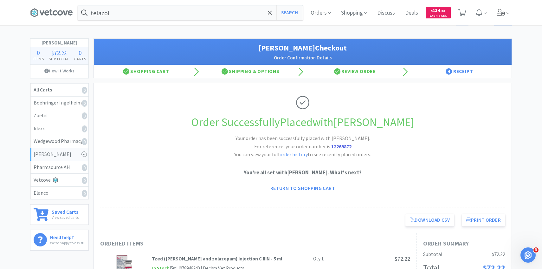
click at [503, 5] on span at bounding box center [503, 12] width 18 height 25
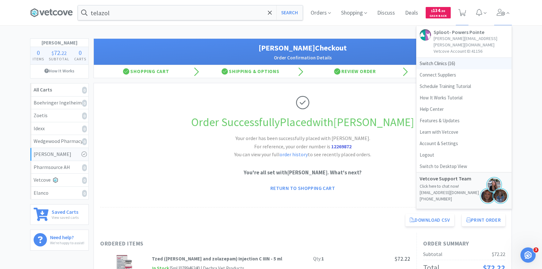
click at [433, 59] on span "Switch Clinics ( 16 )" at bounding box center [464, 63] width 95 height 11
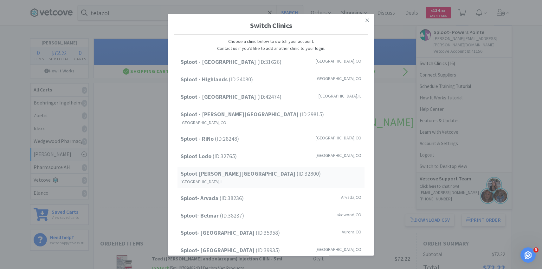
scroll to position [14, 0]
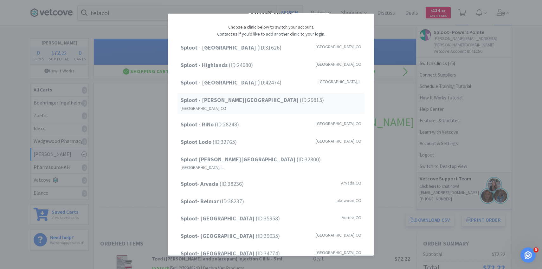
click at [236, 96] on span "Sploot - Platt Park (ID: 29815 )" at bounding box center [252, 99] width 143 height 9
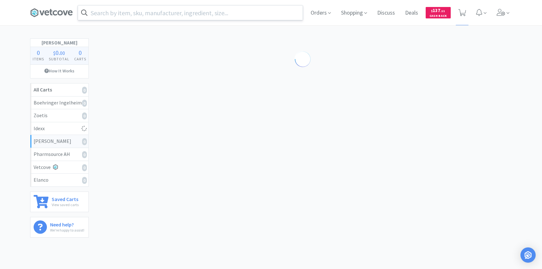
click at [167, 10] on input "text" at bounding box center [190, 12] width 225 height 15
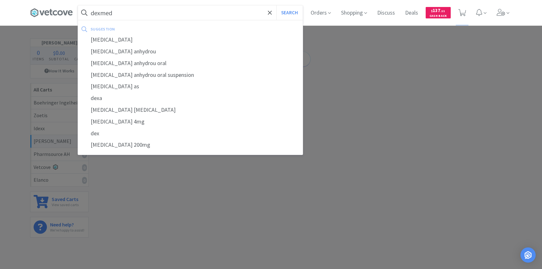
type input "dexmed"
click at [276, 5] on button "Search" at bounding box center [289, 12] width 26 height 15
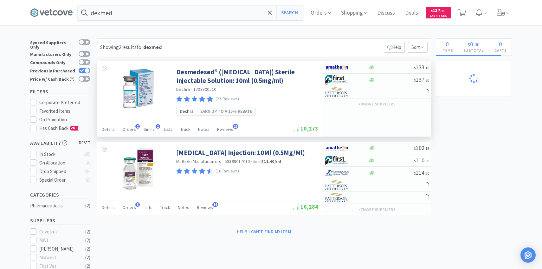
click at [129, 122] on div "Dexmedesed® ([MEDICAL_DATA]) Sterile Injectable Solution: 10ml (0.5mg/ml) Dechr…" at bounding box center [210, 91] width 226 height 61
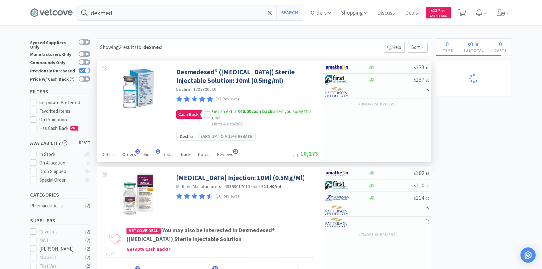
click at [129, 161] on div "Orders 2" at bounding box center [129, 155] width 14 height 12
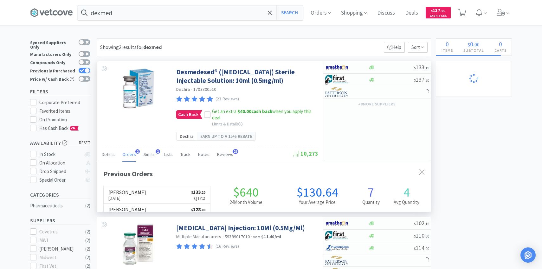
scroll to position [164, 334]
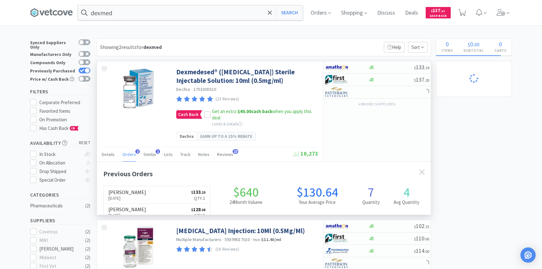
click at [129, 161] on div "Orders 2" at bounding box center [129, 155] width 14 height 12
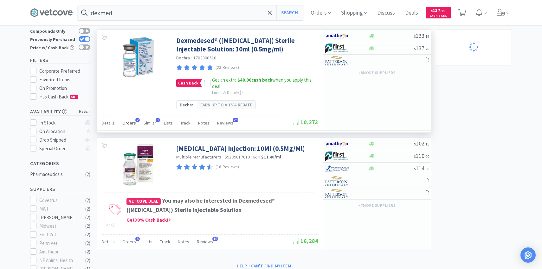
scroll to position [96, 0]
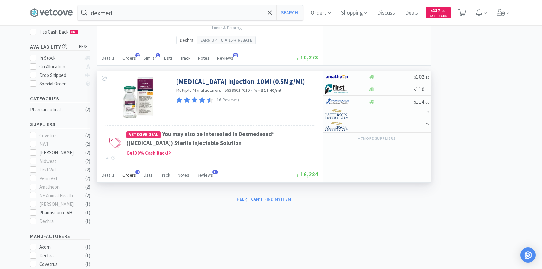
click at [129, 178] on span "Orders" at bounding box center [129, 175] width 14 height 6
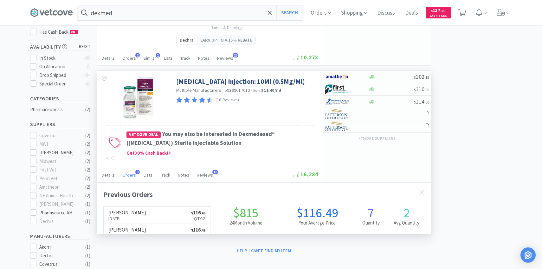
scroll to position [164, 334]
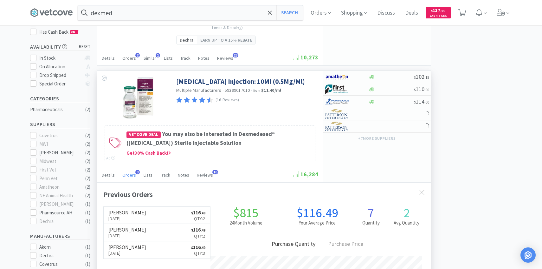
click at [129, 178] on span "Orders" at bounding box center [129, 175] width 14 height 6
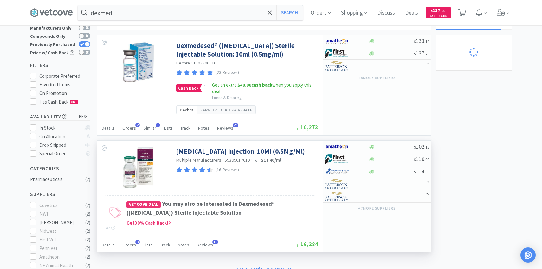
scroll to position [27, 0]
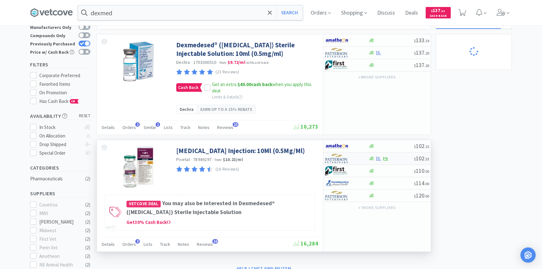
click at [343, 163] on img at bounding box center [337, 158] width 24 height 10
select select "1"
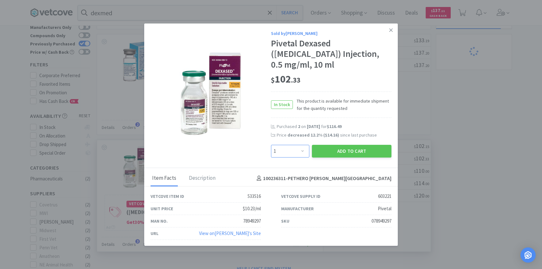
click at [304, 157] on select "Enter Quantity 1 2 3 4 5 6 7 8 9 10 11 12 13 14 15 16 17 18 19 20 Enter Quantity" at bounding box center [290, 151] width 38 height 13
select select "4"
click at [271, 155] on select "Enter Quantity 1 2 3 4 5 6 7 8 9 10 11 12 13 14 15 16 17 18 19 20 Enter Quantity" at bounding box center [290, 151] width 38 height 13
click at [337, 157] on button "Add to Cart" at bounding box center [352, 151] width 80 height 13
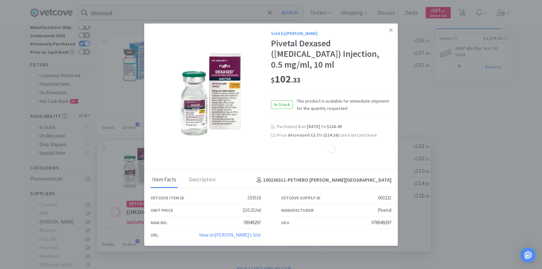
select select "4"
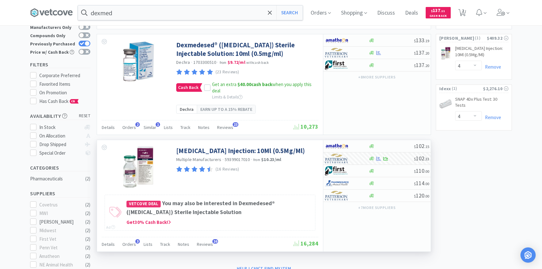
click at [457, 19] on span "2" at bounding box center [462, 12] width 13 height 25
select select "4"
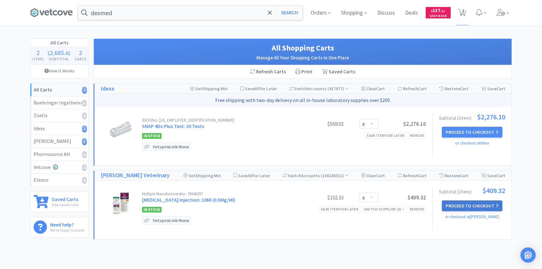
click at [459, 203] on button "Proceed to Checkout" at bounding box center [472, 205] width 60 height 11
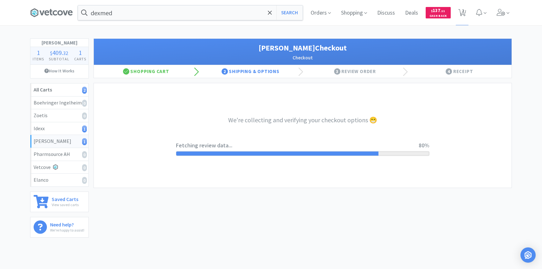
select select "1"
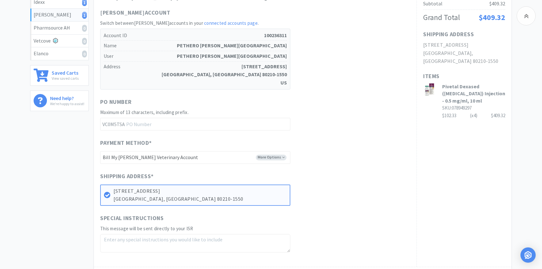
scroll to position [181, 0]
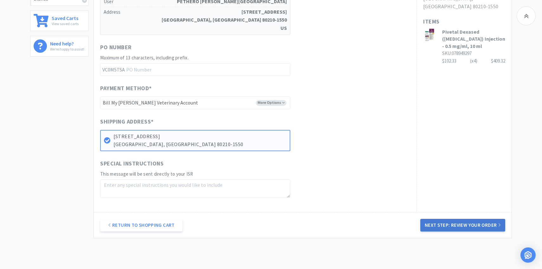
click at [427, 221] on button "Next Step: Review Your Order" at bounding box center [462, 224] width 85 height 13
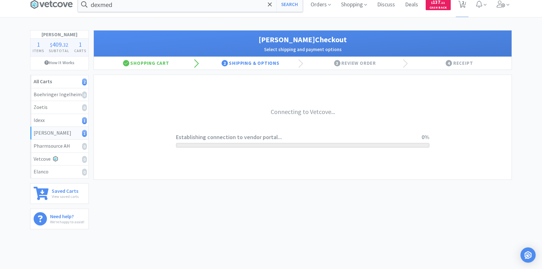
scroll to position [0, 0]
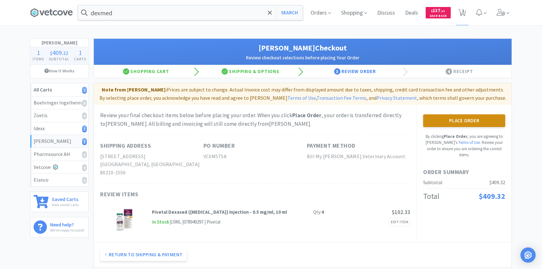
click at [434, 123] on button "Place Order" at bounding box center [464, 120] width 82 height 13
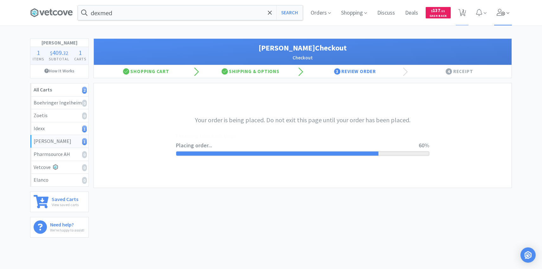
click at [501, 13] on icon at bounding box center [501, 12] width 9 height 7
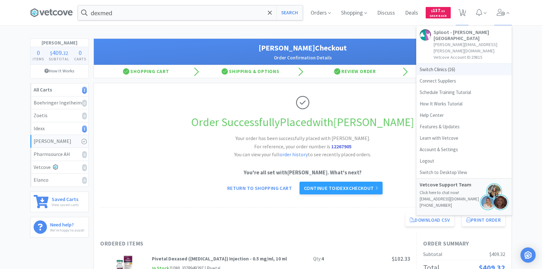
click at [446, 64] on span "Switch Clinics ( 16 )" at bounding box center [464, 69] width 95 height 11
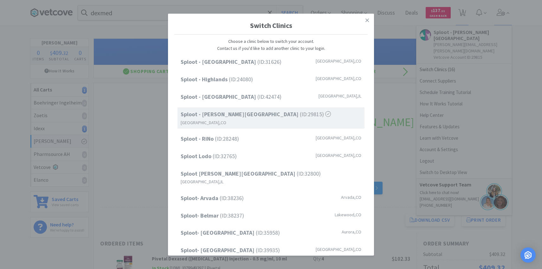
scroll to position [81, 0]
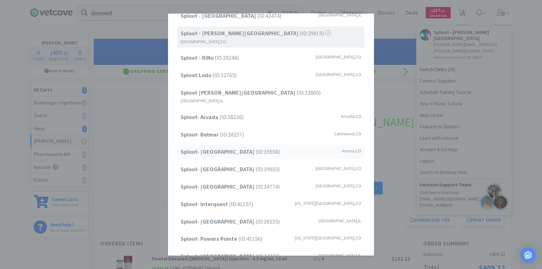
click at [248, 145] on div "Sploot- Central Park (ID: 35958 ) Aurora , CO" at bounding box center [271, 152] width 187 height 14
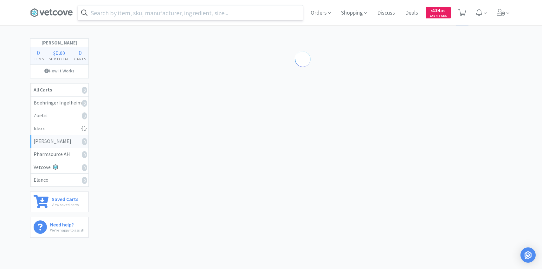
click at [145, 13] on input "text" at bounding box center [190, 12] width 225 height 15
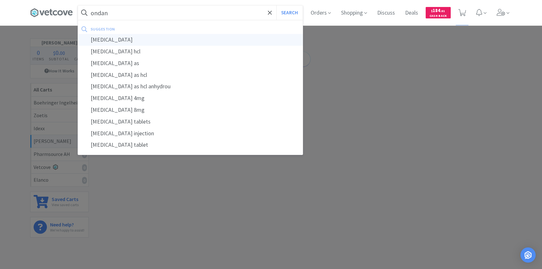
click at [139, 44] on div "[MEDICAL_DATA]" at bounding box center [190, 40] width 225 height 12
type input "[MEDICAL_DATA]"
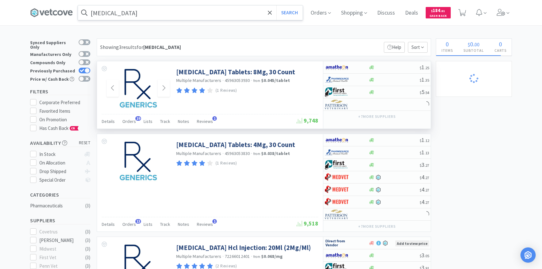
scroll to position [10, 0]
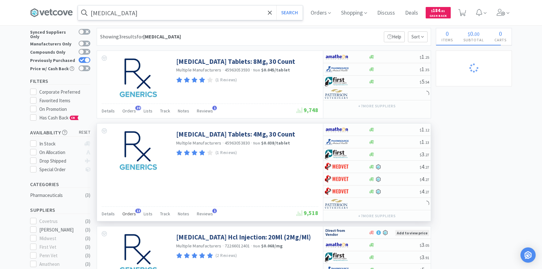
click at [132, 216] on div "Orders 13" at bounding box center [129, 214] width 14 height 12
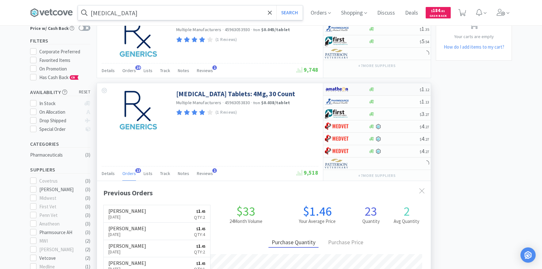
scroll to position [0, 0]
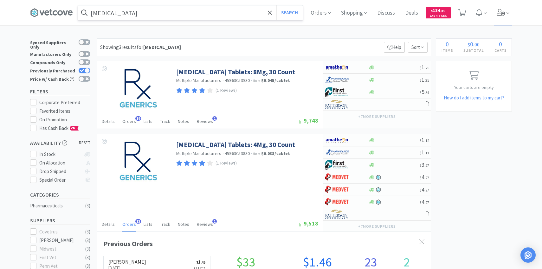
click at [511, 12] on span at bounding box center [503, 12] width 18 height 25
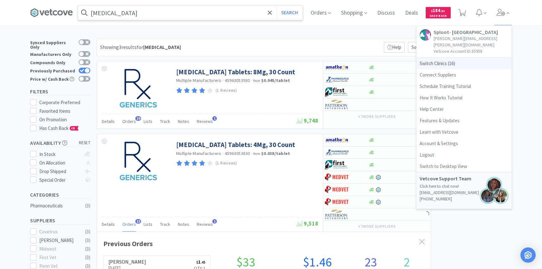
click at [465, 59] on span "Switch Clinics ( 16 )" at bounding box center [464, 63] width 95 height 11
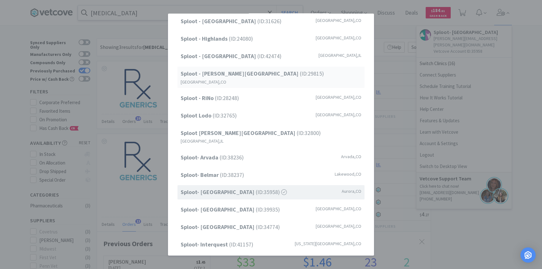
scroll to position [49, 0]
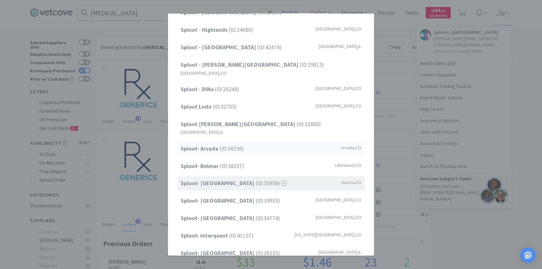
click at [221, 144] on span "Sploot- Arvada (ID: 38236 )" at bounding box center [212, 148] width 63 height 9
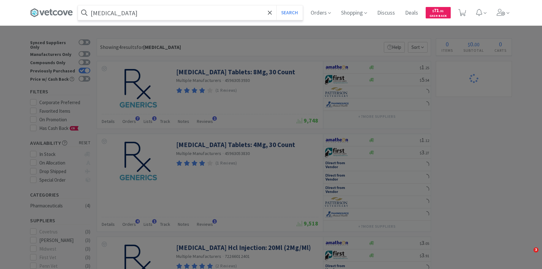
click at [146, 15] on input "ondansetron" at bounding box center [190, 12] width 225 height 15
type input "o"
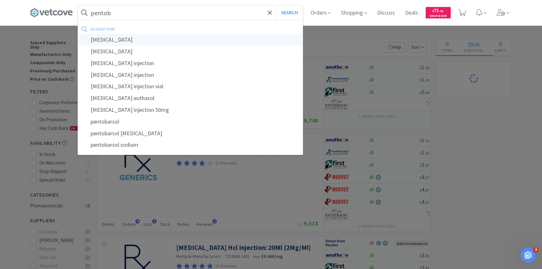
click at [137, 41] on div "pentobarbital" at bounding box center [190, 40] width 225 height 12
type input "pentobarbital"
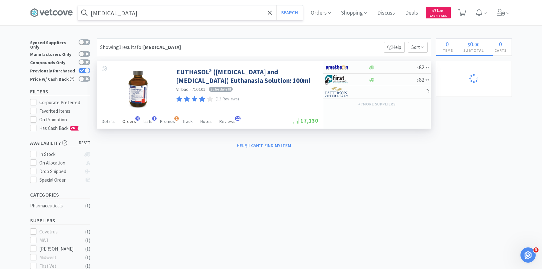
click at [131, 120] on span "Orders" at bounding box center [129, 121] width 14 height 6
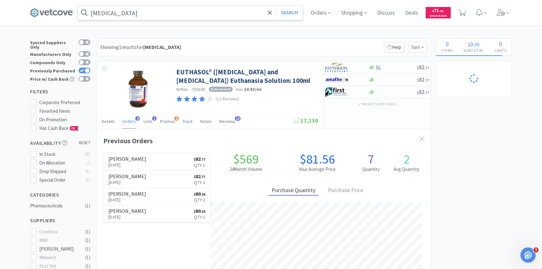
scroll to position [164, 334]
click at [500, 13] on icon at bounding box center [501, 12] width 9 height 7
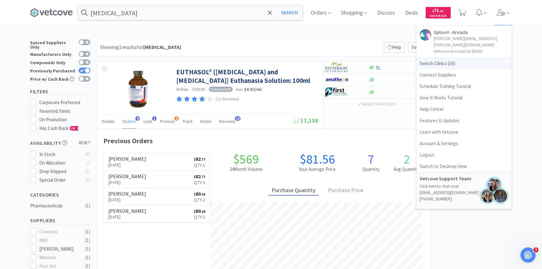
click at [440, 58] on span "Switch Clinics ( 16 )" at bounding box center [464, 63] width 95 height 11
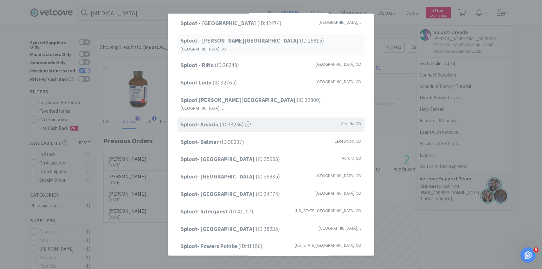
scroll to position [81, 0]
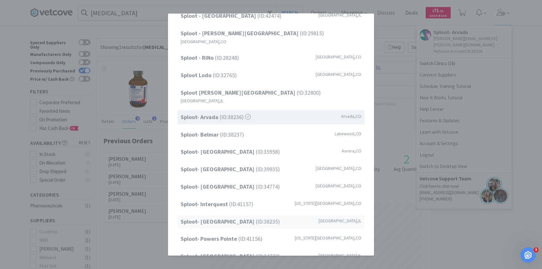
click at [238, 217] on span "Sploot- Lincoln Park (ID: 38235 )" at bounding box center [230, 221] width 99 height 9
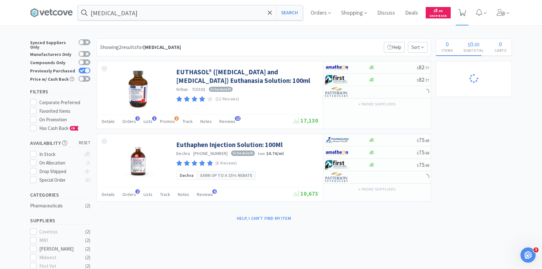
click at [465, 9] on icon at bounding box center [462, 12] width 8 height 7
select select "1"
select select "10"
select select "1"
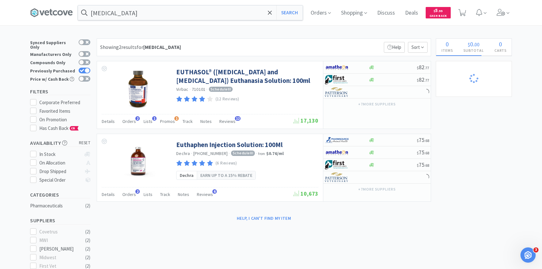
select select "1"
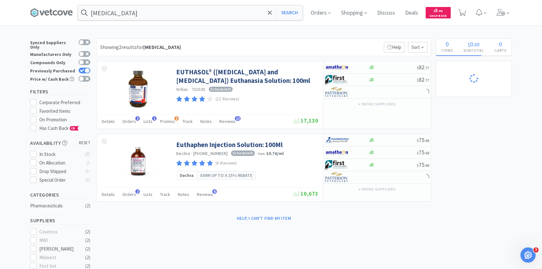
select select "1"
select select "2"
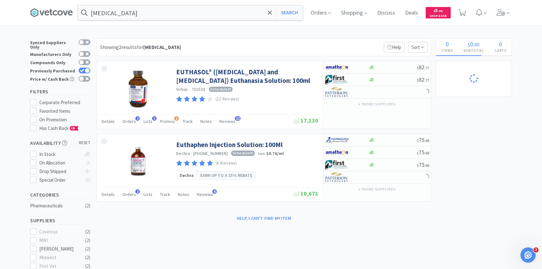
select select "1"
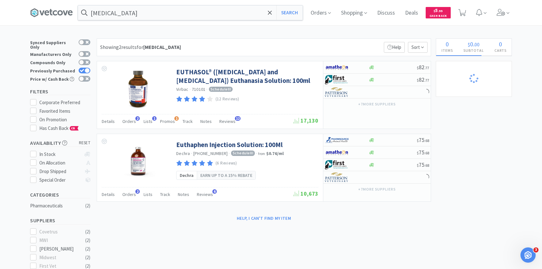
select select "1"
select select "3"
select select "1"
select select "5"
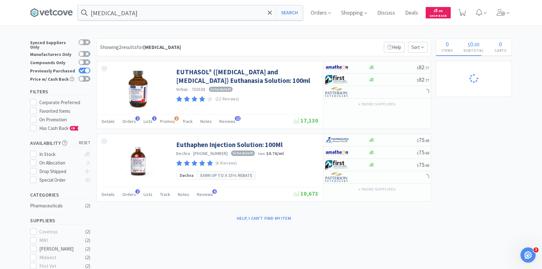
select select "1"
select select "2"
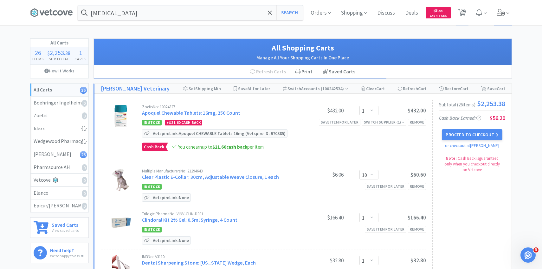
click at [510, 19] on span at bounding box center [503, 12] width 18 height 25
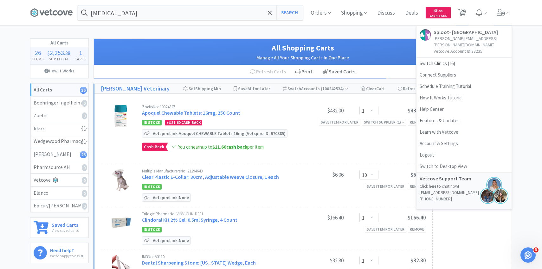
select select "1"
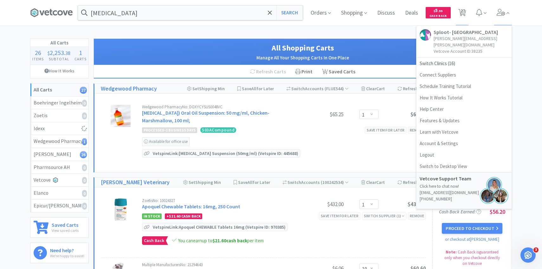
select select "1"
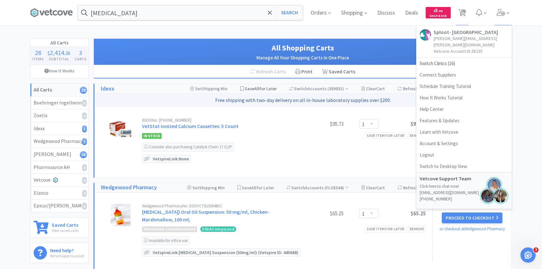
click at [267, 90] on span "Save All for Later" at bounding box center [261, 89] width 32 height 6
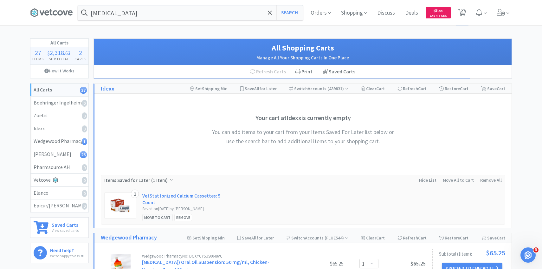
click at [161, 214] on div "Move to Cart" at bounding box center [157, 217] width 30 height 7
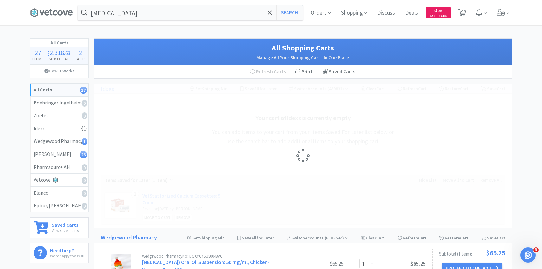
select select "1"
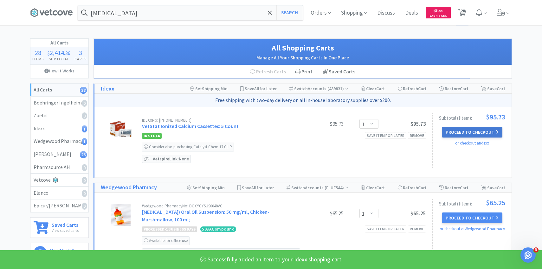
click at [451, 134] on button "Proceed to Checkout" at bounding box center [472, 132] width 60 height 11
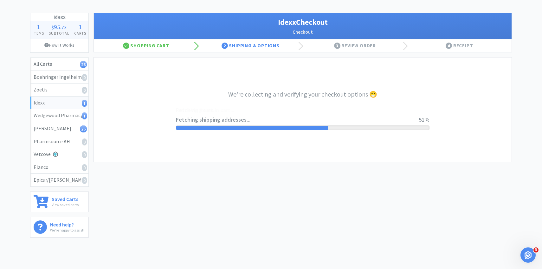
scroll to position [28, 0]
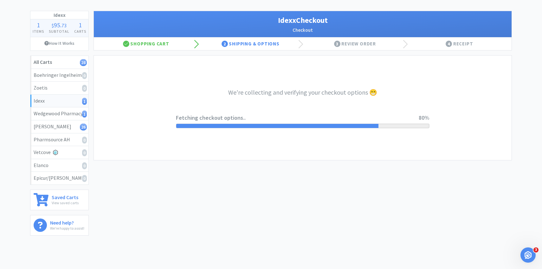
select select "904"
select select "003"
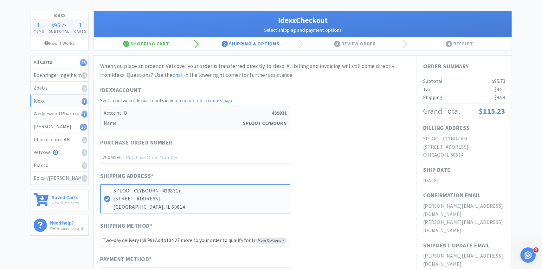
scroll to position [0, 0]
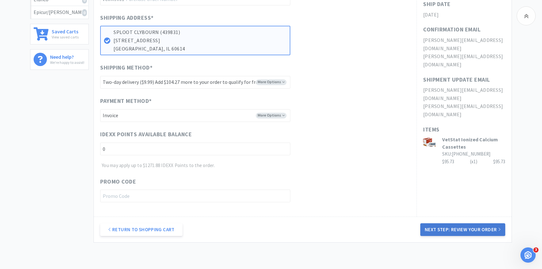
click at [446, 233] on button "Next Step: Review Your Order" at bounding box center [462, 229] width 85 height 13
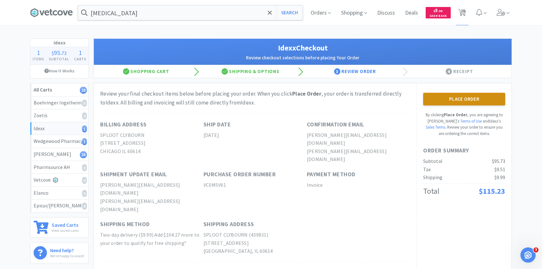
click at [436, 96] on button "Place Order" at bounding box center [464, 99] width 82 height 13
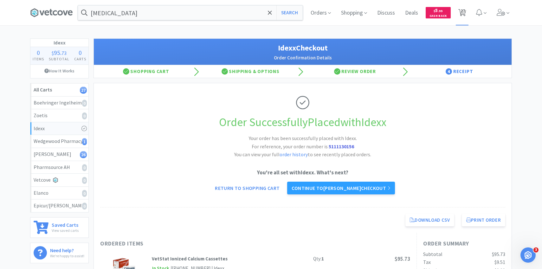
click at [459, 18] on span "27" at bounding box center [462, 12] width 13 height 25
select select "1"
select select "10"
select select "1"
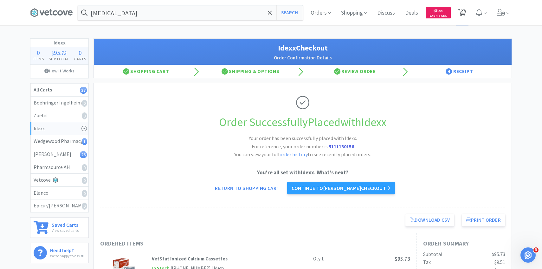
select select "1"
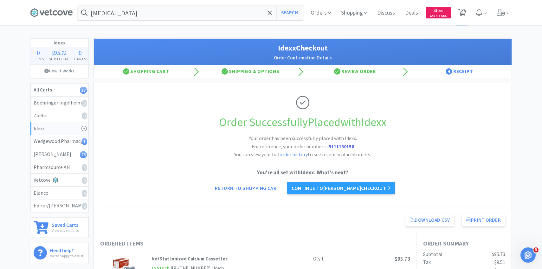
select select "1"
select select "2"
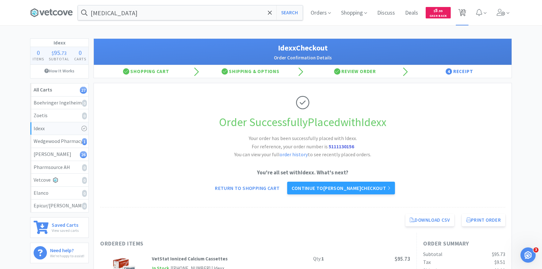
select select "2"
select select "1"
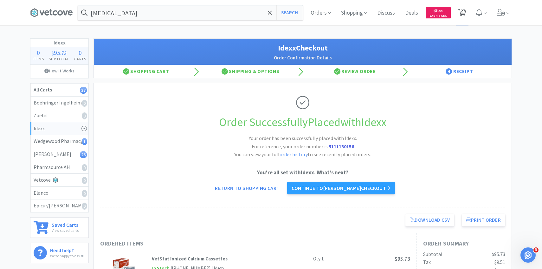
select select "1"
select select "3"
select select "1"
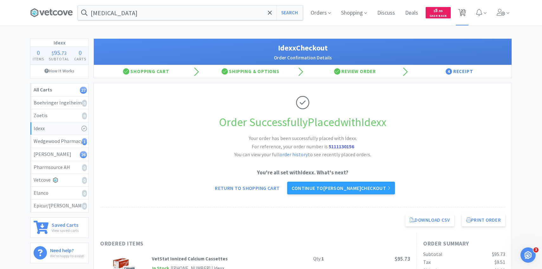
select select "5"
select select "1"
select select "2"
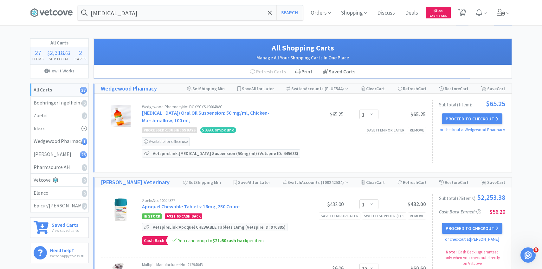
click at [503, 11] on icon at bounding box center [501, 12] width 9 height 7
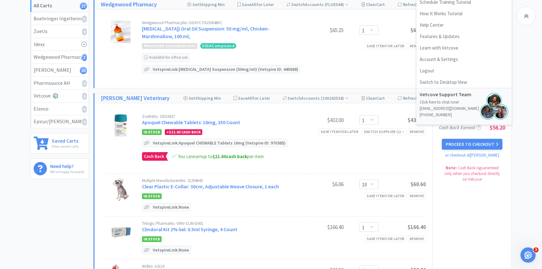
scroll to position [86, 0]
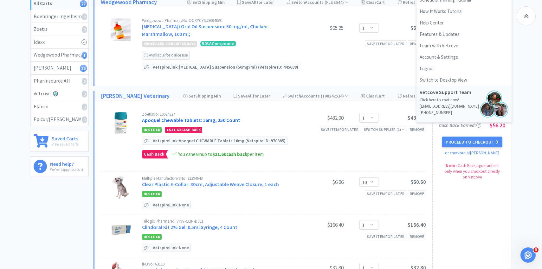
click at [195, 118] on link "Apoquel Chewable Tablets: 16mg, 250 Count" at bounding box center [191, 120] width 98 height 6
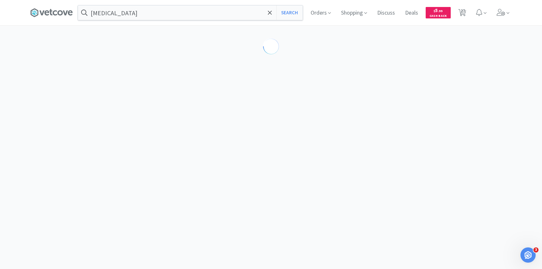
select select "610233"
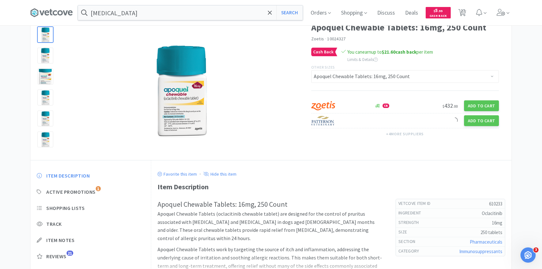
scroll to position [43, 0]
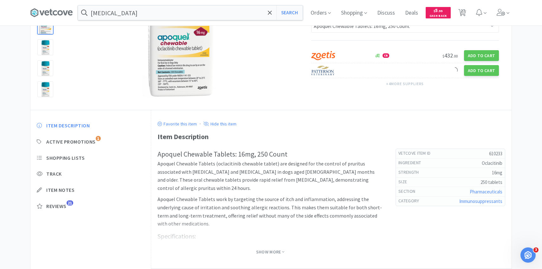
select select "1"
select select "10"
select select "1"
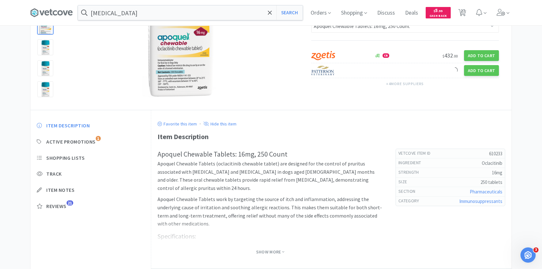
select select "1"
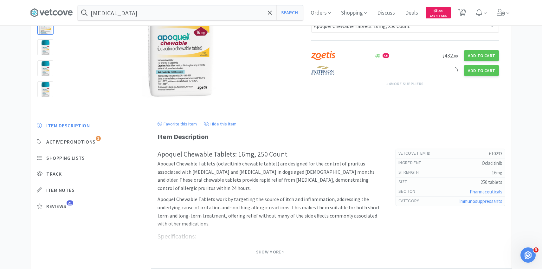
select select "1"
select select "2"
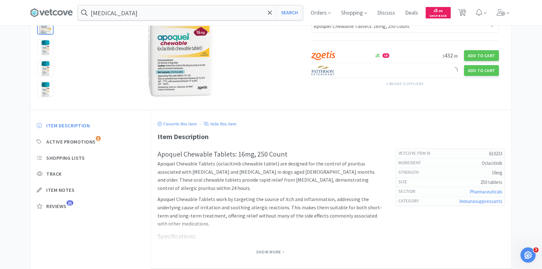
select select "1"
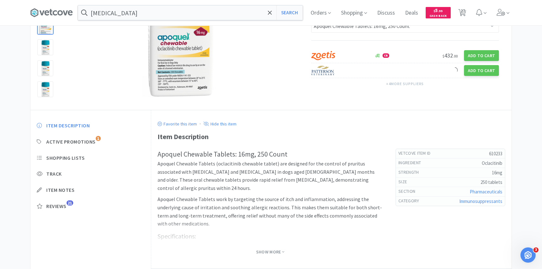
select select "1"
select select "3"
select select "1"
select select "5"
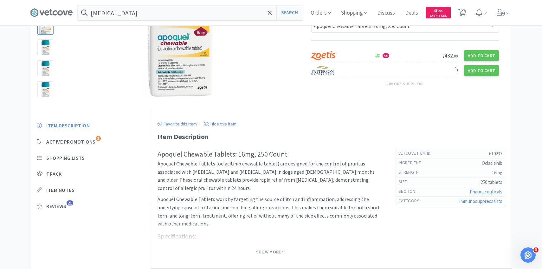
select select "1"
select select "2"
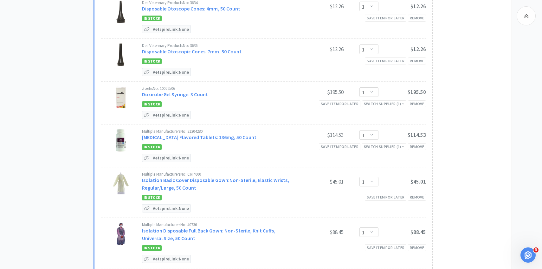
scroll to position [436, 0]
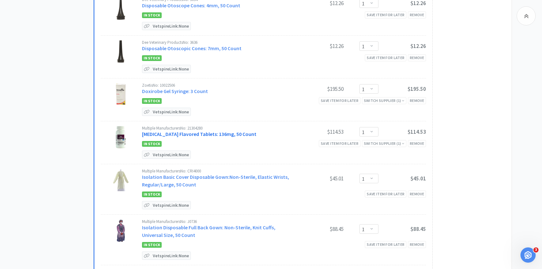
click at [203, 137] on link "Enrofloxacin Flavored Tablets: 136mg, 50 Count" at bounding box center [199, 134] width 114 height 6
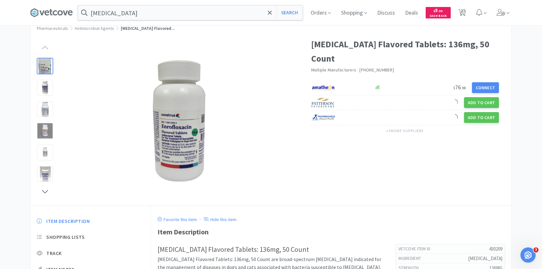
scroll to position [53, 0]
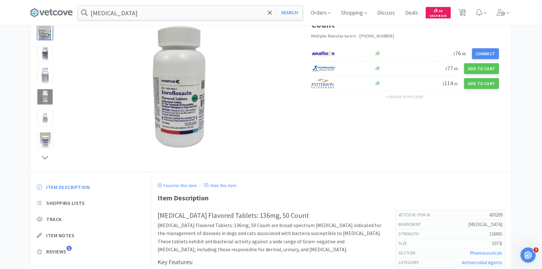
select select "1"
select select "10"
select select "1"
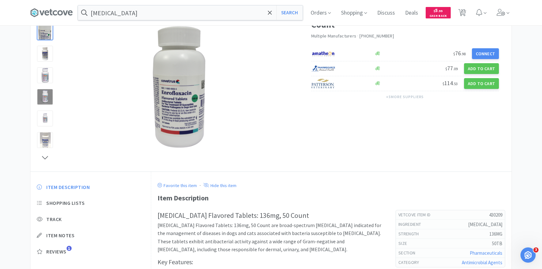
select select "1"
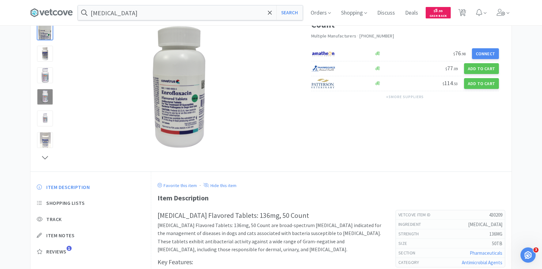
select select "1"
select select "2"
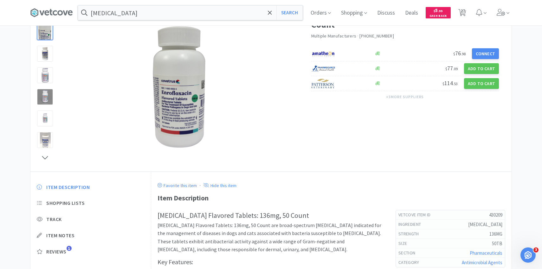
select select "1"
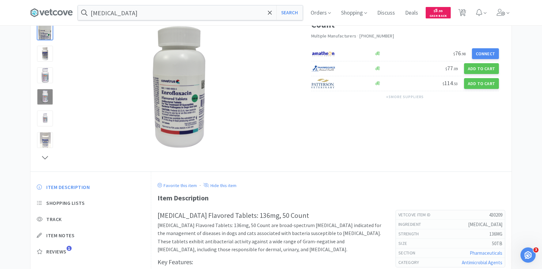
select select "1"
select select "3"
select select "1"
select select "5"
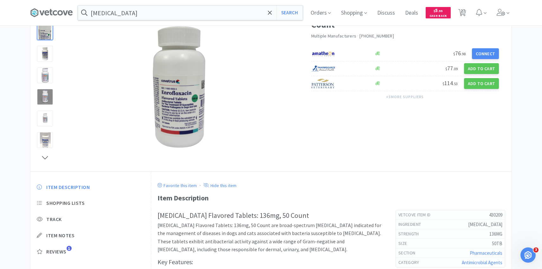
select select "1"
select select "2"
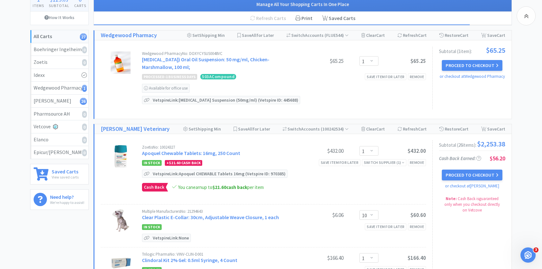
scroll to position [436, 0]
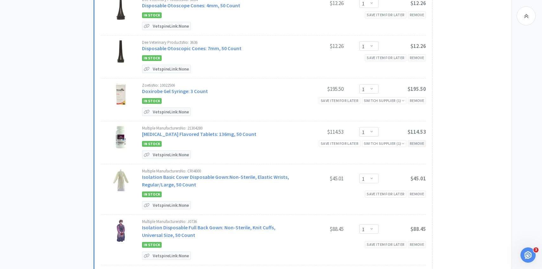
click at [419, 146] on div "Remove" at bounding box center [417, 143] width 18 height 7
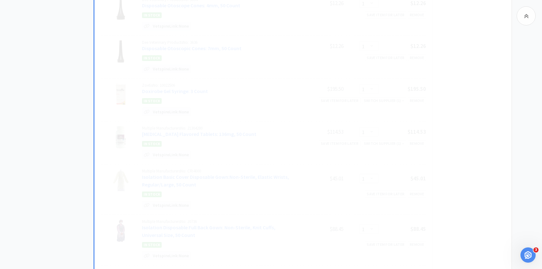
select select "2"
select select "1"
select select "3"
select select "1"
select select "5"
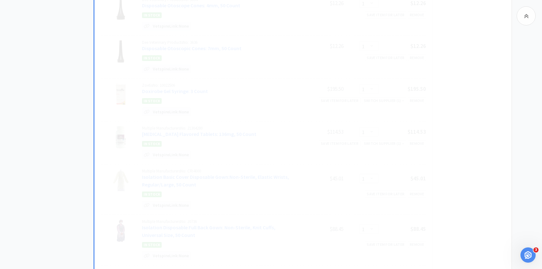
select select "1"
select select "2"
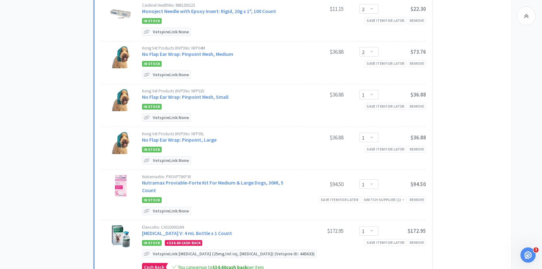
scroll to position [729, 0]
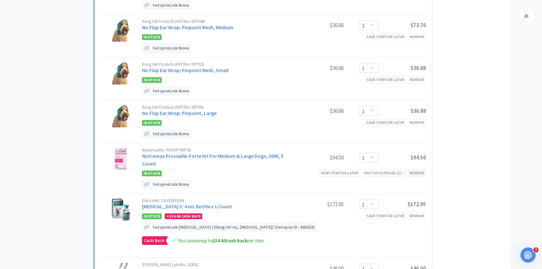
click at [424, 169] on div "Remove" at bounding box center [417, 172] width 18 height 7
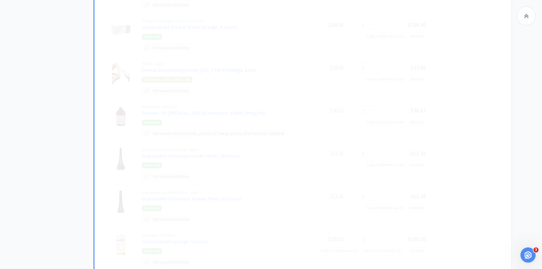
scroll to position [200, 0]
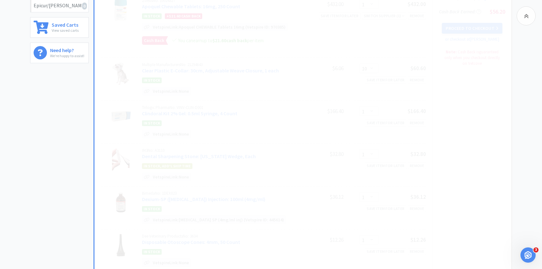
select select "3"
select select "1"
select select "5"
select select "1"
select select "2"
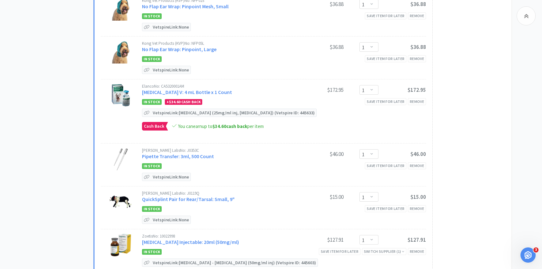
scroll to position [798, 0]
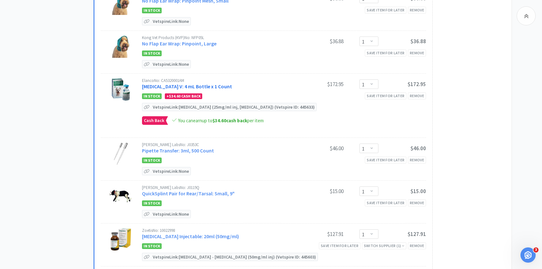
click at [215, 89] on link "Percorten V: 4 mL Bottle x 1 Count" at bounding box center [187, 86] width 90 height 6
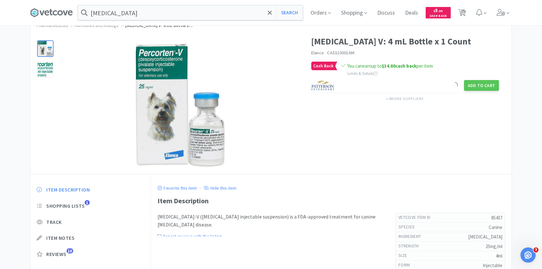
scroll to position [52, 0]
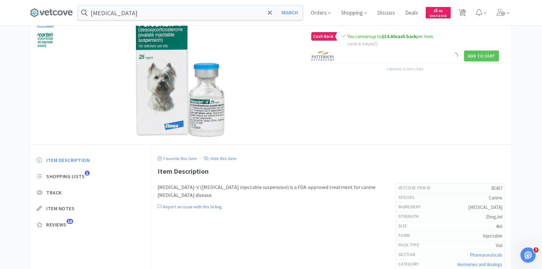
select select "1"
select select "10"
select select "1"
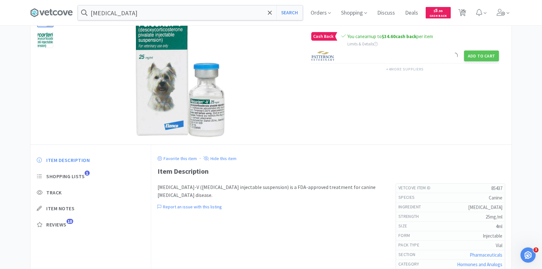
select select "1"
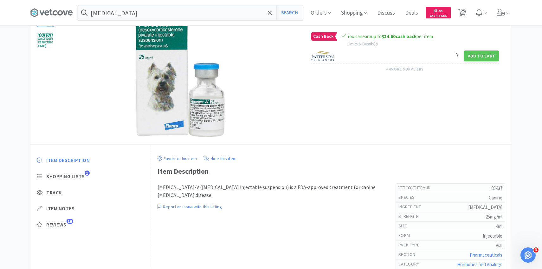
select select "1"
select select "2"
select select "1"
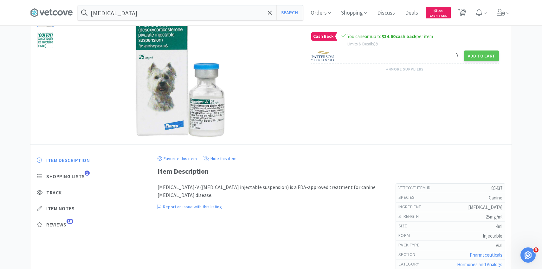
select select "1"
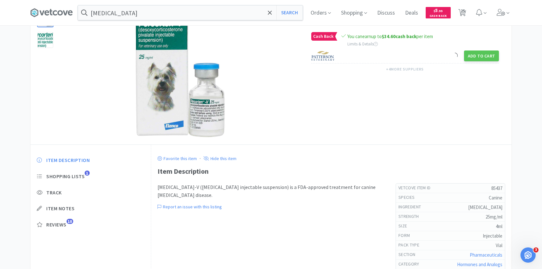
select select "3"
select select "1"
select select "5"
select select "1"
select select "2"
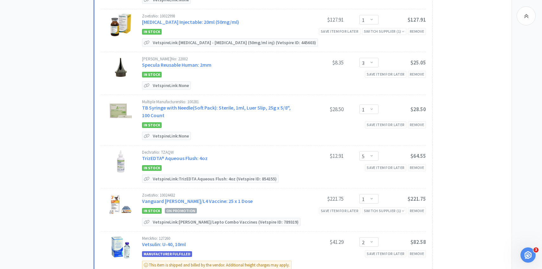
scroll to position [1015, 0]
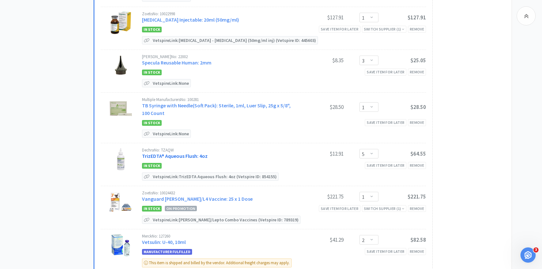
click at [179, 158] on link "TrizEDTA® Aqueous Flush: 4oz" at bounding box center [175, 156] width 66 height 6
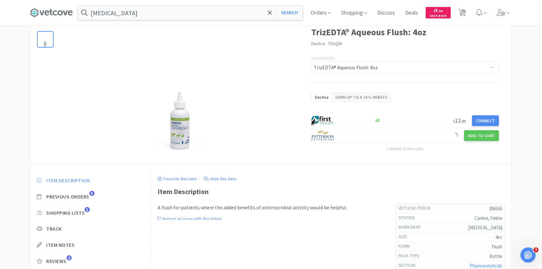
scroll to position [39, 0]
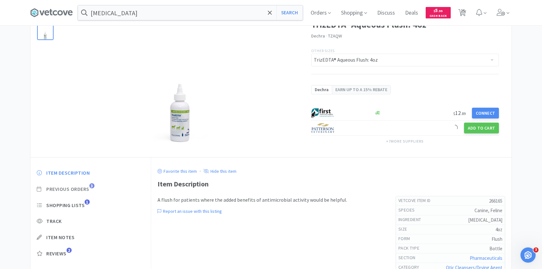
click at [83, 189] on span "Previous Orders" at bounding box center [67, 188] width 43 height 7
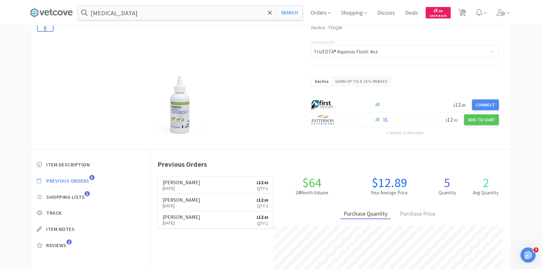
scroll to position [174, 360]
select select "1"
select select "10"
select select "1"
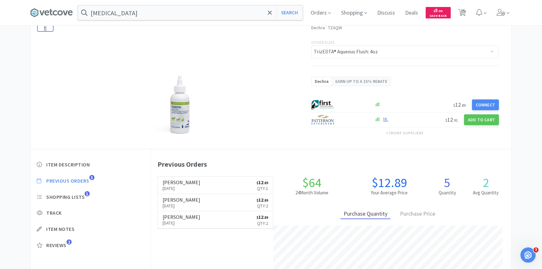
select select "1"
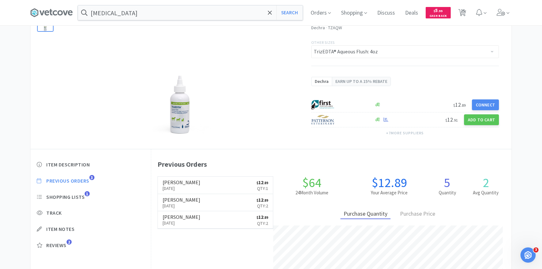
select select "1"
select select "2"
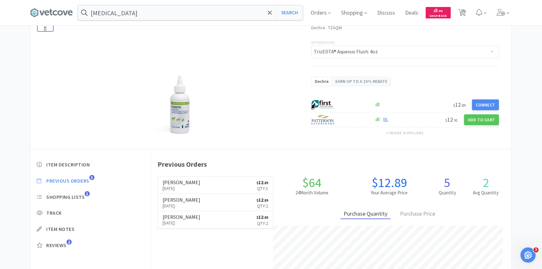
select select "1"
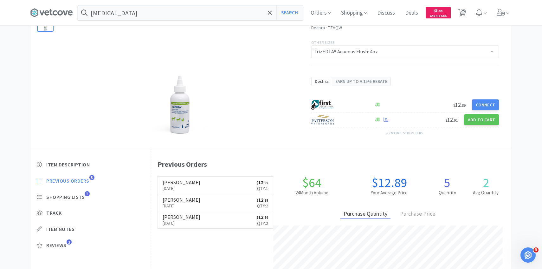
select select "1"
select select "3"
select select "1"
select select "5"
select select "1"
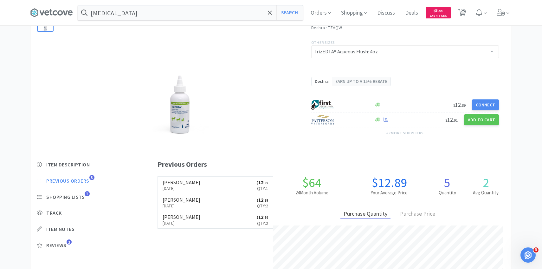
select select "2"
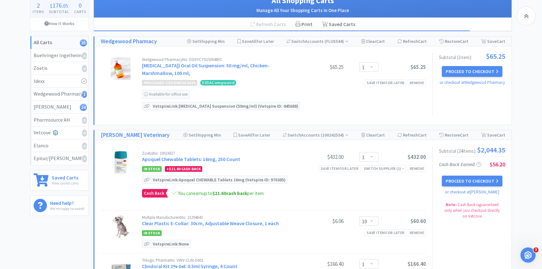
scroll to position [1015, 0]
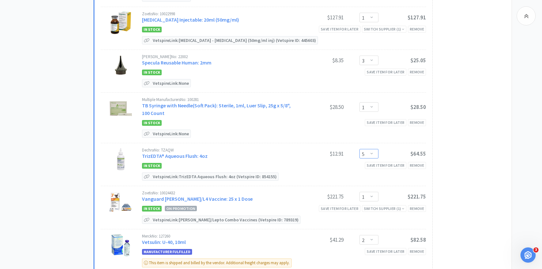
click at [373, 154] on select "Enter Quantity 1 2 3 4 5 6 7 8 9 10 11 12 13 14 15 16 17 18 19 20 Enter Quantity" at bounding box center [369, 154] width 19 height 10
click at [360, 153] on select "Enter Quantity 1 2 3 4 5 6 7 8 9 10 11 12 13 14 15 16 17 18 19 20 Enter Quantity" at bounding box center [369, 154] width 19 height 10
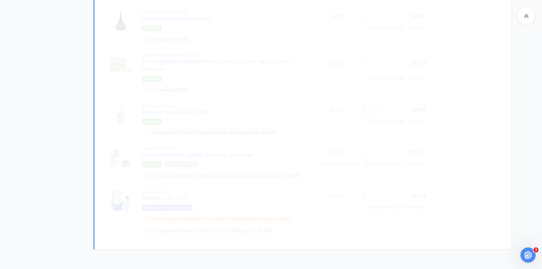
select select "2"
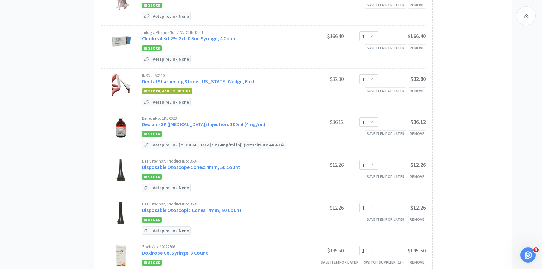
scroll to position [0, 0]
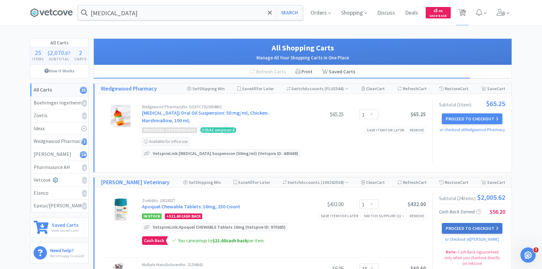
click at [471, 228] on button "Proceed to Checkout" at bounding box center [472, 228] width 60 height 11
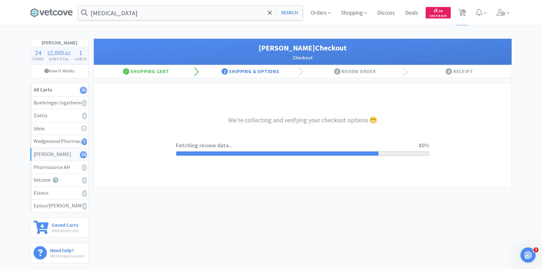
select select "1"
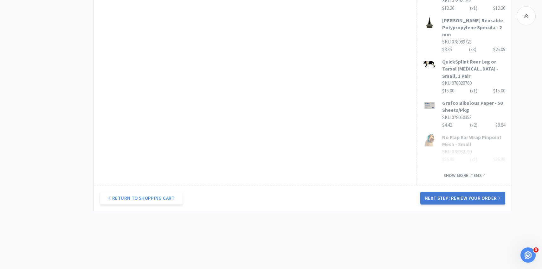
click at [446, 192] on button "Next Step: Review Your Order" at bounding box center [462, 198] width 85 height 13
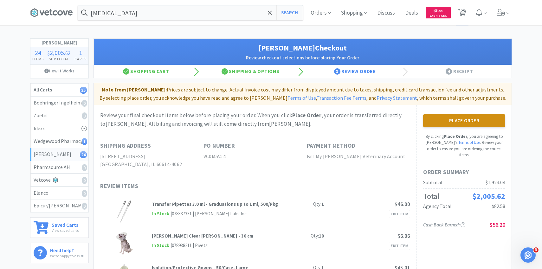
click at [431, 121] on button "Place Order" at bounding box center [464, 120] width 82 height 13
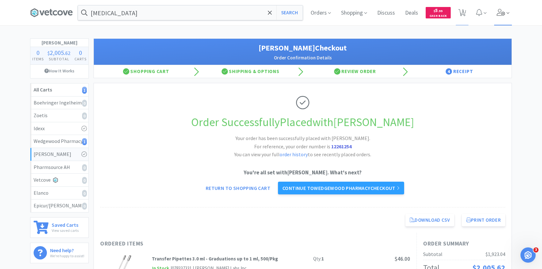
click at [506, 16] on span at bounding box center [503, 12] width 18 height 25
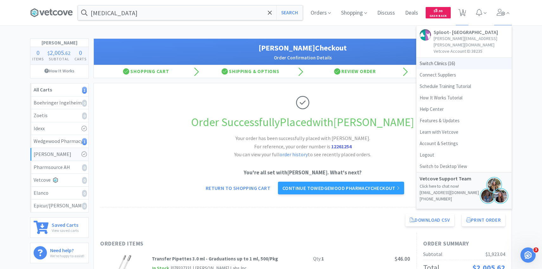
click at [439, 58] on span "Switch Clinics ( 16 )" at bounding box center [464, 63] width 95 height 11
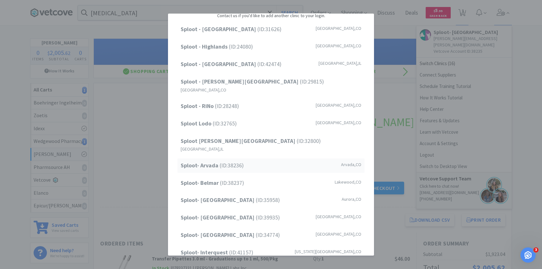
scroll to position [26, 0]
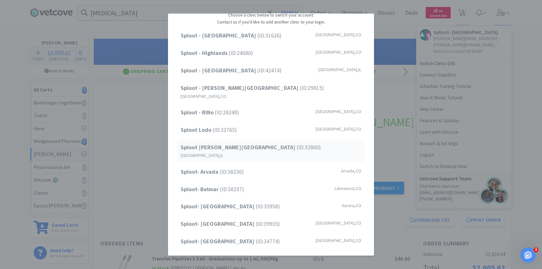
click at [244, 140] on div "Sploot Logan Square (ID: 32800 ) Chicago , IL" at bounding box center [271, 150] width 187 height 21
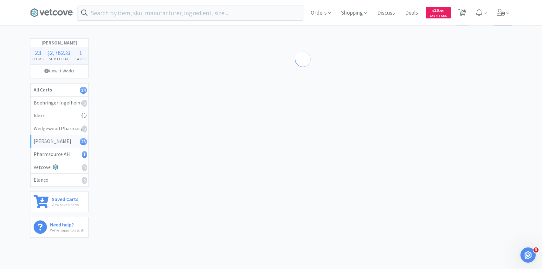
click at [510, 11] on span at bounding box center [503, 12] width 18 height 25
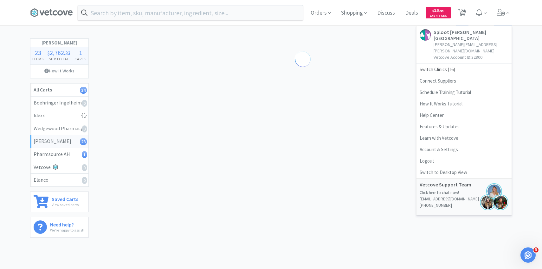
click at [469, 15] on div "Orders Shopping Discuss Discuss Deals Deals $ 15 . 95 Cash Back 24 24 Sploot Lo…" at bounding box center [409, 12] width 206 height 25
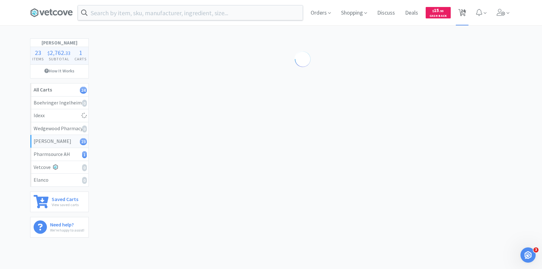
click at [465, 14] on icon at bounding box center [462, 12] width 8 height 7
select select "4"
select select "1"
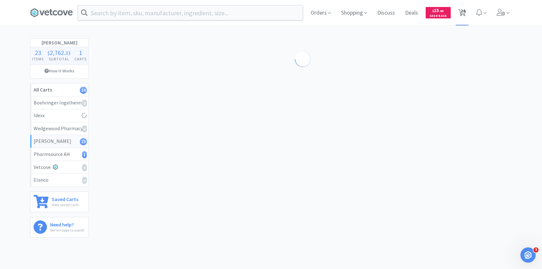
select select "1"
select select "4"
select select "2"
select select "1"
select select "5"
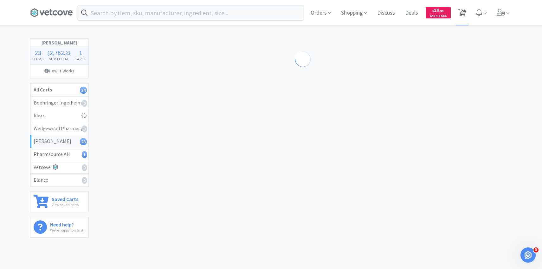
select select "3"
select select "1"
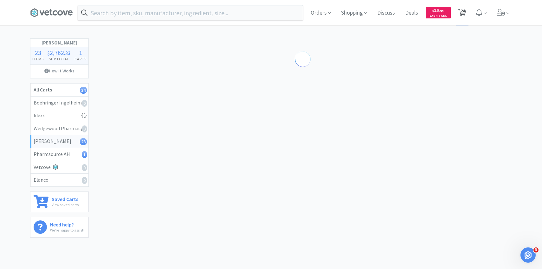
select select "2"
select select "1"
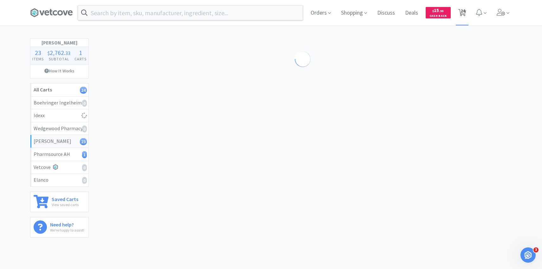
select select "6"
select select "1"
select select "2"
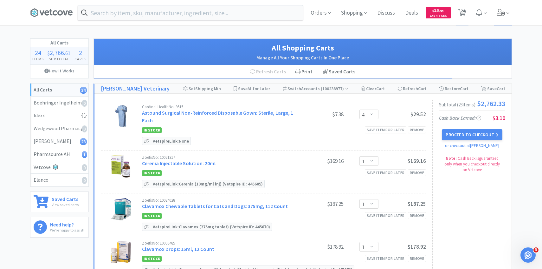
click at [502, 18] on span at bounding box center [503, 12] width 18 height 25
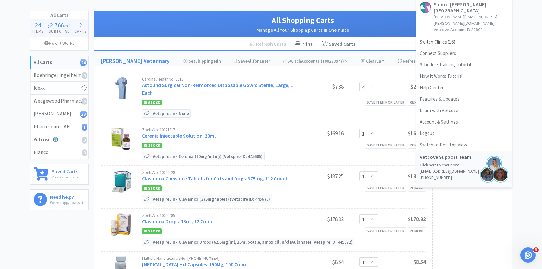
scroll to position [30, 0]
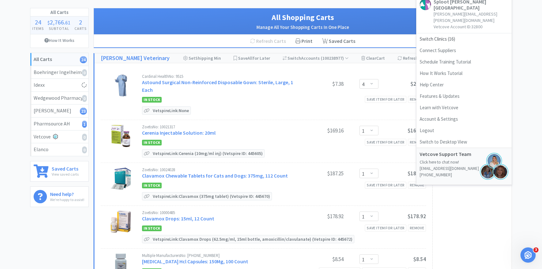
select select "2"
select select "1"
select select "2"
select select "1"
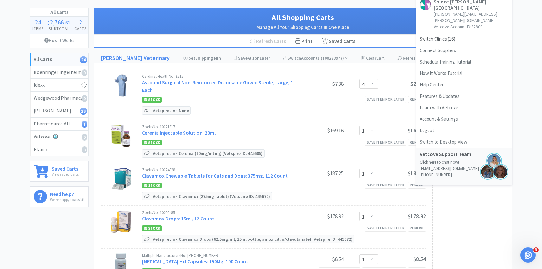
select select "1"
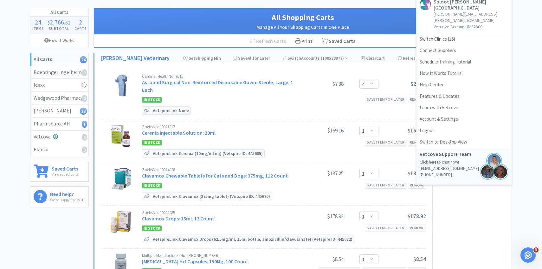
select select "20"
select select "1"
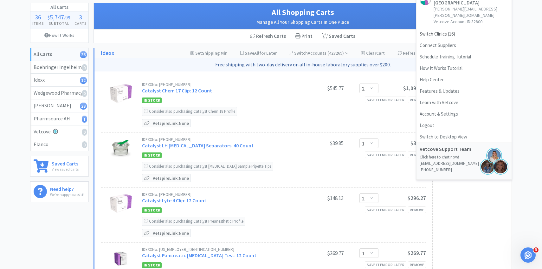
scroll to position [36, 0]
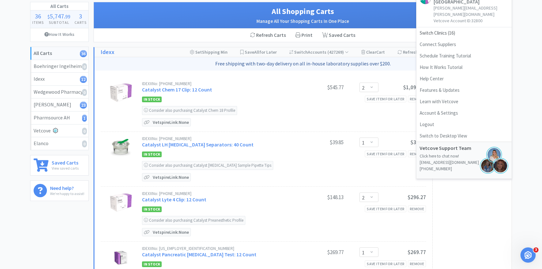
click at [265, 82] on div "IDEXX No: 98-11003-02" at bounding box center [219, 83] width 154 height 4
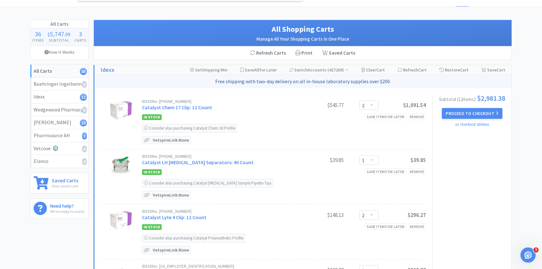
scroll to position [0, 0]
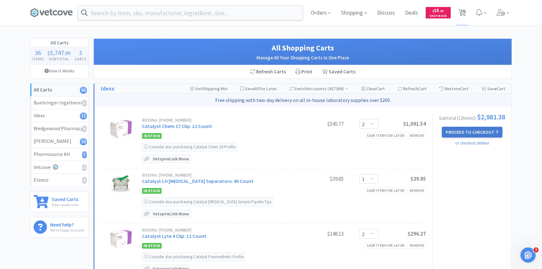
click at [447, 132] on button "Proceed to Checkout" at bounding box center [472, 132] width 60 height 11
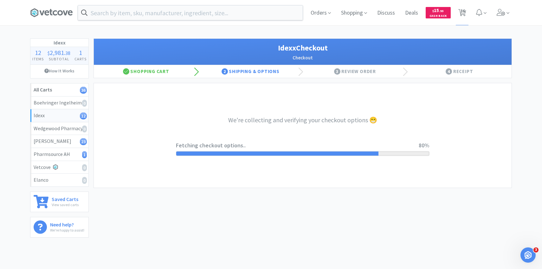
select select "904"
select select "003"
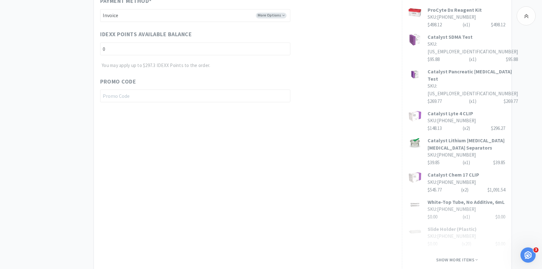
scroll to position [361, 0]
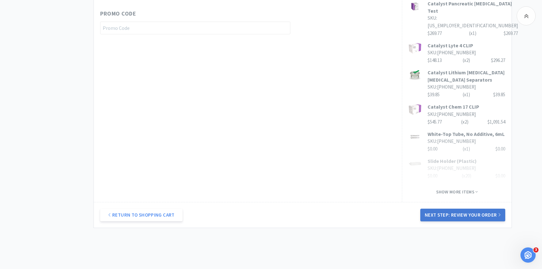
click at [465, 202] on div "Return to Shopping Cart Next Step: Review Your Order" at bounding box center [303, 215] width 418 height 26
click at [457, 208] on button "Next Step: Review Your Order" at bounding box center [462, 214] width 85 height 13
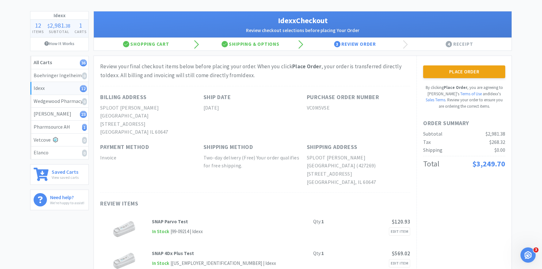
scroll to position [0, 0]
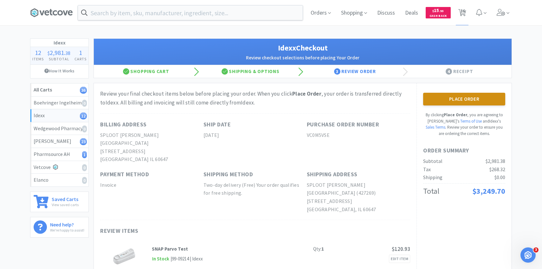
click at [432, 95] on button "Place Order" at bounding box center [464, 99] width 82 height 13
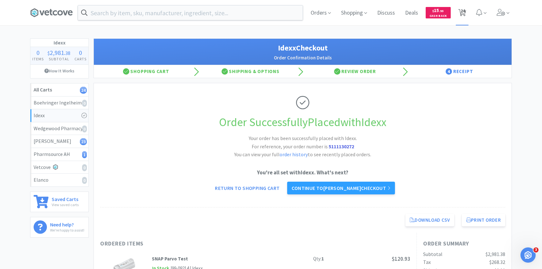
click at [463, 6] on span "24" at bounding box center [463, 10] width 4 height 25
select select "4"
select select "1"
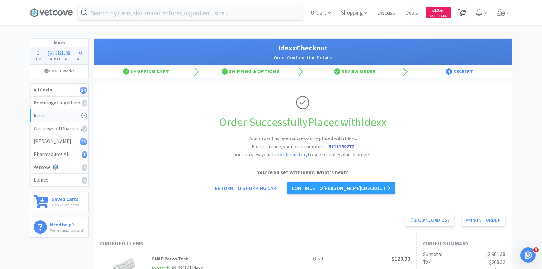
select select "1"
select select "4"
select select "2"
select select "1"
select select "5"
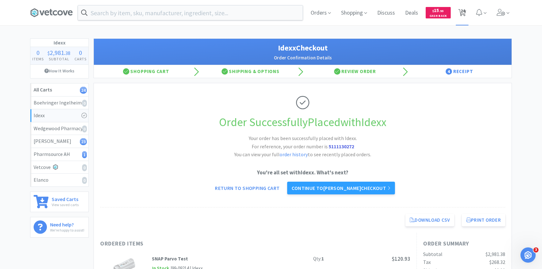
select select "3"
select select "1"
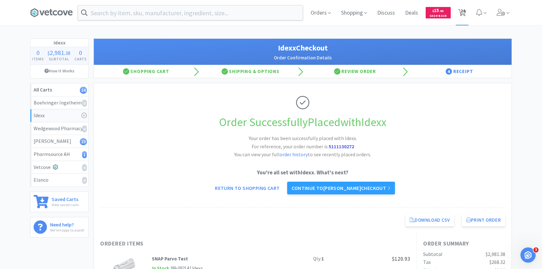
select select "2"
select select "1"
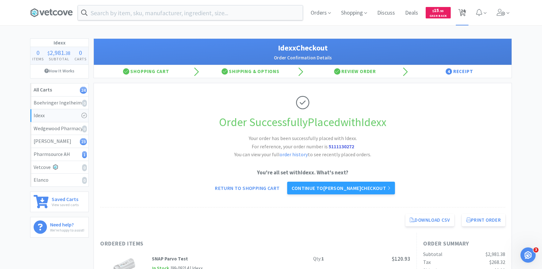
select select "6"
select select "1"
select select "2"
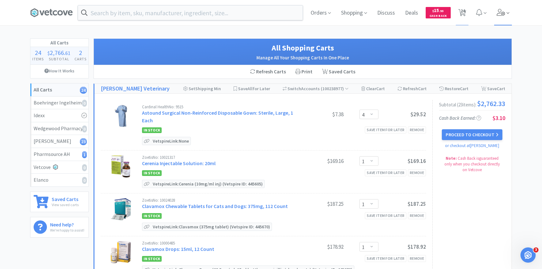
click at [505, 20] on span at bounding box center [503, 12] width 18 height 25
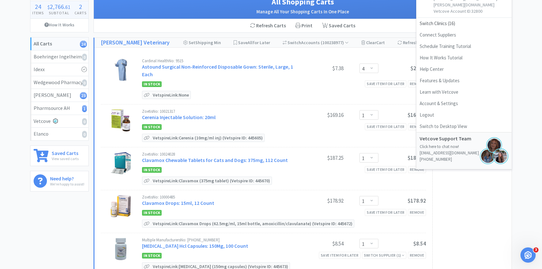
scroll to position [49, 0]
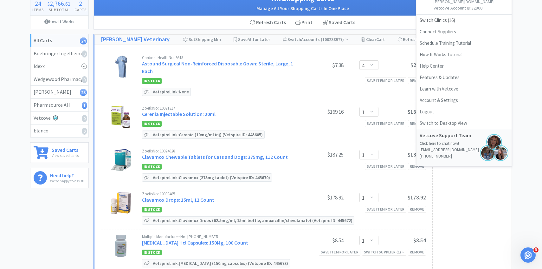
click at [242, 94] on div "Cardinal Health No: 9515 Astound Surgical Non-Reinforced Disposable Gown: Steri…" at bounding box center [284, 75] width 284 height 41
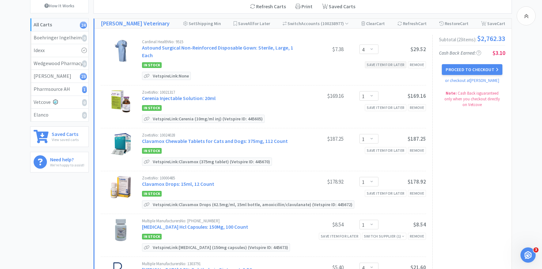
scroll to position [0, 0]
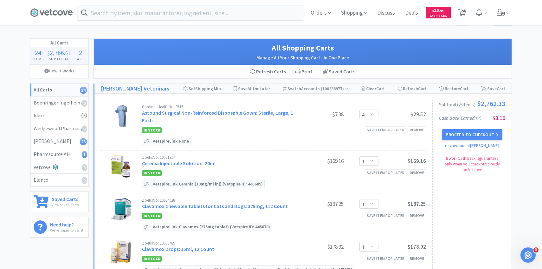
click at [504, 11] on icon at bounding box center [501, 12] width 9 height 7
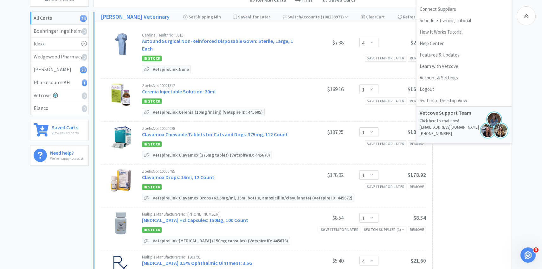
scroll to position [72, 0]
click at [417, 143] on div "Remove" at bounding box center [417, 143] width 18 height 7
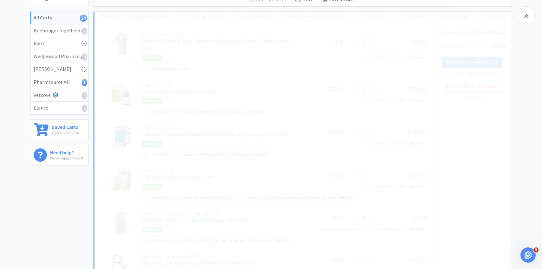
select select "4"
select select "2"
select select "1"
select select "5"
select select "3"
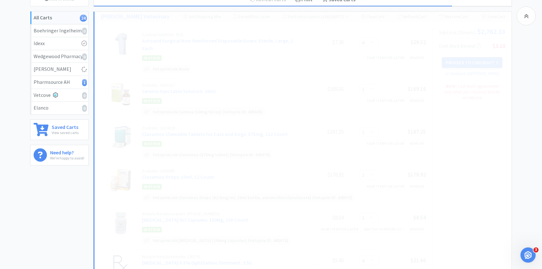
select select "1"
select select "2"
select select "1"
select select "6"
select select "1"
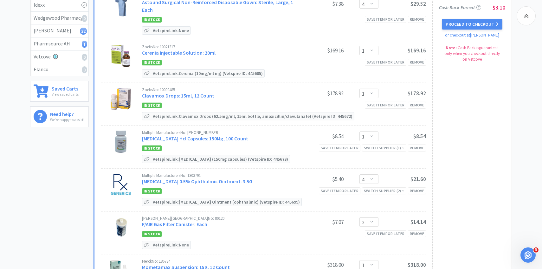
scroll to position [117, 0]
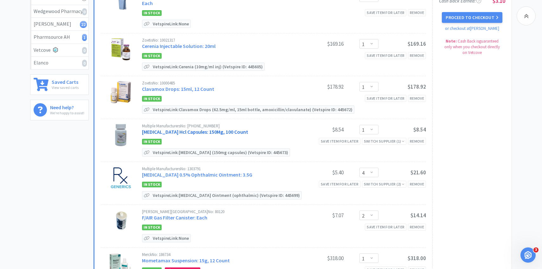
click at [202, 130] on link "Clindamycin Hcl Capsules: 150Mg, 100 Count" at bounding box center [195, 131] width 106 height 6
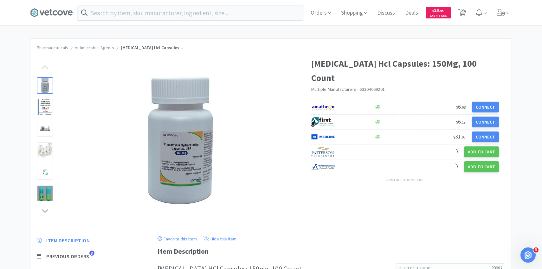
scroll to position [21, 0]
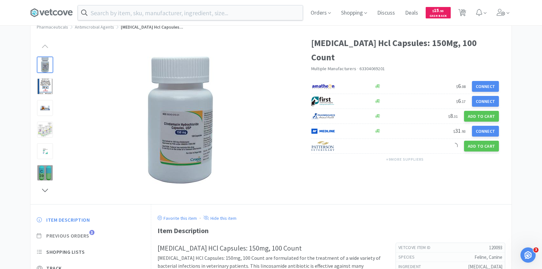
click at [88, 236] on span "Previous Orders" at bounding box center [67, 235] width 43 height 7
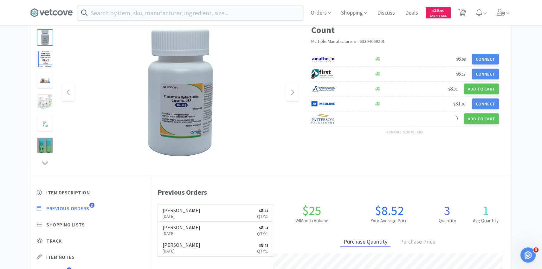
scroll to position [49, 0]
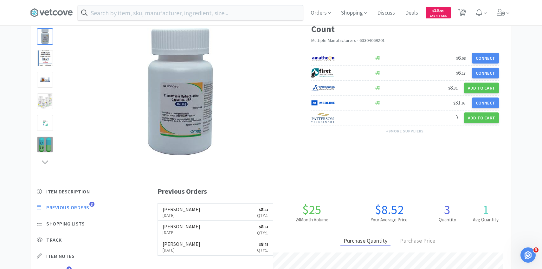
scroll to position [117, 0]
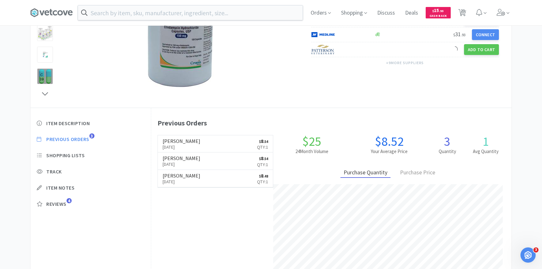
select select "4"
select select "1"
select select "4"
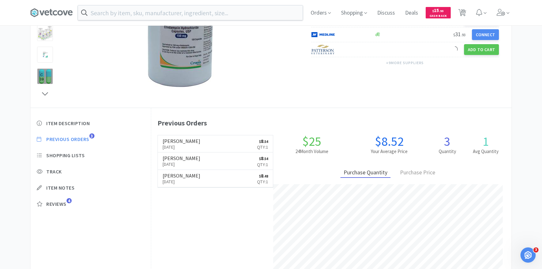
select select "2"
select select "1"
select select "5"
select select "3"
select select "1"
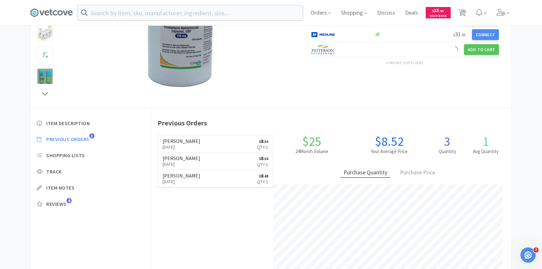
select select "1"
select select "2"
select select "1"
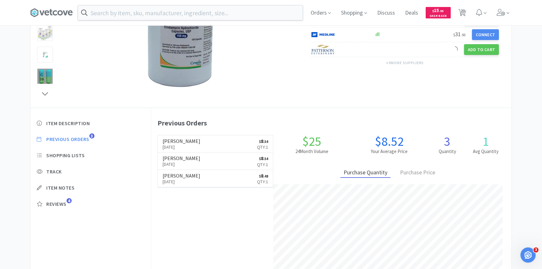
select select "1"
select select "6"
select select "1"
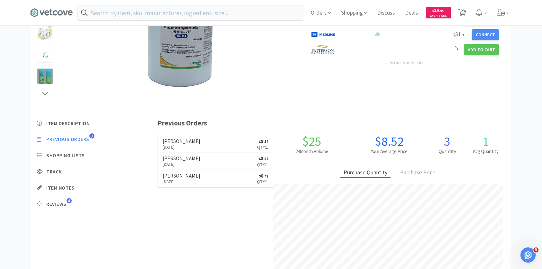
select select "1"
select select "2"
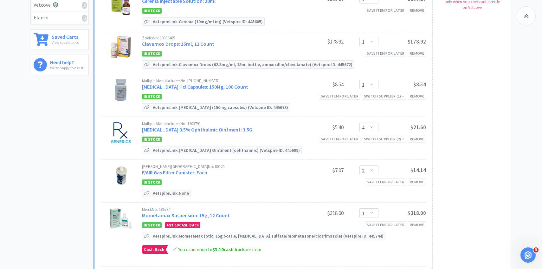
scroll to position [165, 0]
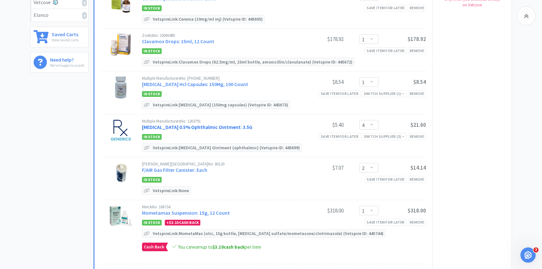
click at [231, 125] on link "Erythromycin 0.5% Ophthalmic Ointment: 3.5G" at bounding box center [197, 127] width 110 height 6
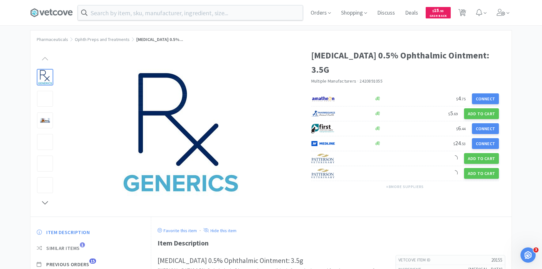
scroll to position [42, 0]
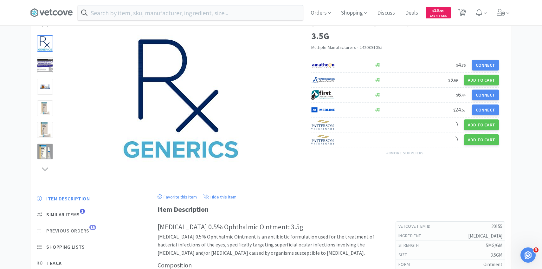
click at [84, 228] on span "Previous Orders" at bounding box center [67, 230] width 43 height 7
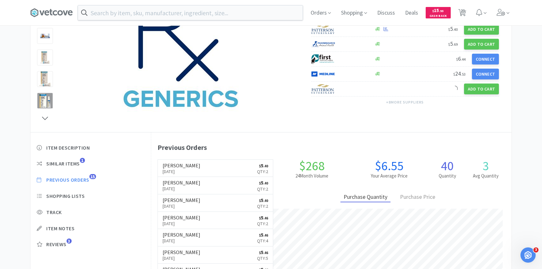
scroll to position [102, 0]
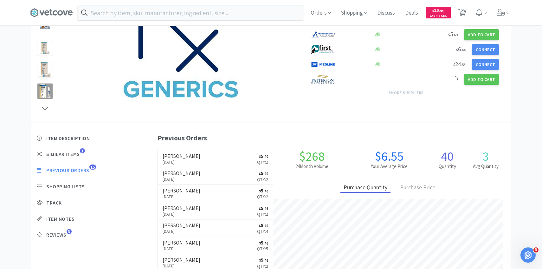
scroll to position [165, 0]
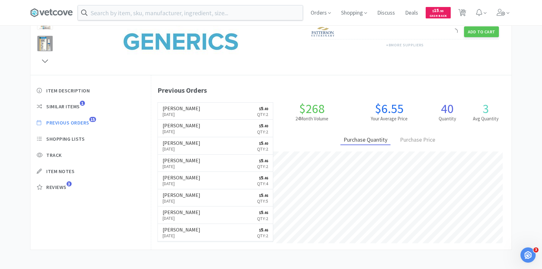
select select "4"
select select "1"
select select "4"
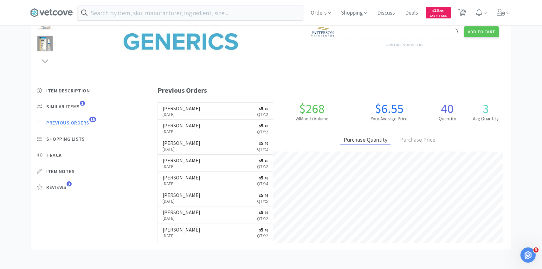
select select "2"
select select "1"
select select "5"
select select "3"
select select "1"
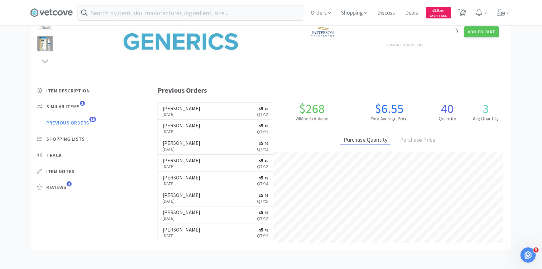
select select "1"
select select "2"
select select "1"
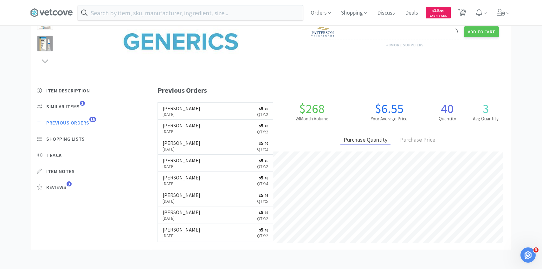
select select "1"
select select "6"
select select "1"
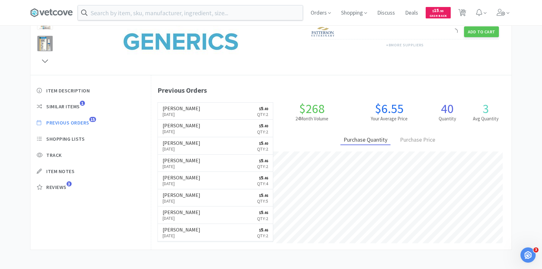
select select "1"
select select "2"
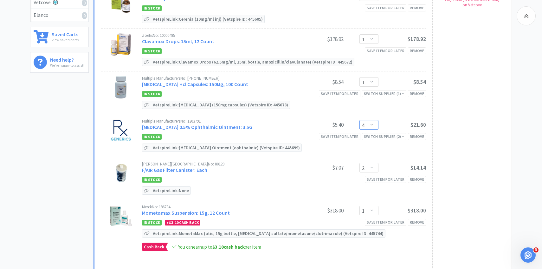
click at [368, 125] on select "Enter Quantity 1 2 3 4 5 6 7 8 9 10 11 12 13 14 15 16 17 18 19 20 Enter Quantity" at bounding box center [369, 125] width 19 height 10
click at [360, 120] on select "Enter Quantity 1 2 3 4 5 6 7 8 9 10 11 12 13 14 15 16 17 18 19 20 Enter Quantity" at bounding box center [369, 125] width 19 height 10
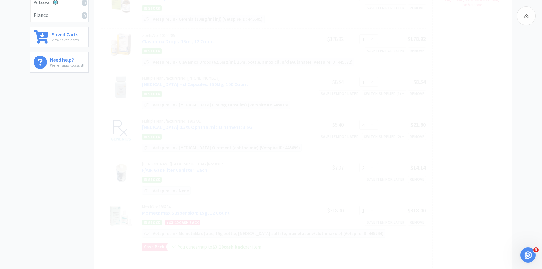
select select "2"
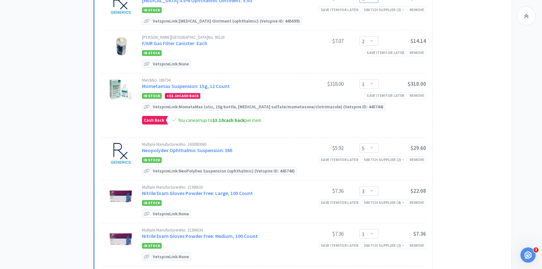
scroll to position [302, 0]
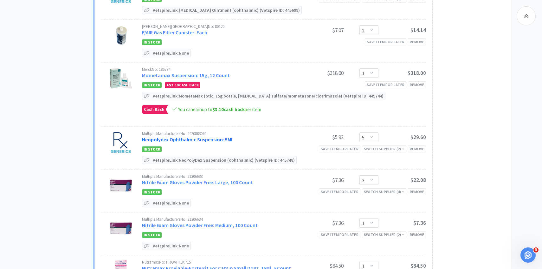
click at [205, 139] on link "Neopolydex Ophthalmic Suspension: 5Ml" at bounding box center [187, 139] width 90 height 6
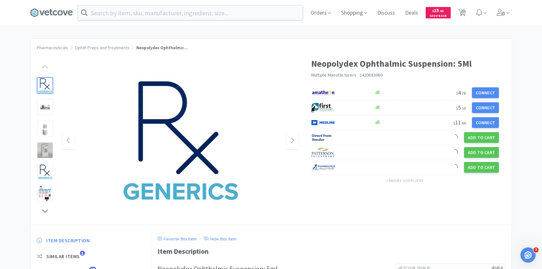
scroll to position [70, 0]
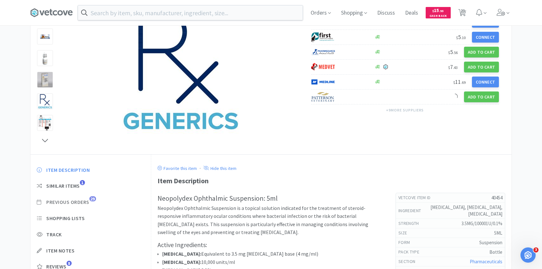
click at [90, 201] on span "Previous Orders 29" at bounding box center [91, 201] width 108 height 7
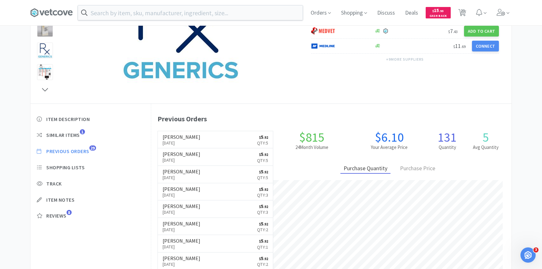
scroll to position [174, 360]
select select "4"
select select "1"
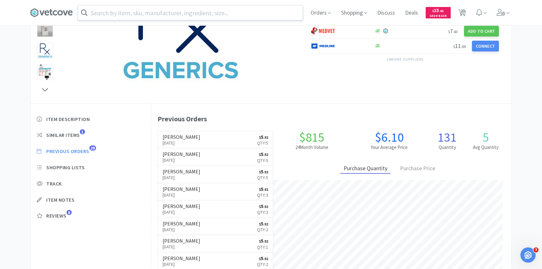
select select "2"
select select "1"
select select "5"
select select "3"
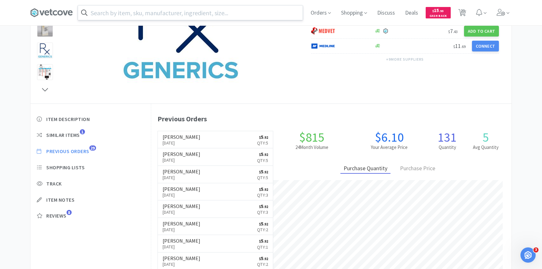
select select "1"
select select "2"
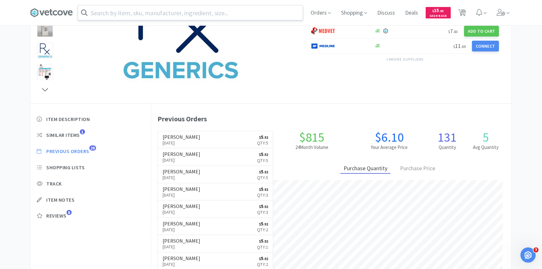
select select "1"
select select "6"
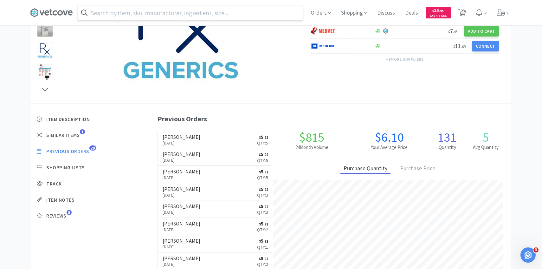
select select "1"
select select "2"
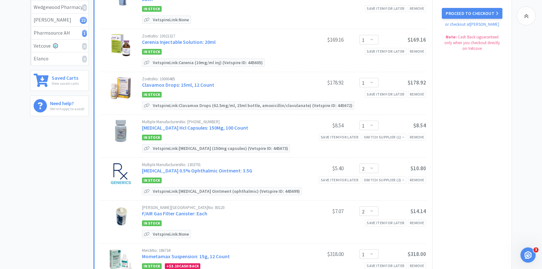
scroll to position [302, 0]
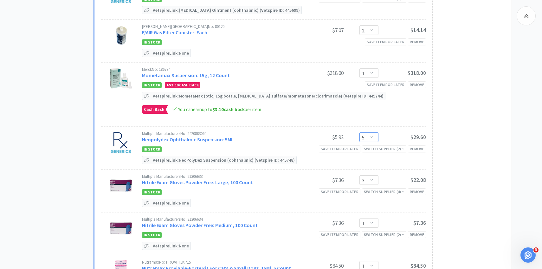
click at [370, 136] on select "Enter Quantity 1 2 3 4 5 6 7 8 9 10 11 12 13 14 15 16 17 18 19 20 Enter Quantity" at bounding box center [369, 137] width 19 height 10
click at [360, 132] on select "Enter Quantity 1 2 3 4 5 6 7 8 9 10 11 12 13 14 15 16 17 18 19 20 Enter Quantity" at bounding box center [369, 137] width 19 height 10
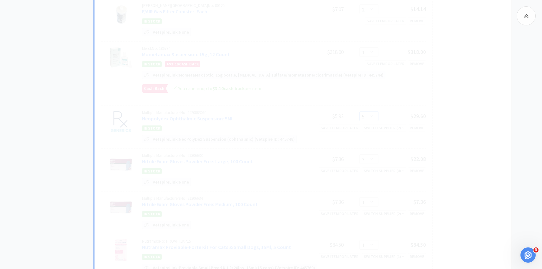
scroll to position [329, 0]
select select "3"
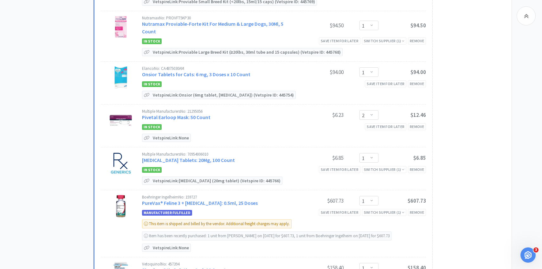
scroll to position [601, 0]
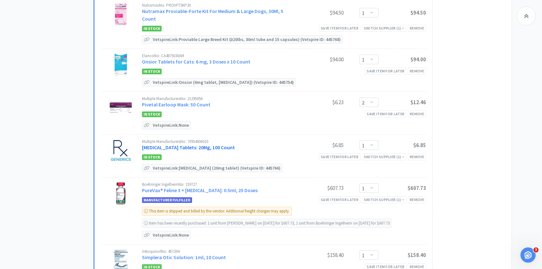
click at [208, 144] on link "Prednisone Tablets: 20Mg, 100 Count" at bounding box center [188, 147] width 93 height 6
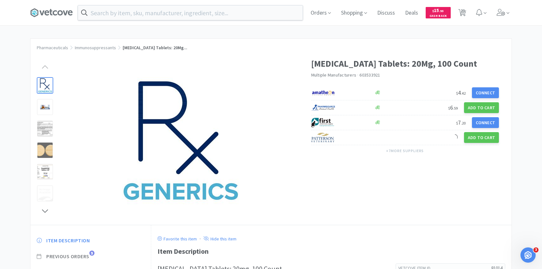
click at [90, 254] on span "9" at bounding box center [91, 252] width 5 height 5
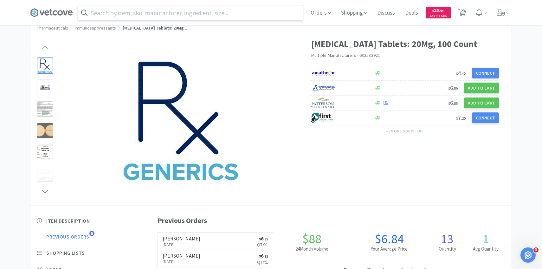
scroll to position [174, 360]
select select "4"
select select "1"
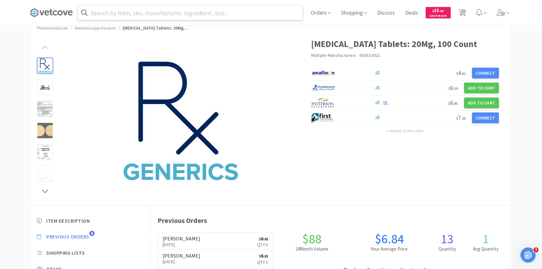
select select "2"
select select "1"
select select "3"
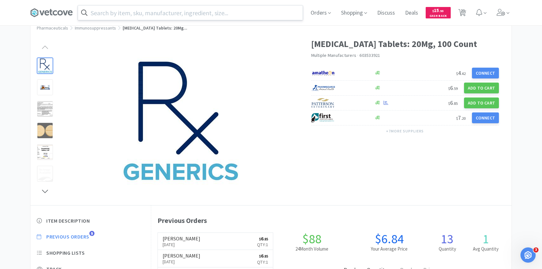
select select "1"
select select "2"
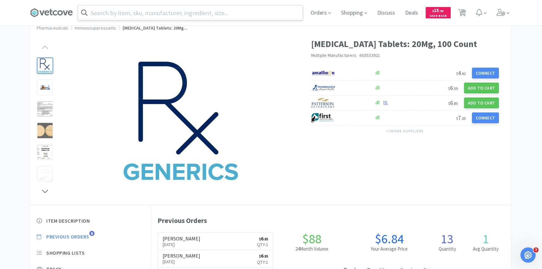
select select "1"
select select "6"
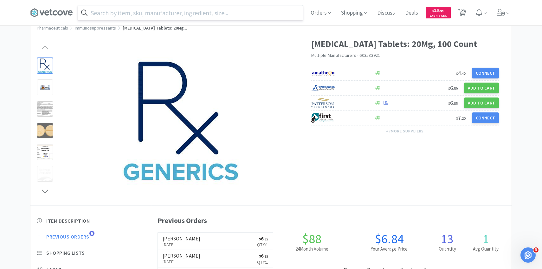
select select "1"
select select "2"
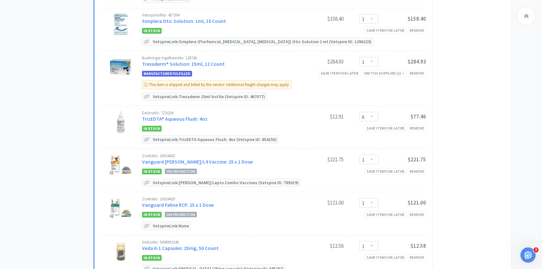
scroll to position [884, 0]
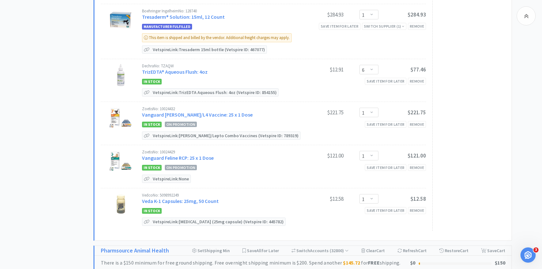
click at [197, 64] on div "Dechra No: TZAQW TrizEDTA® Aqueous Flush: 4oz" at bounding box center [219, 70] width 154 height 12
click at [197, 68] on link "TrizEDTA® Aqueous Flush: 4oz" at bounding box center [175, 71] width 66 height 6
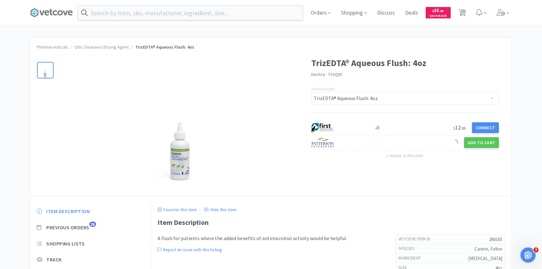
scroll to position [46, 0]
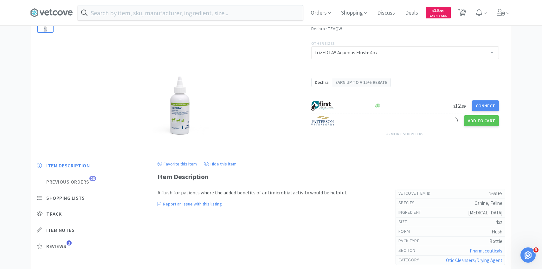
click at [81, 182] on span "Previous Orders" at bounding box center [67, 181] width 43 height 7
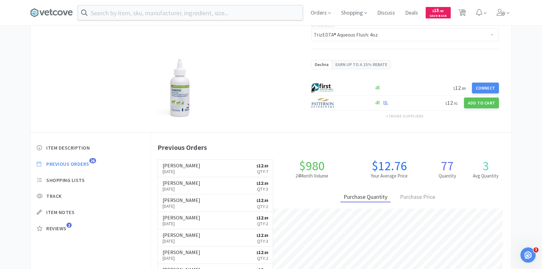
scroll to position [65, 0]
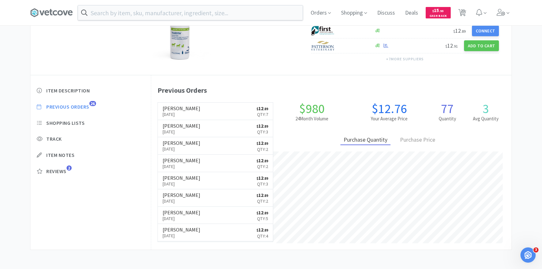
select select "4"
select select "1"
select select "2"
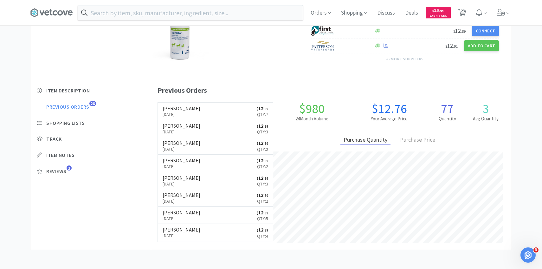
select select "2"
select select "1"
select select "3"
select select "1"
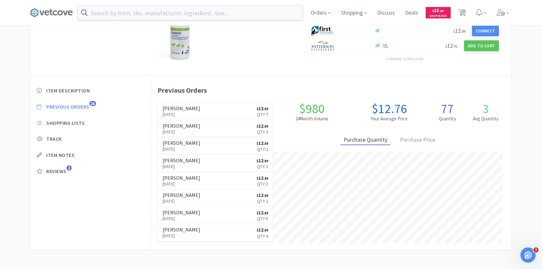
select select "1"
select select "2"
select select "1"
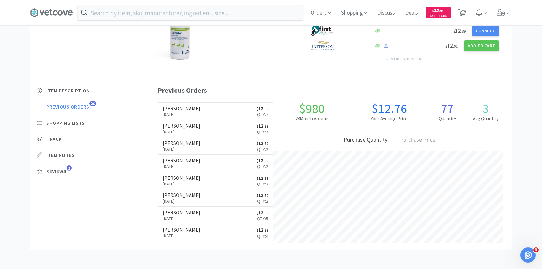
select select "1"
select select "6"
select select "1"
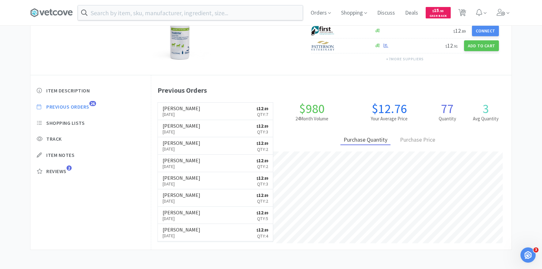
select select "1"
select select "2"
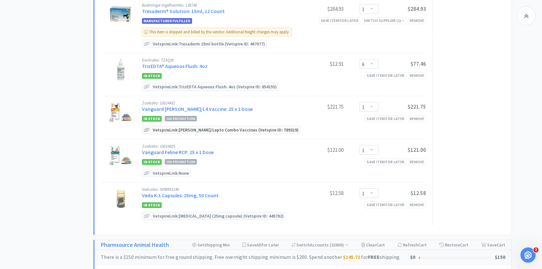
scroll to position [890, 0]
click at [417, 115] on div "Remove" at bounding box center [417, 118] width 18 height 7
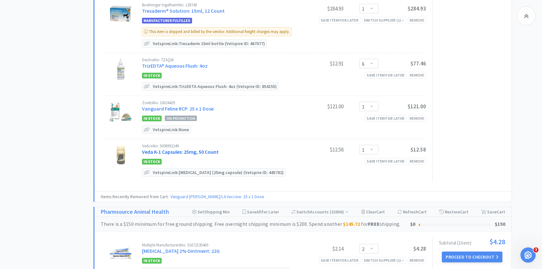
click at [211, 148] on link "Veda K-1 Capsules: 25mg, 50 Count" at bounding box center [180, 151] width 77 height 6
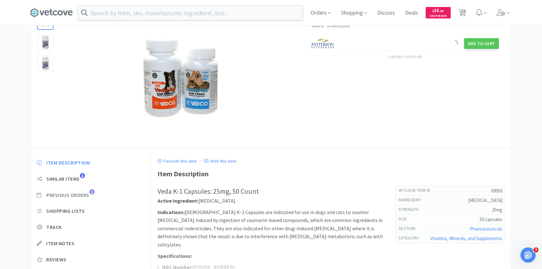
scroll to position [56, 0]
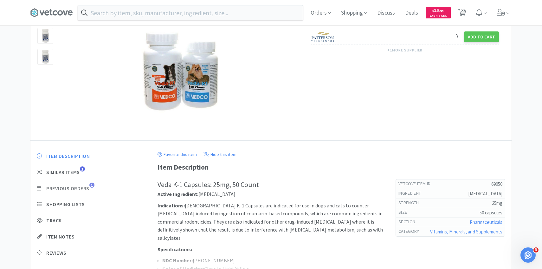
click at [88, 187] on span "Previous Orders" at bounding box center [67, 188] width 43 height 7
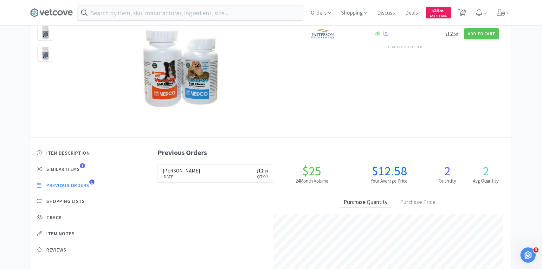
scroll to position [174, 360]
select select "4"
select select "1"
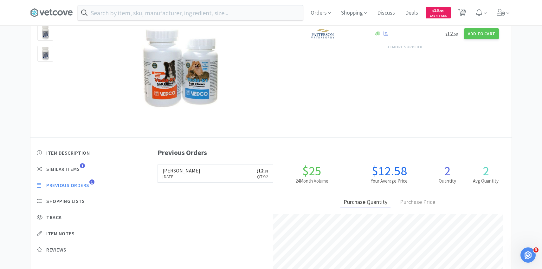
select select "2"
select select "1"
select select "3"
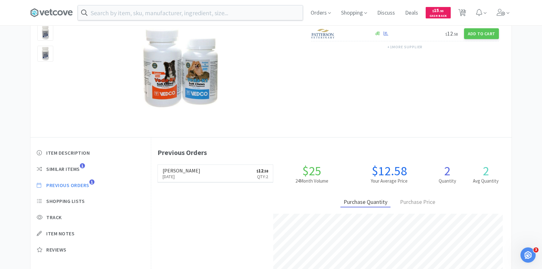
select select "1"
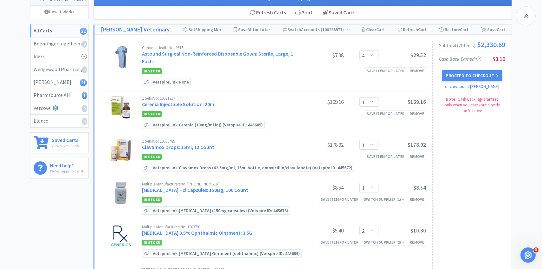
scroll to position [890, 0]
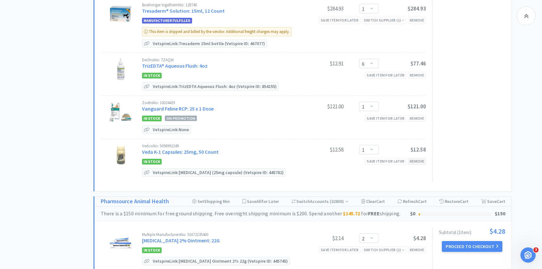
click at [409, 158] on div "Remove" at bounding box center [417, 161] width 18 height 7
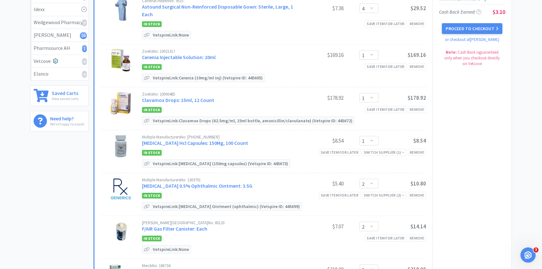
scroll to position [0, 0]
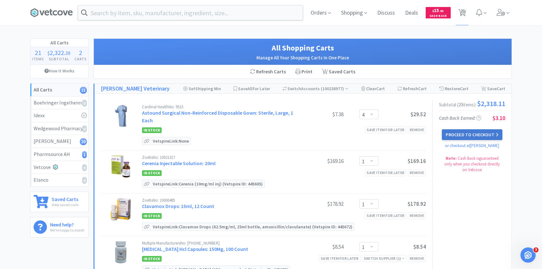
click at [487, 137] on button "Proceed to Checkout" at bounding box center [472, 134] width 60 height 11
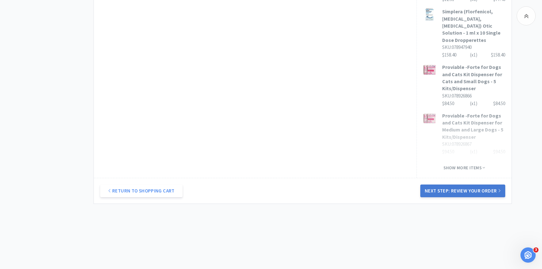
click at [458, 190] on button "Next Step: Review Your Order" at bounding box center [462, 190] width 85 height 13
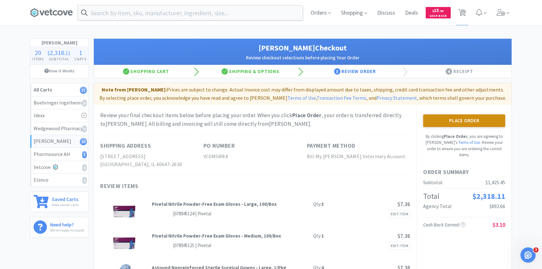
click at [440, 118] on button "Place Order" at bounding box center [464, 120] width 82 height 13
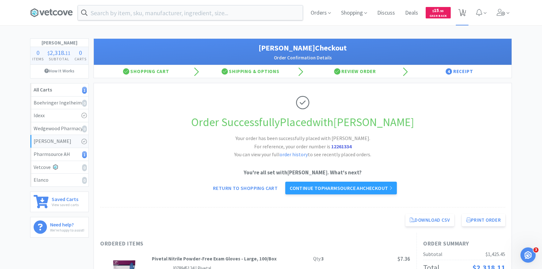
click at [458, 21] on span "1" at bounding box center [462, 12] width 13 height 25
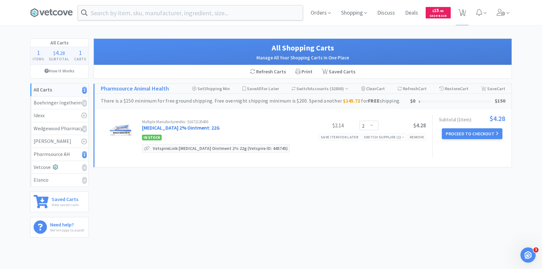
click at [189, 128] on link "Mupirocin 2% Ointment: 22G" at bounding box center [181, 127] width 78 height 6
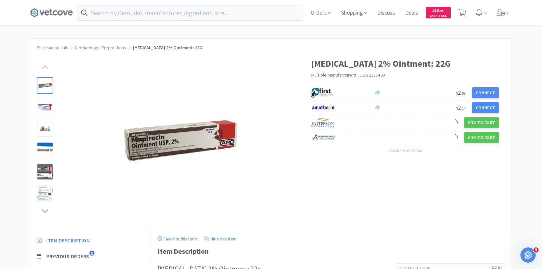
scroll to position [83, 0]
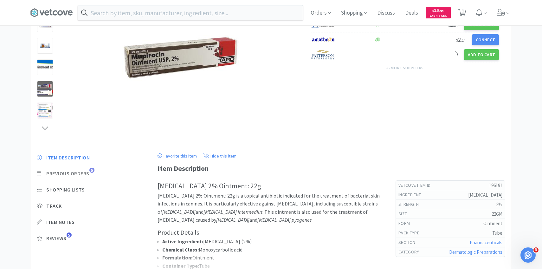
click at [84, 172] on span "Previous Orders" at bounding box center [67, 173] width 43 height 7
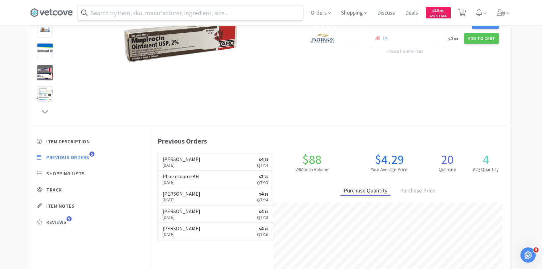
scroll to position [174, 360]
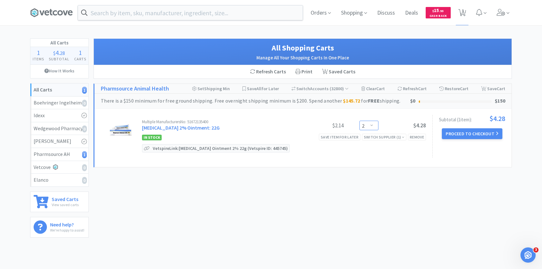
click at [373, 122] on select "Enter Quantity 1 2 3 4 5 6 7 8 9 10 11 12 13 14 15 16 17 18 19 20 Enter Quantity" at bounding box center [369, 125] width 19 height 10
click at [360, 120] on select "Enter Quantity 1 2 3 4 5 6 7 8 9 10 11 12 13 14 15 16 17 18 19 20 Enter Quantity" at bounding box center [369, 125] width 19 height 10
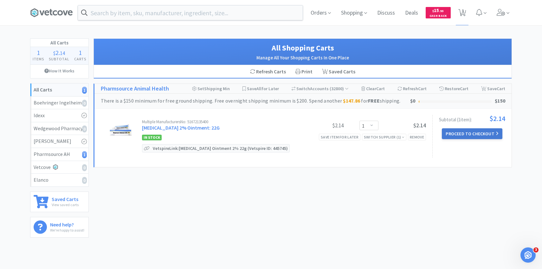
click at [465, 132] on button "Proceed to Checkout" at bounding box center [472, 133] width 60 height 11
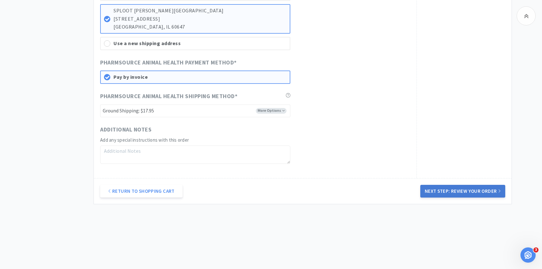
click at [442, 190] on button "Next Step: Review Your Order" at bounding box center [462, 191] width 85 height 13
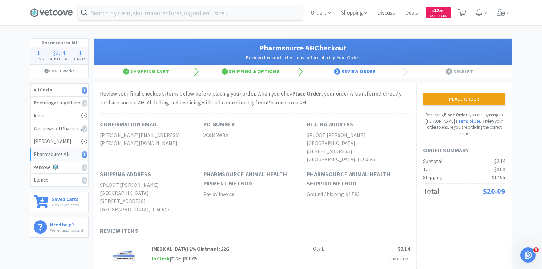
click at [437, 90] on div "Place Order By clicking Place Order , you are agreeing to Vetcove's Terms of Us…" at bounding box center [464, 180] width 95 height 195
click at [437, 91] on div "Place Order By clicking Place Order , you are agreeing to Vetcove's Terms of Us…" at bounding box center [464, 180] width 95 height 195
click at [445, 95] on button "Place Order" at bounding box center [464, 99] width 82 height 13
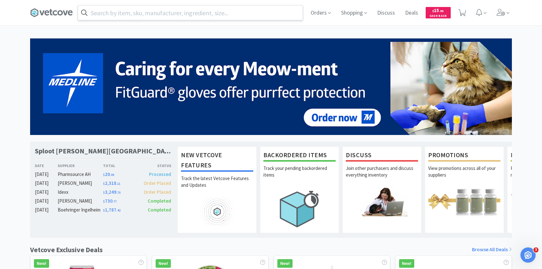
click at [259, 15] on input "text" at bounding box center [190, 12] width 225 height 15
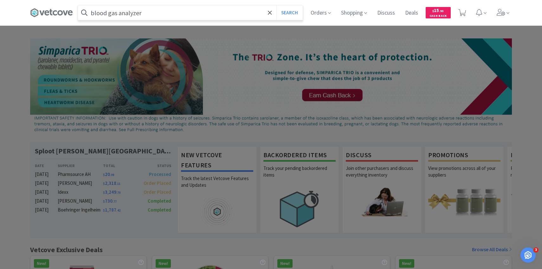
type input "blood gas analyzer"
click at [276, 5] on button "Search" at bounding box center [289, 12] width 26 height 15
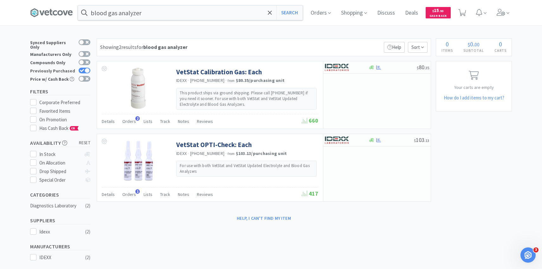
click at [85, 68] on div at bounding box center [87, 70] width 5 height 5
checkbox input "false"
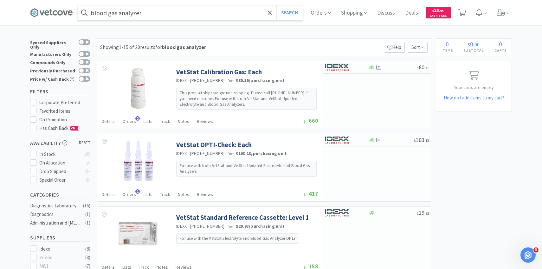
click at [92, 12] on input "blood gas analyzer" at bounding box center [190, 12] width 225 height 15
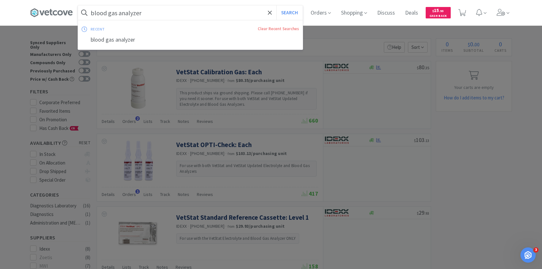
click at [90, 13] on span at bounding box center [84, 13] width 13 height 10
click at [92, 13] on input "blood gas analyzer" at bounding box center [190, 12] width 225 height 15
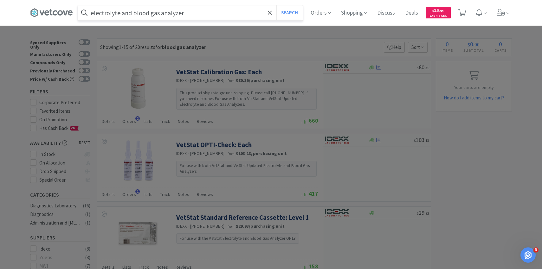
type input "electrolyte and blood gas analyzer"
click at [276, 5] on button "Search" at bounding box center [289, 12] width 26 height 15
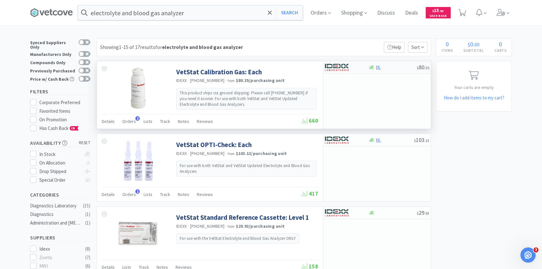
click at [343, 70] on img at bounding box center [337, 67] width 24 height 10
select select "1"
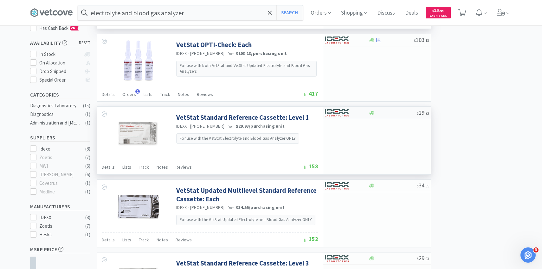
scroll to position [100, 0]
click at [340, 114] on img at bounding box center [337, 112] width 24 height 10
select select "1"
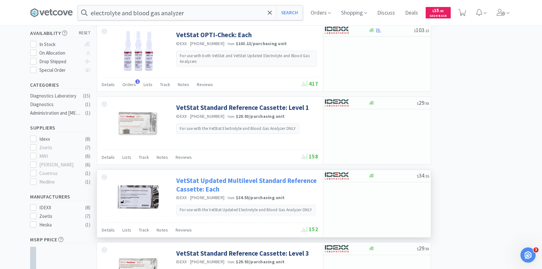
scroll to position [111, 0]
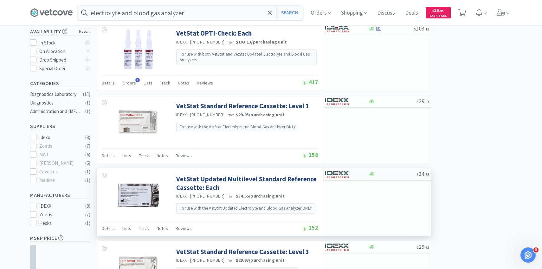
click at [344, 176] on img at bounding box center [337, 174] width 24 height 10
select select "1"
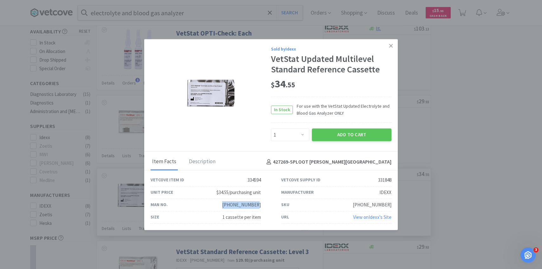
drag, startPoint x: 262, startPoint y: 206, endPoint x: 204, endPoint y: 203, distance: 58.7
click at [204, 203] on div "Man No. 99-0012851-00" at bounding box center [205, 204] width 131 height 12
copy div "99-0012851-00"
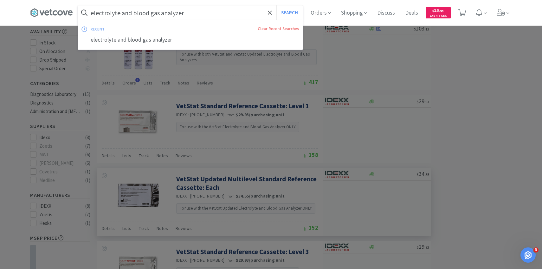
click at [145, 12] on input "electrolyte and blood gas analyzer" at bounding box center [190, 12] width 225 height 15
paste input "99-0012851-00"
type input "99-0012851-00"
click at [276, 5] on button "Search" at bounding box center [289, 12] width 26 height 15
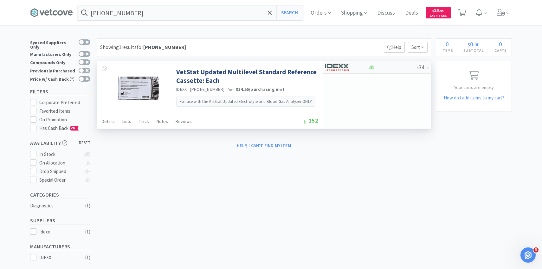
click at [329, 67] on img at bounding box center [337, 67] width 24 height 10
select select "1"
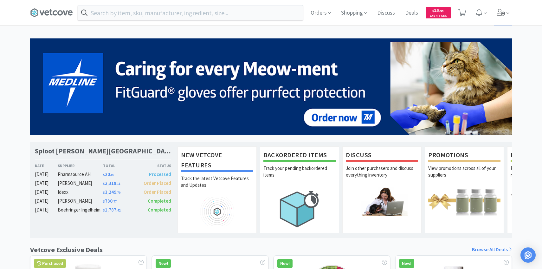
click at [501, 17] on span at bounding box center [503, 12] width 18 height 25
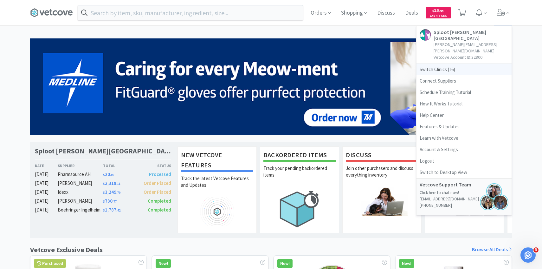
click at [459, 64] on span "Switch Clinics ( 16 )" at bounding box center [464, 69] width 95 height 11
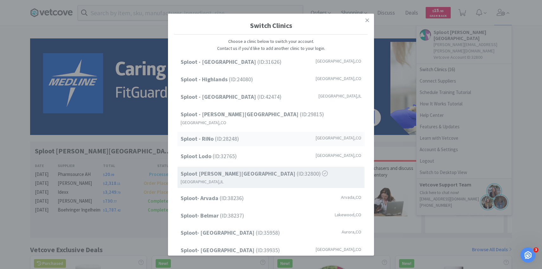
scroll to position [81, 0]
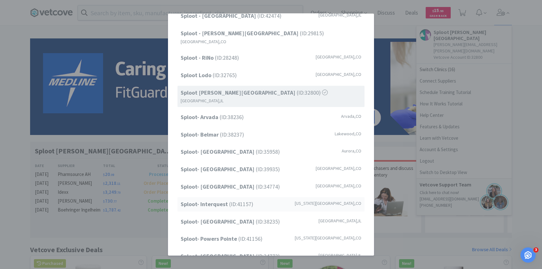
click at [254, 197] on div "Sploot- Interquest (ID: 41157 ) [US_STATE][GEOGRAPHIC_DATA] , [GEOGRAPHIC_DATA]" at bounding box center [271, 204] width 187 height 14
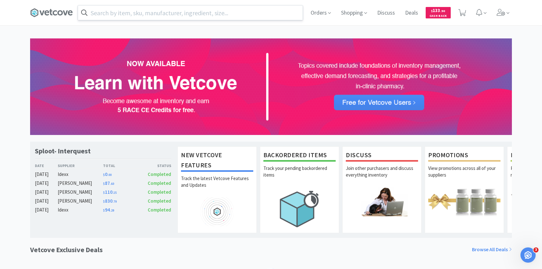
click at [171, 15] on input "text" at bounding box center [190, 12] width 225 height 15
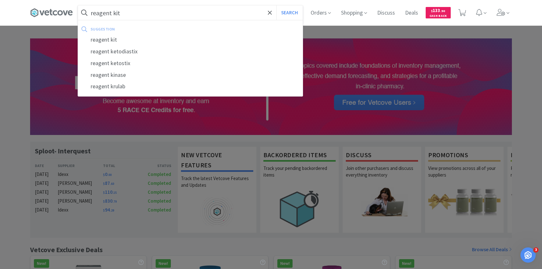
type input "reagent kit"
click at [276, 5] on button "Search" at bounding box center [289, 12] width 26 height 15
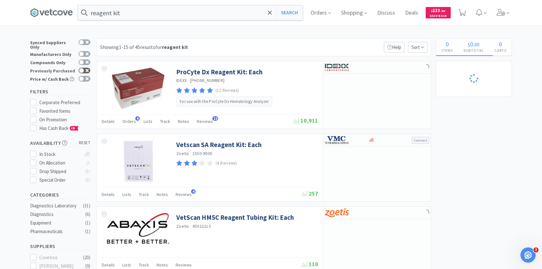
click at [83, 69] on div at bounding box center [85, 71] width 12 height 6
checkbox input "true"
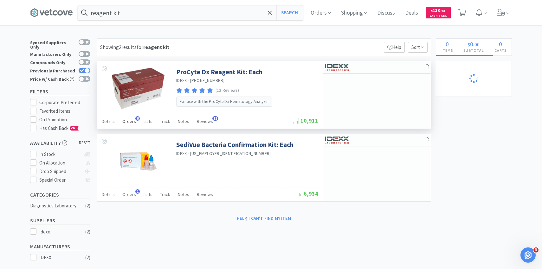
click at [133, 121] on span "Orders" at bounding box center [129, 121] width 14 height 6
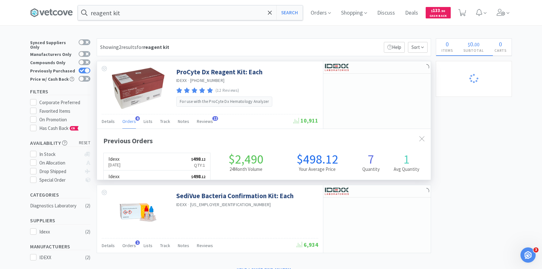
scroll to position [164, 334]
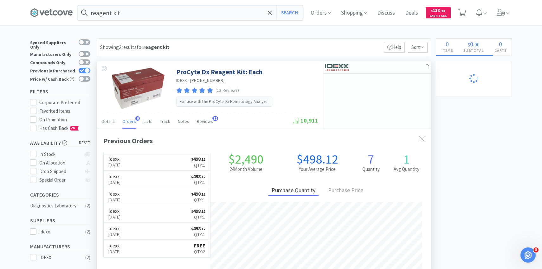
click at [128, 120] on span "Orders" at bounding box center [129, 121] width 14 height 6
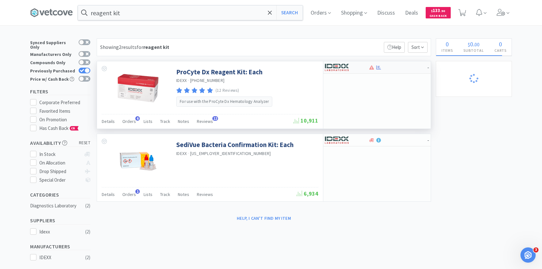
click at [344, 70] on img at bounding box center [337, 67] width 24 height 10
click at [352, 66] on div at bounding box center [342, 67] width 35 height 11
select select "1"
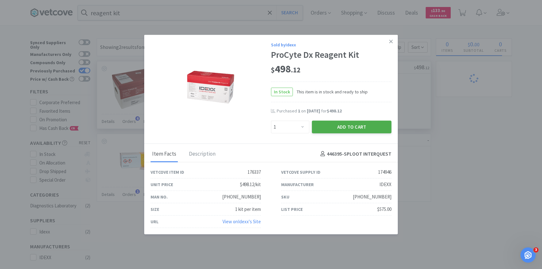
click at [342, 132] on button "Add to Cart" at bounding box center [352, 126] width 80 height 13
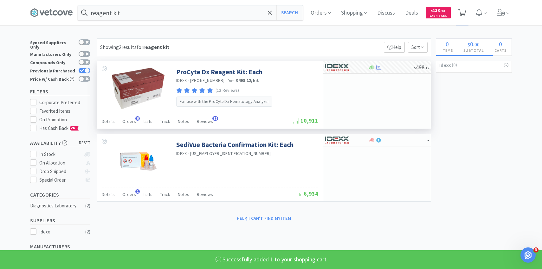
select select "1"
click at [463, 8] on span "1" at bounding box center [463, 10] width 2 height 25
select select "1"
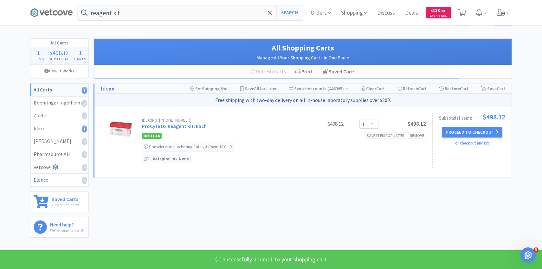
click at [502, 10] on icon at bounding box center [501, 12] width 9 height 7
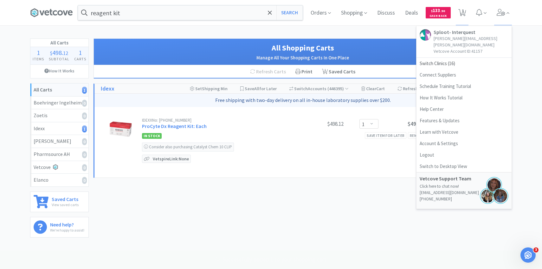
click at [397, 42] on h1 "All Shopping Carts" at bounding box center [302, 48] width 405 height 12
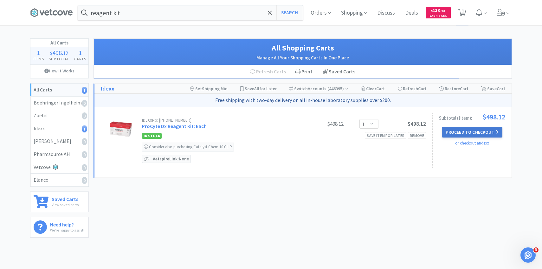
click at [462, 131] on button "Proceed to Checkout" at bounding box center [472, 132] width 60 height 11
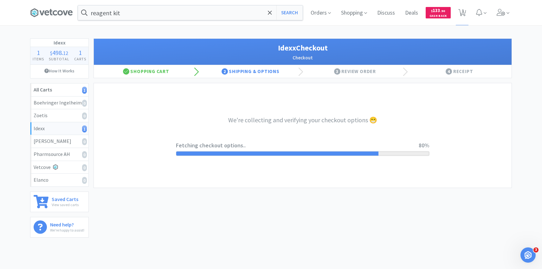
select select "904"
select select "003"
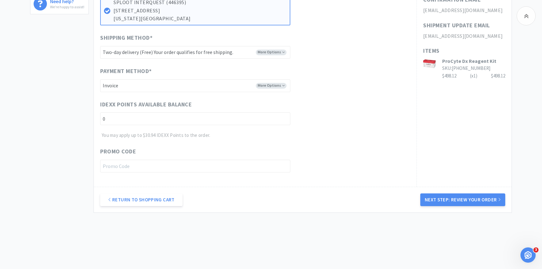
scroll to position [232, 0]
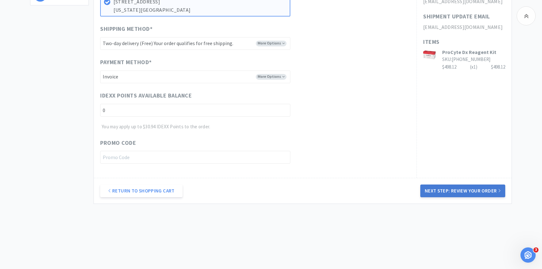
click at [425, 185] on button "Next Step: Review Your Order" at bounding box center [462, 190] width 85 height 13
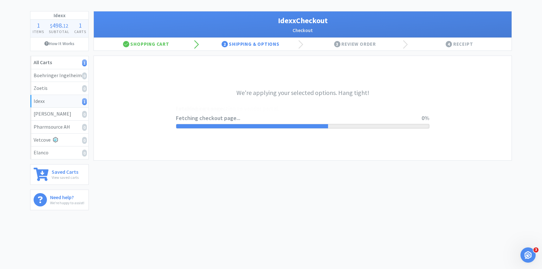
scroll to position [0, 0]
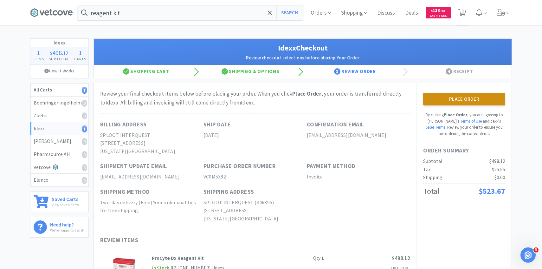
click at [427, 98] on button "Place Order" at bounding box center [464, 99] width 82 height 13
